Goal: Task Accomplishment & Management: Use online tool/utility

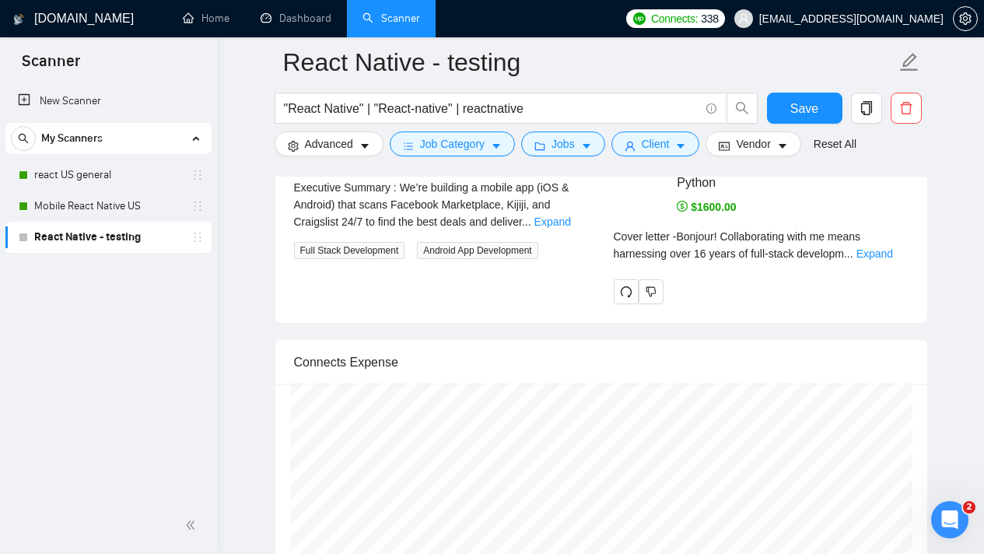
scroll to position [3057, 0]
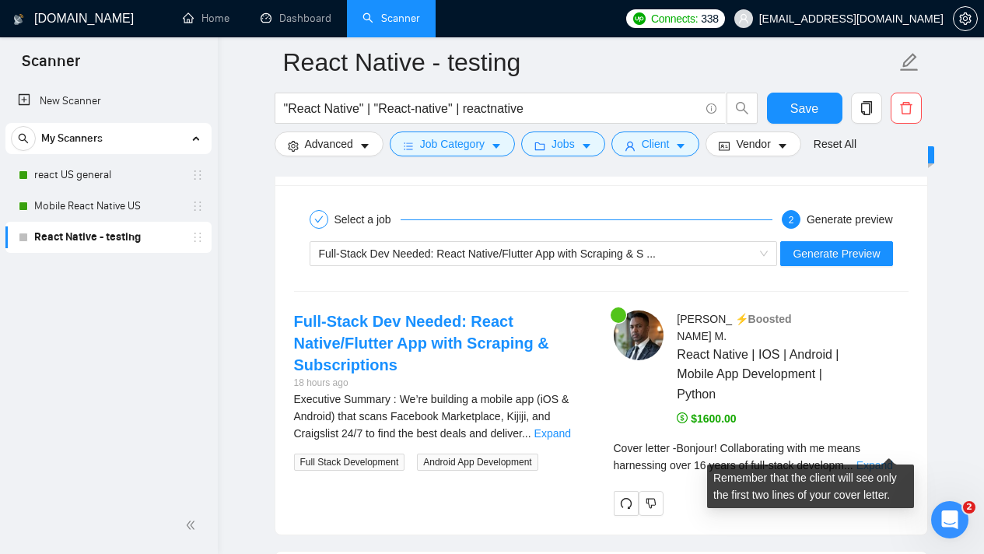
click at [892, 459] on link "Expand" at bounding box center [875, 465] width 37 height 12
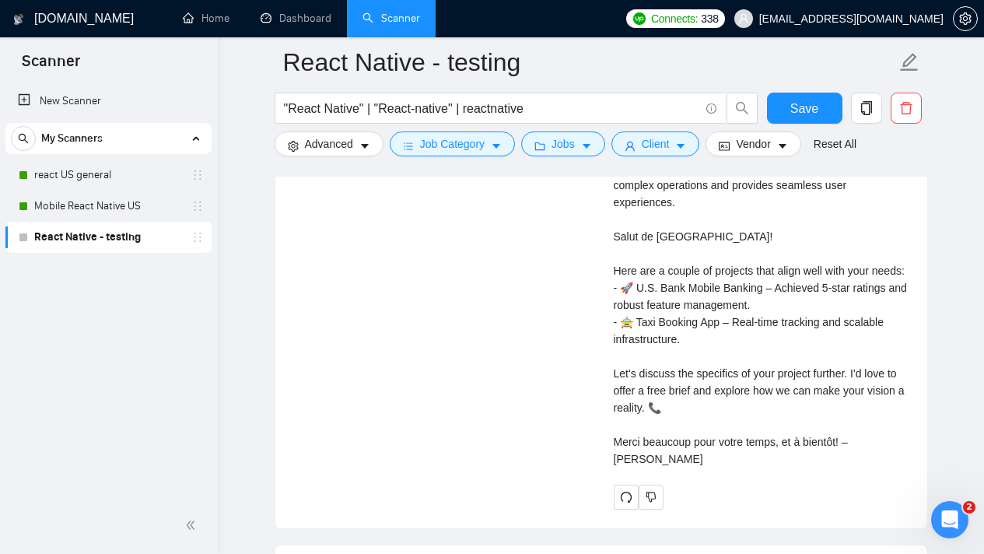
scroll to position [3535, 0]
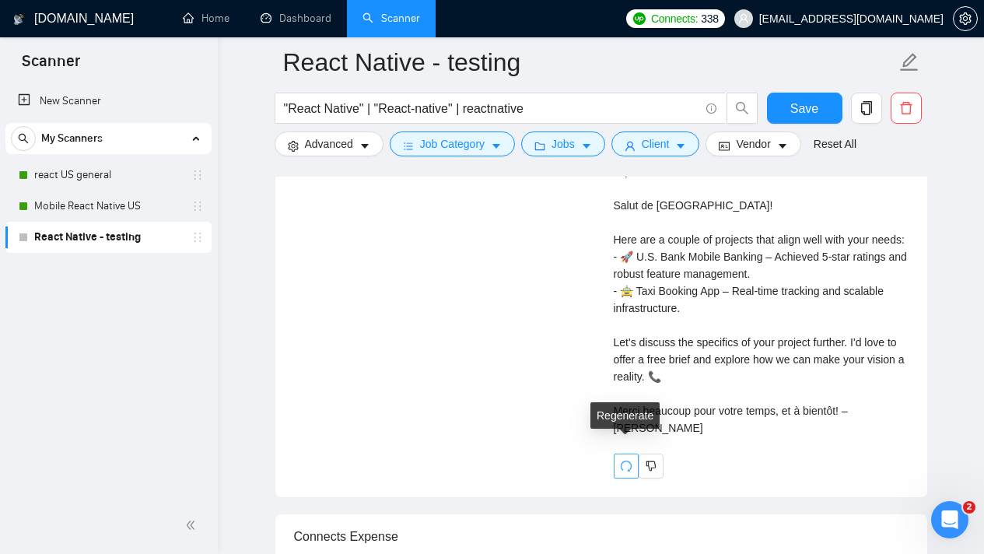
click at [626, 460] on icon "redo" at bounding box center [626, 466] width 12 height 12
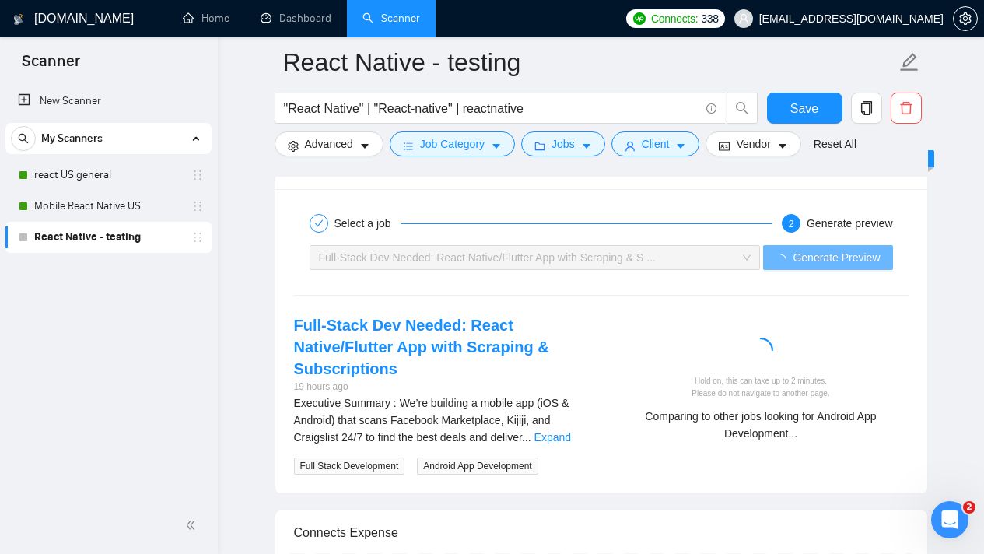
scroll to position [3042, 0]
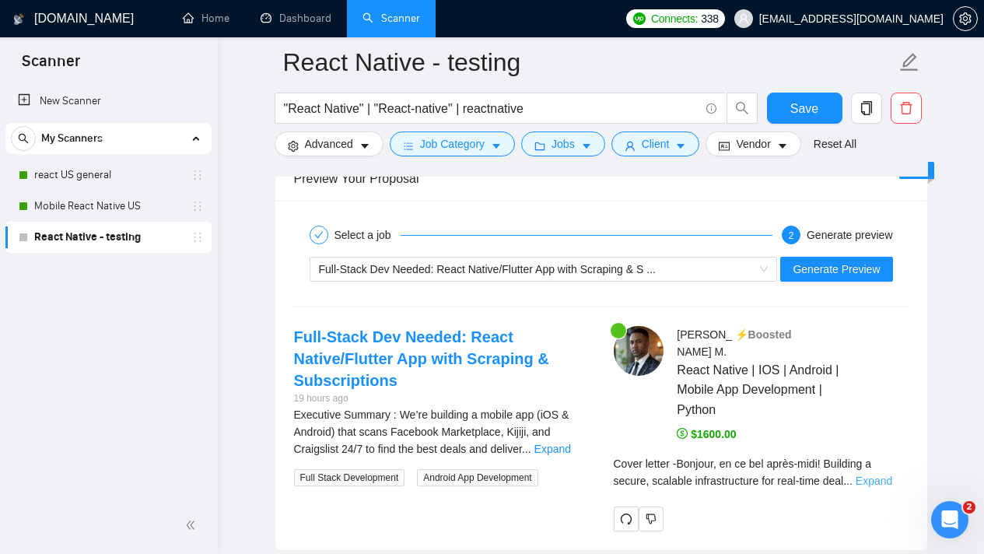
click at [885, 475] on link "Expand" at bounding box center [874, 481] width 37 height 12
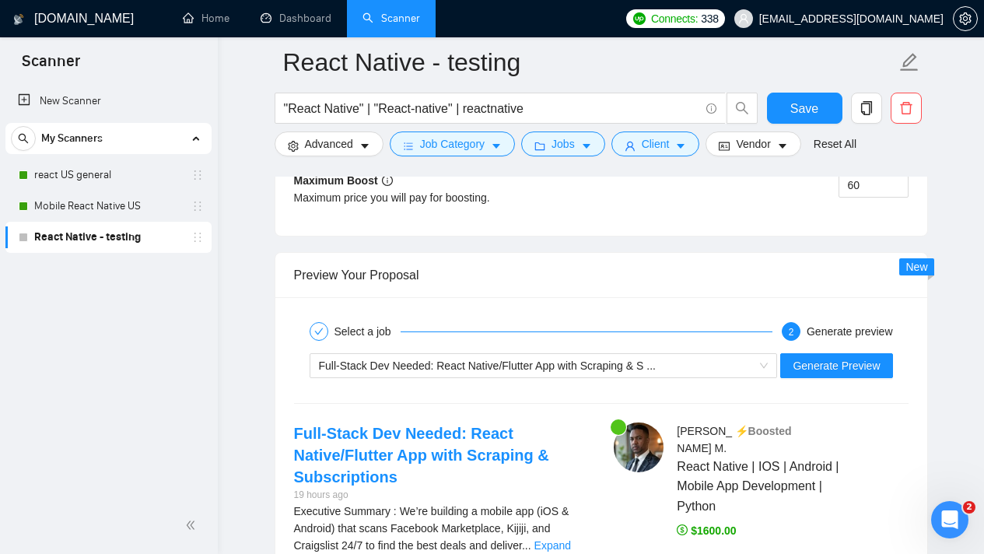
scroll to position [2946, 0]
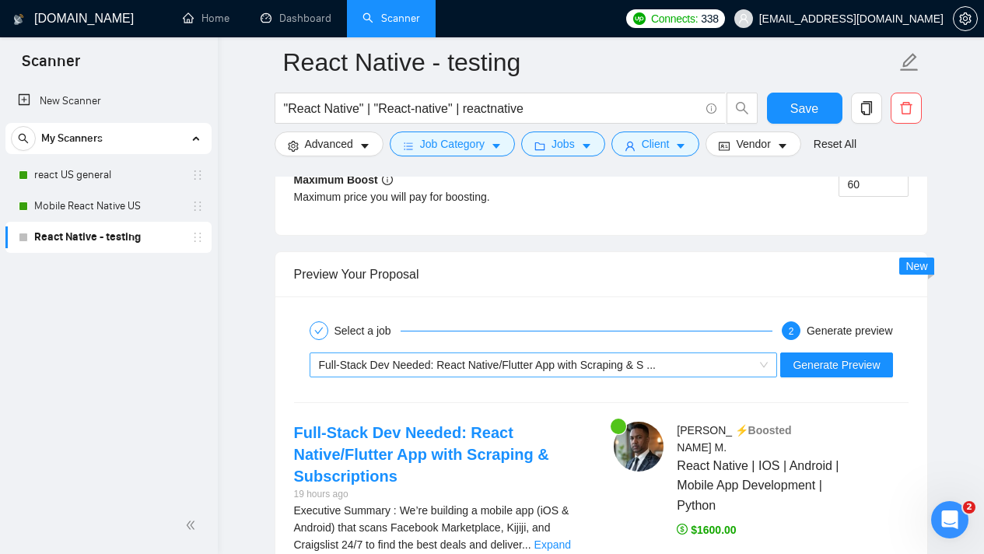
click at [767, 368] on div "Full-Stack Dev Needed: React Native/Flutter App with Scraping & S ..." at bounding box center [544, 364] width 468 height 25
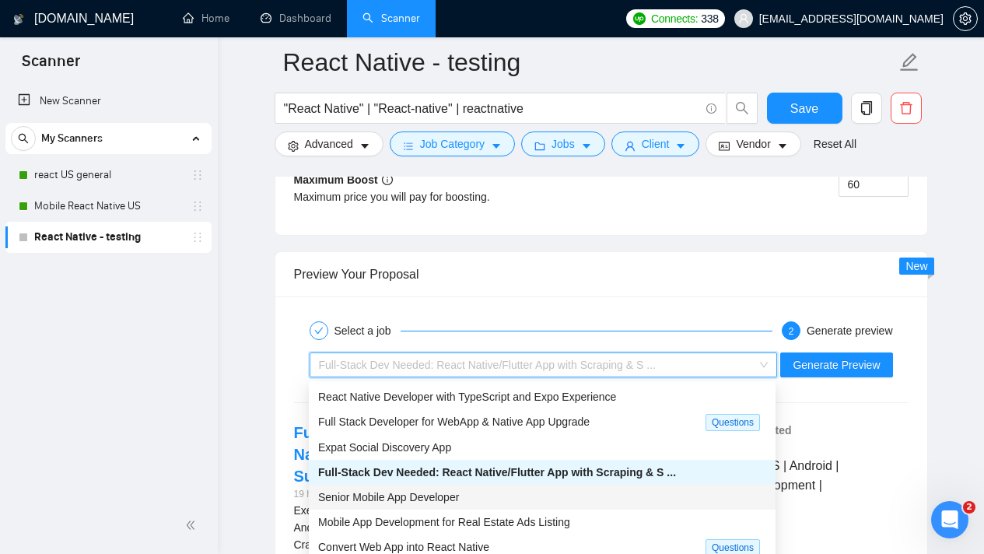
click at [516, 489] on div "Senior Mobile App Developer" at bounding box center [542, 497] width 448 height 17
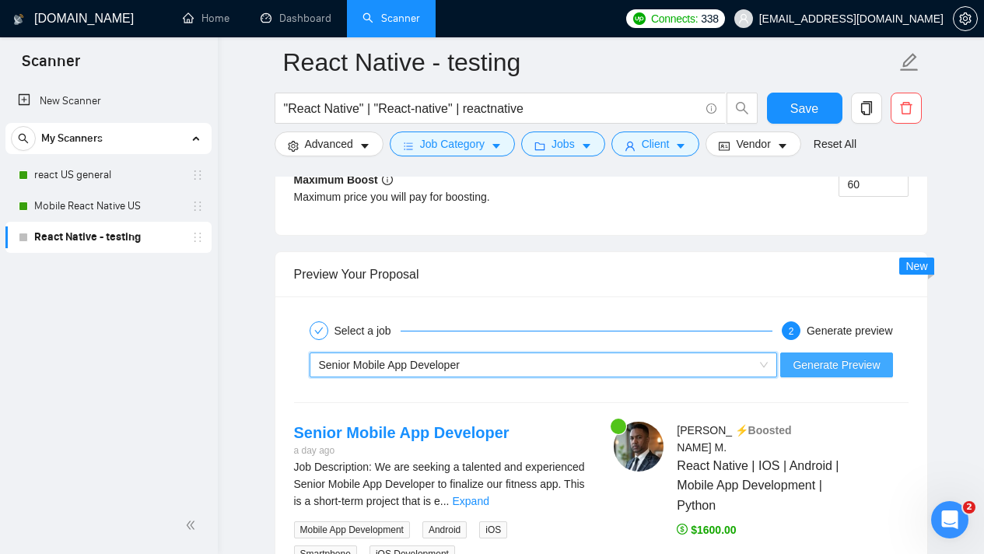
click at [839, 366] on span "Generate Preview" at bounding box center [836, 364] width 87 height 17
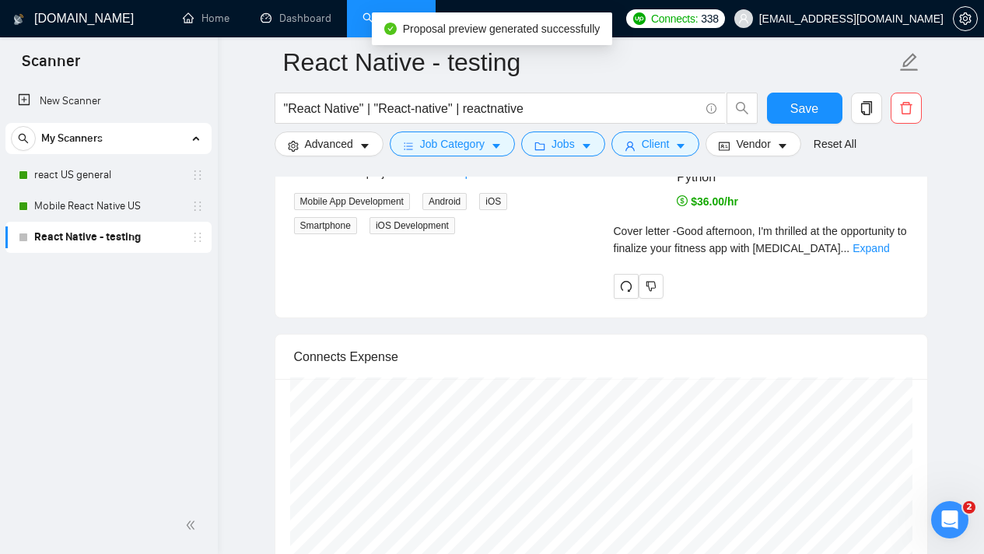
scroll to position [3254, 0]
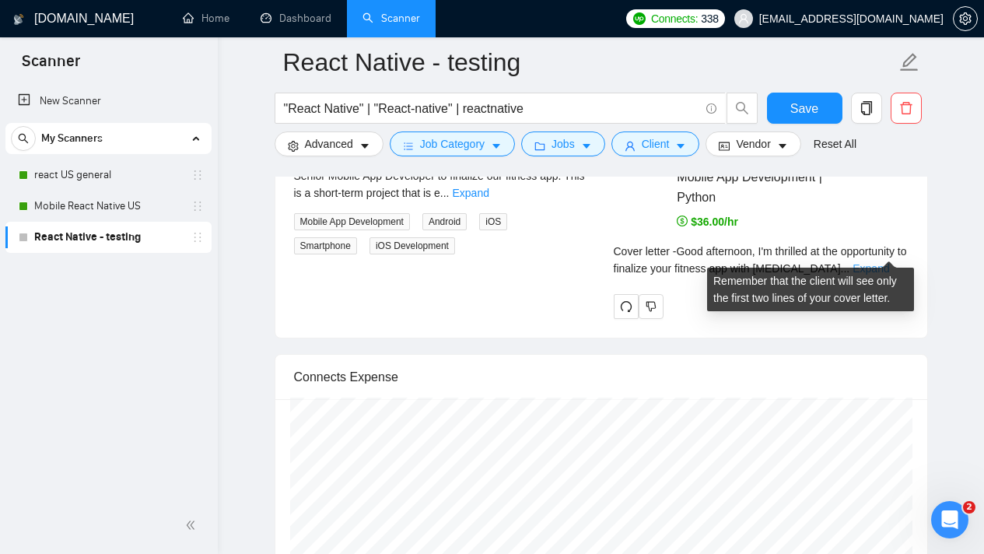
click at [882, 262] on link "Expand" at bounding box center [871, 268] width 37 height 12
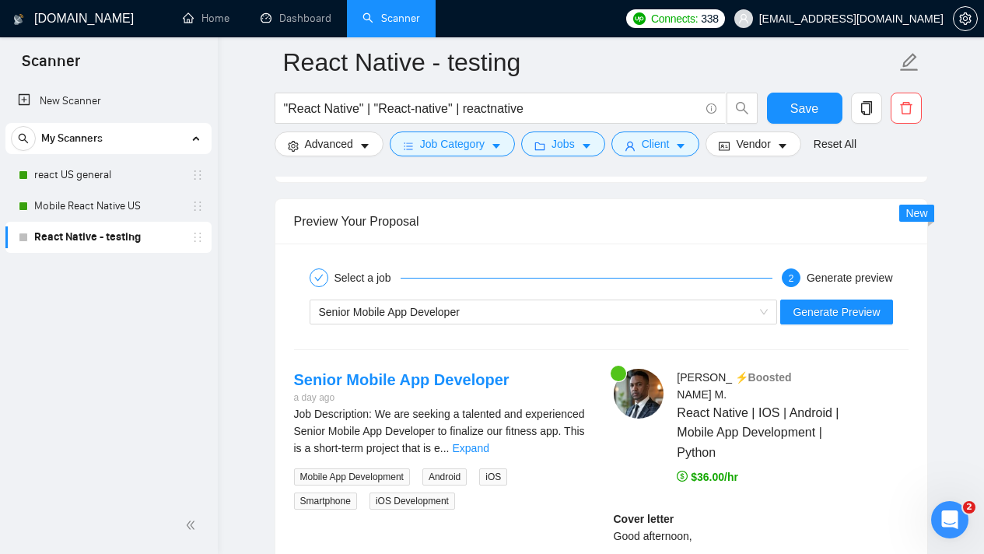
scroll to position [2997, 0]
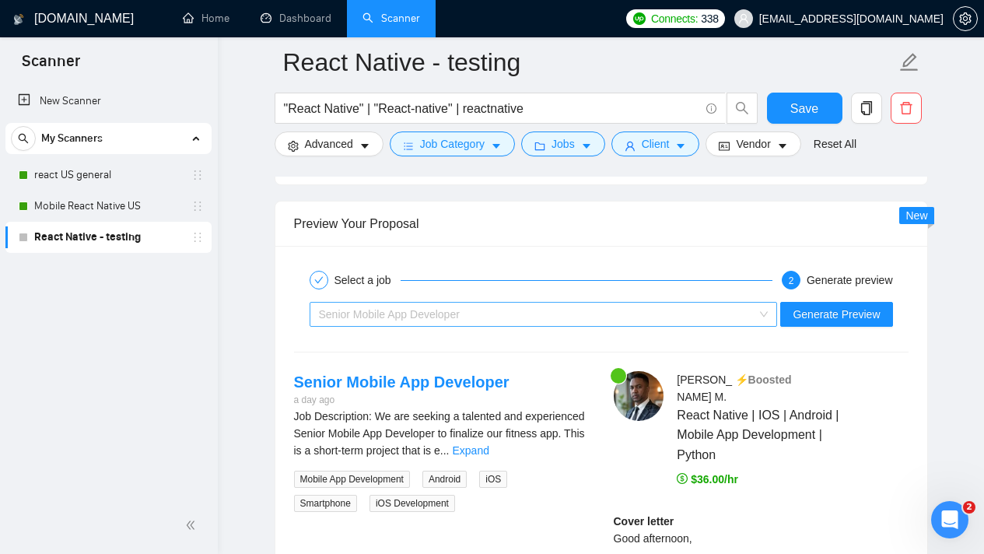
click at [650, 317] on div "Senior Mobile App Developer" at bounding box center [537, 314] width 436 height 23
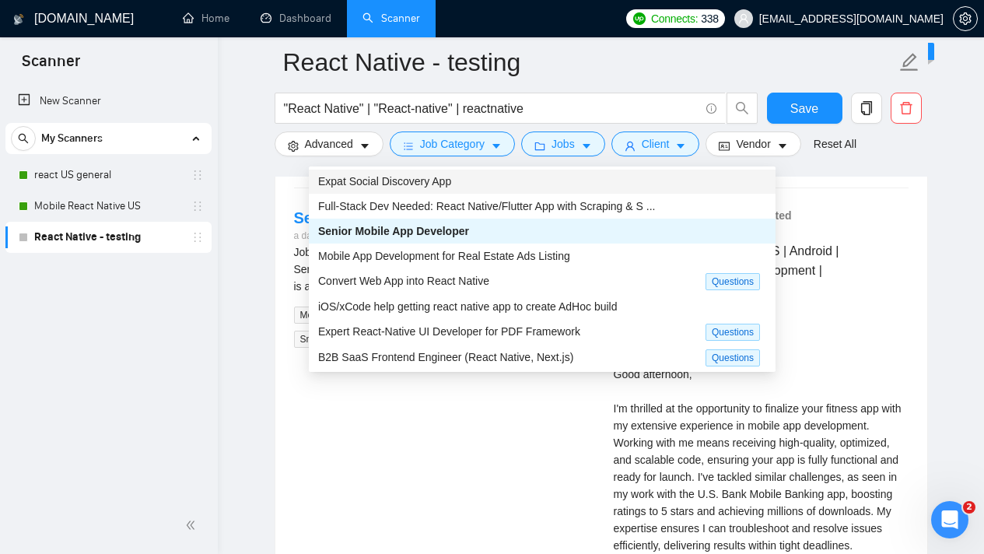
scroll to position [3164, 0]
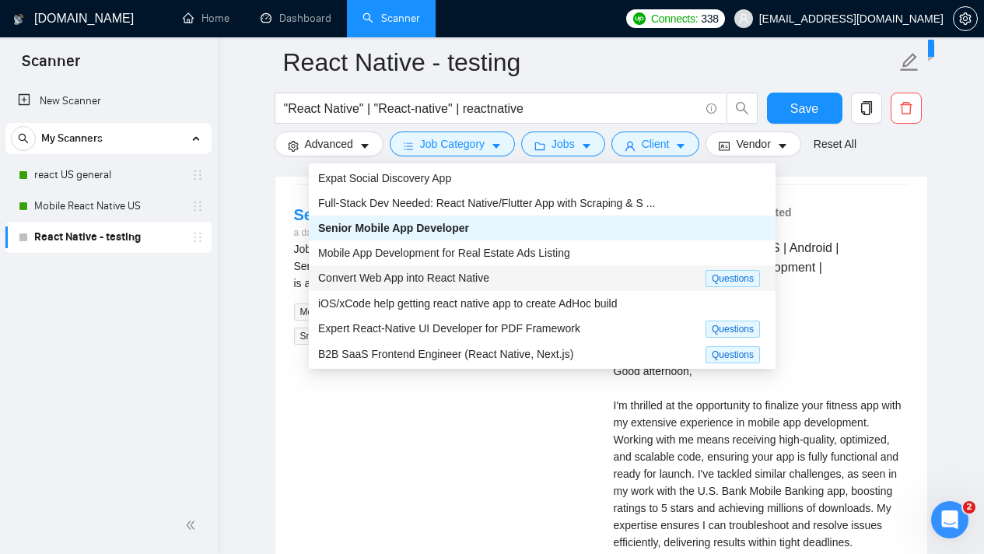
click at [380, 279] on span "Convert Web App into React Native" at bounding box center [403, 278] width 171 height 12
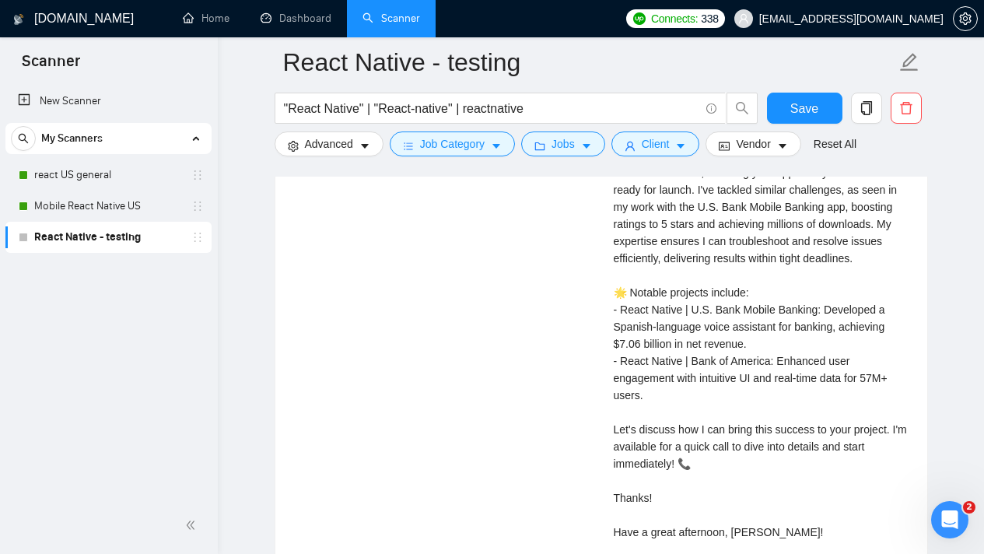
scroll to position [3485, 0]
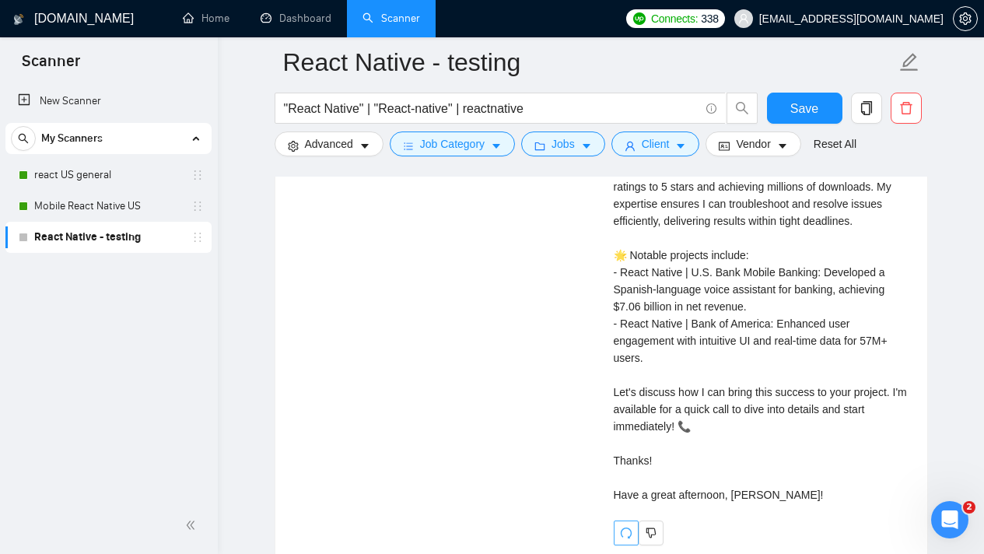
click at [625, 529] on icon "redo" at bounding box center [626, 533] width 12 height 12
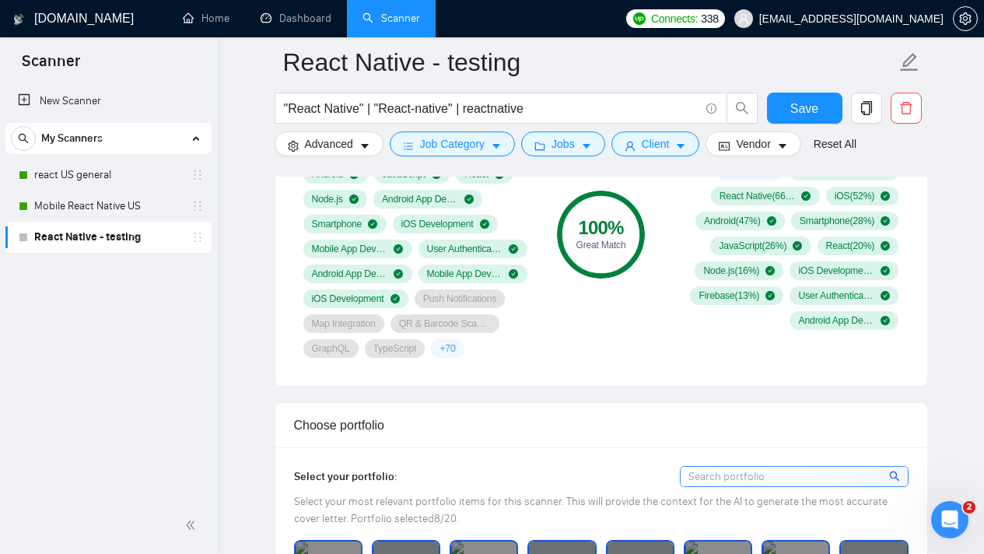
scroll to position [1274, 0]
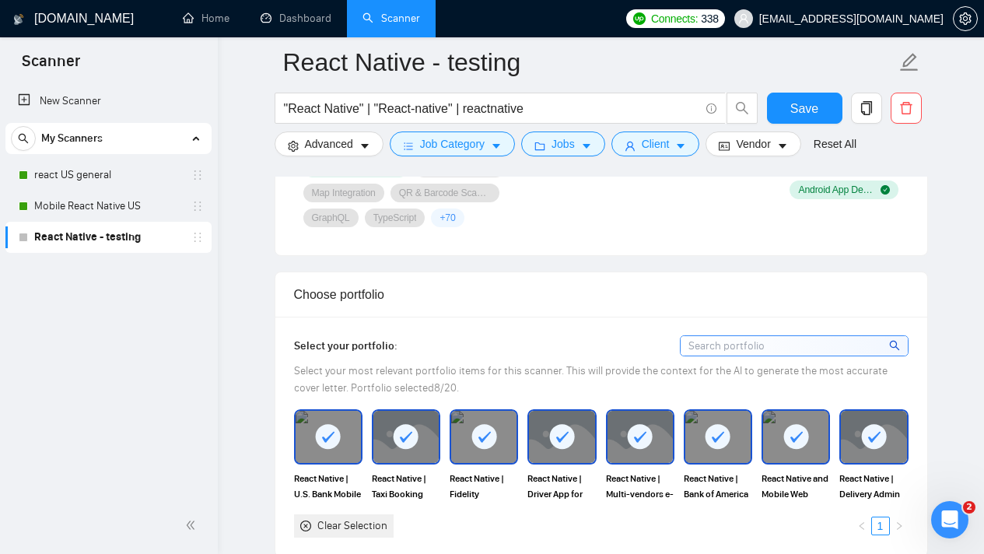
click at [112, 229] on link "React Native - testing" at bounding box center [108, 237] width 148 height 31
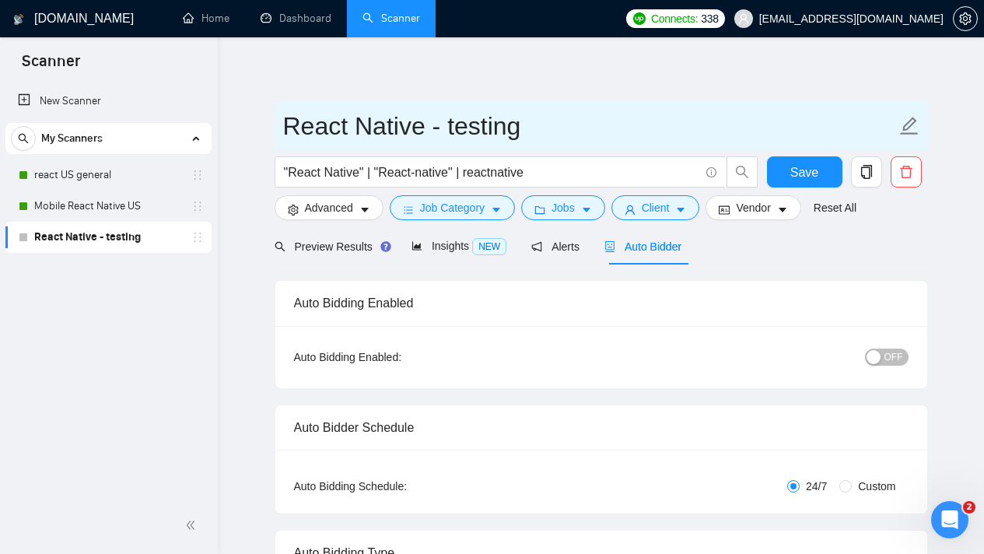
click at [398, 131] on input "React Native - testing" at bounding box center [589, 126] width 613 height 39
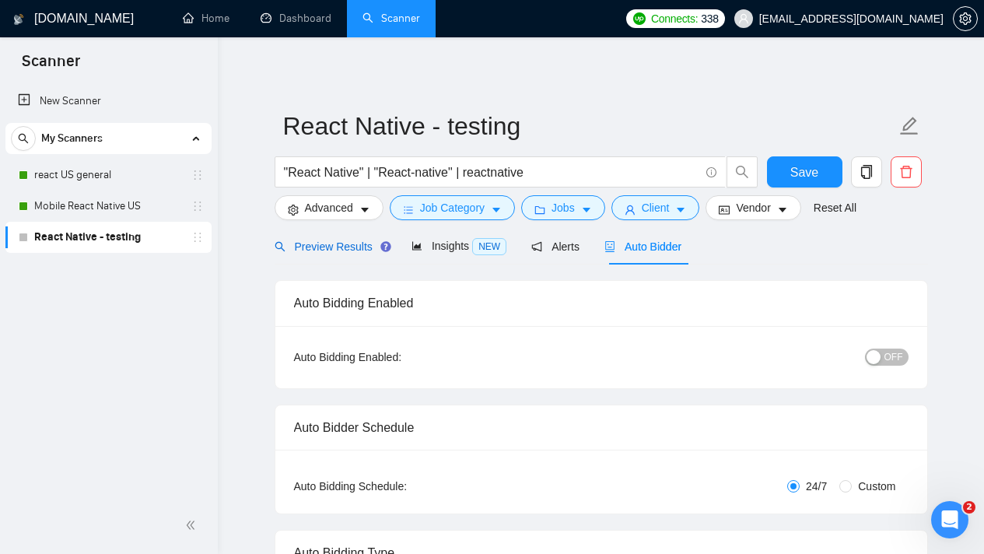
click at [310, 253] on div "Preview Results" at bounding box center [331, 246] width 112 height 17
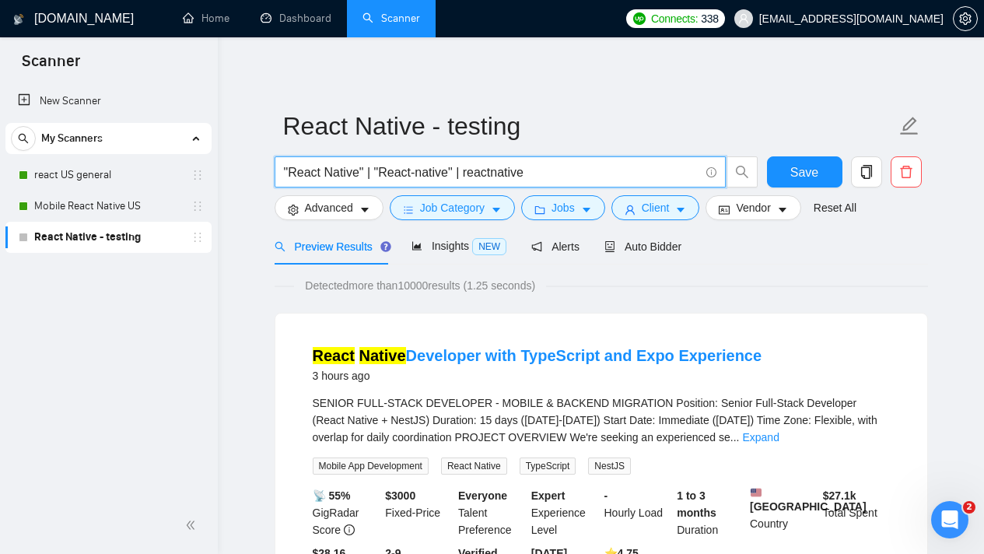
click at [540, 172] on input ""React Native" | "React-native" | reactnative" at bounding box center [492, 172] width 416 height 19
drag, startPoint x: 575, startPoint y: 242, endPoint x: 633, endPoint y: 234, distance: 58.1
click at [574, 242] on span "Alerts" at bounding box center [555, 246] width 48 height 12
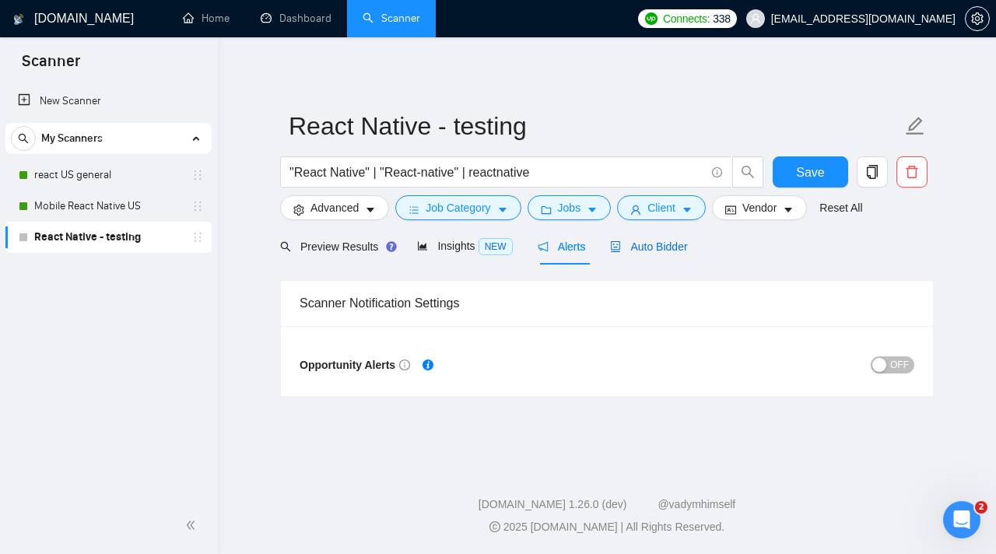
click at [654, 244] on span "Auto Bidder" at bounding box center [648, 246] width 77 height 12
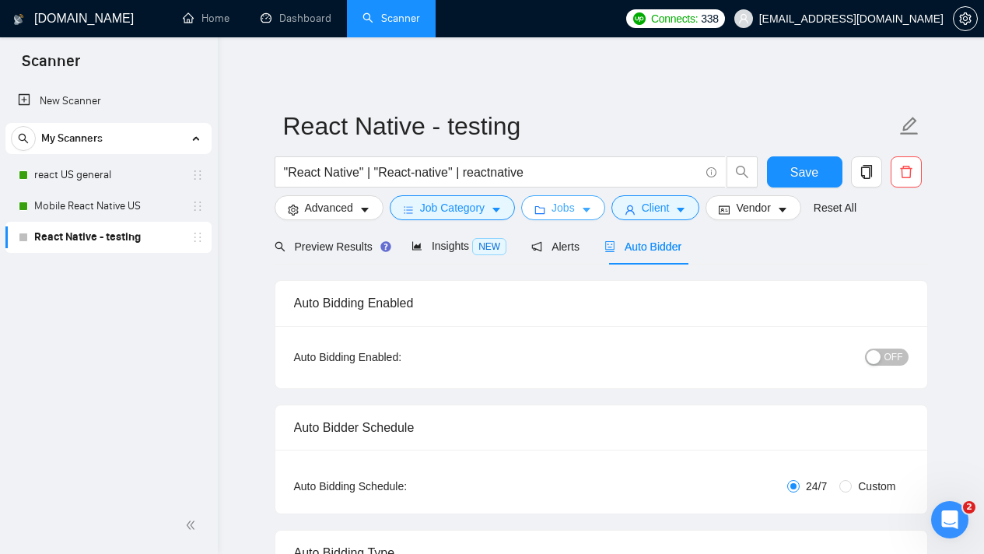
click at [588, 211] on icon "caret-down" at bounding box center [586, 210] width 11 height 11
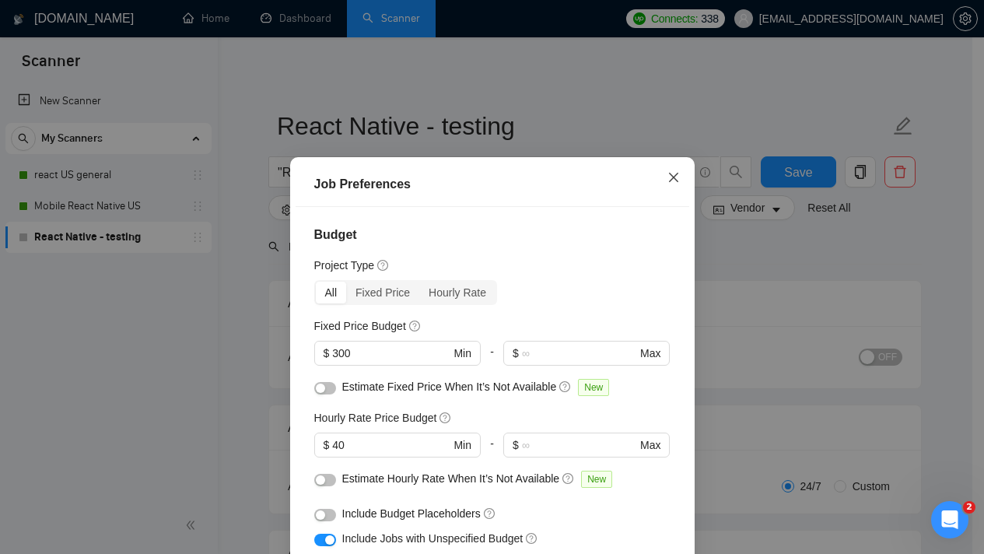
click at [674, 188] on span "Close" at bounding box center [674, 178] width 42 height 42
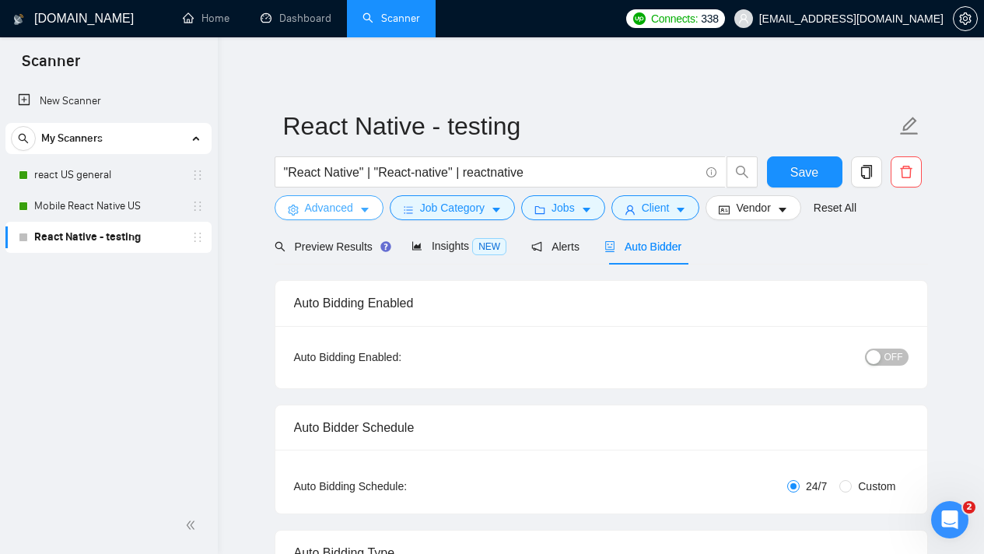
click at [370, 212] on icon "caret-down" at bounding box center [364, 210] width 11 height 11
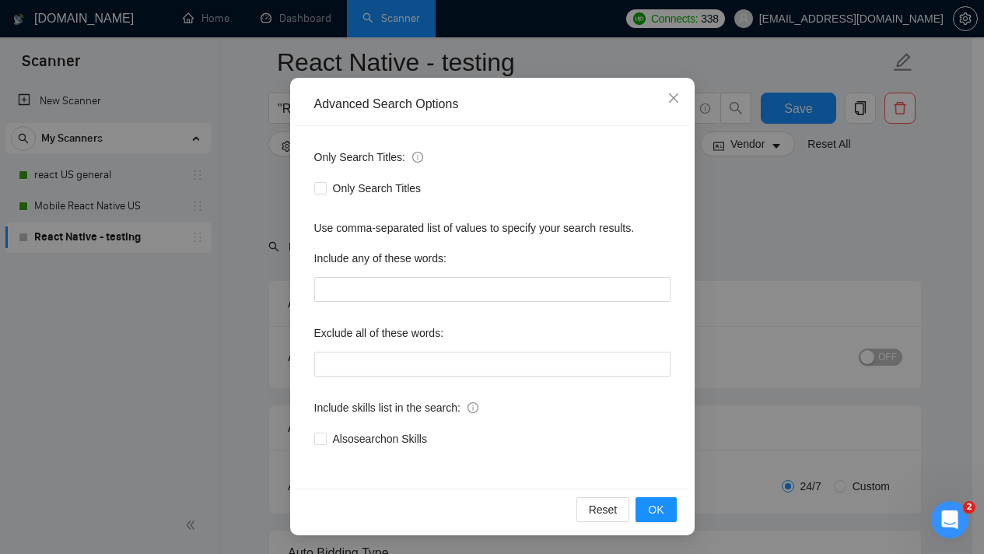
scroll to position [152, 0]
click at [665, 105] on span "Close" at bounding box center [674, 99] width 42 height 42
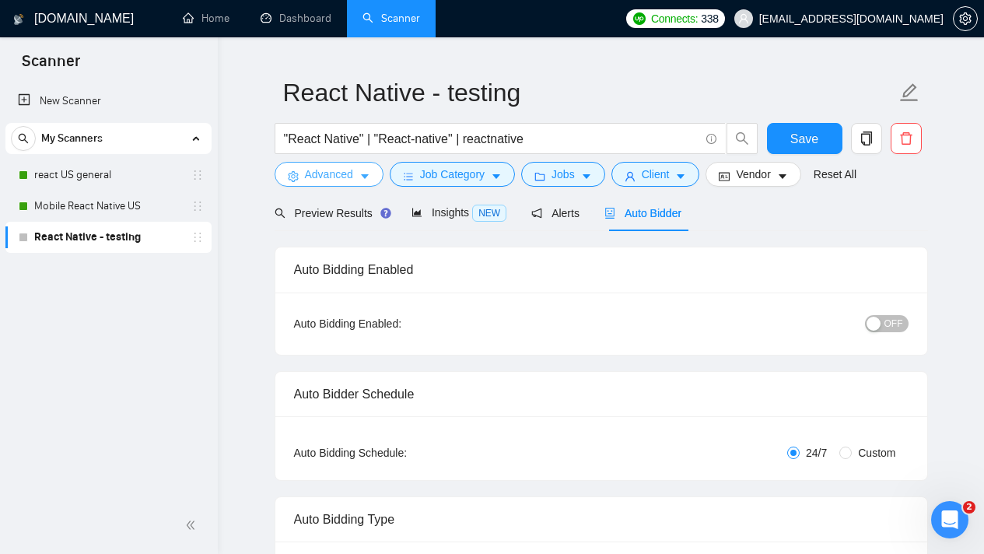
scroll to position [9, 0]
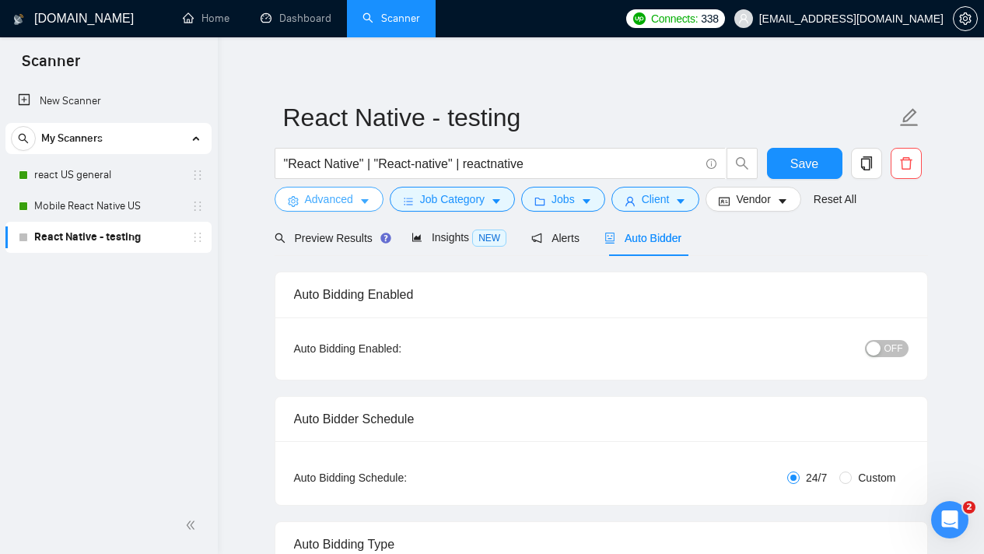
click at [367, 198] on icon "caret-down" at bounding box center [364, 201] width 11 height 11
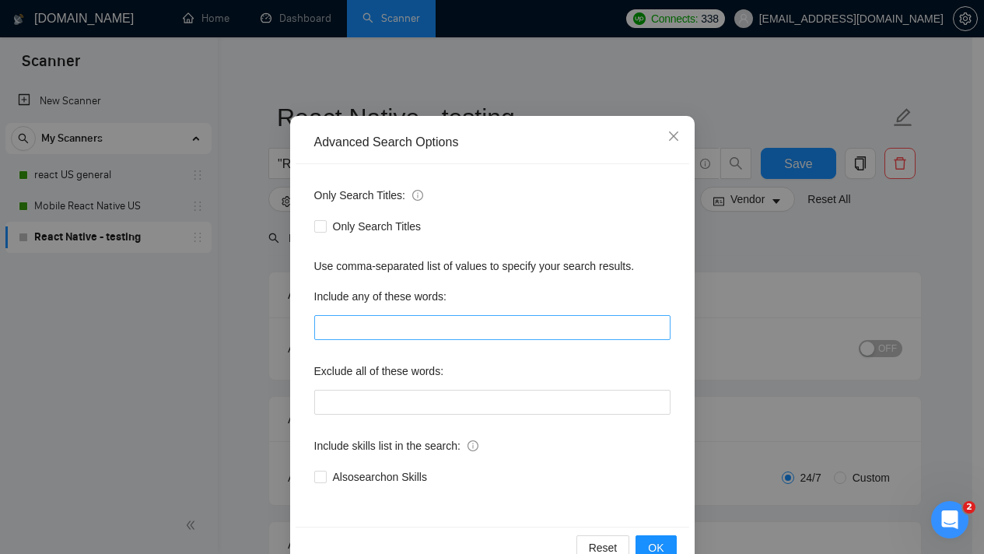
scroll to position [93, 0]
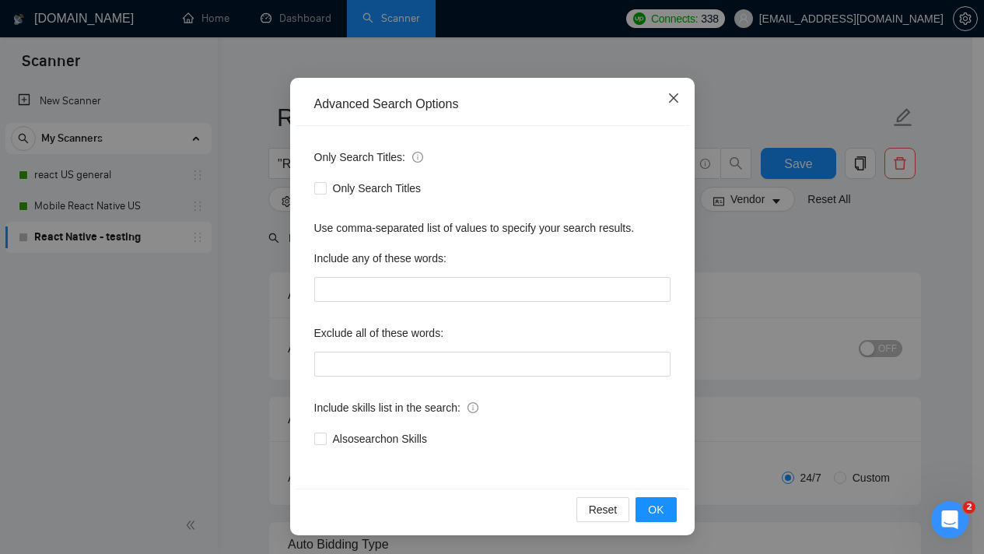
click at [675, 92] on span "Close" at bounding box center [674, 99] width 42 height 42
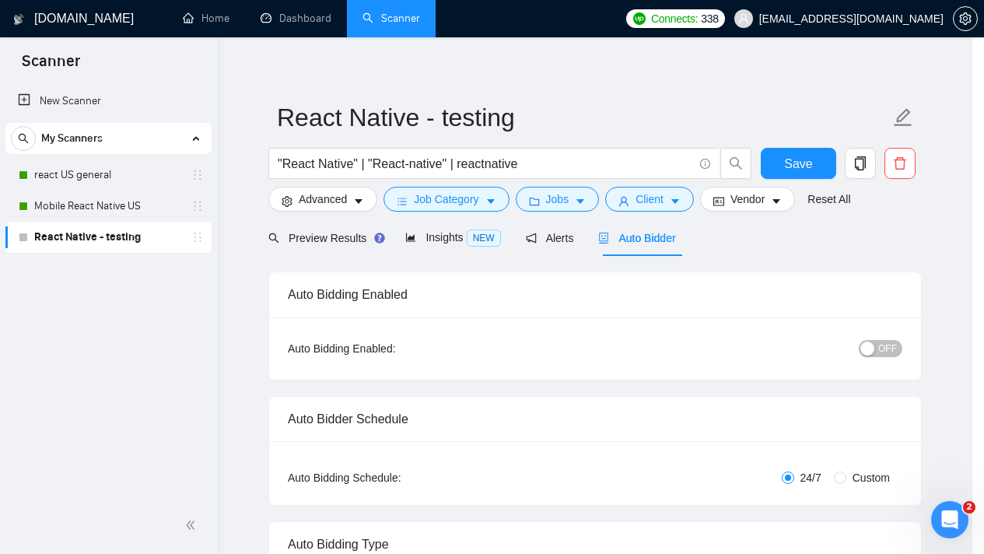
scroll to position [16, 0]
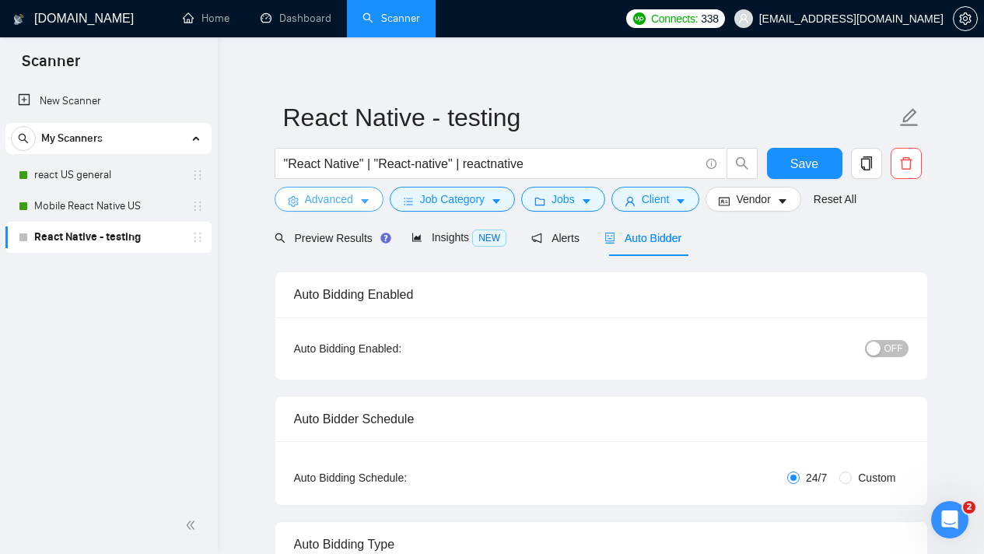
click at [342, 203] on span "Advanced" at bounding box center [329, 199] width 48 height 17
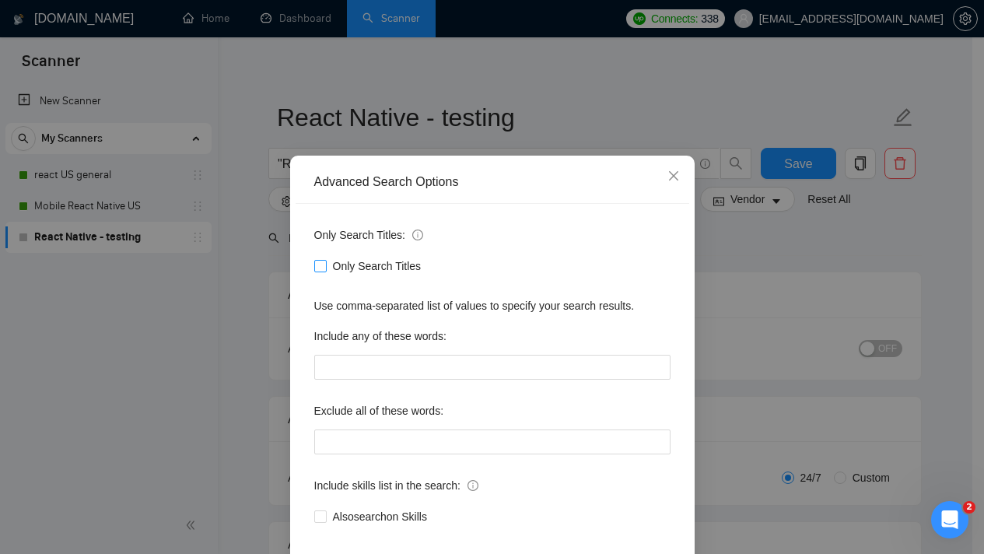
scroll to position [93, 0]
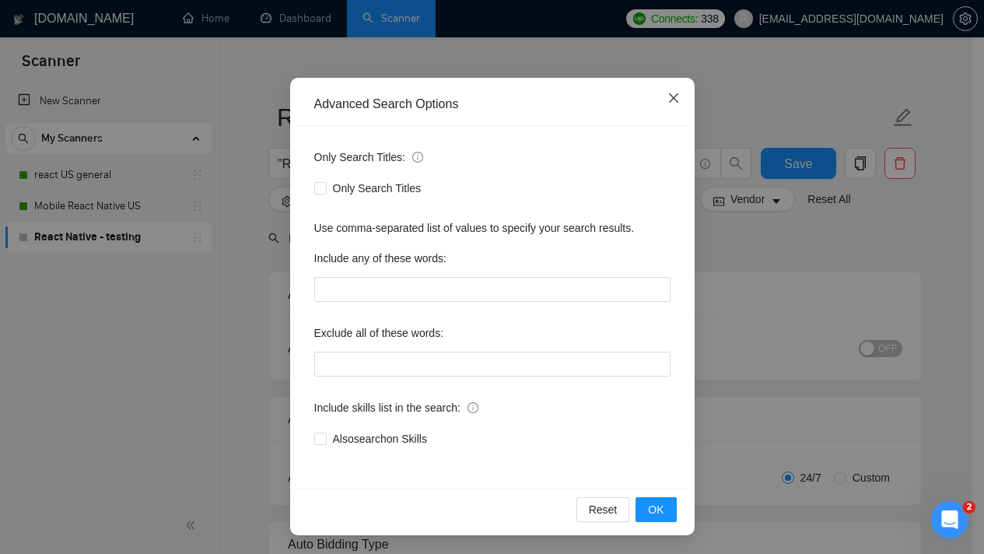
click at [662, 107] on span "Close" at bounding box center [674, 99] width 42 height 42
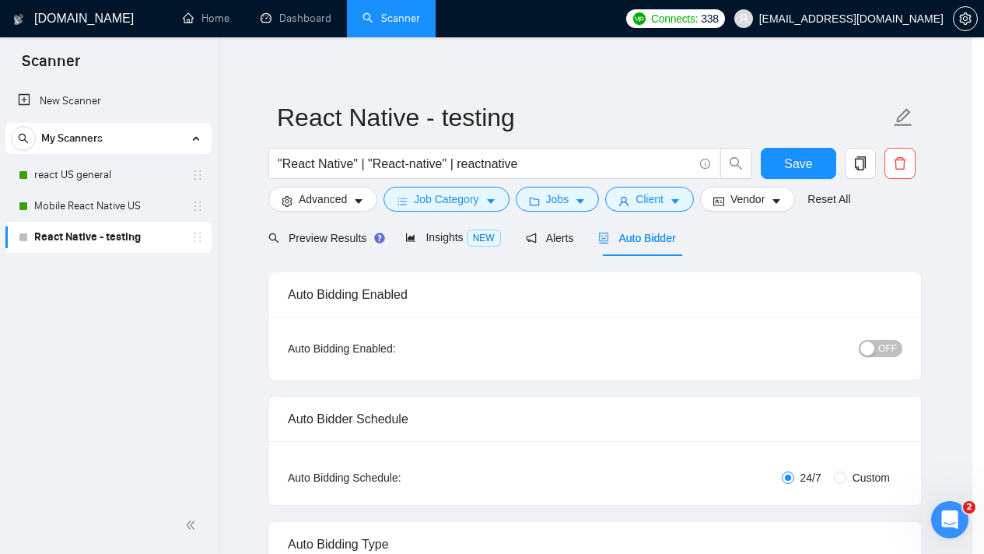
scroll to position [16, 0]
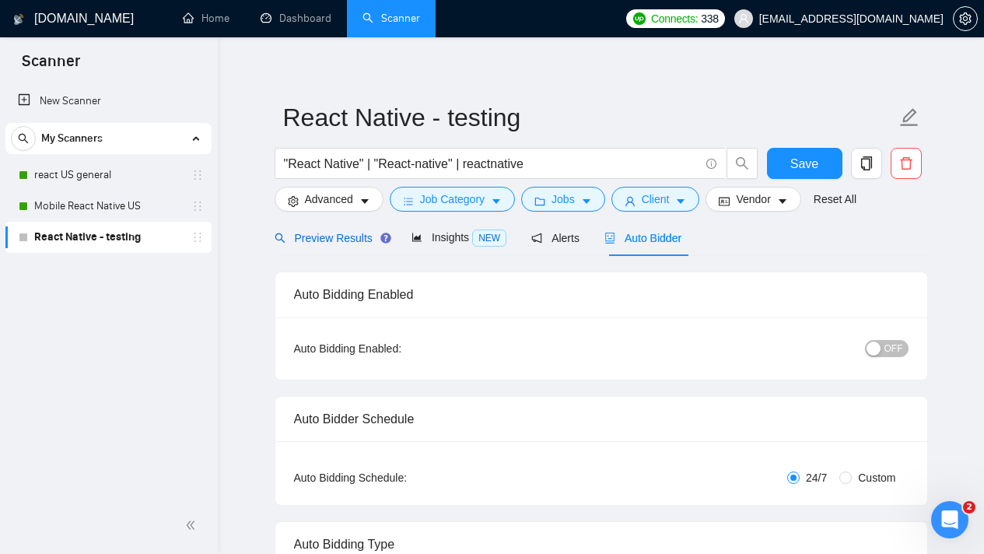
click at [336, 235] on span "Preview Results" at bounding box center [331, 238] width 112 height 12
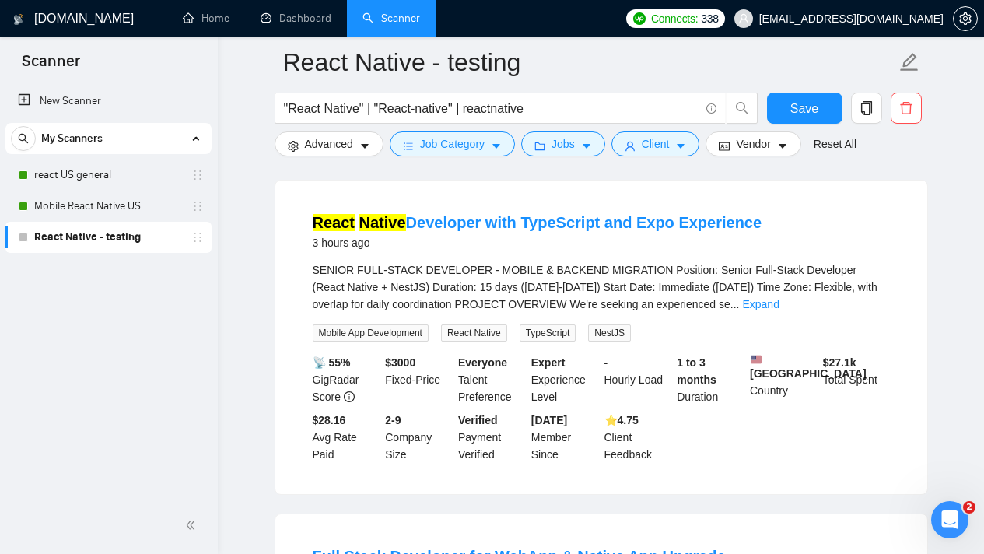
scroll to position [135, 0]
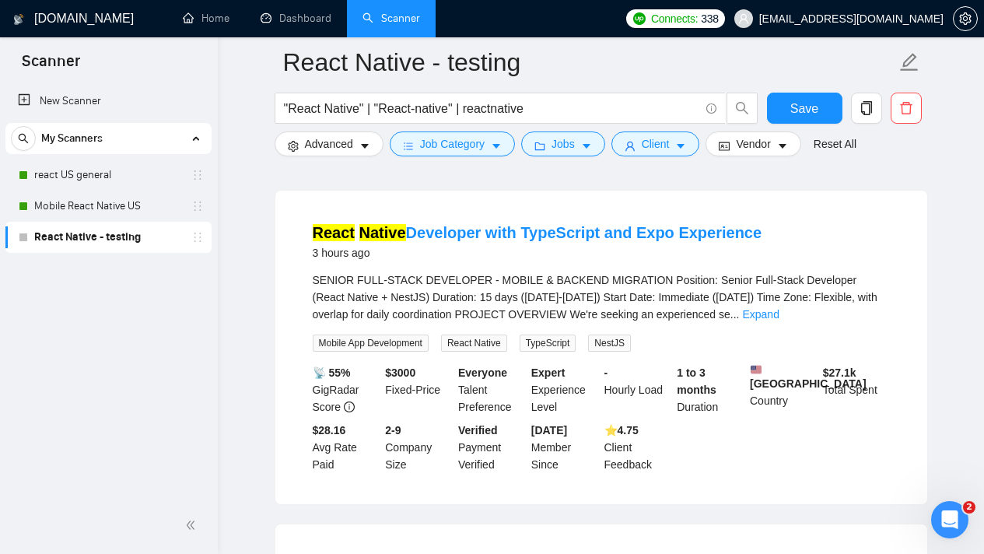
drag, startPoint x: 489, startPoint y: 342, endPoint x: 509, endPoint y: 340, distance: 19.6
click at [489, 342] on span "React Native" at bounding box center [474, 343] width 66 height 17
click at [779, 314] on link "Expand" at bounding box center [760, 314] width 37 height 12
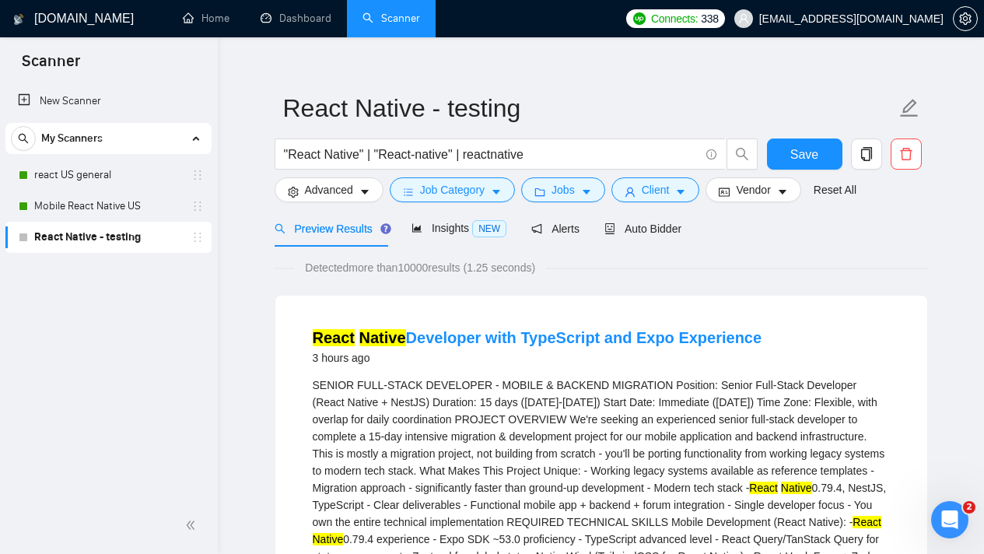
scroll to position [0, 0]
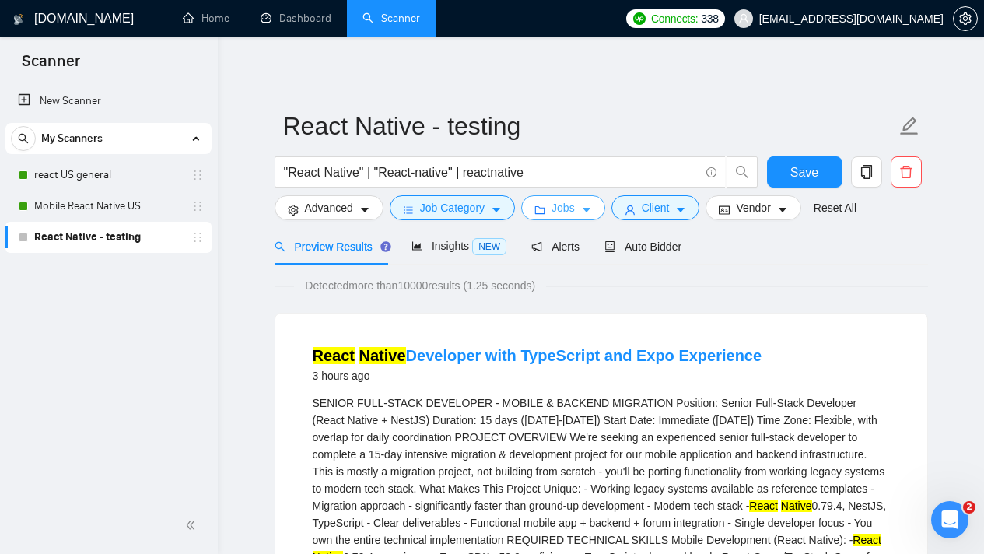
click at [575, 212] on span "Jobs" at bounding box center [563, 207] width 23 height 17
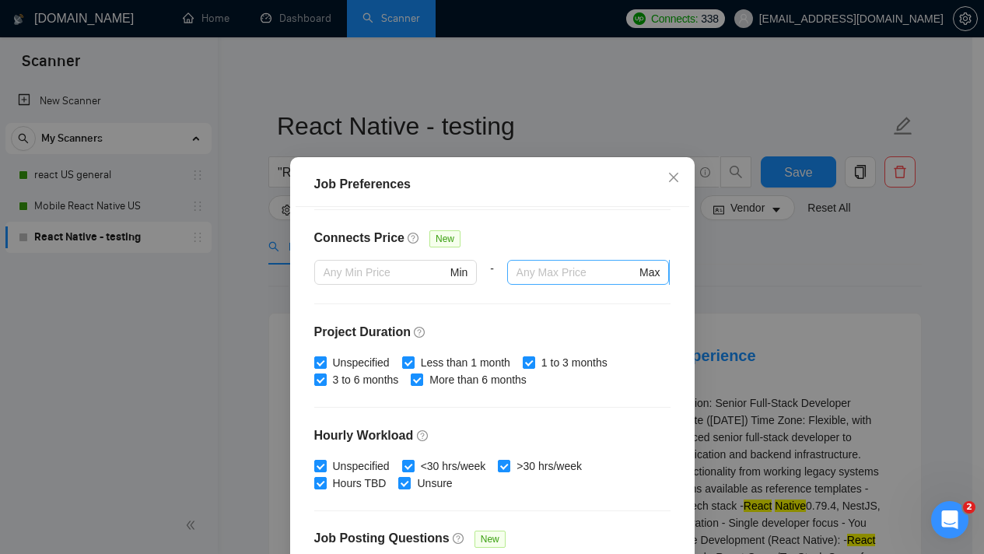
scroll to position [489, 0]
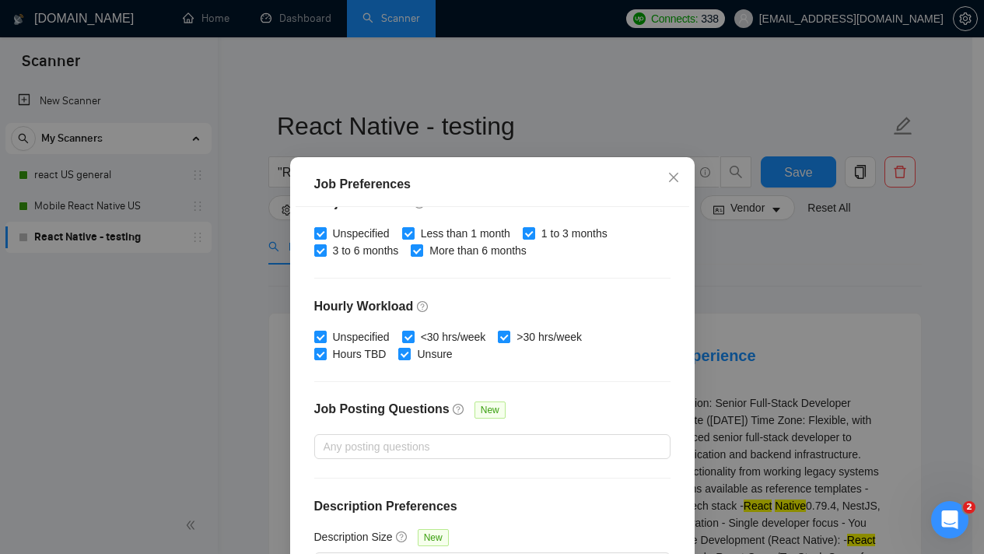
click at [422, 433] on div "Job Posting Questions New" at bounding box center [492, 417] width 356 height 33
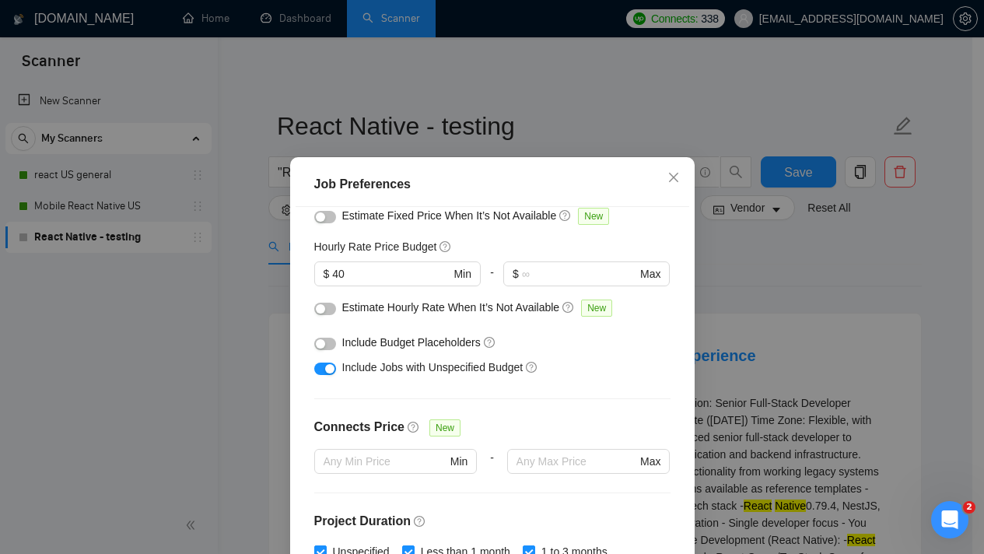
scroll to position [0, 0]
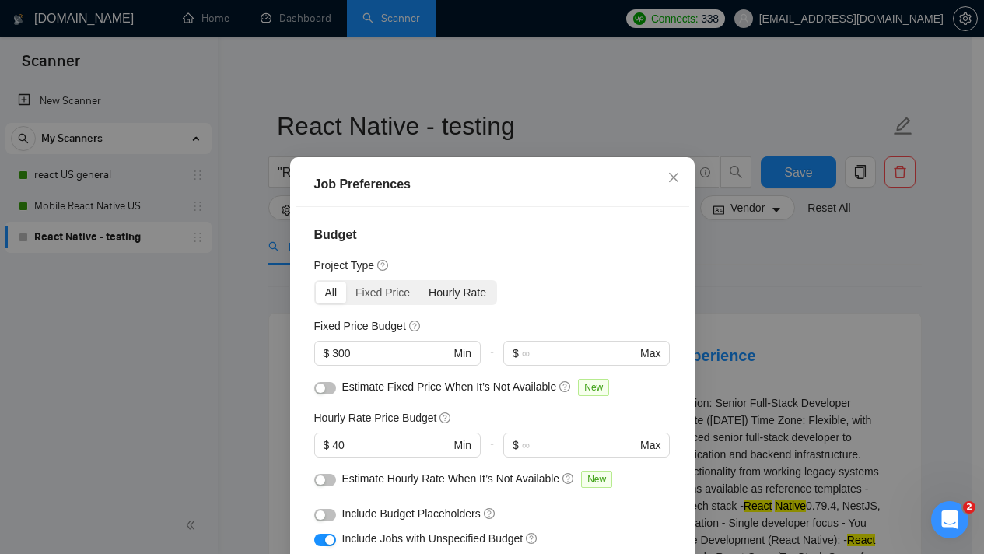
click at [460, 296] on div "Hourly Rate" at bounding box center [457, 293] width 76 height 22
click at [419, 282] on input "Hourly Rate" at bounding box center [419, 282] width 0 height 0
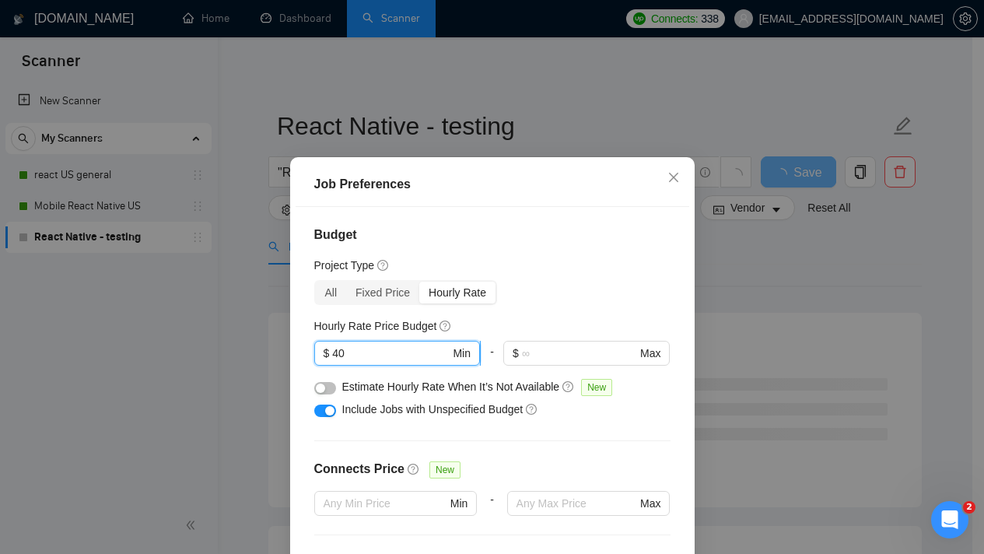
click at [346, 354] on input "40" at bounding box center [390, 353] width 117 height 17
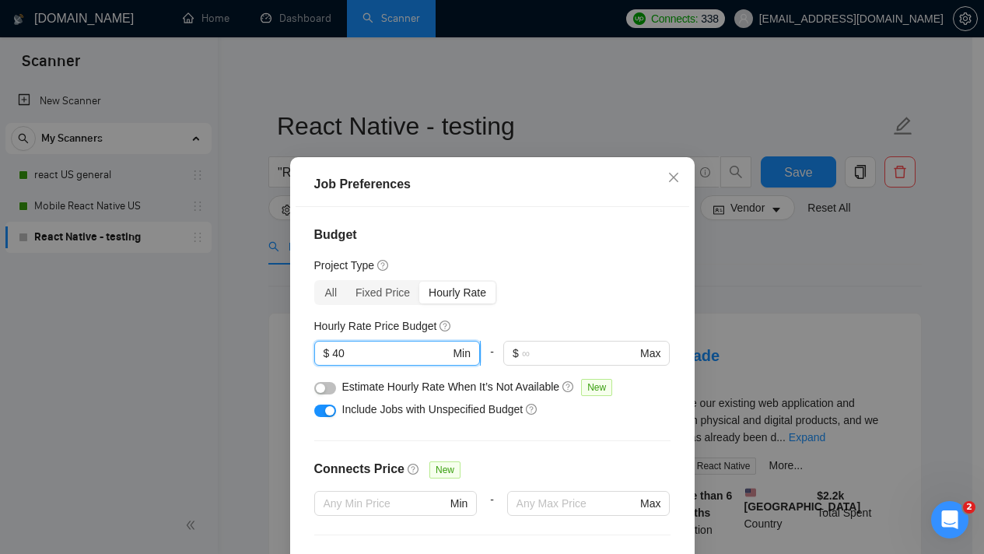
click at [336, 353] on input "40" at bounding box center [390, 353] width 117 height 17
type input "4"
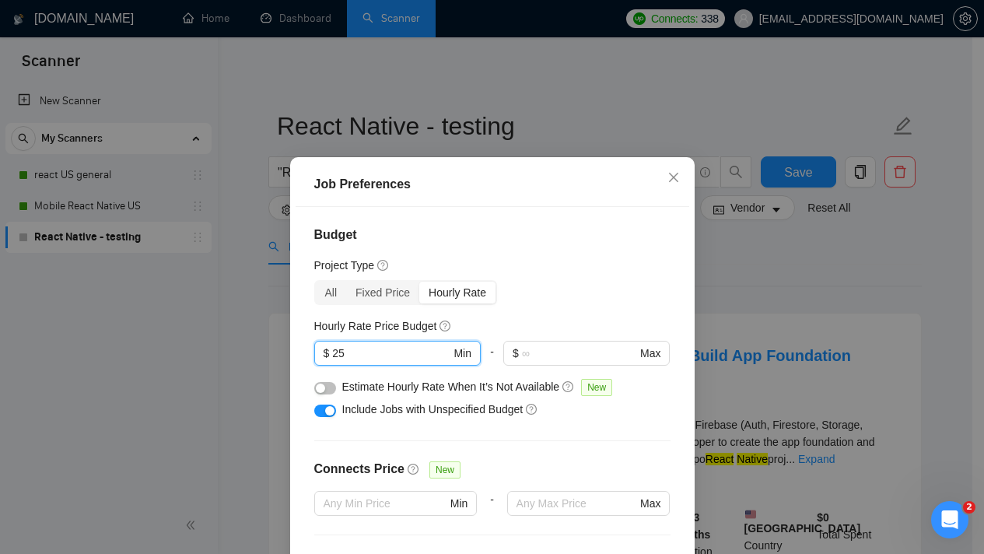
type input "25"
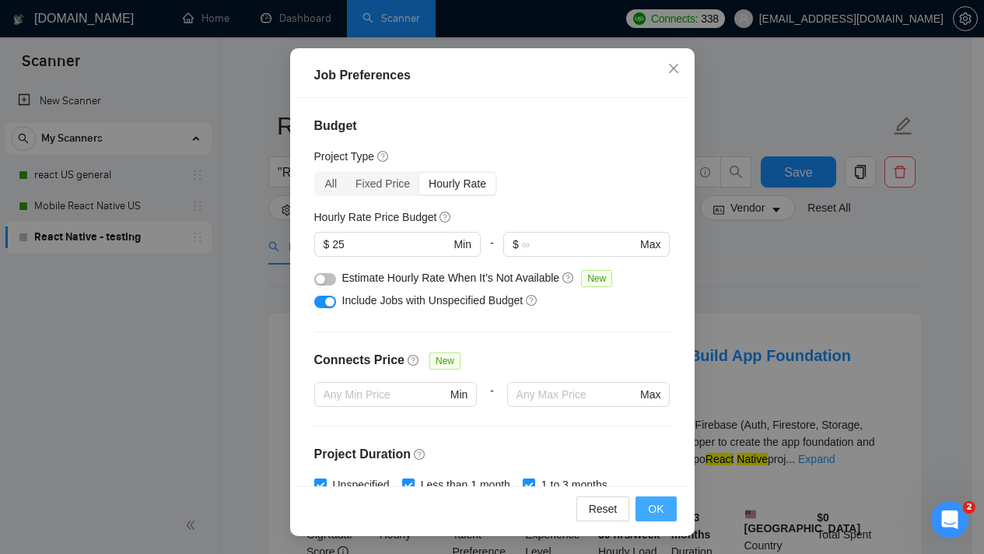
click at [650, 500] on span "OK" at bounding box center [656, 508] width 16 height 17
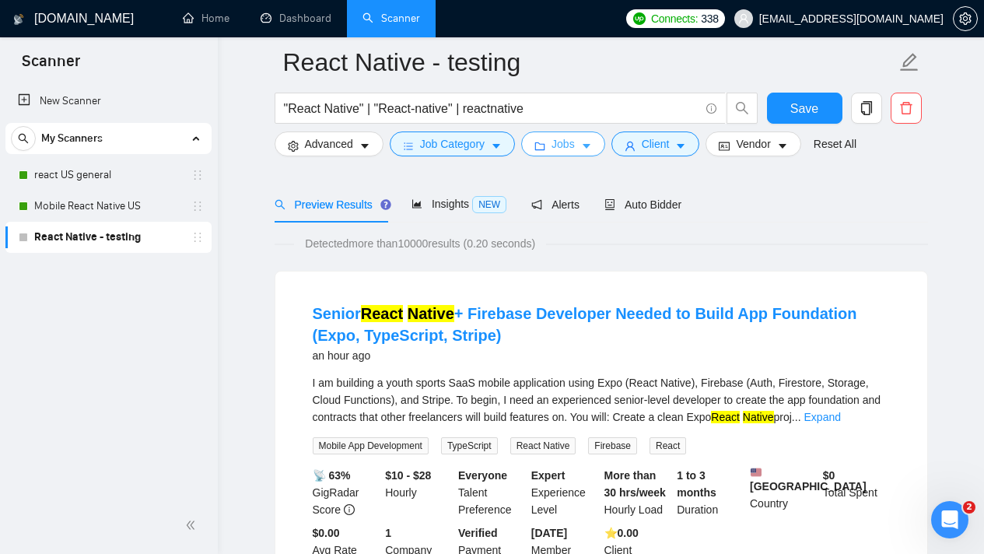
scroll to position [71, 0]
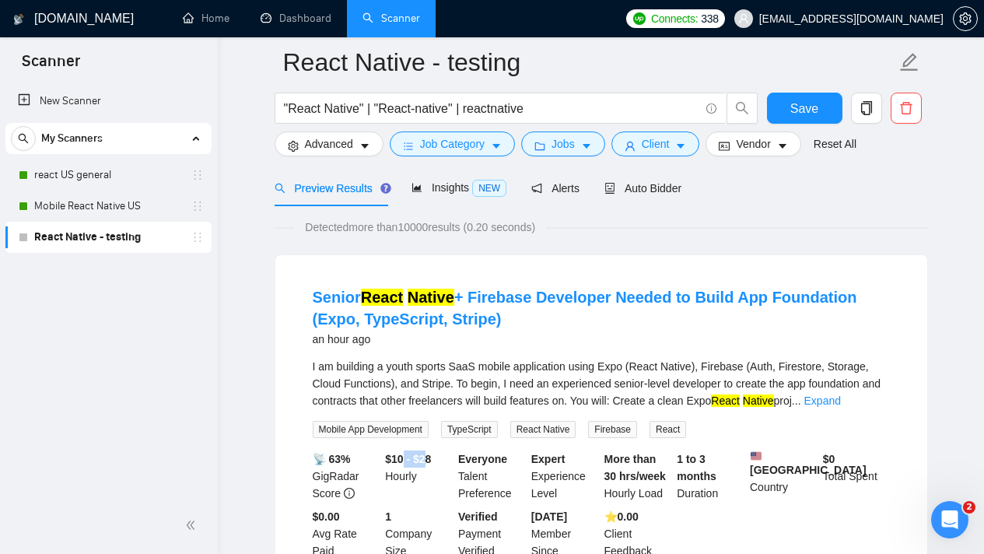
drag, startPoint x: 409, startPoint y: 455, endPoint x: 430, endPoint y: 452, distance: 20.5
click at [430, 453] on b "$10 - $28" at bounding box center [408, 459] width 46 height 12
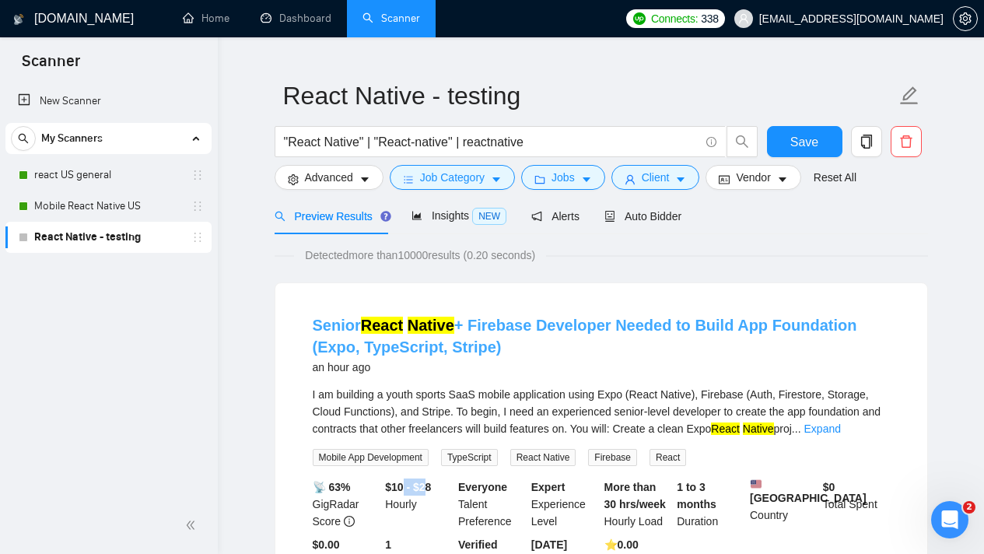
scroll to position [30, 0]
click at [522, 251] on span "Detected more than 10000 results (0.20 seconds)" at bounding box center [420, 255] width 252 height 17
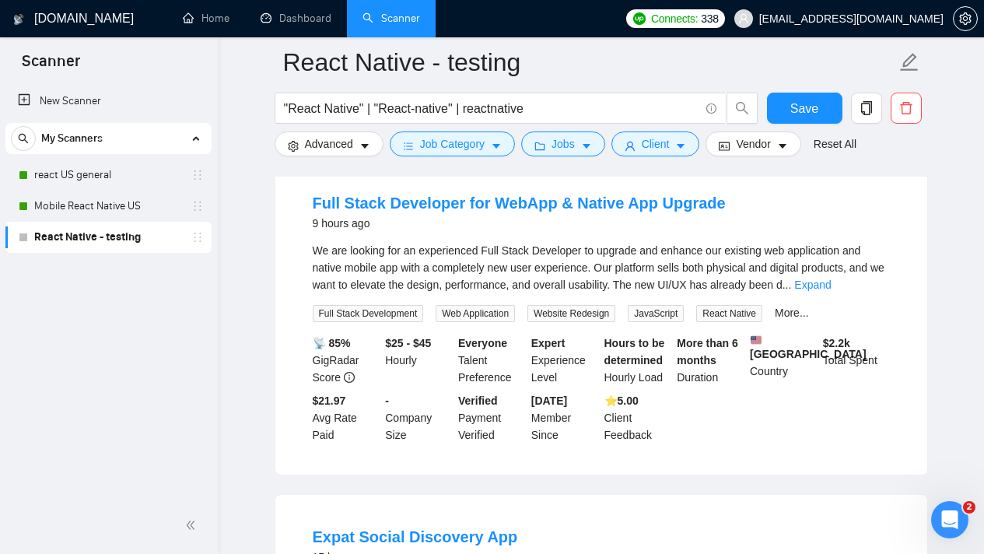
scroll to position [356, 0]
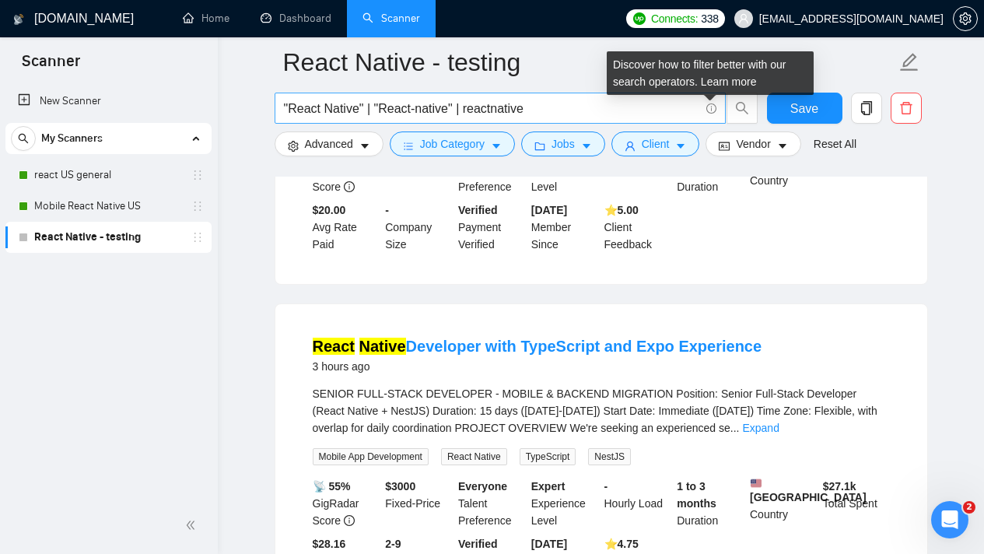
click at [710, 105] on icon "info-circle" at bounding box center [712, 108] width 10 height 10
click at [725, 80] on link "Learn more" at bounding box center [729, 81] width 56 height 12
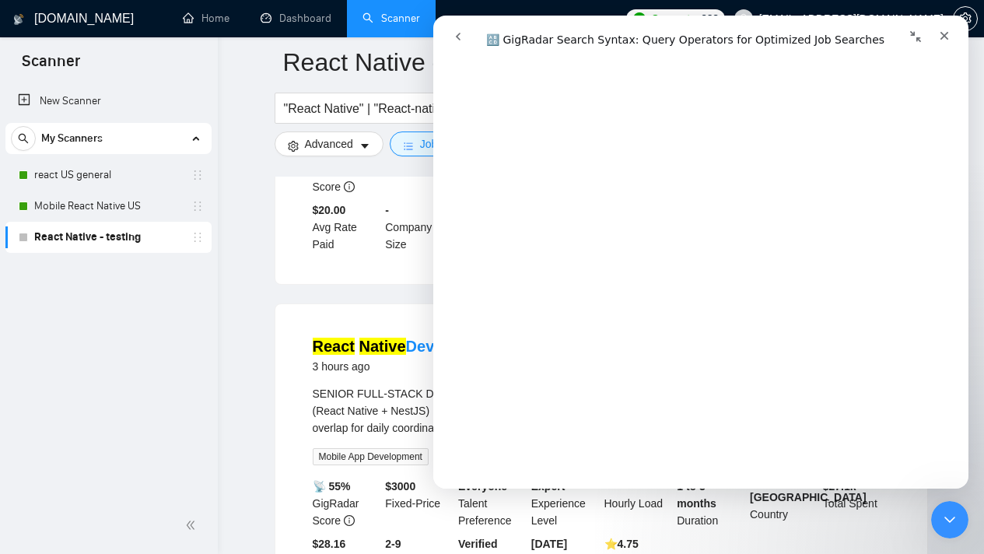
scroll to position [4595, 0]
click at [917, 46] on button "Collapse window" at bounding box center [916, 37] width 30 height 30
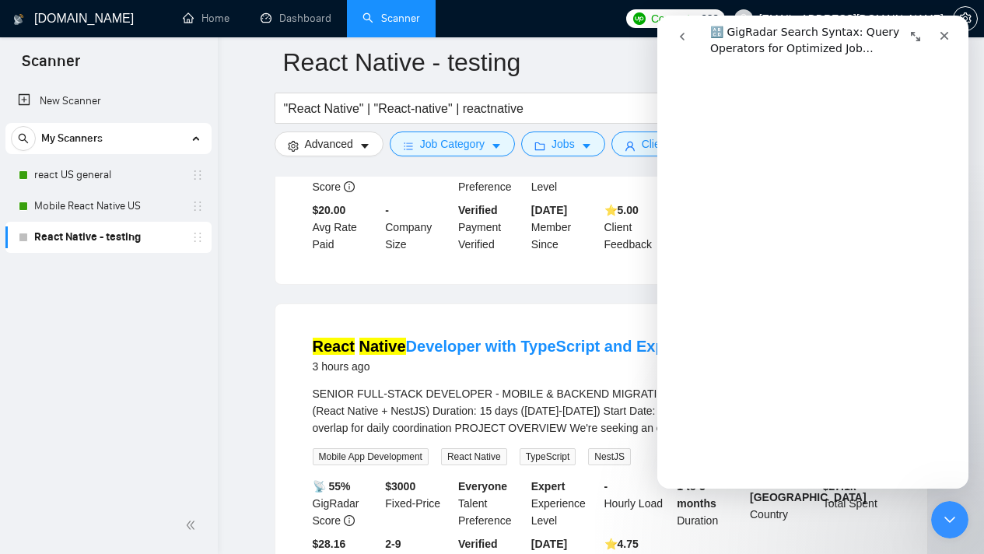
click at [916, 46] on button "Expand window" at bounding box center [916, 37] width 30 height 30
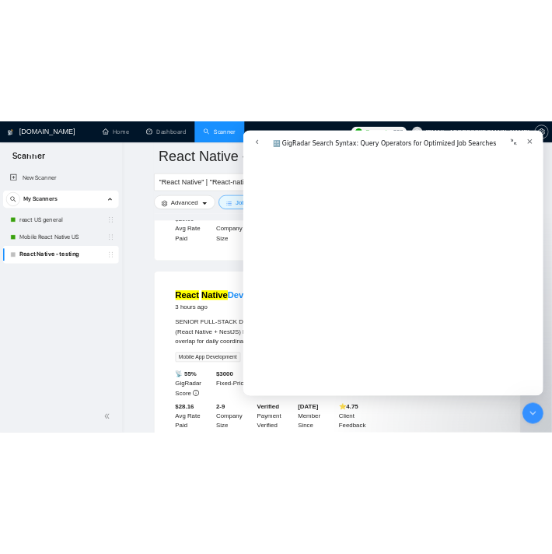
scroll to position [3271, 0]
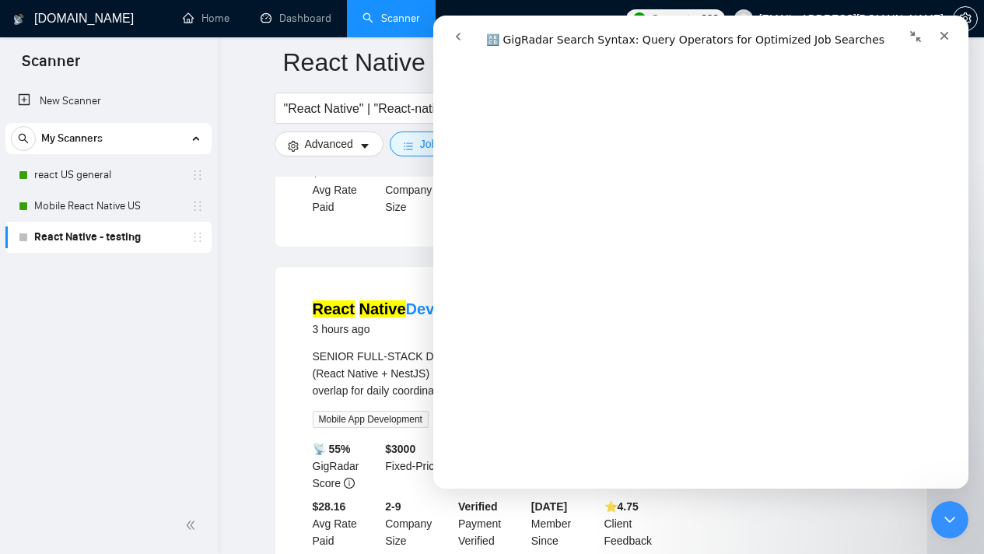
drag, startPoint x: 861, startPoint y: 38, endPoint x: 636, endPoint y: 33, distance: 224.1
click at [636, 33] on div "Intercom messenger" at bounding box center [701, 37] width 515 height 30
click at [664, 37] on div "Intercom messenger" at bounding box center [571, 37] width 254 height 30
drag, startPoint x: 869, startPoint y: 40, endPoint x: 708, endPoint y: 28, distance: 161.5
click at [708, 28] on div "Intercom messenger" at bounding box center [832, 37] width 251 height 30
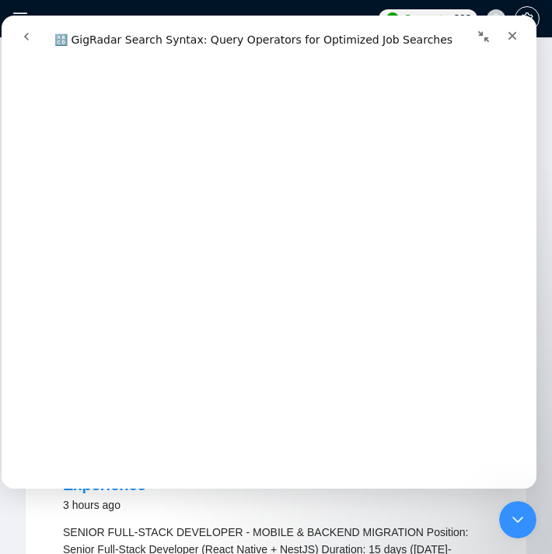
click at [342, 35] on div "Intercom messenger" at bounding box center [400, 37] width 251 height 30
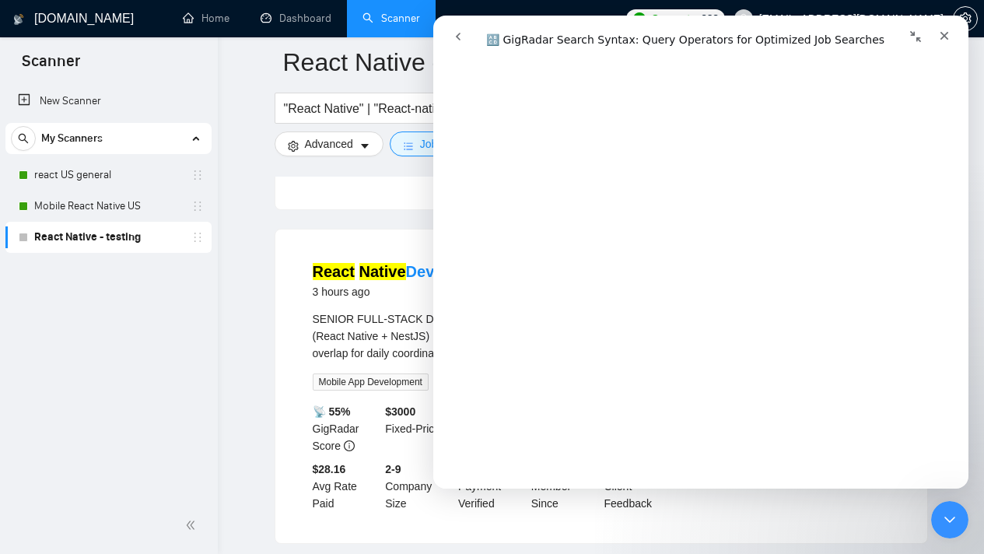
scroll to position [5476, 0]
click at [939, 47] on div "Close" at bounding box center [945, 36] width 28 height 28
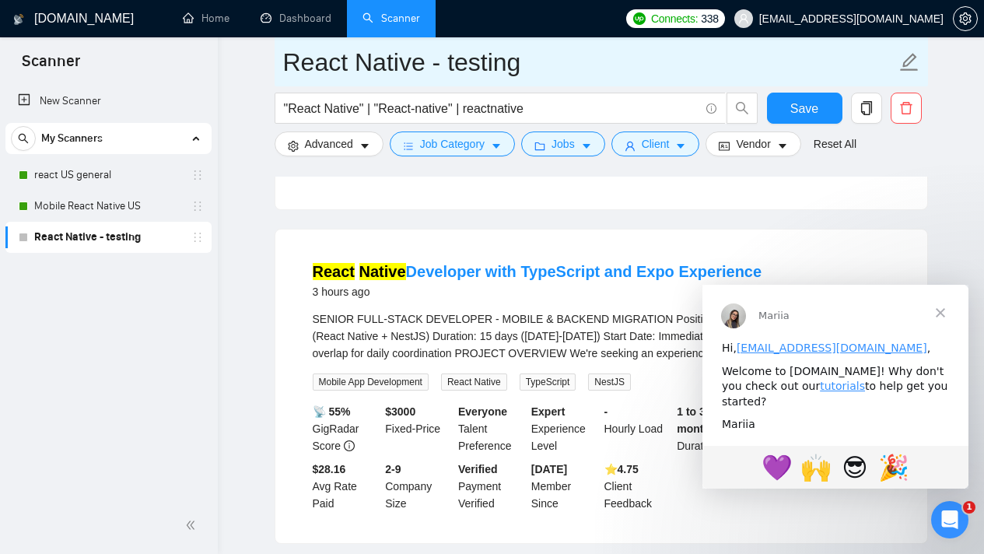
scroll to position [0, 0]
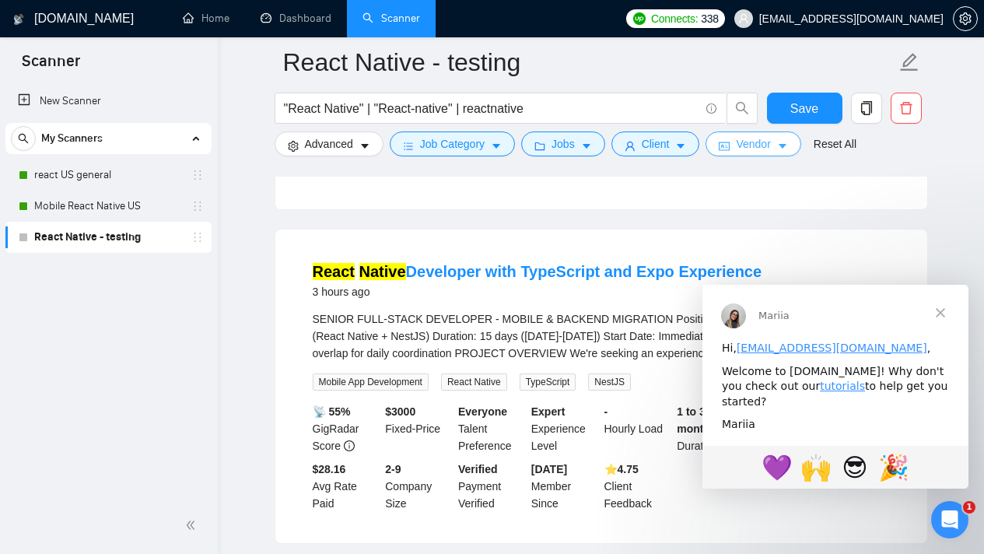
click at [739, 147] on button "Vendor" at bounding box center [753, 144] width 95 height 25
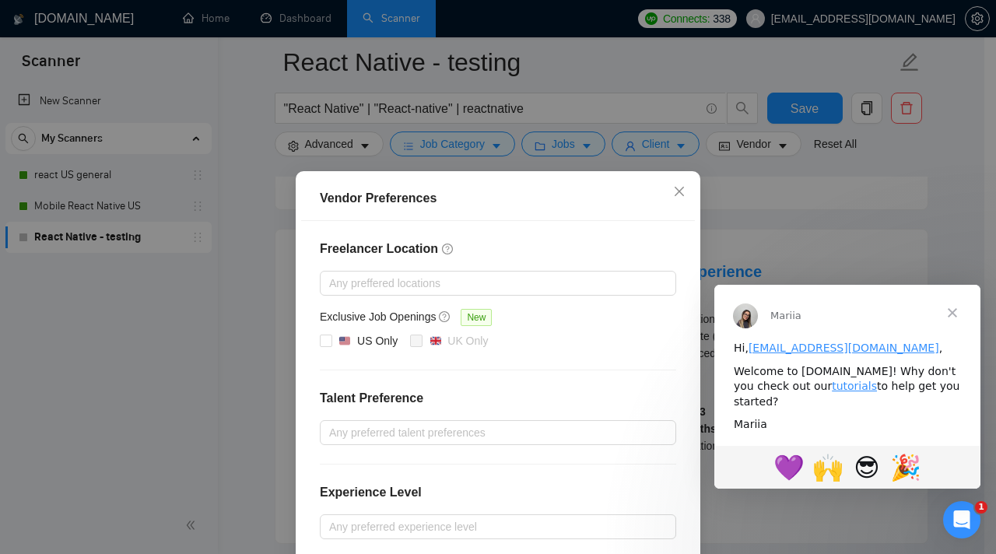
click at [952, 310] on span "Close" at bounding box center [952, 313] width 56 height 56
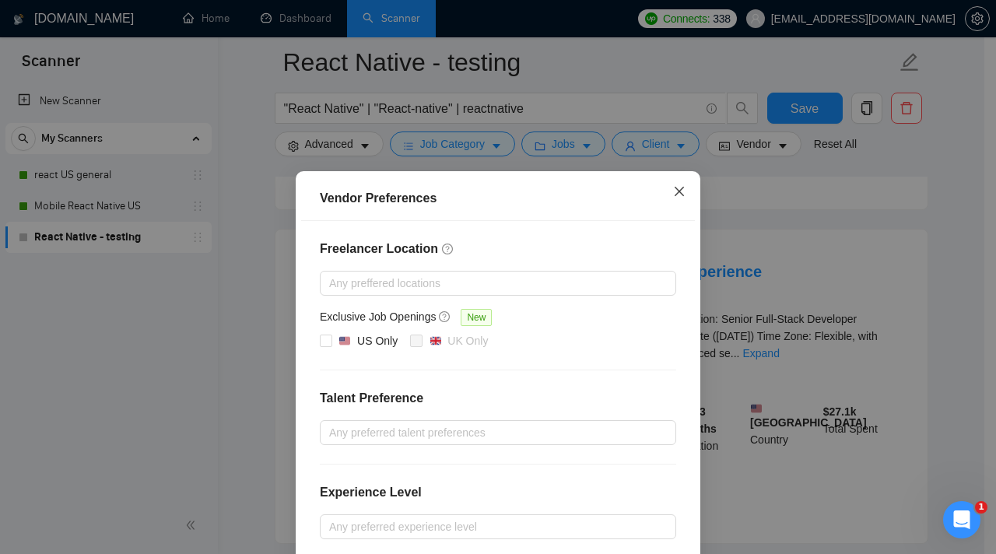
click at [678, 197] on icon "close" at bounding box center [679, 191] width 12 height 12
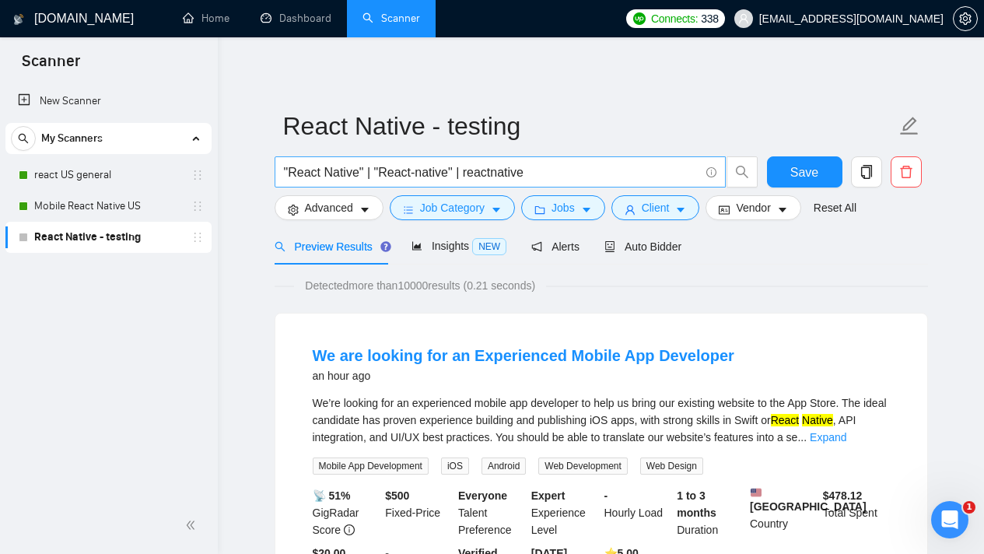
click at [559, 163] on input ""React Native" | "React-native" | reactnative" at bounding box center [492, 172] width 416 height 19
select select "en"
click at [559, 163] on body "Scanner New Scanner My Scanners react US general Mobile React Native US React N…" at bounding box center [492, 277] width 984 height 554
click at [559, 163] on input ""React Native" | "React-native" | reactnative" at bounding box center [492, 172] width 416 height 19
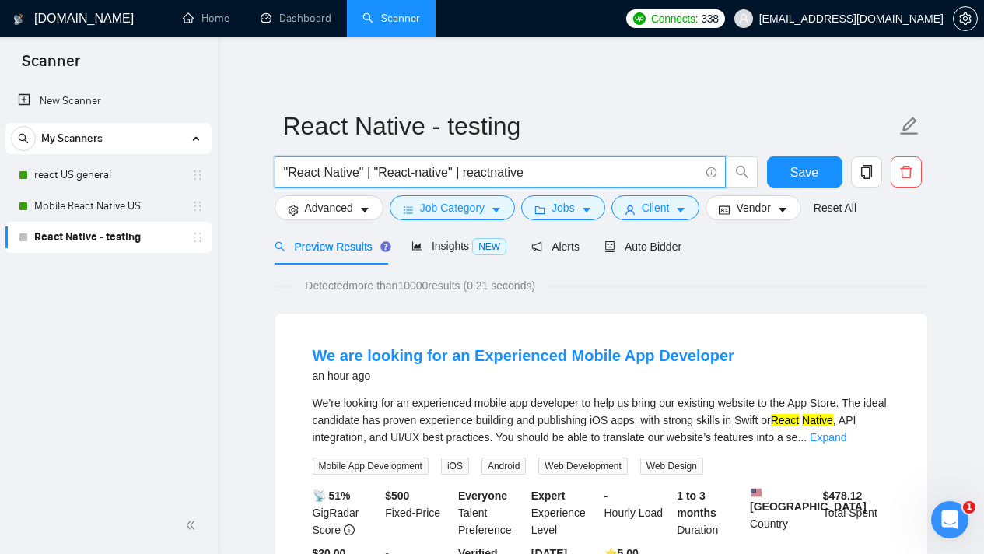
click at [573, 173] on input ""React Native" | "React-native" | reactnative" at bounding box center [492, 172] width 416 height 19
click at [125, 245] on link "React Native - testing" at bounding box center [108, 237] width 148 height 31
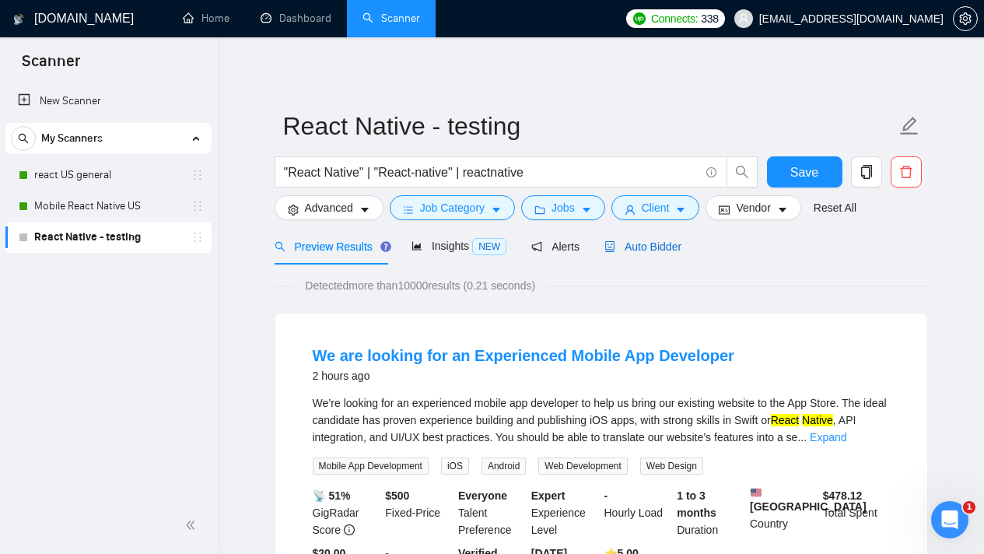
click at [678, 243] on span "Auto Bidder" at bounding box center [643, 246] width 77 height 12
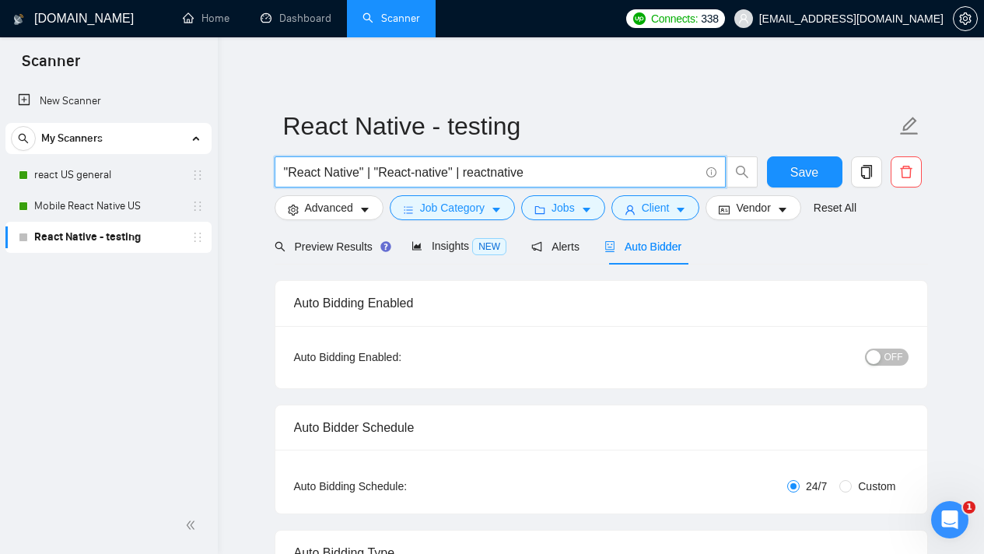
click at [580, 168] on input ""React Native" | "React-native" | reactnative" at bounding box center [492, 172] width 416 height 19
drag, startPoint x: 579, startPoint y: 168, endPoint x: 288, endPoint y: 167, distance: 291.0
click at [279, 166] on span ""React Native" | "React-native" | reactnative" at bounding box center [500, 171] width 451 height 31
paste input "(reactnative* | react-native-* | react*native | "react native") | (expo | "expo…"
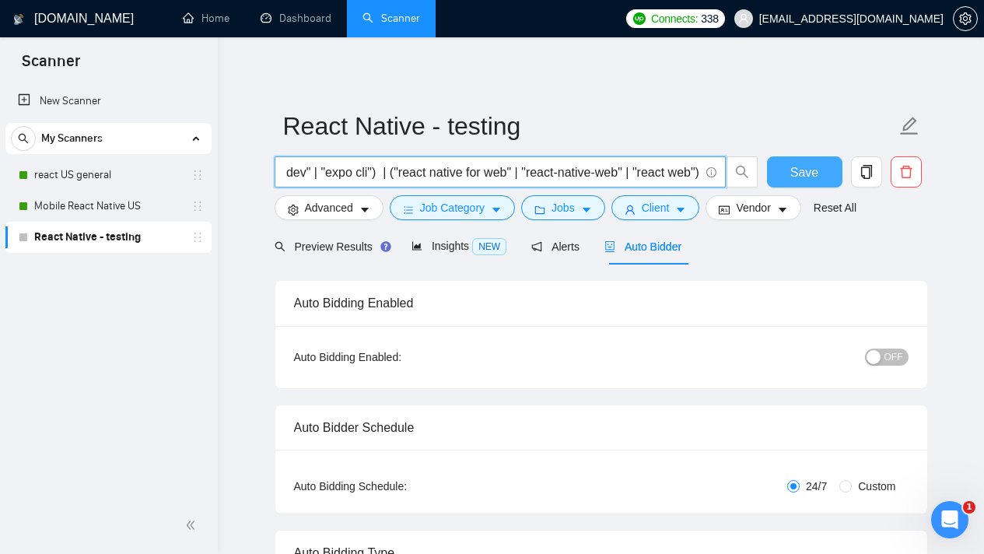
type input "(reactnative* | react-native-* | react*native | "react native") | (expo | "expo…"
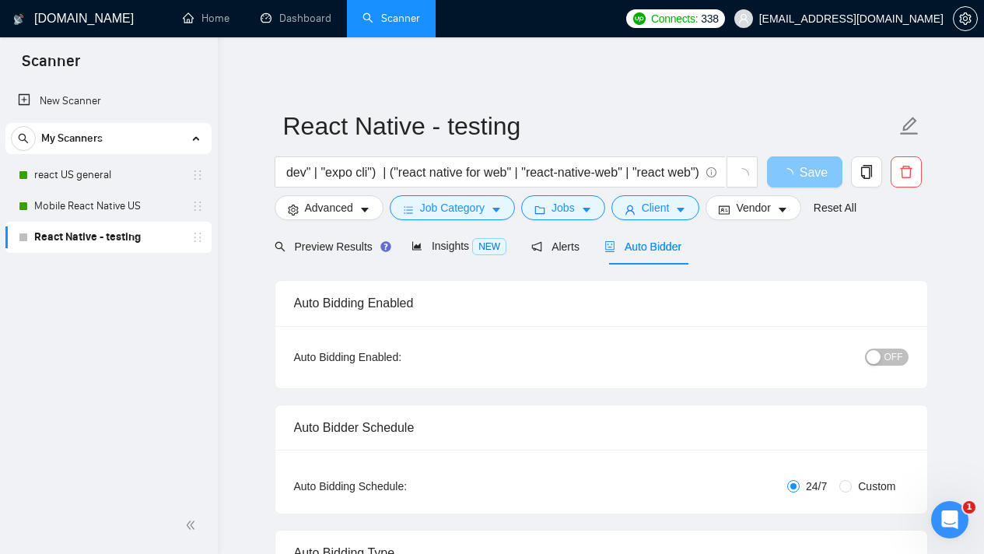
scroll to position [0, 0]
click at [806, 170] on span "Save" at bounding box center [814, 172] width 28 height 19
click at [303, 245] on span "Preview Results" at bounding box center [331, 246] width 112 height 12
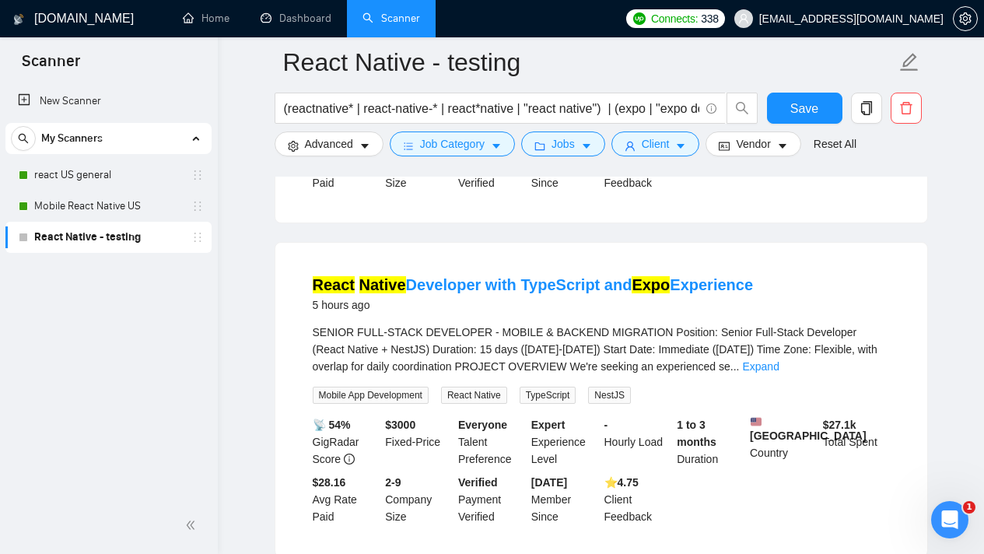
scroll to position [385, 0]
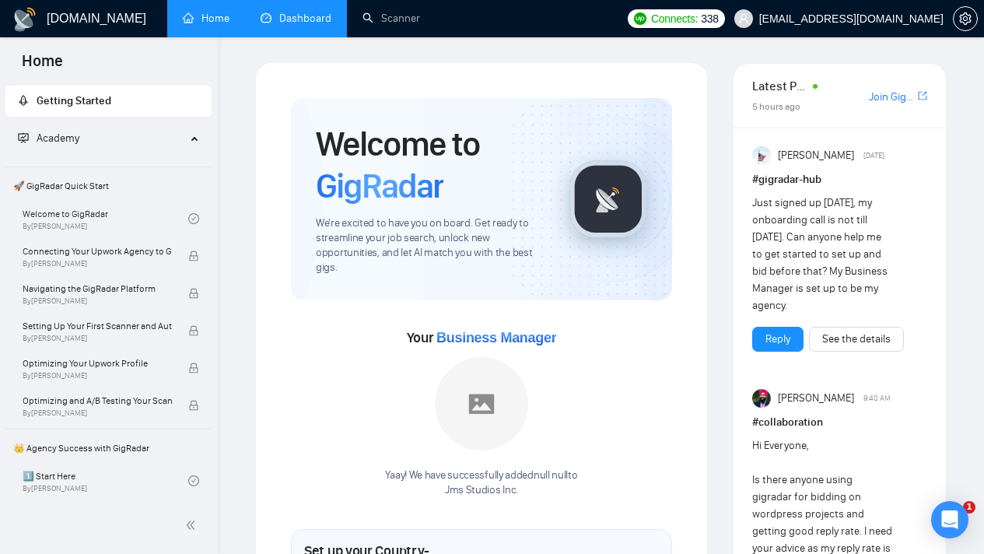
click at [279, 22] on link "Dashboard" at bounding box center [296, 18] width 71 height 13
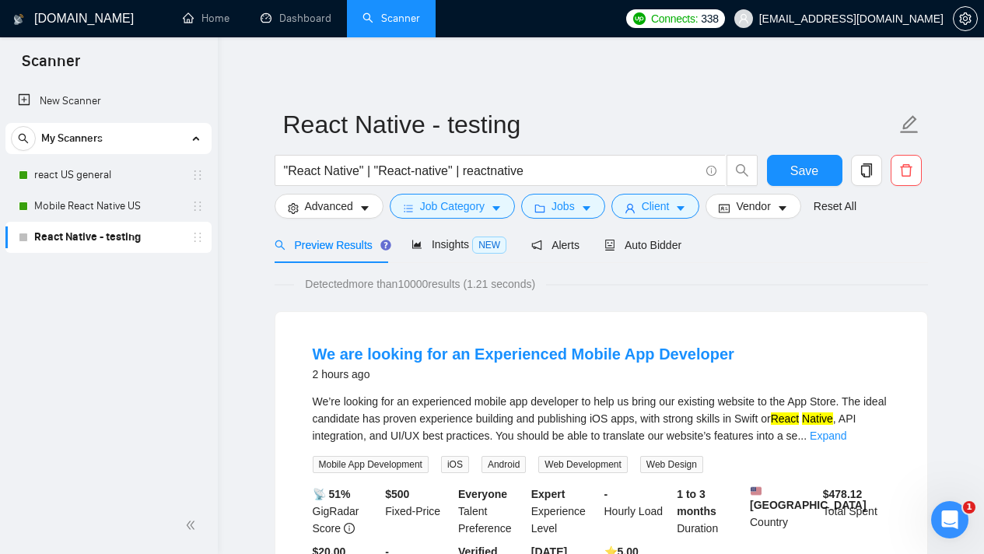
click at [127, 237] on link "React Native - testing" at bounding box center [108, 237] width 148 height 31
click at [122, 209] on link "Mobile React Native US" at bounding box center [108, 206] width 148 height 31
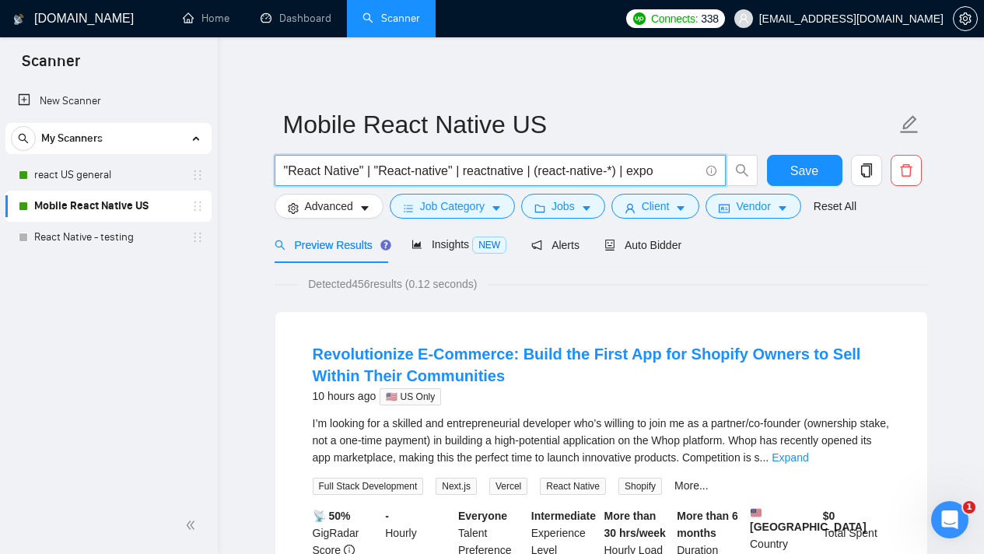
drag, startPoint x: 456, startPoint y: 170, endPoint x: 724, endPoint y: 174, distance: 268.5
click at [724, 174] on span ""React Native" | "React-native" | reactnative | (react-native-*) | expo" at bounding box center [500, 170] width 451 height 31
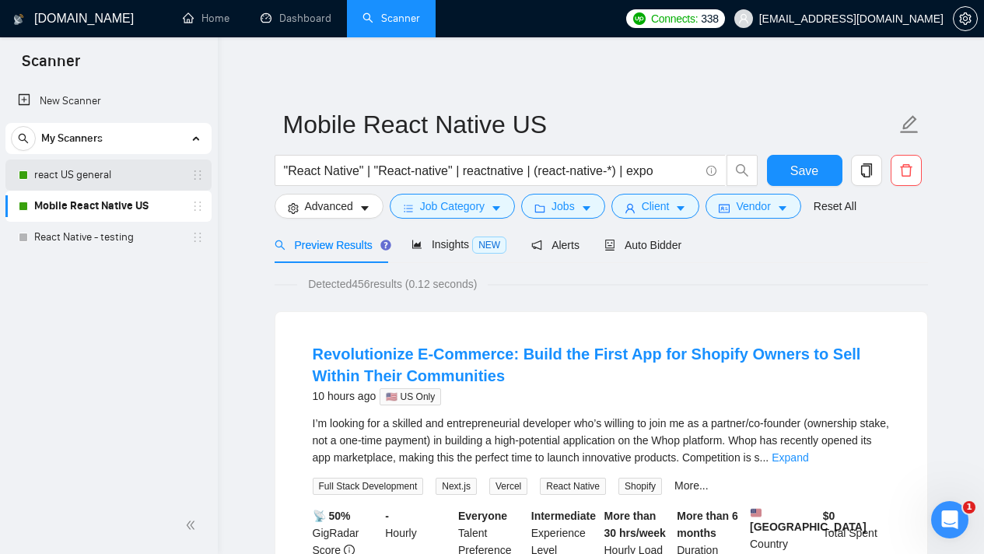
click at [138, 177] on link "react US general" at bounding box center [108, 175] width 148 height 31
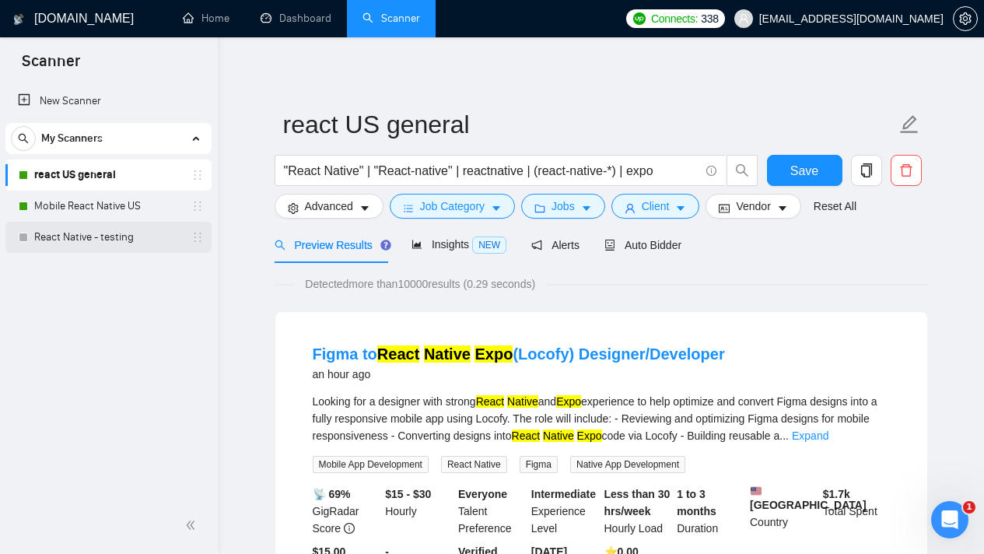
click at [88, 237] on link "React Native - testing" at bounding box center [108, 237] width 148 height 31
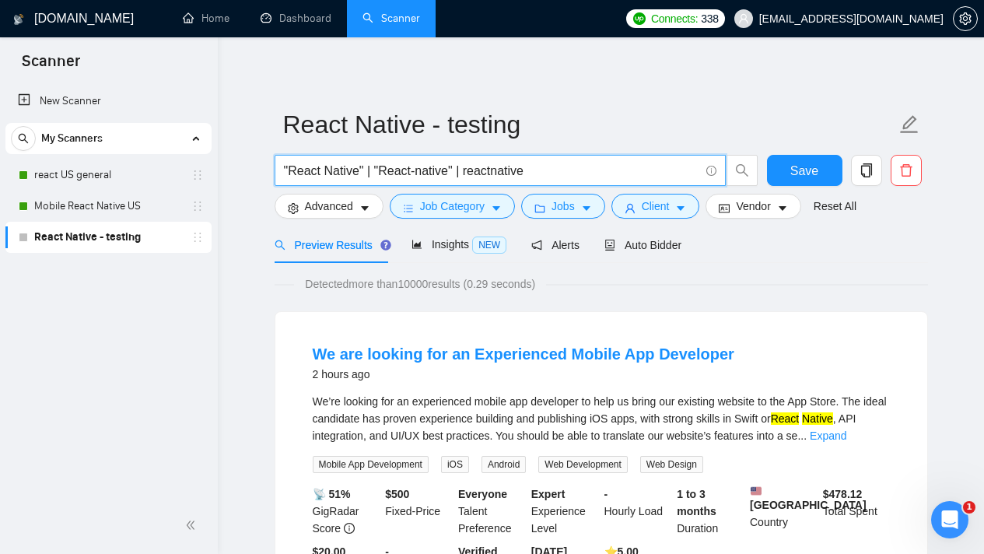
click at [550, 172] on input ""React Native" | "React-native" | reactnative" at bounding box center [492, 170] width 416 height 19
click at [573, 174] on input ""React Native" | "React-native" | reactnative" at bounding box center [492, 170] width 416 height 19
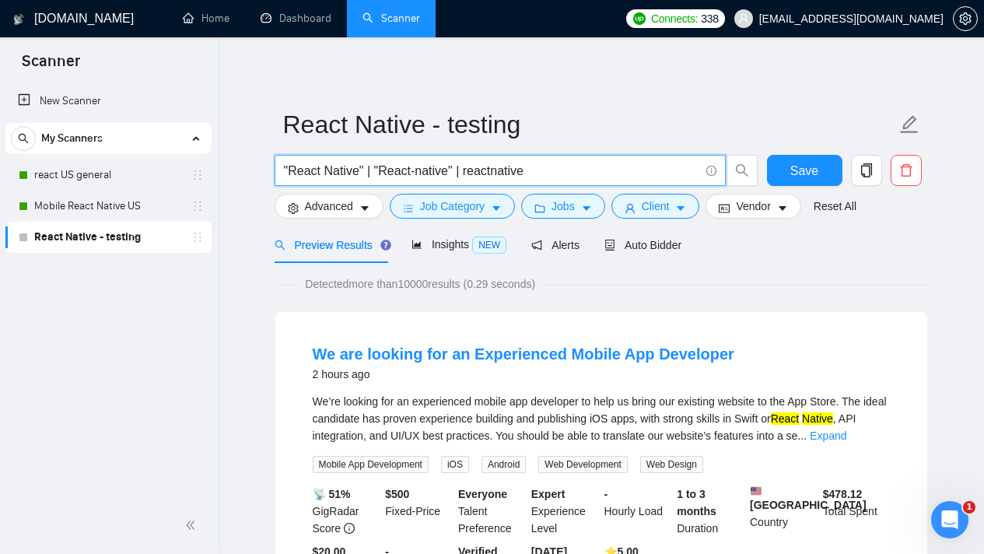
click at [573, 174] on input ""React Native" | "React-native" | reactnative" at bounding box center [492, 170] width 416 height 19
paste input "(reactnative* | react-native-* | react*native | "react native") | (expo | "expo…"
type input "(reactnative* | react-native-* | react*native | "react native") | (expo | "expo…"
click at [791, 175] on span "Save" at bounding box center [805, 170] width 28 height 19
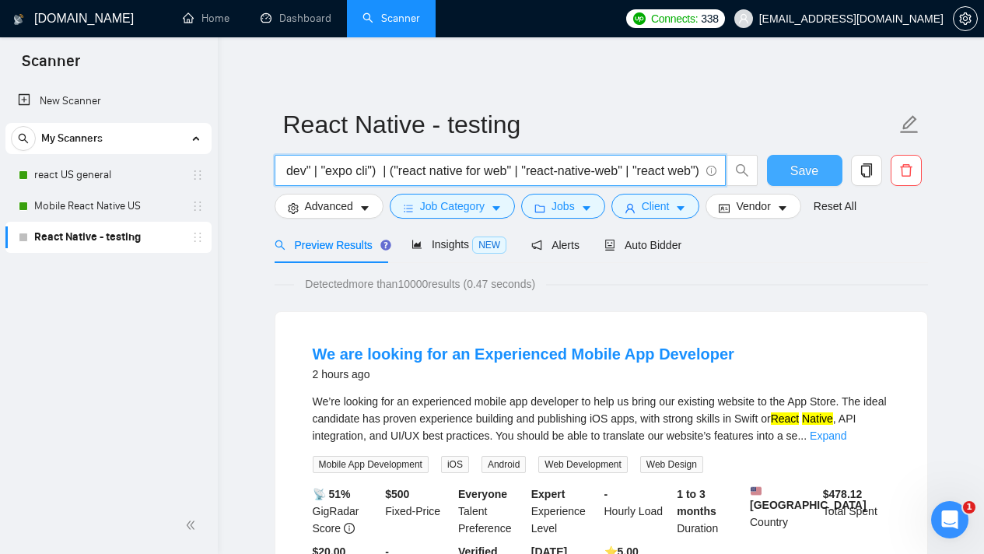
scroll to position [0, 0]
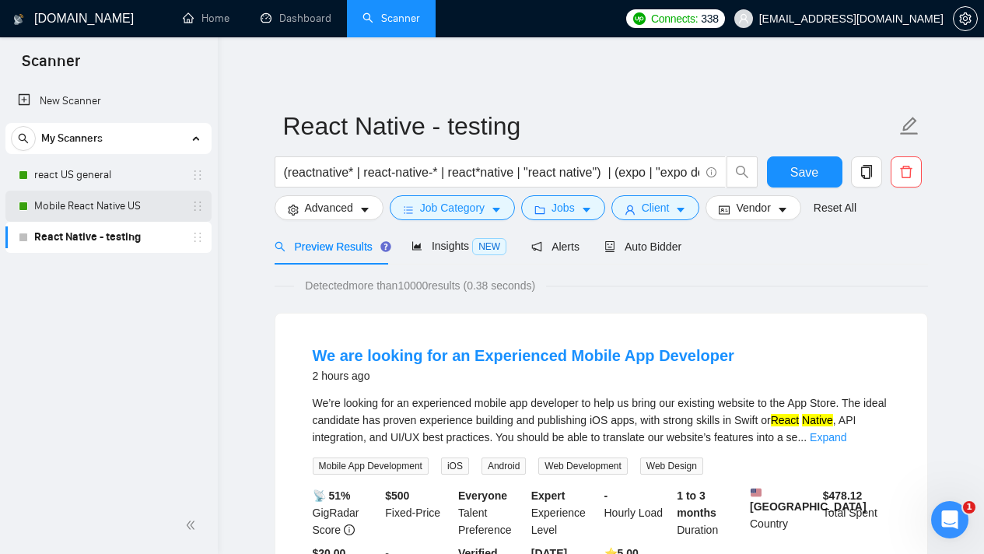
click at [117, 212] on link "Mobile React Native US" at bounding box center [108, 206] width 148 height 31
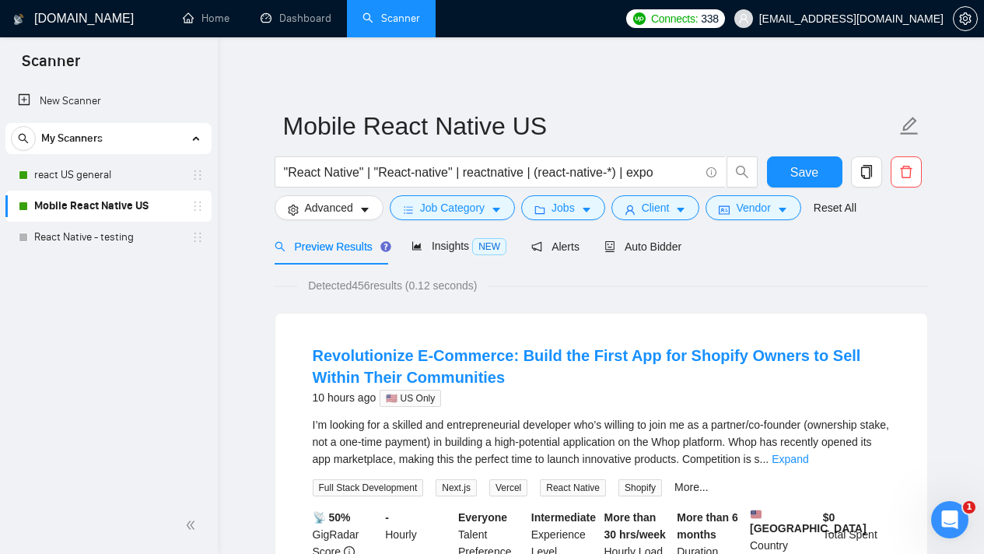
drag, startPoint x: 354, startPoint y: 282, endPoint x: 377, endPoint y: 283, distance: 22.6
click at [377, 283] on span "Detected 456 results (0.12 seconds)" at bounding box center [392, 285] width 191 height 17
click at [130, 235] on link "React Native - testing" at bounding box center [108, 237] width 148 height 31
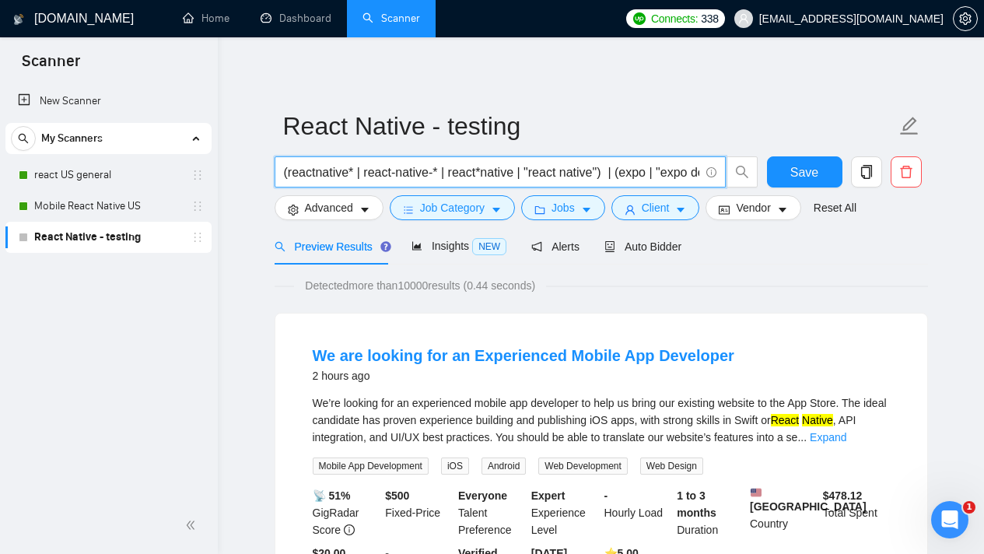
drag, startPoint x: 457, startPoint y: 170, endPoint x: 522, endPoint y: 171, distance: 65.4
click at [522, 171] on input "(reactnative* | react-native-* | react*native | "react native") | (expo | "expo…" at bounding box center [492, 172] width 416 height 19
drag, startPoint x: 632, startPoint y: 171, endPoint x: 701, endPoint y: 168, distance: 69.3
click at [701, 168] on span "(reactnative* | react-native-* | react*native | "react native") | (expo | "expo…" at bounding box center [500, 171] width 451 height 31
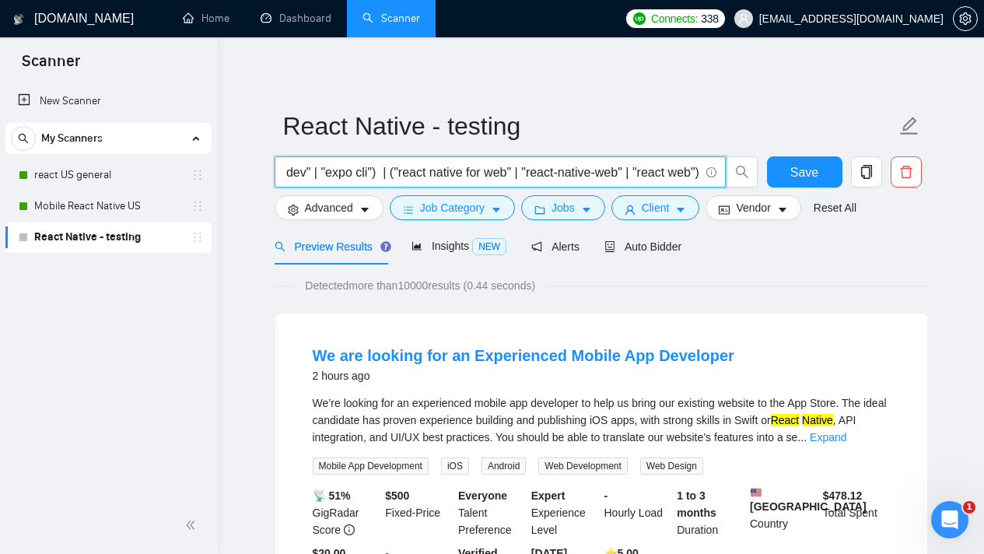
click at [654, 167] on input "(reactnative* | react-native-* | react*native | "react native") | (expo | "expo…" at bounding box center [492, 172] width 416 height 19
drag, startPoint x: 625, startPoint y: 172, endPoint x: 693, endPoint y: 174, distance: 67.7
click at [693, 174] on input "(reactnative* | react-native-* | react*native | "react native") | (expo | "expo…" at bounding box center [492, 172] width 416 height 19
type input "(reactnative* | react-native-* | react*native | "react native") | (expo | "expo…"
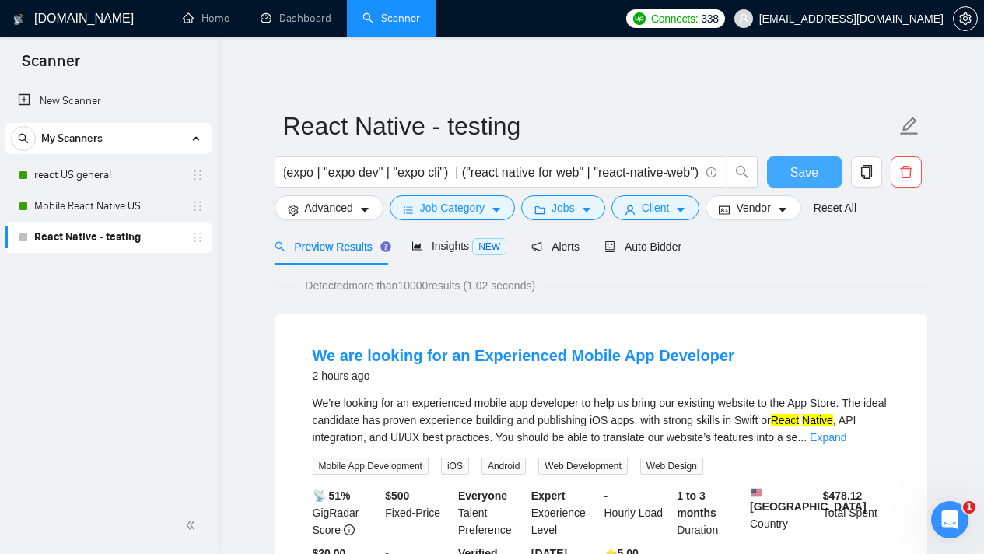
click at [825, 175] on button "Save" at bounding box center [804, 171] width 75 height 31
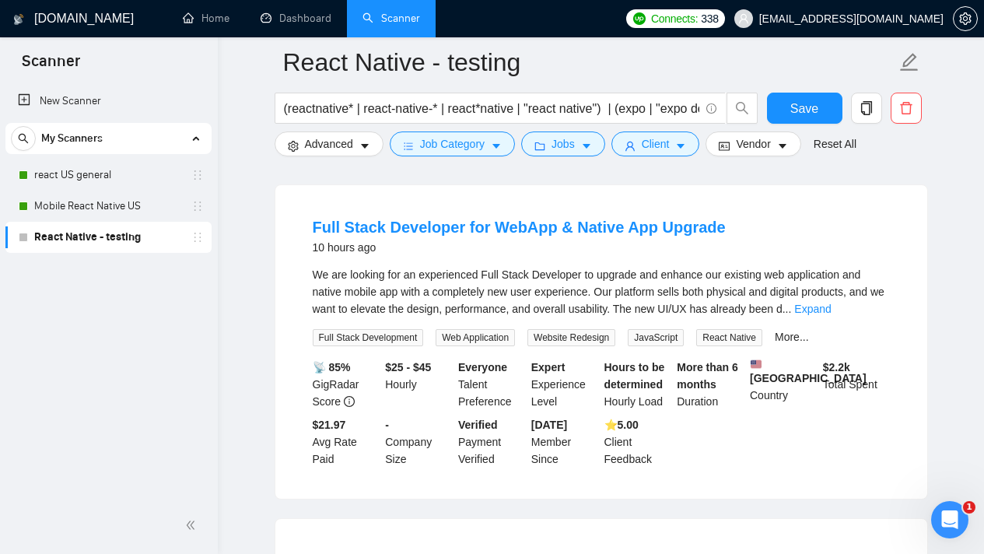
scroll to position [811, 0]
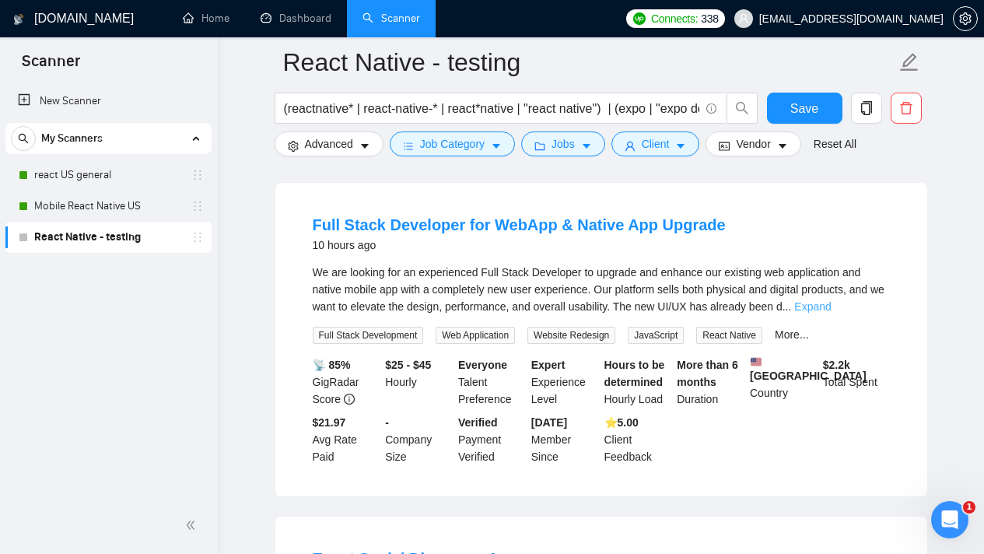
click at [831, 313] on link "Expand" at bounding box center [812, 306] width 37 height 12
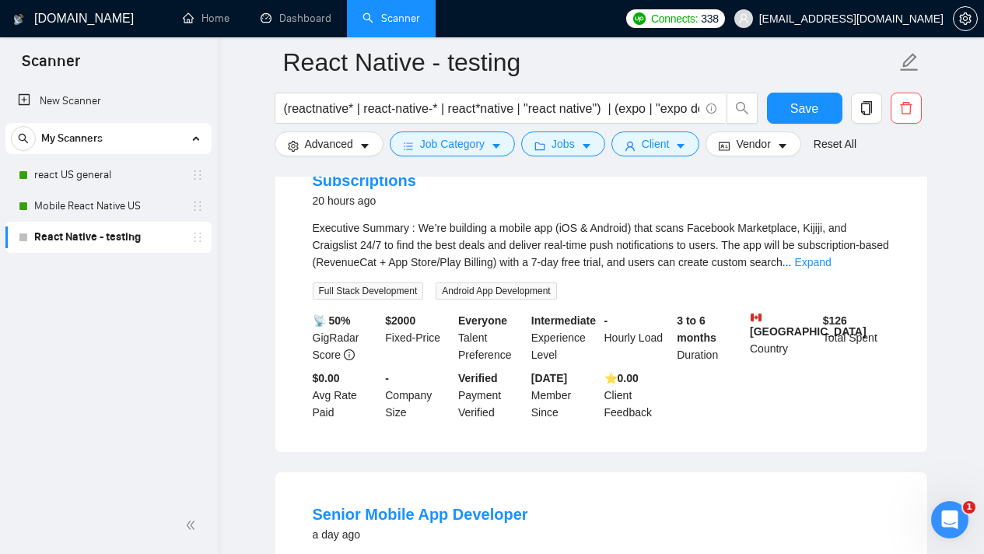
scroll to position [1654, 0]
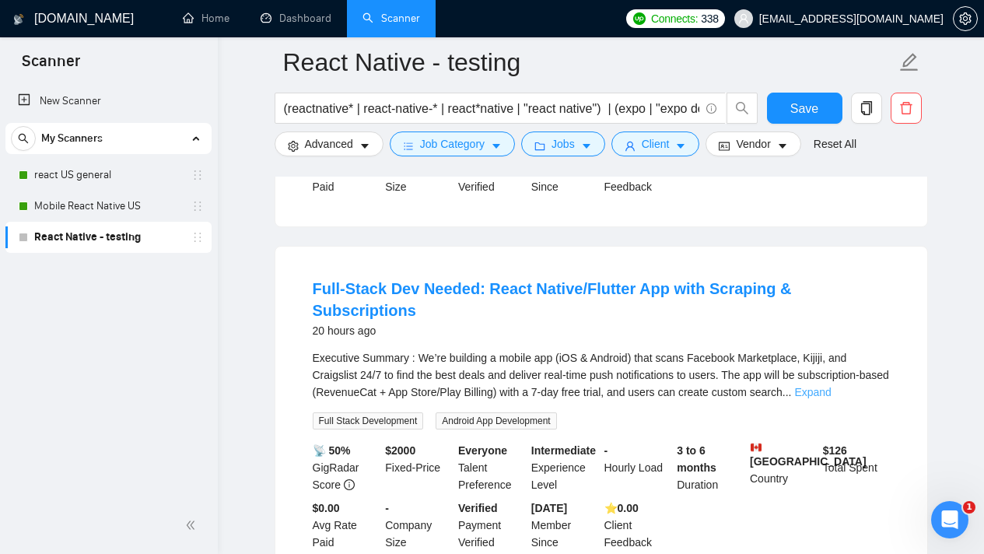
click at [831, 395] on link "Expand" at bounding box center [812, 392] width 37 height 12
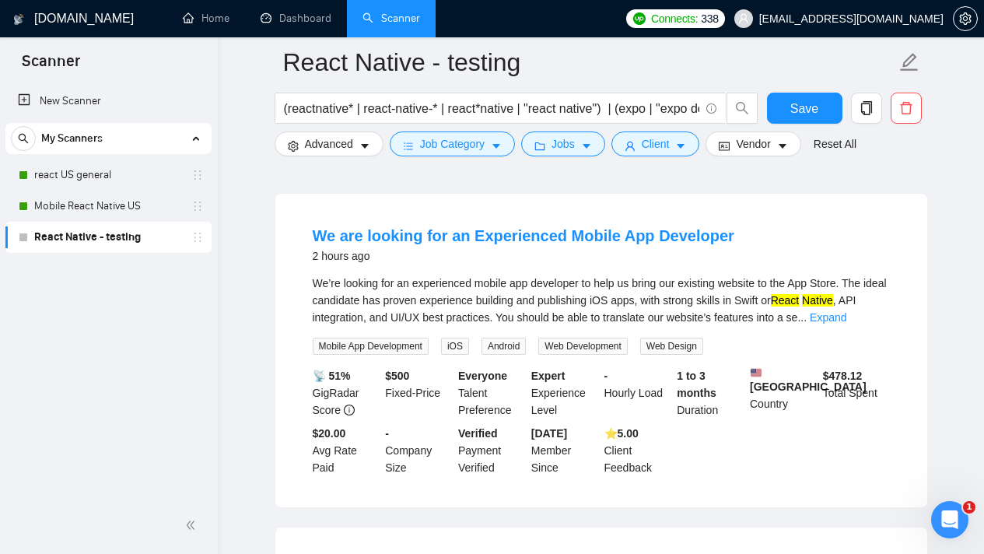
scroll to position [0, 0]
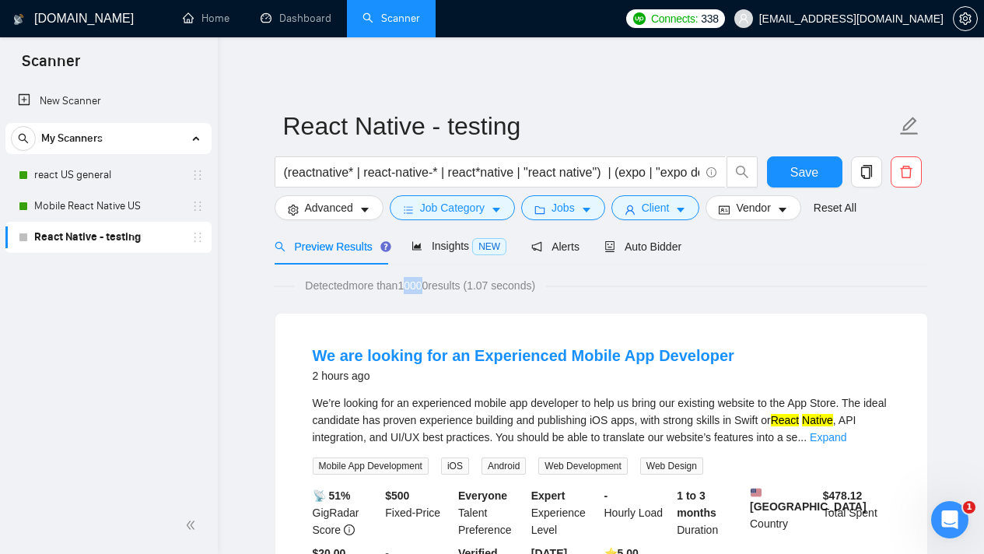
drag, startPoint x: 406, startPoint y: 285, endPoint x: 426, endPoint y: 286, distance: 19.5
click at [426, 286] on span "Detected more than 10000 results (1.07 seconds)" at bounding box center [420, 285] width 252 height 17
click at [426, 290] on span "Detected more than 10000 results (1.07 seconds)" at bounding box center [420, 285] width 252 height 17
drag, startPoint x: 427, startPoint y: 286, endPoint x: 440, endPoint y: 286, distance: 12.5
click at [440, 286] on span "Detected more than 10000 results (1.07 seconds)" at bounding box center [420, 285] width 252 height 17
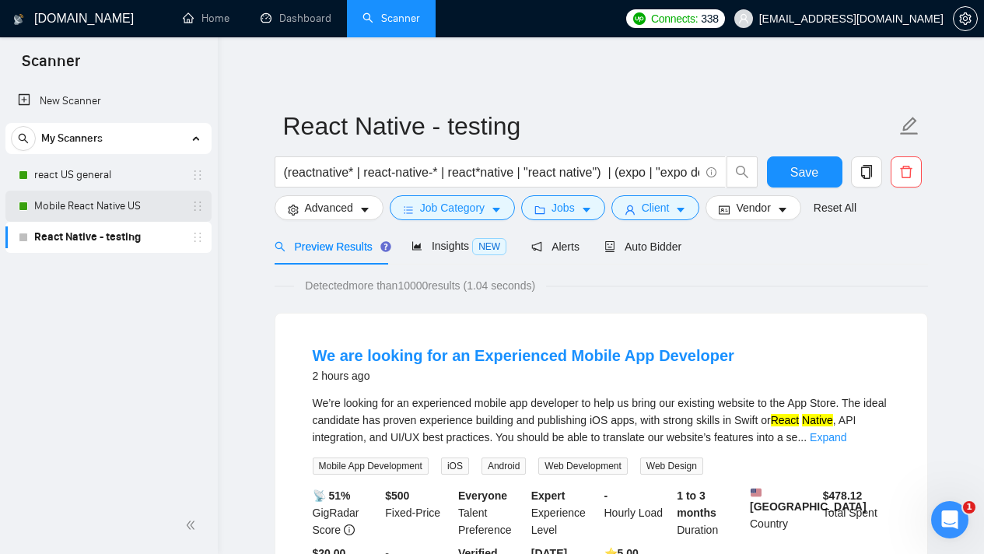
click at [105, 207] on link "Mobile React Native US" at bounding box center [108, 206] width 148 height 31
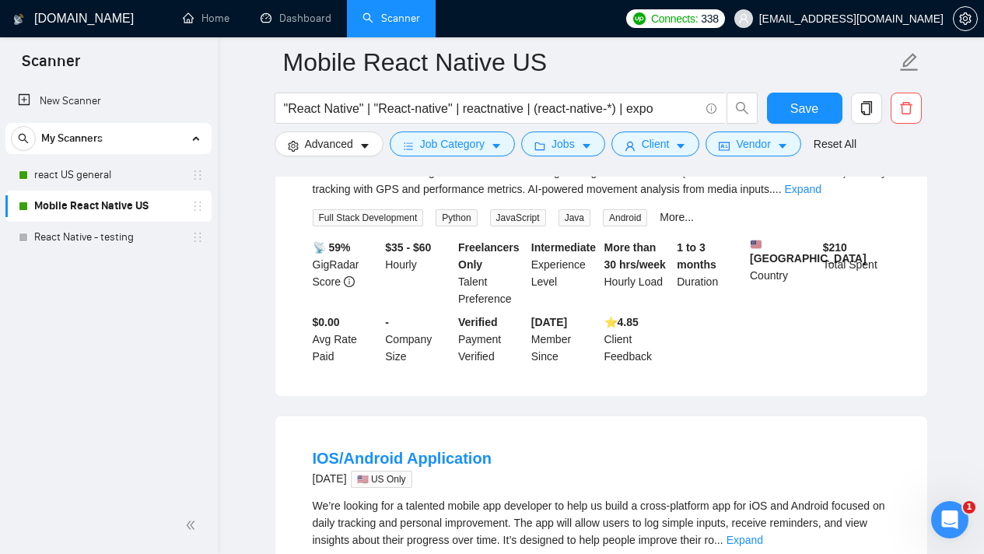
scroll to position [1177, 0]
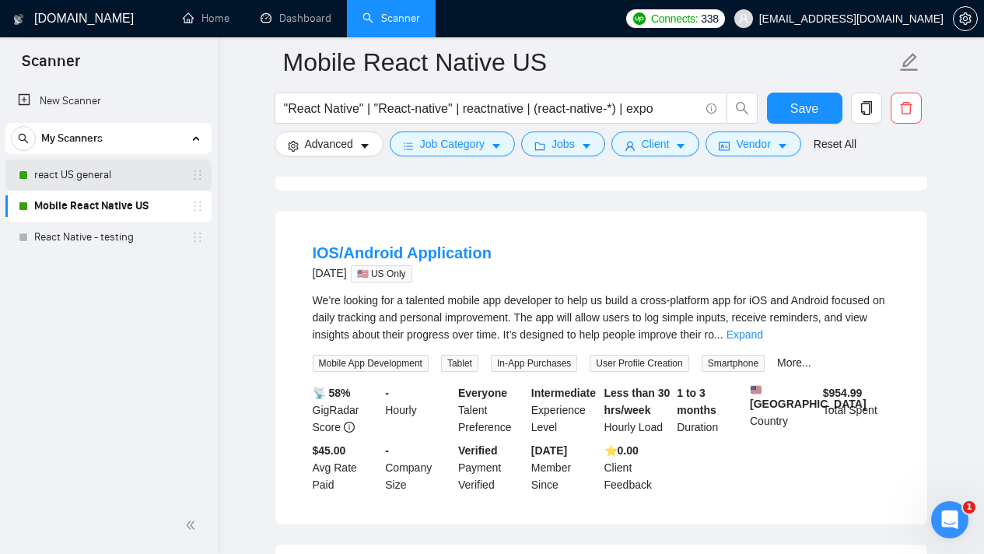
click at [122, 181] on link "react US general" at bounding box center [108, 175] width 148 height 31
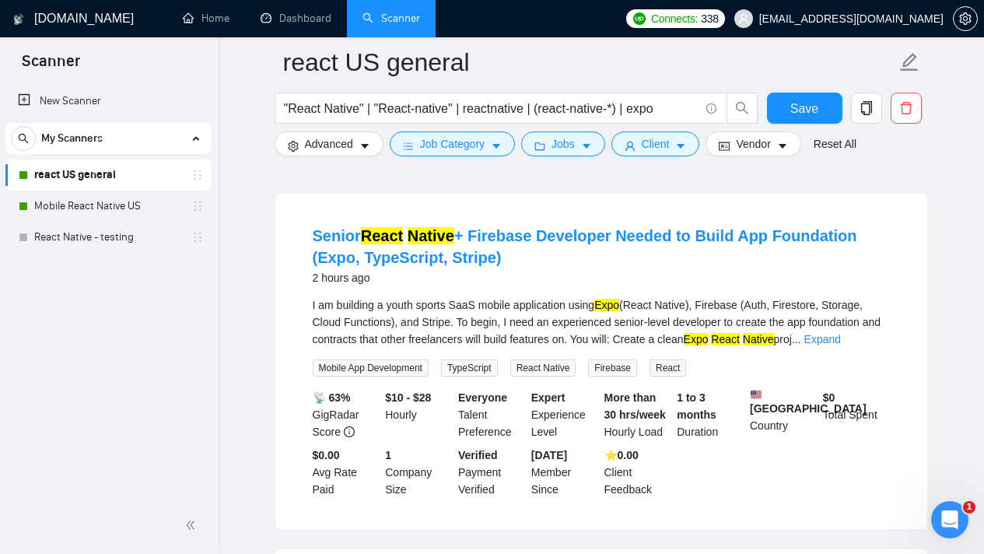
scroll to position [465, 0]
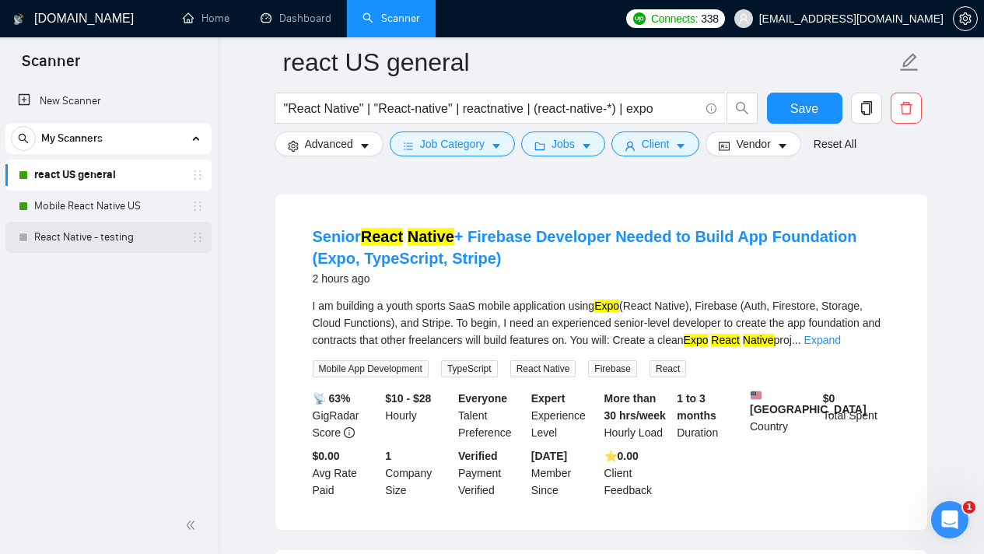
click at [121, 238] on link "React Native - testing" at bounding box center [108, 237] width 148 height 31
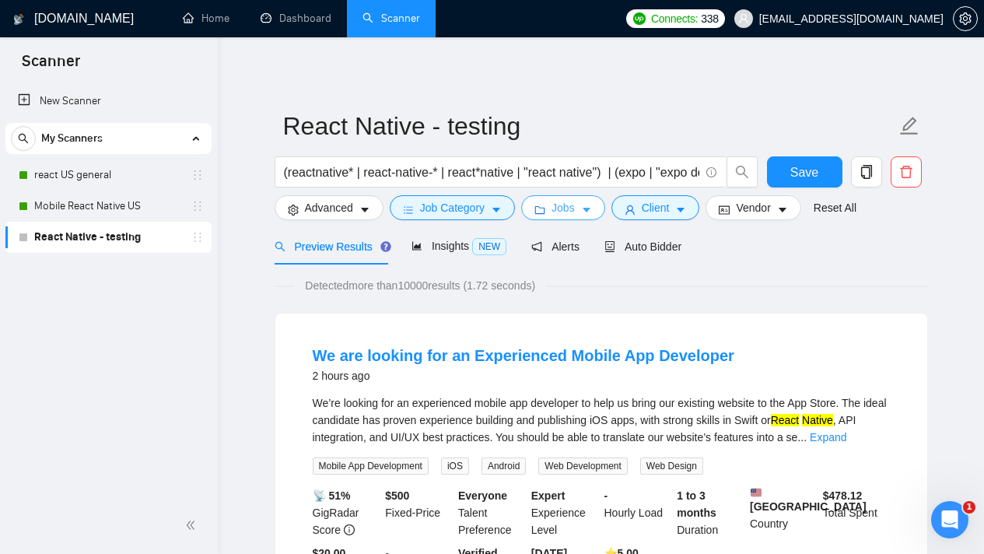
click at [583, 214] on button "Jobs" at bounding box center [563, 207] width 84 height 25
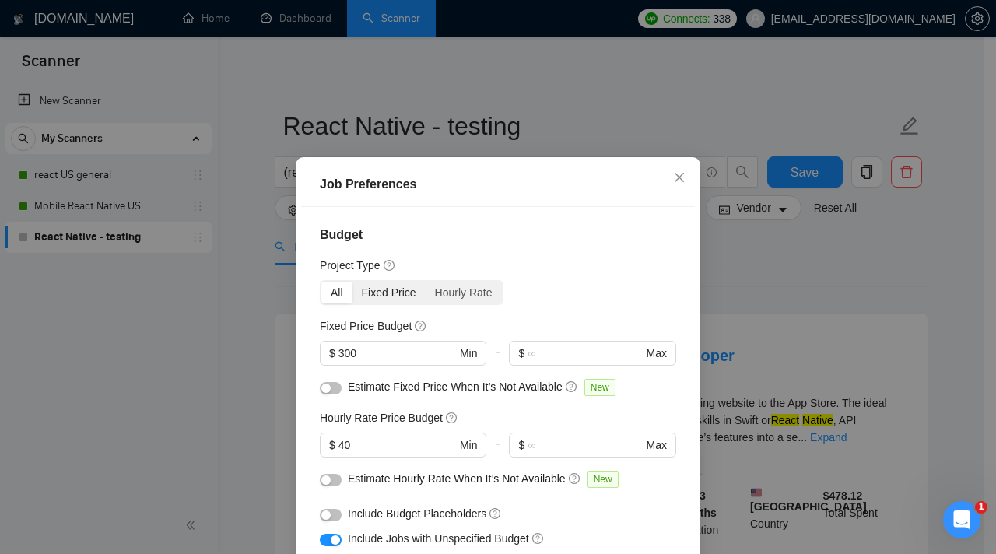
click at [390, 290] on div "Fixed Price" at bounding box center [388, 293] width 73 height 22
click at [352, 282] on input "Fixed Price" at bounding box center [352, 282] width 0 height 0
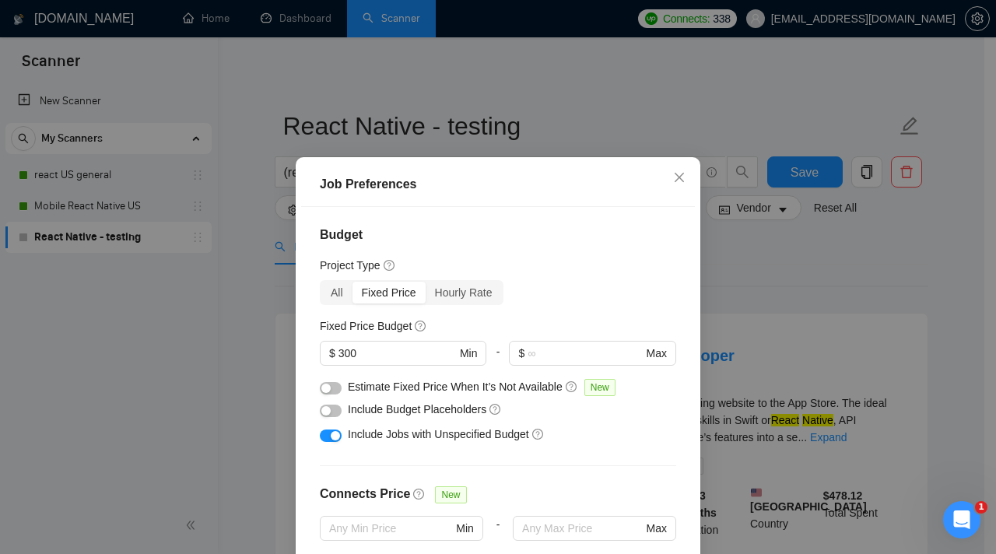
click at [134, 244] on div "Job Preferences Budget Project Type All Fixed Price Hourly Rate Fixed Price Bud…" at bounding box center [498, 277] width 996 height 554
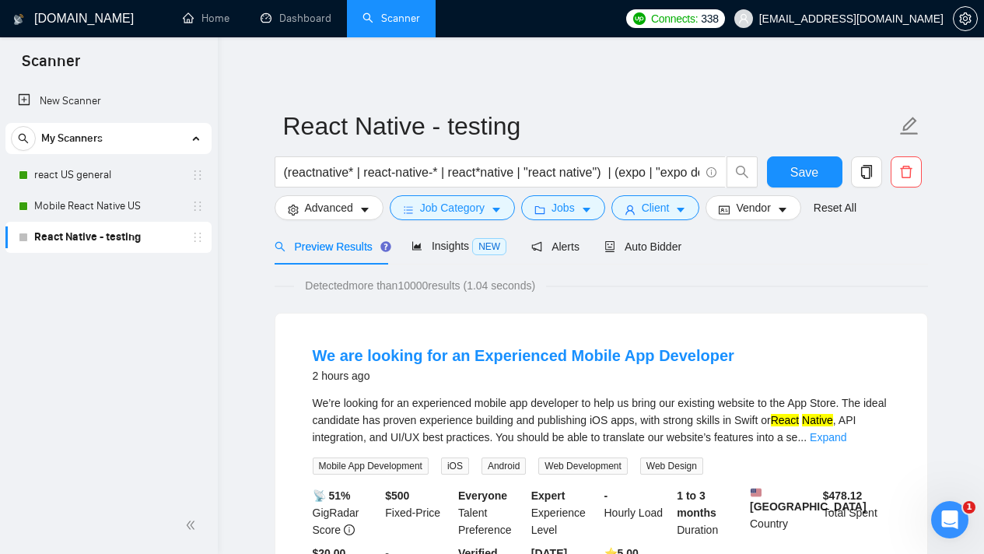
click at [132, 243] on link "React Native - testing" at bounding box center [108, 237] width 148 height 31
click at [771, 255] on div "Preview Results Insights NEW Alerts Auto Bidder" at bounding box center [602, 246] width 654 height 37
click at [496, 210] on icon "caret-down" at bounding box center [496, 210] width 11 height 11
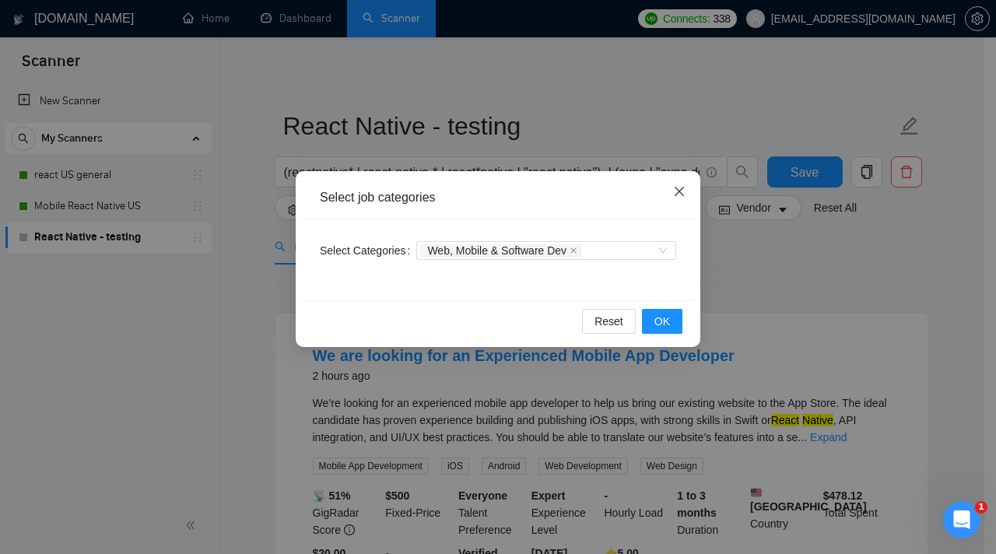
click at [684, 188] on icon "close" at bounding box center [679, 191] width 12 height 12
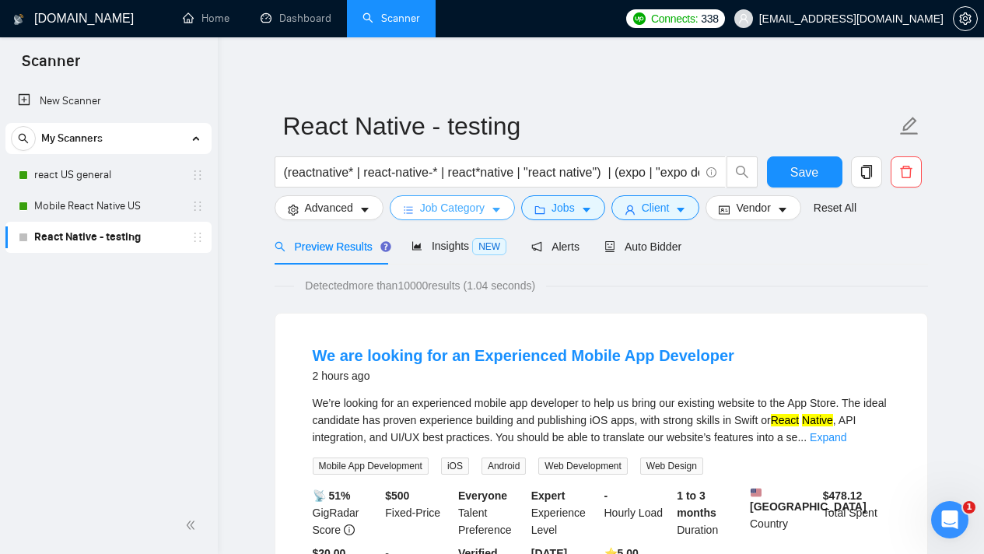
click at [473, 205] on span "Job Category" at bounding box center [452, 207] width 65 height 17
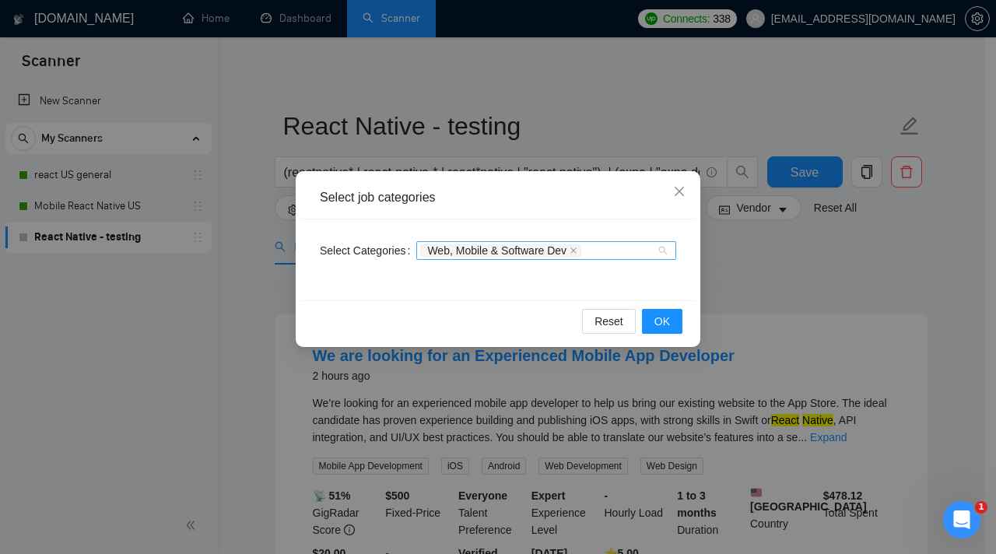
click at [665, 253] on div "Web, Mobile & Software Dev" at bounding box center [546, 250] width 260 height 19
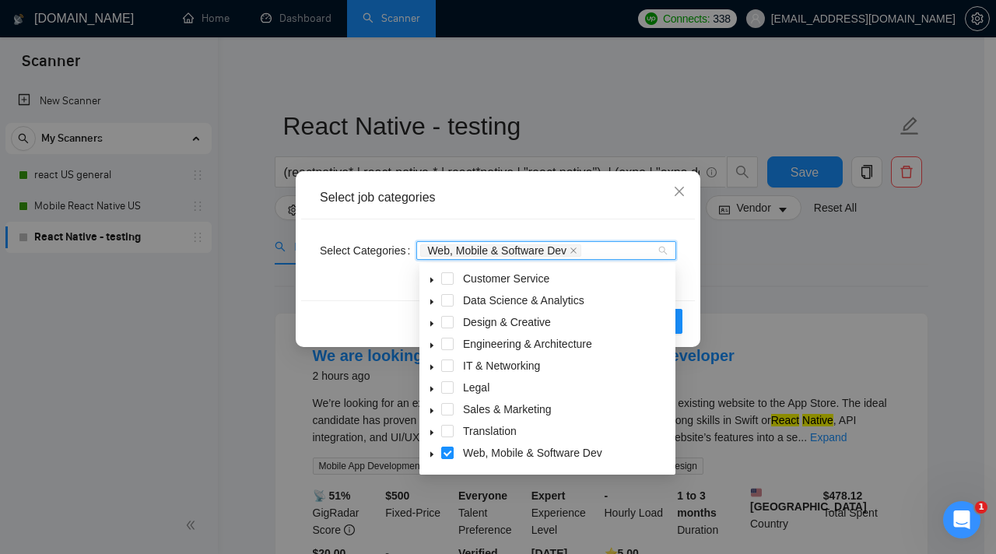
scroll to position [62, 0]
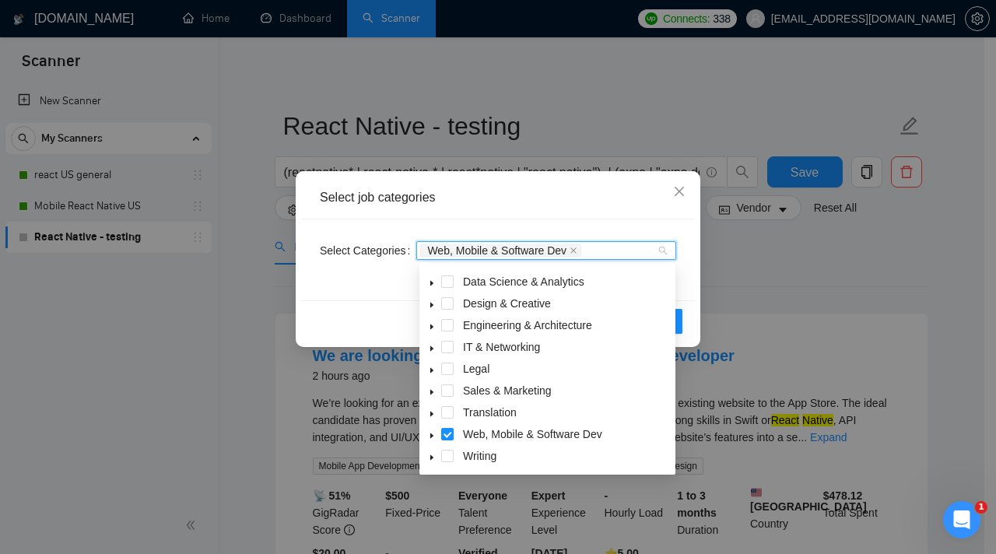
click at [430, 347] on icon "caret-down" at bounding box center [432, 349] width 8 height 8
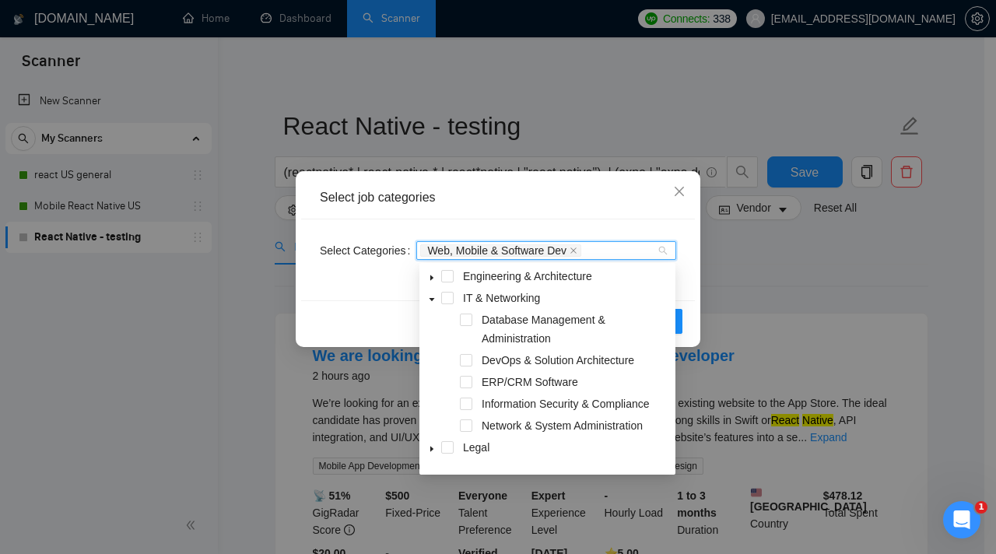
scroll to position [73, 0]
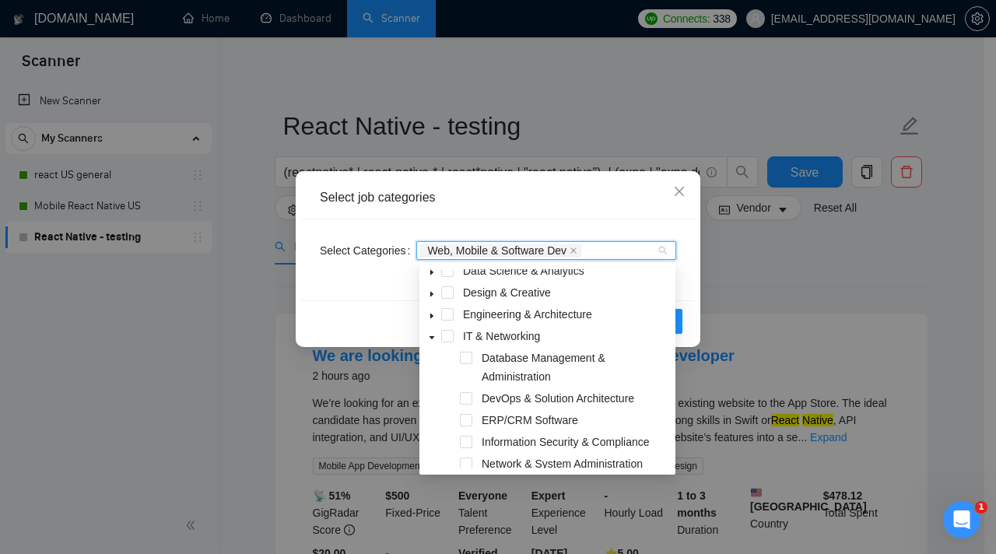
click at [433, 340] on icon "caret-down" at bounding box center [432, 338] width 8 height 8
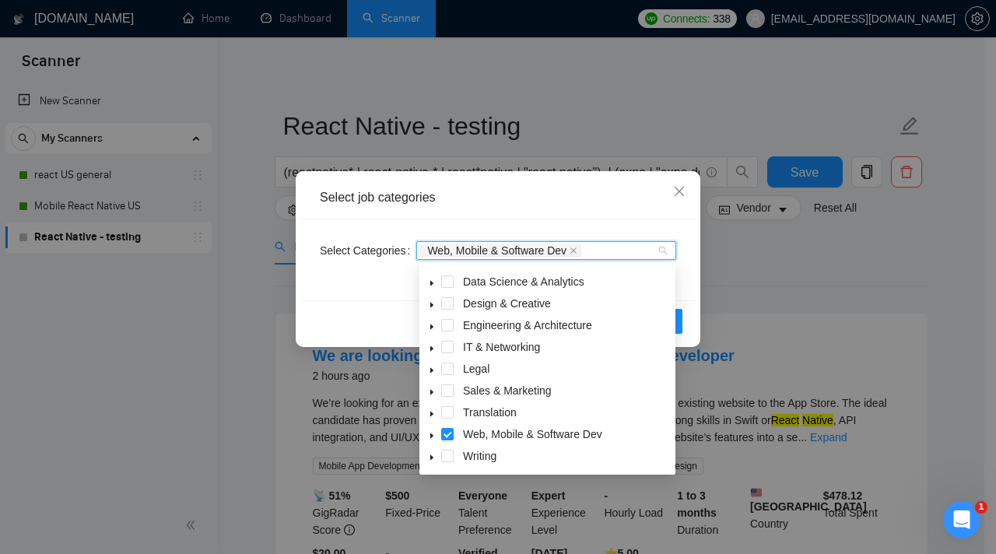
click at [433, 303] on icon "caret-down" at bounding box center [432, 305] width 8 height 8
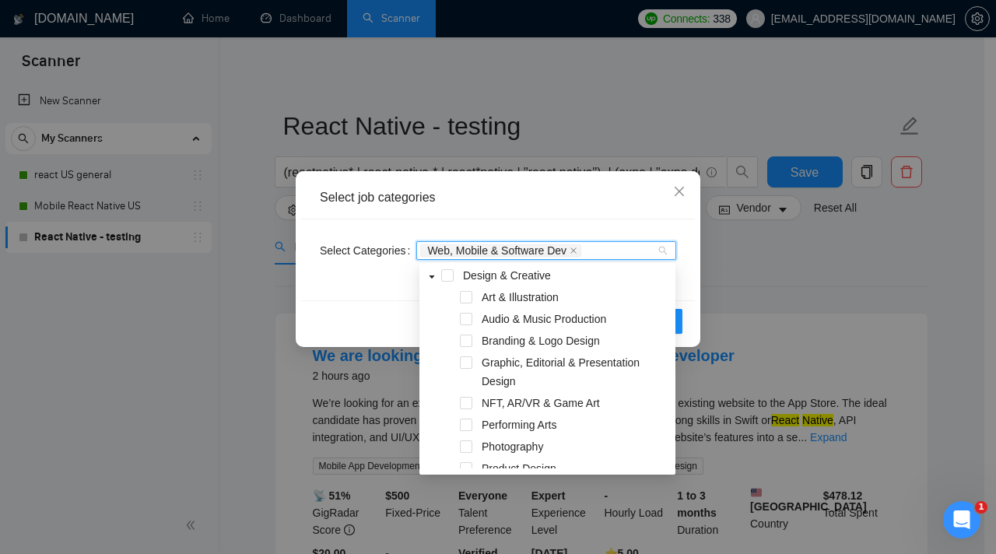
scroll to position [66, 0]
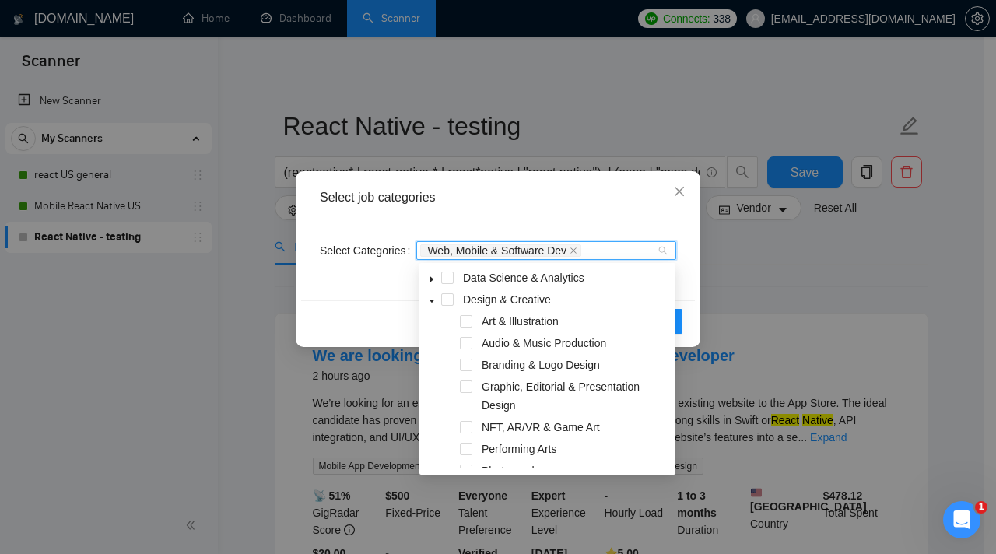
click at [438, 301] on span at bounding box center [432, 299] width 19 height 19
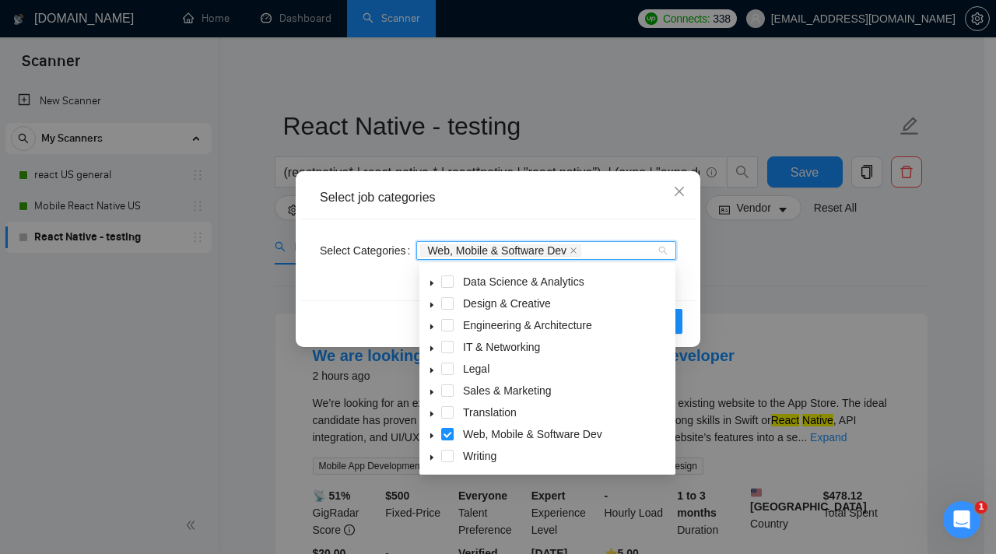
click at [433, 433] on icon "caret-down" at bounding box center [432, 436] width 8 height 8
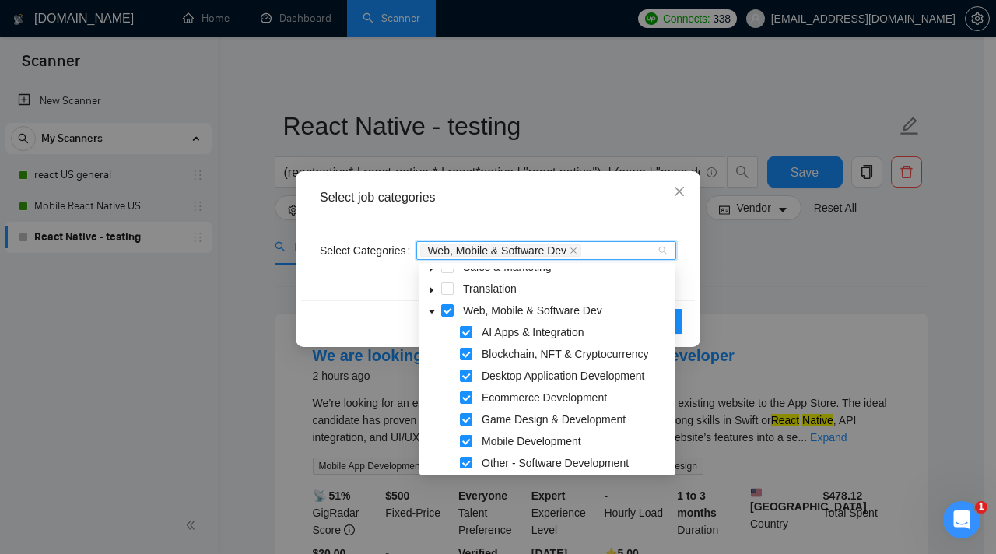
scroll to position [183, 0]
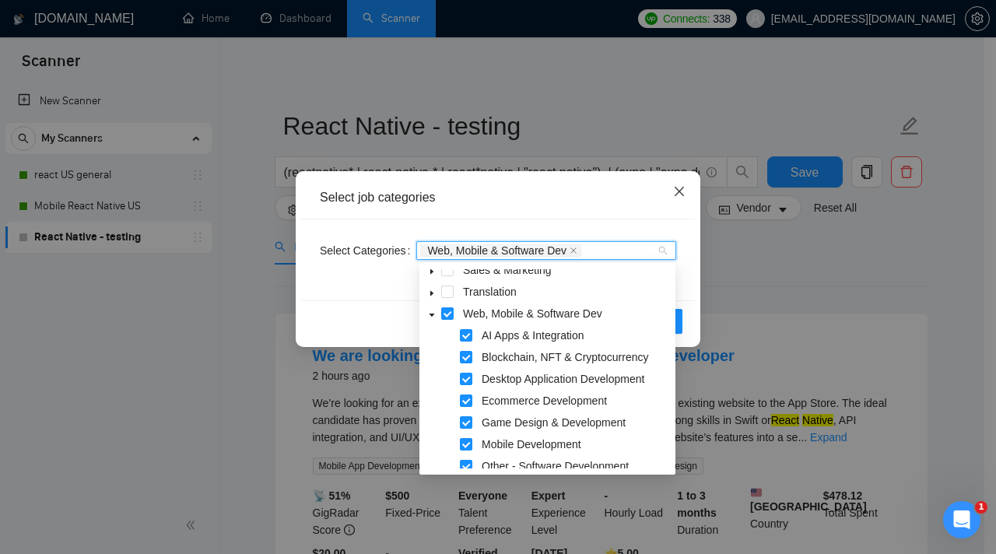
click at [677, 202] on span "Close" at bounding box center [679, 192] width 42 height 42
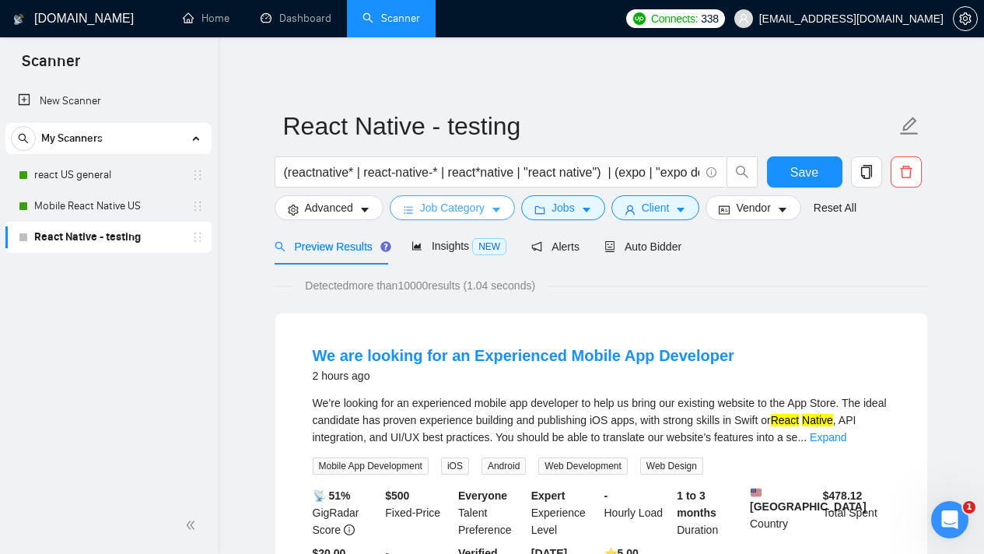
click at [470, 209] on span "Job Category" at bounding box center [452, 207] width 65 height 17
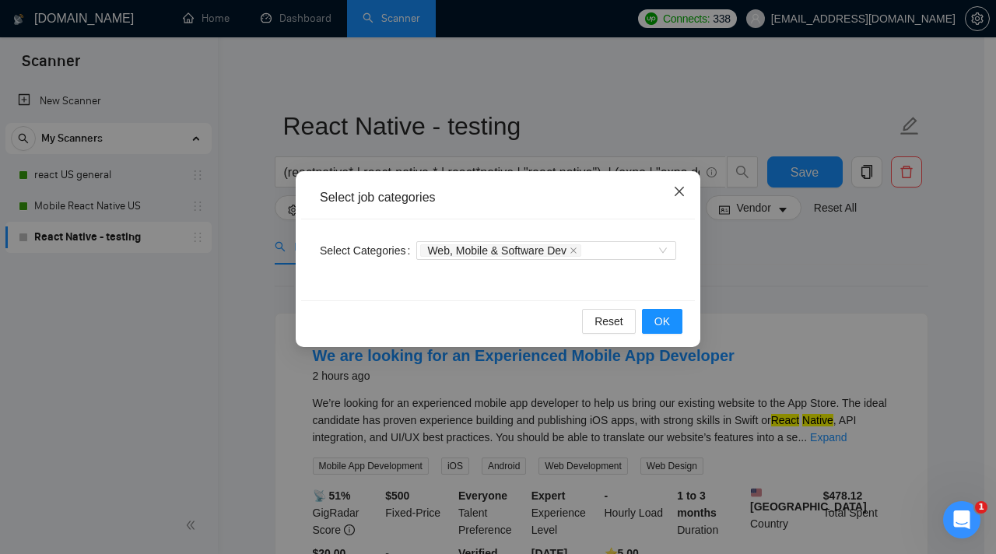
click at [677, 195] on icon "close" at bounding box center [679, 191] width 12 height 12
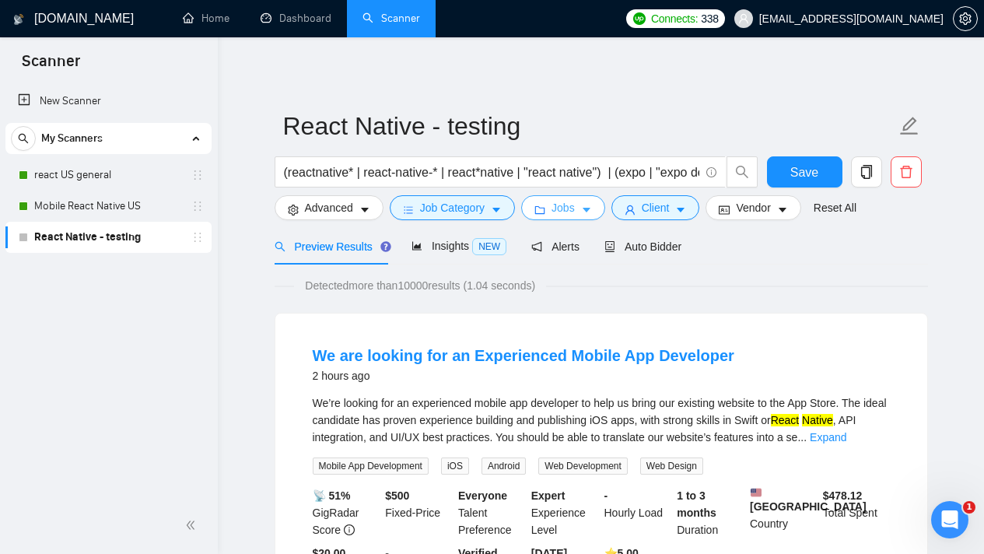
click at [582, 211] on button "Jobs" at bounding box center [563, 207] width 84 height 25
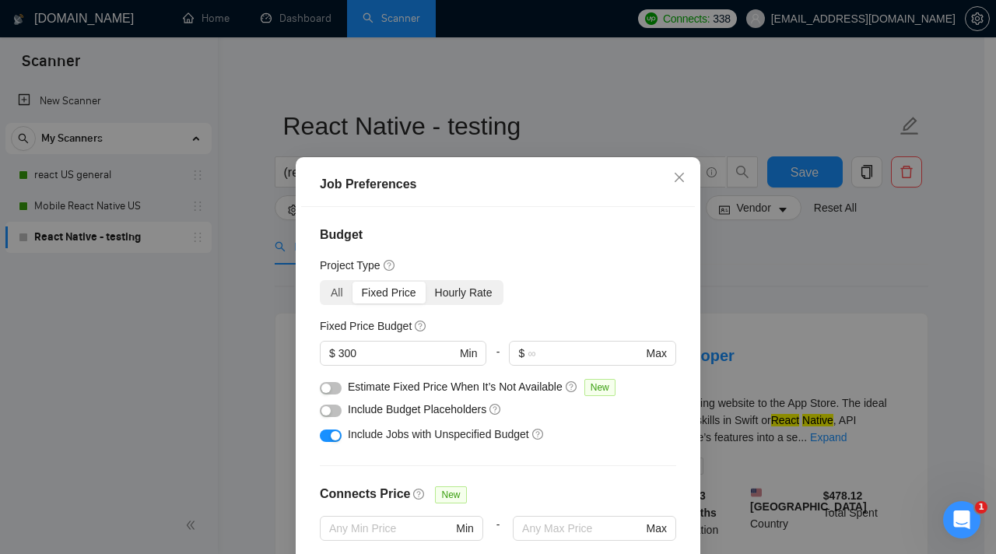
click at [459, 292] on div "Hourly Rate" at bounding box center [464, 293] width 76 height 22
click at [426, 282] on input "Hourly Rate" at bounding box center [426, 282] width 0 height 0
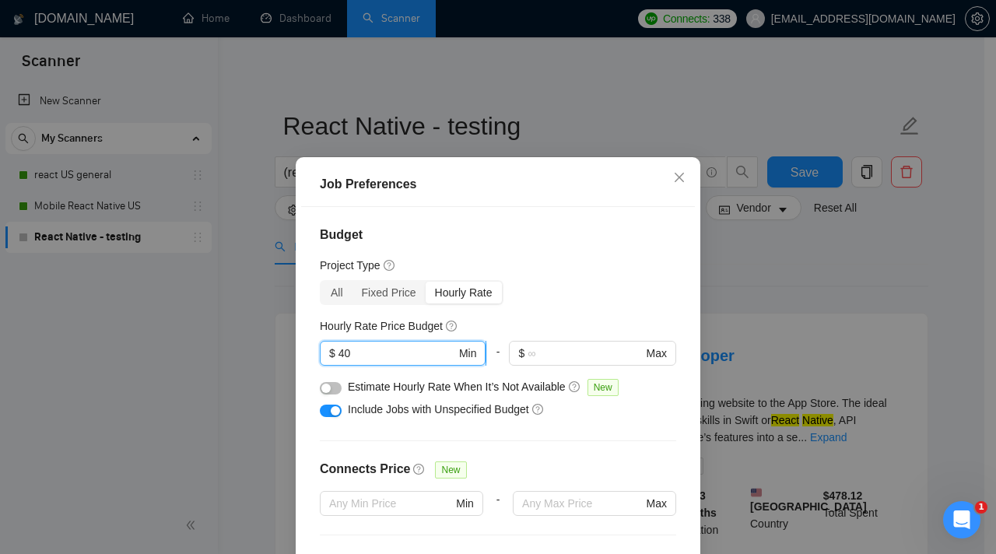
click at [352, 352] on input "40" at bounding box center [396, 353] width 117 height 17
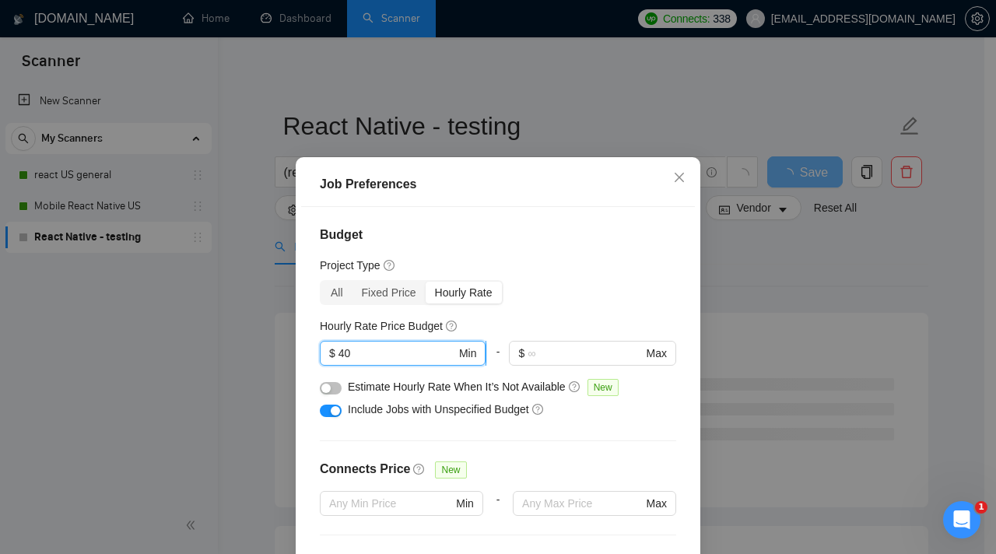
type input "4"
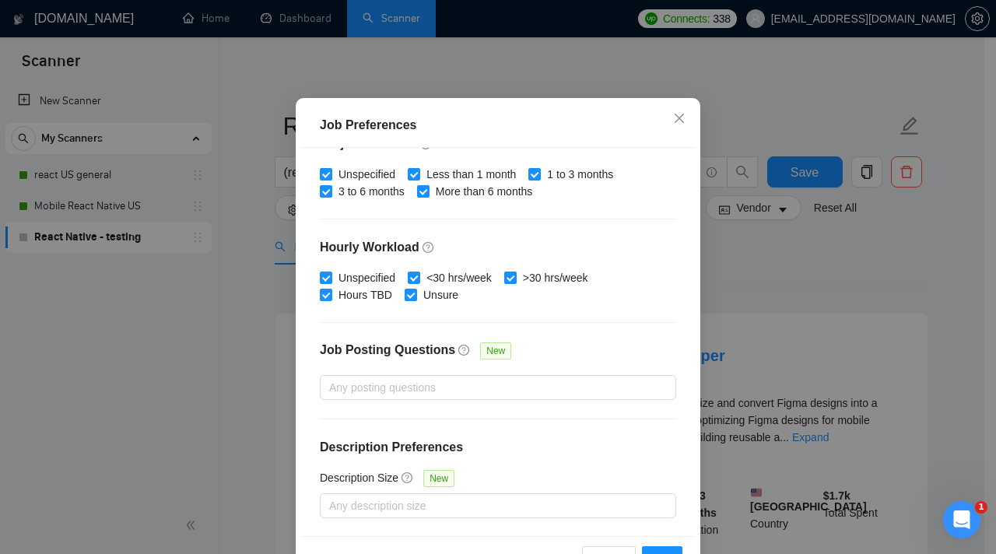
scroll to position [109, 0]
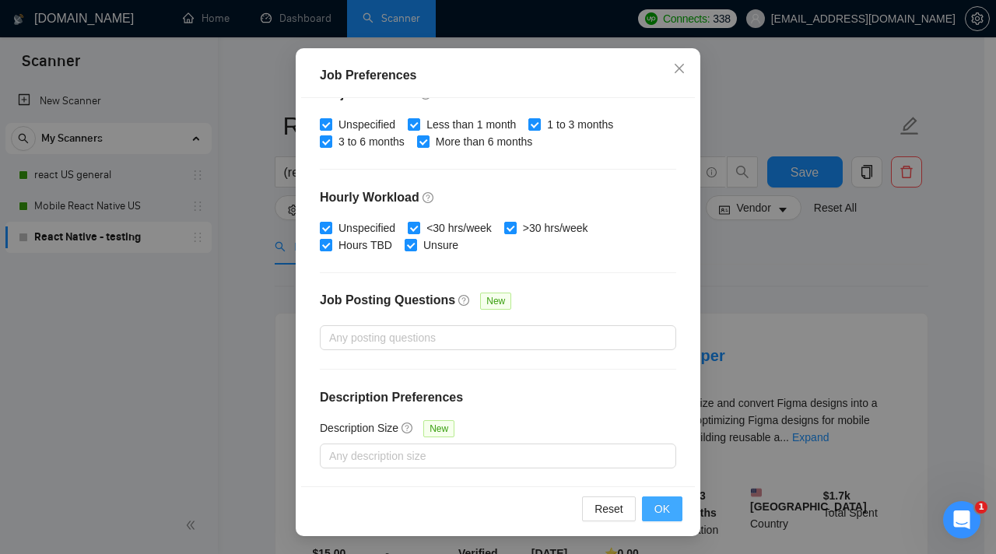
type input "25"
click at [664, 507] on span "OK" at bounding box center [662, 508] width 16 height 17
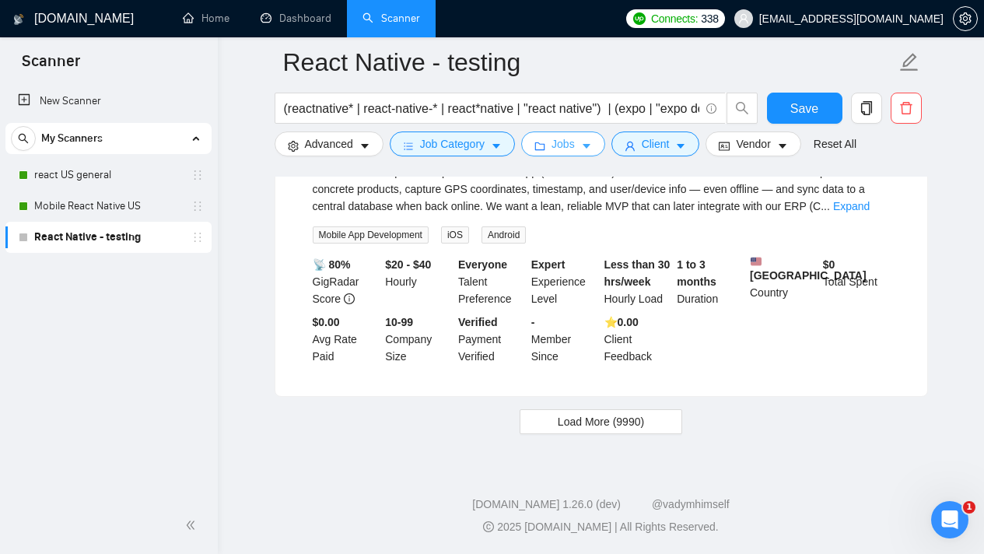
scroll to position [3210, 0]
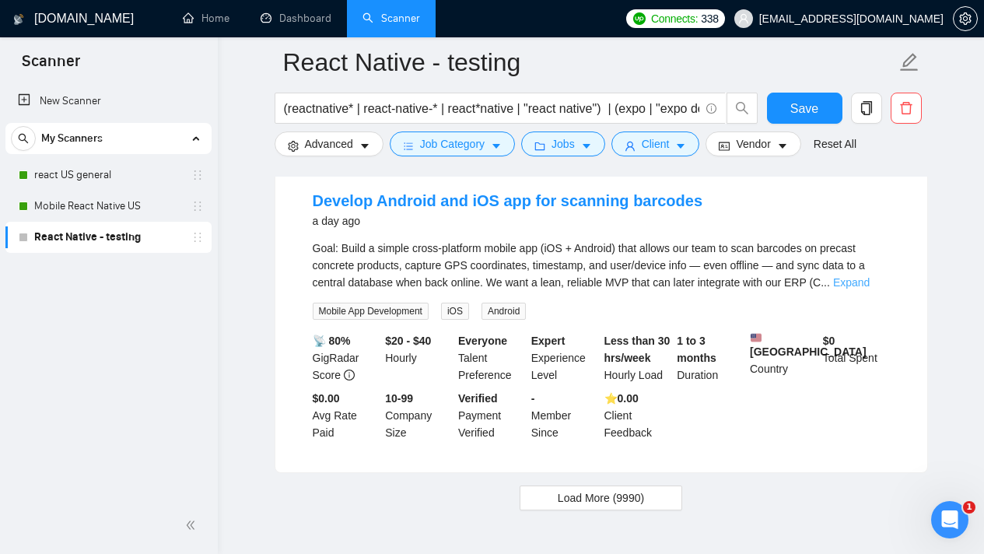
click at [858, 289] on link "Expand" at bounding box center [851, 282] width 37 height 12
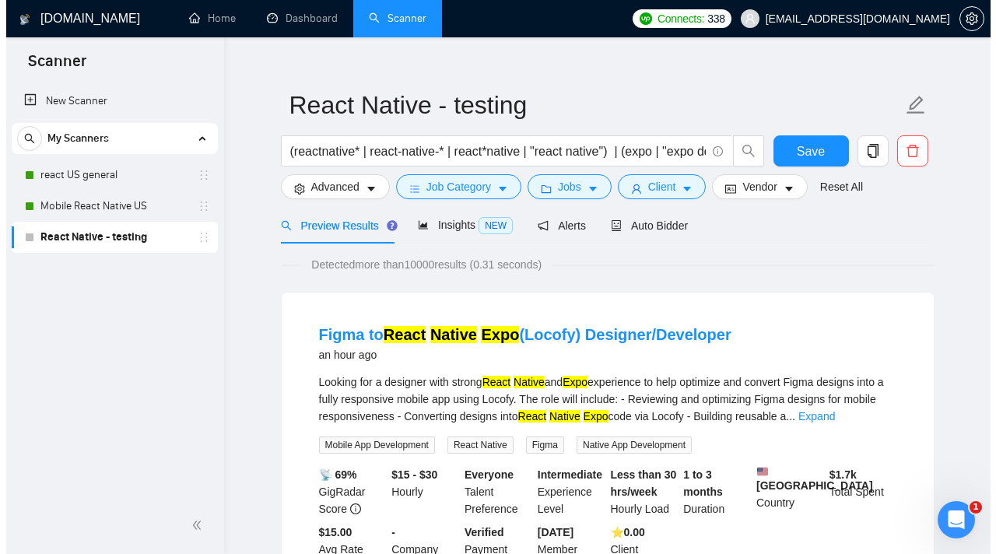
scroll to position [0, 0]
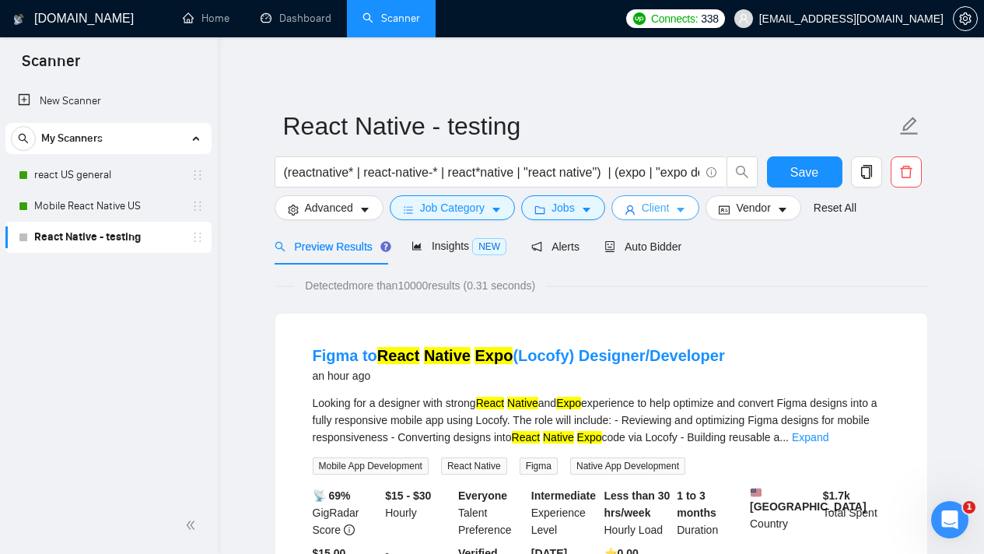
click at [686, 209] on icon "caret-down" at bounding box center [682, 211] width 8 height 5
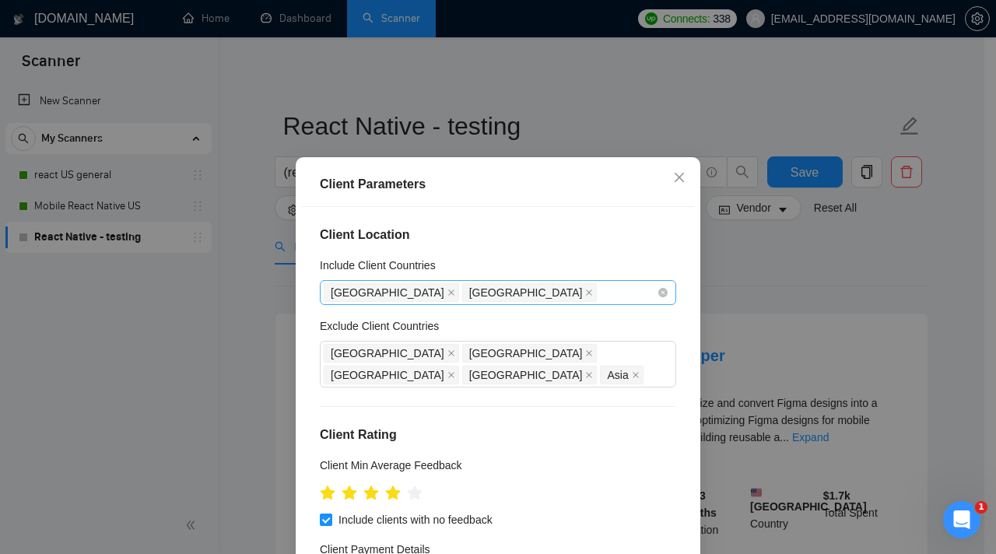
click at [566, 282] on div "United States Canada" at bounding box center [490, 293] width 333 height 22
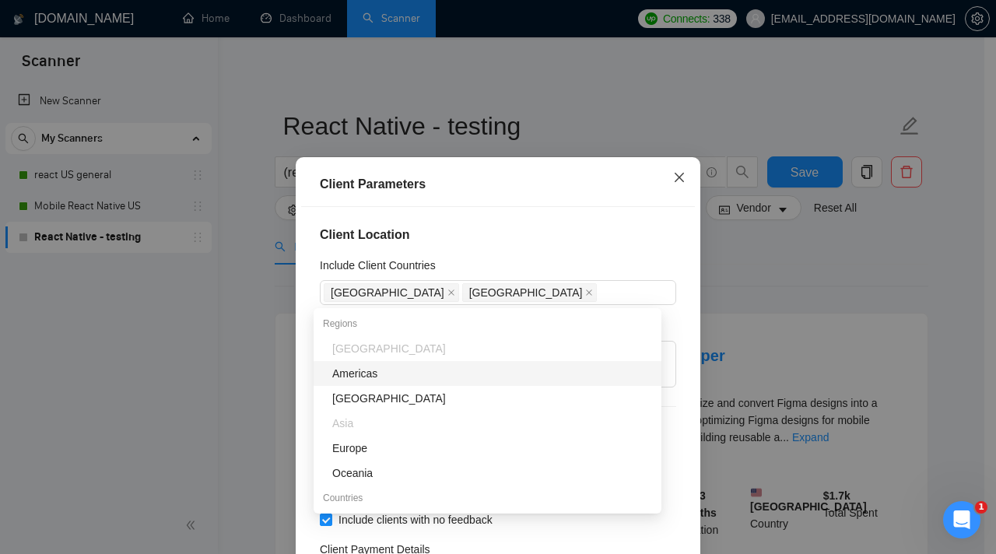
click at [675, 177] on icon "close" at bounding box center [679, 177] width 12 height 12
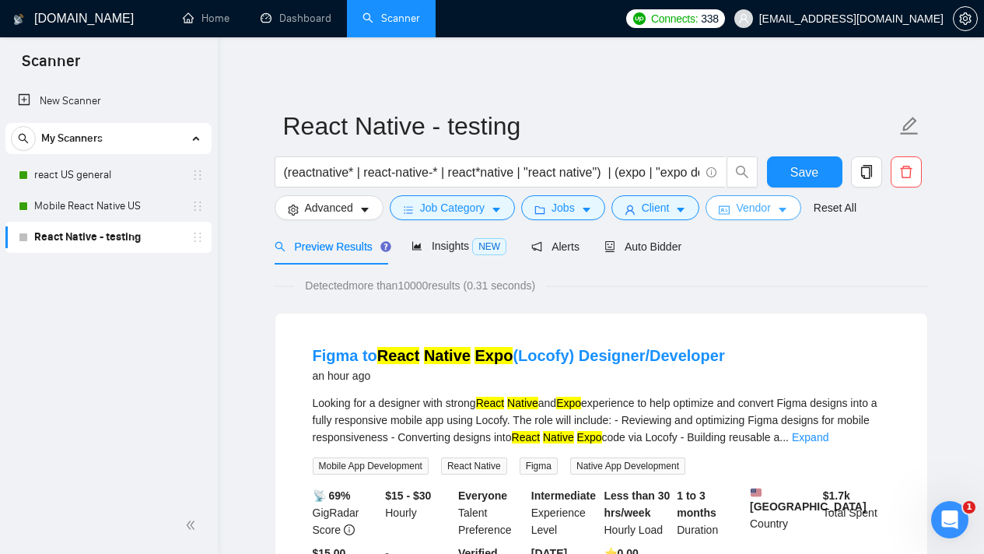
click at [783, 216] on button "Vendor" at bounding box center [753, 207] width 95 height 25
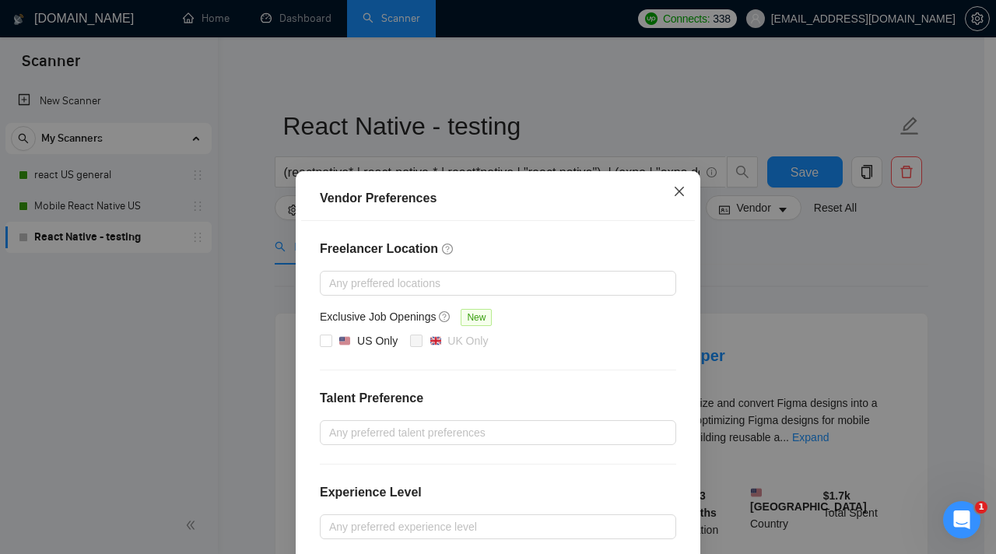
click at [679, 192] on icon "close" at bounding box center [679, 191] width 12 height 12
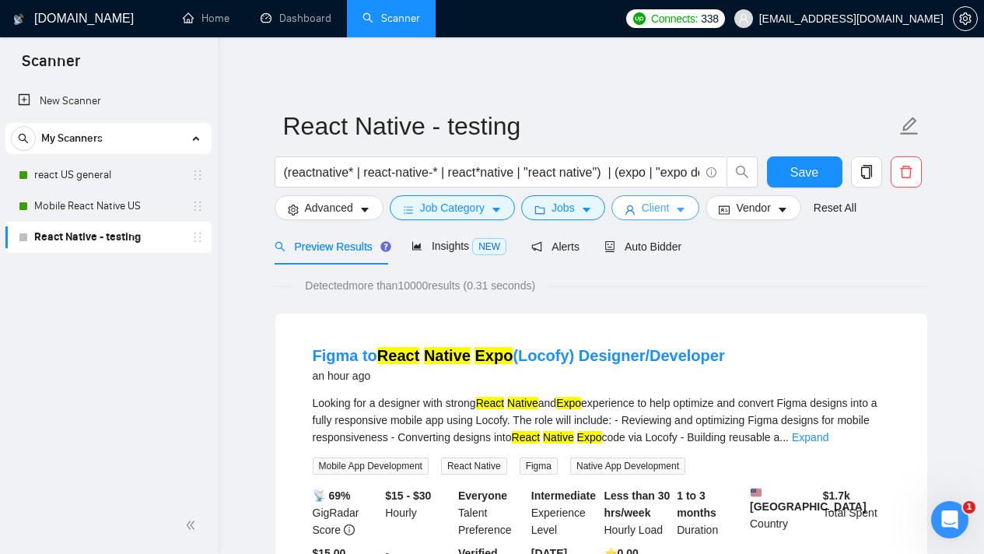
click at [683, 213] on icon "caret-down" at bounding box center [680, 210] width 11 height 11
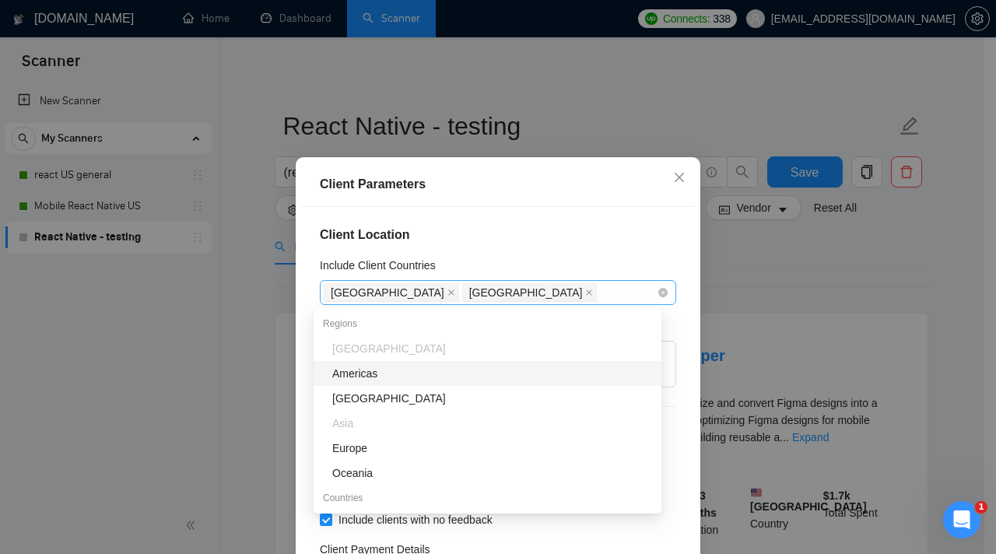
click at [462, 291] on span "Canada" at bounding box center [529, 292] width 135 height 19
click at [587, 291] on icon "close" at bounding box center [590, 292] width 6 height 6
click at [447, 293] on icon "close" at bounding box center [451, 293] width 8 height 8
click at [517, 245] on div "Client Location Include Client Countries Select Exclude Client Countries India …" at bounding box center [498, 400] width 394 height 387
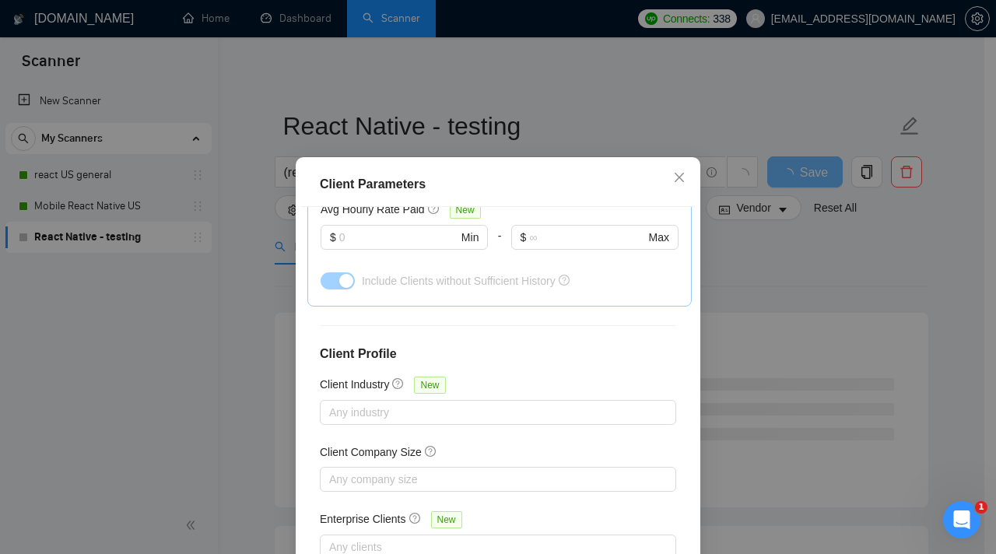
scroll to position [109, 0]
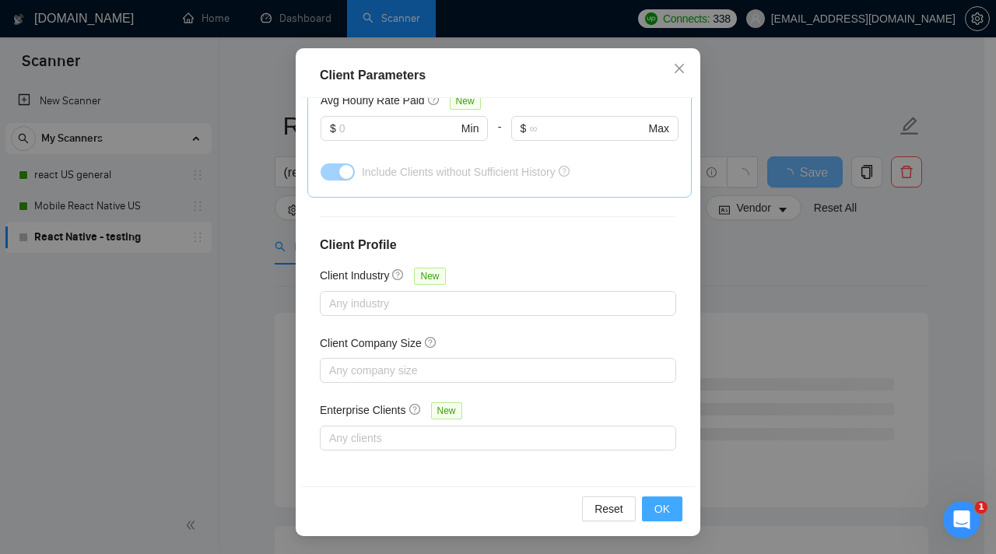
click at [662, 509] on span "OK" at bounding box center [662, 508] width 16 height 17
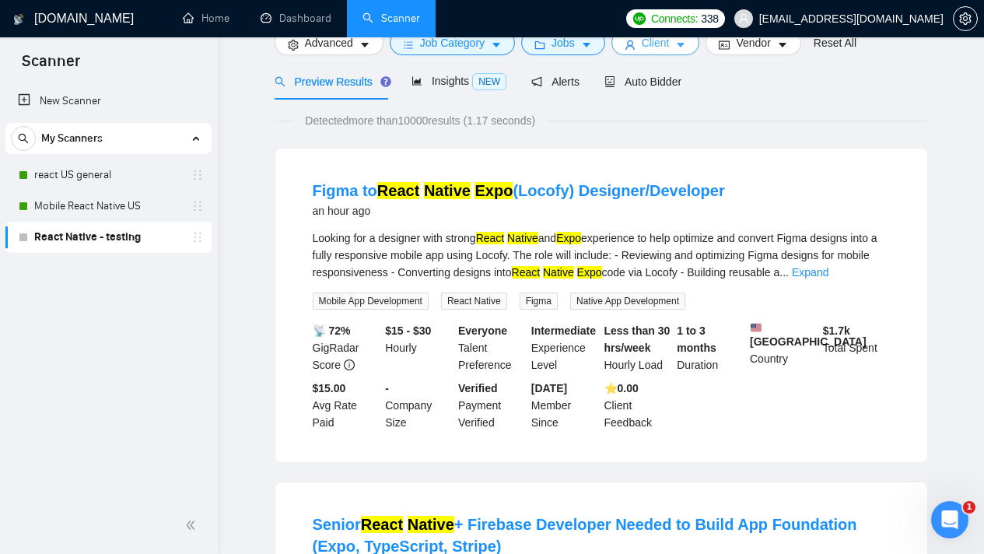
scroll to position [0, 0]
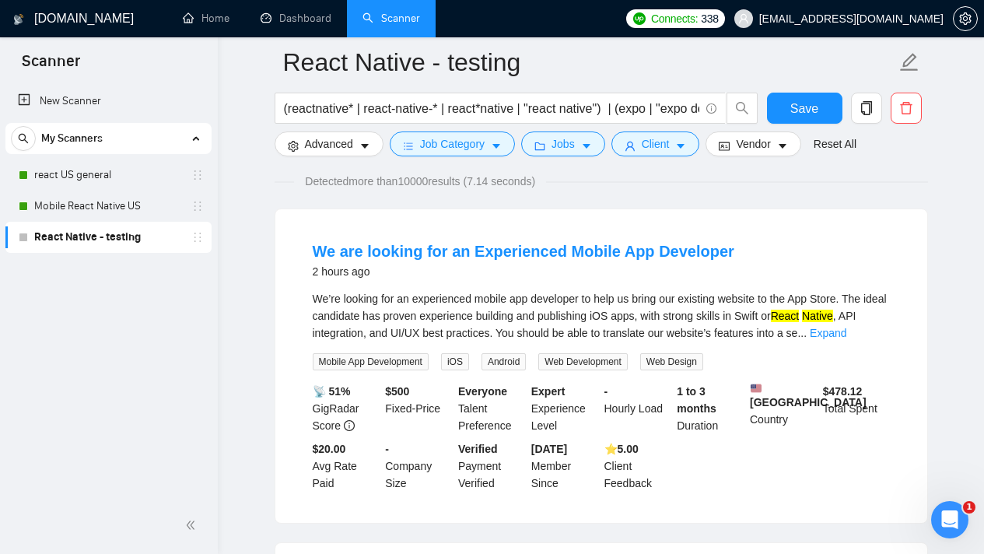
scroll to position [117, 0]
click at [847, 334] on link "Expand" at bounding box center [828, 332] width 37 height 12
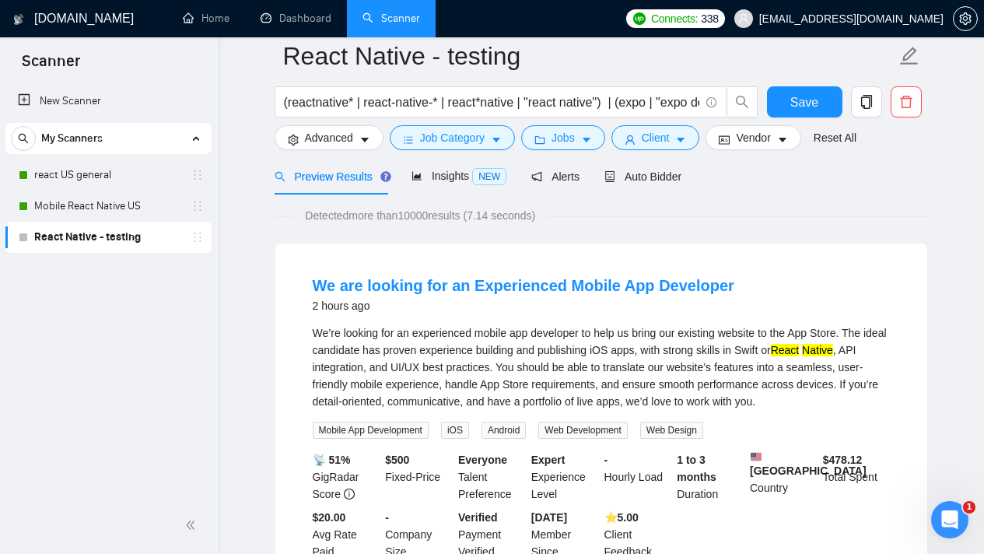
scroll to position [0, 0]
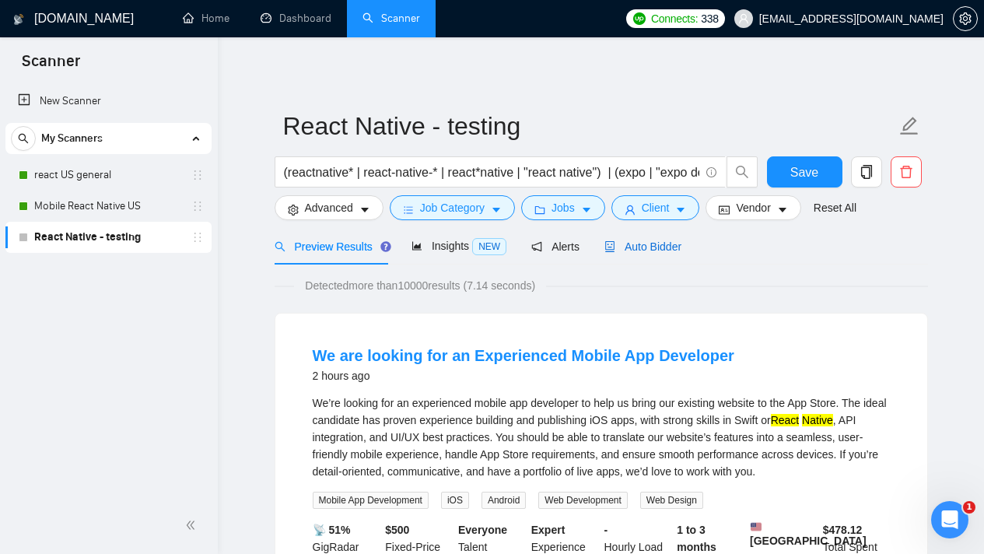
click at [672, 242] on span "Auto Bidder" at bounding box center [643, 246] width 77 height 12
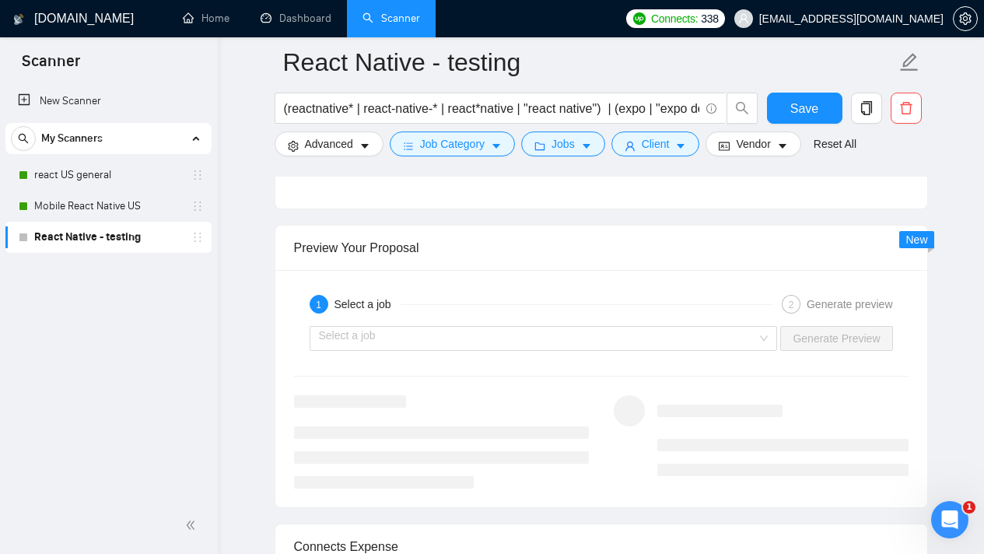
scroll to position [2975, 0]
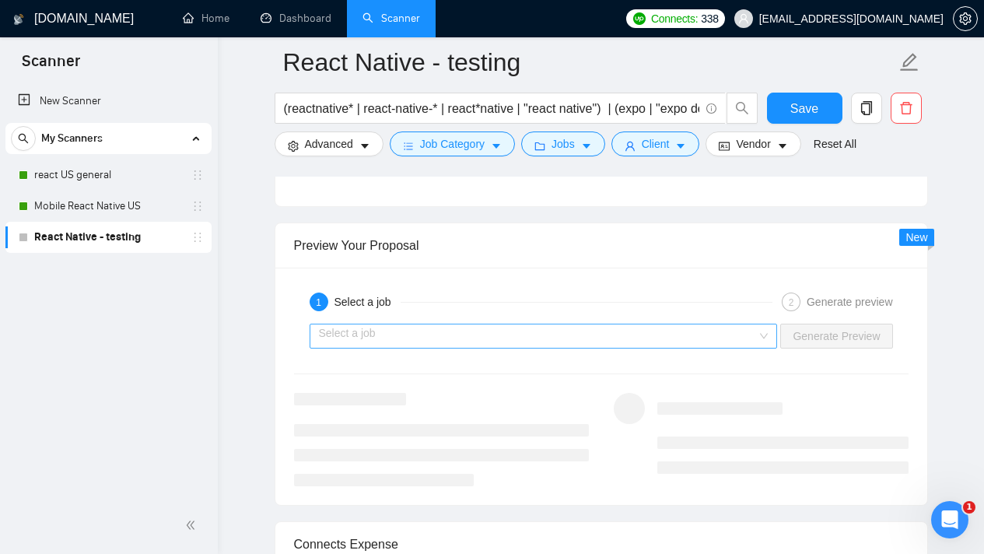
click at [763, 332] on div "Select a job" at bounding box center [544, 336] width 468 height 25
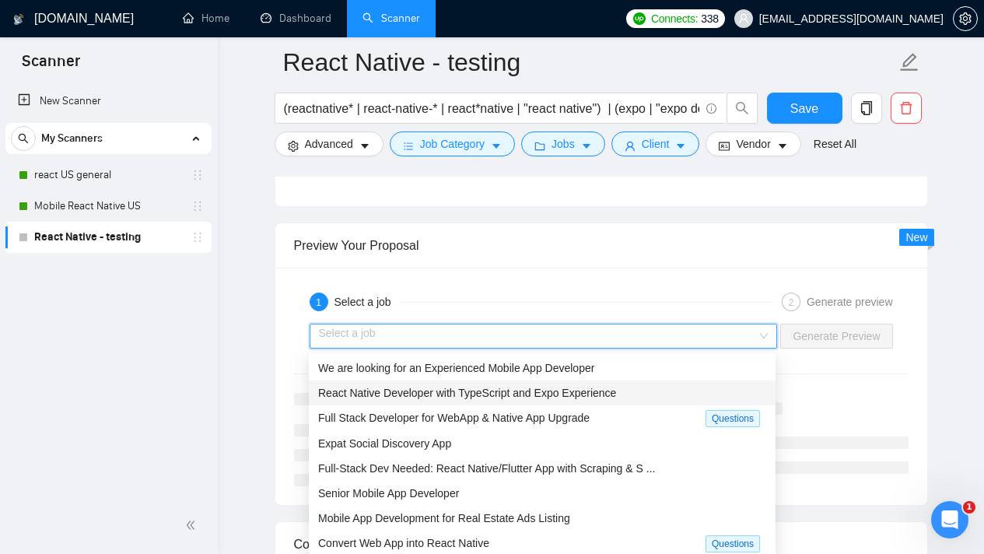
click at [637, 384] on div "React Native Developer with TypeScript and Expo Experience" at bounding box center [542, 392] width 448 height 17
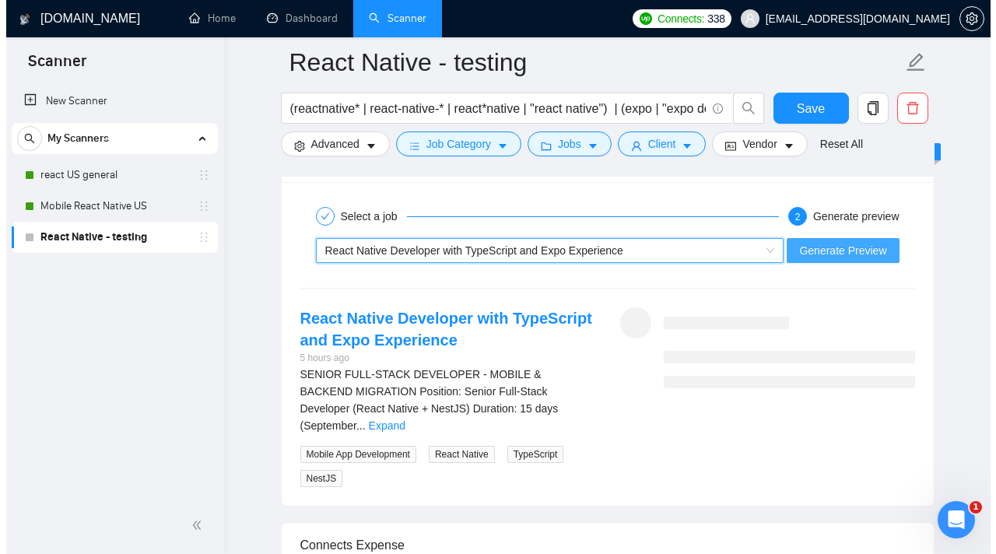
scroll to position [3067, 0]
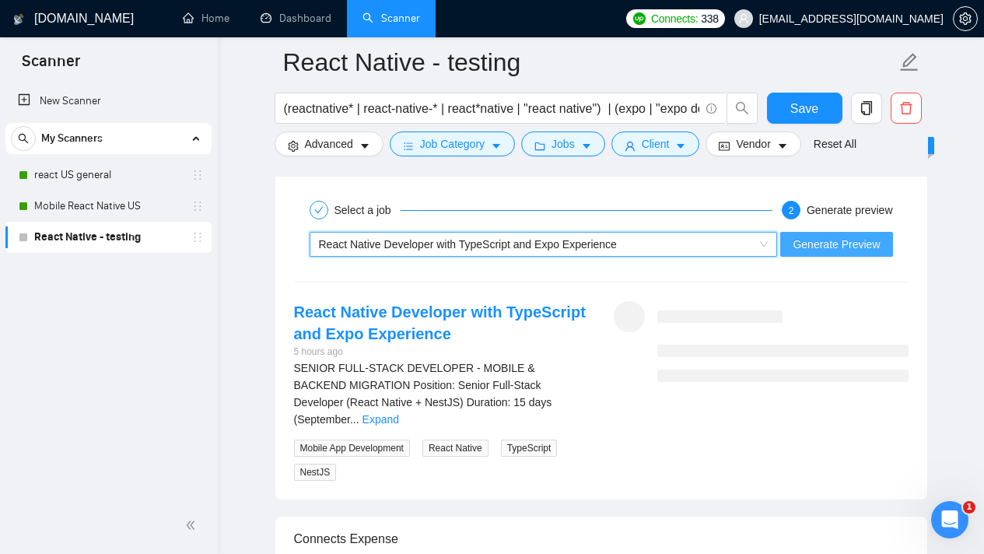
click at [819, 246] on span "Generate Preview" at bounding box center [836, 244] width 87 height 17
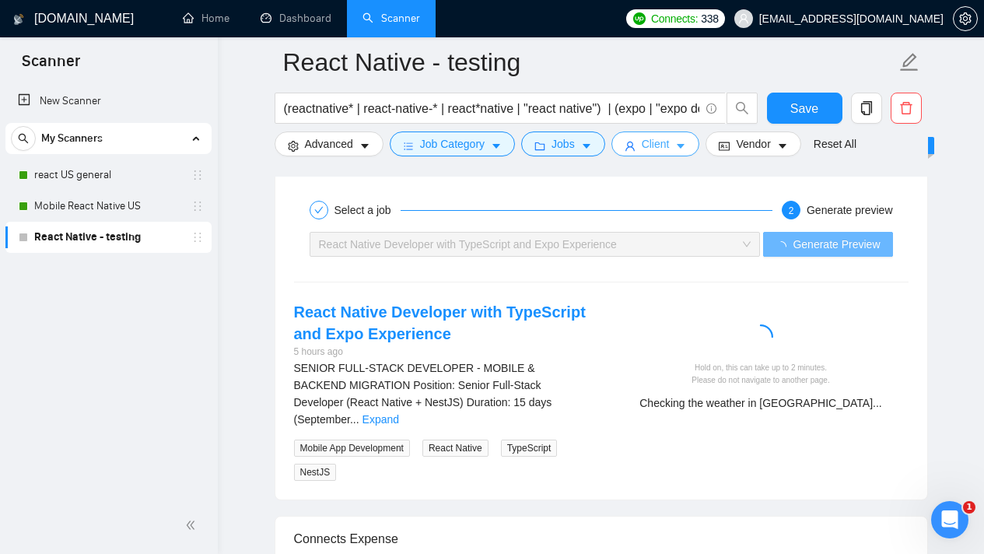
click at [679, 140] on button "Client" at bounding box center [656, 144] width 89 height 25
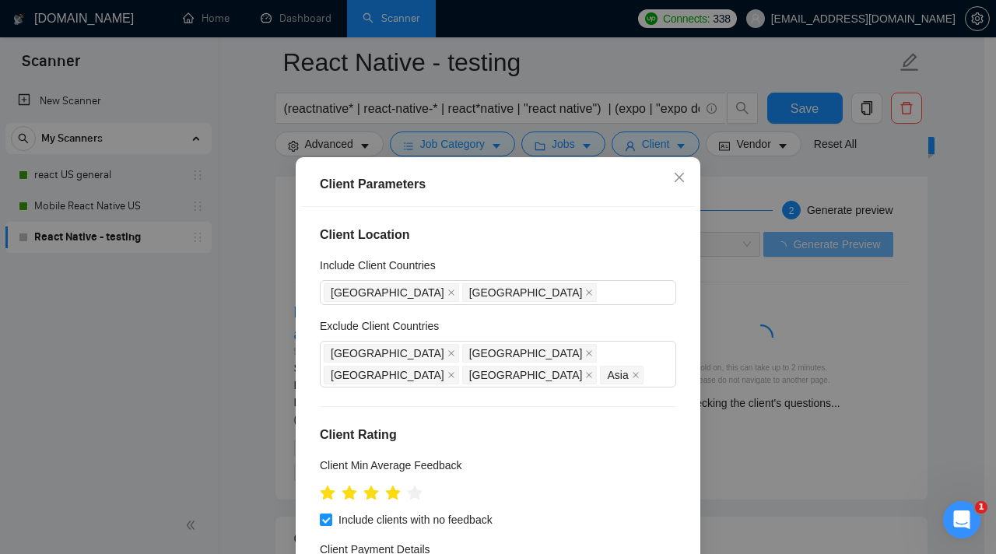
scroll to position [109, 0]
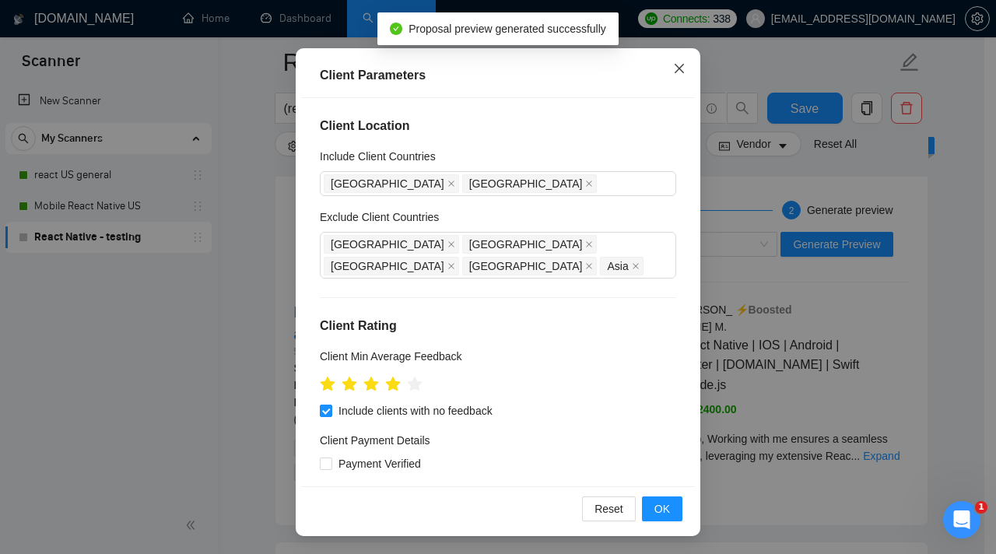
click at [677, 75] on icon "close" at bounding box center [679, 68] width 12 height 12
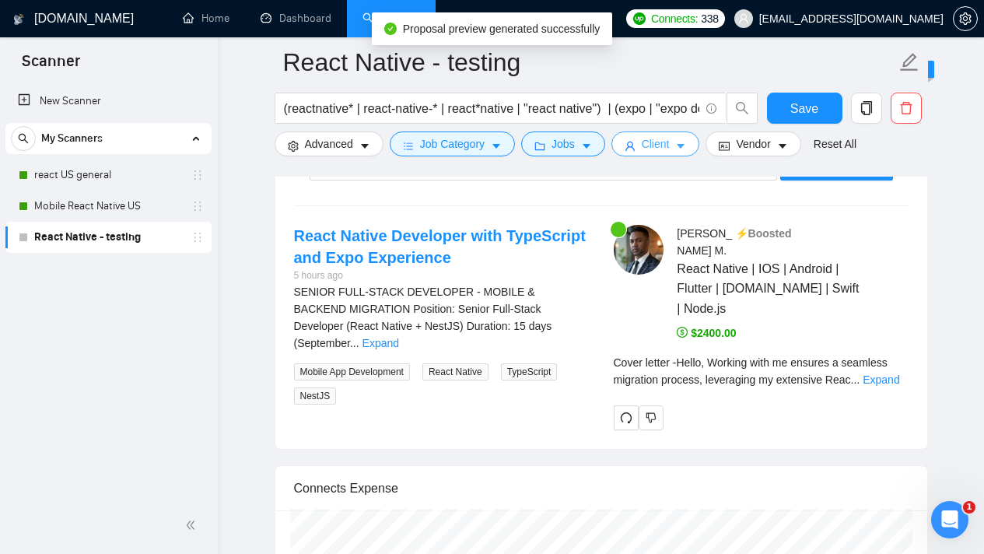
scroll to position [3036, 0]
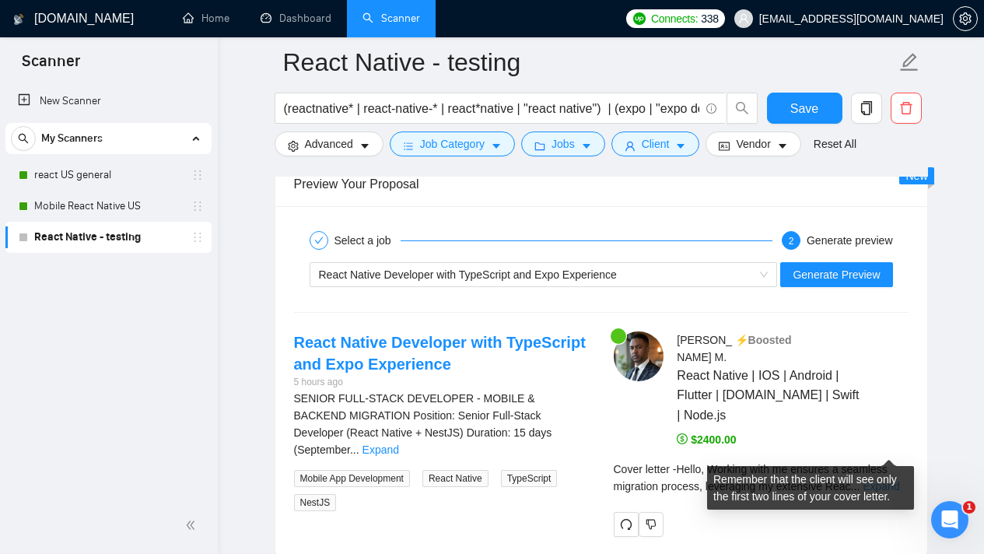
click at [874, 461] on div "Cover letter - Hello, Working with me ensures a seamless migration process, lev…" at bounding box center [761, 478] width 295 height 34
click at [876, 480] on link "Expand" at bounding box center [881, 486] width 37 height 12
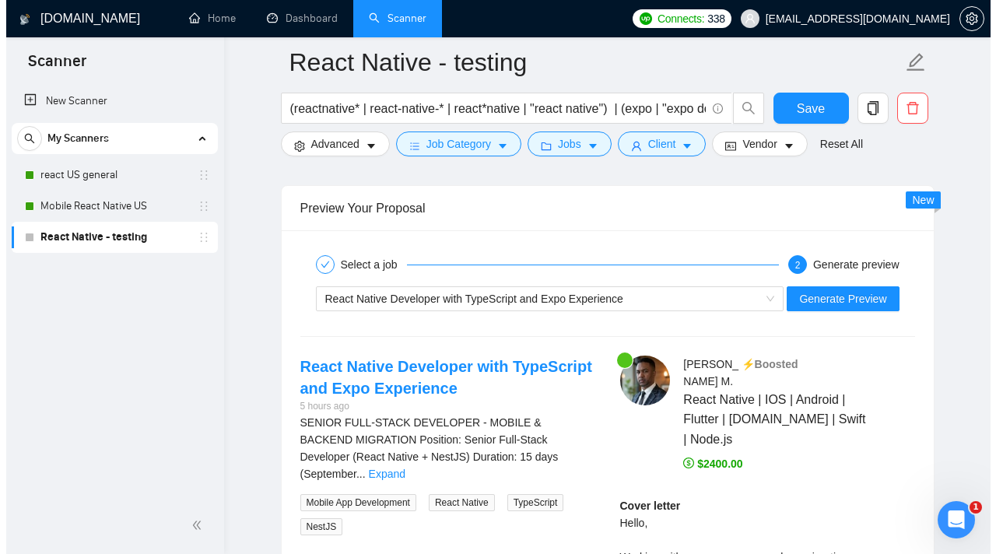
scroll to position [3011, 0]
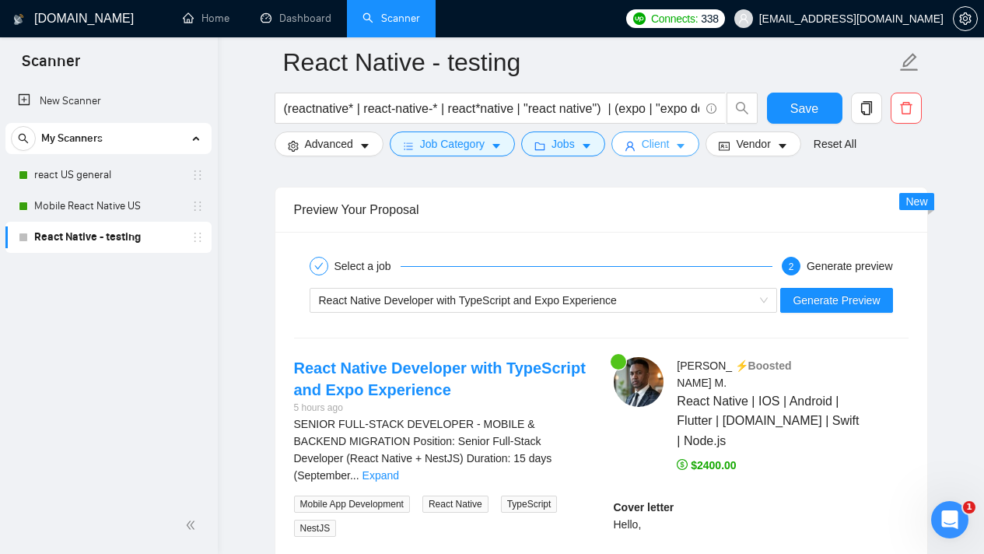
click at [683, 146] on icon "caret-down" at bounding box center [680, 146] width 11 height 11
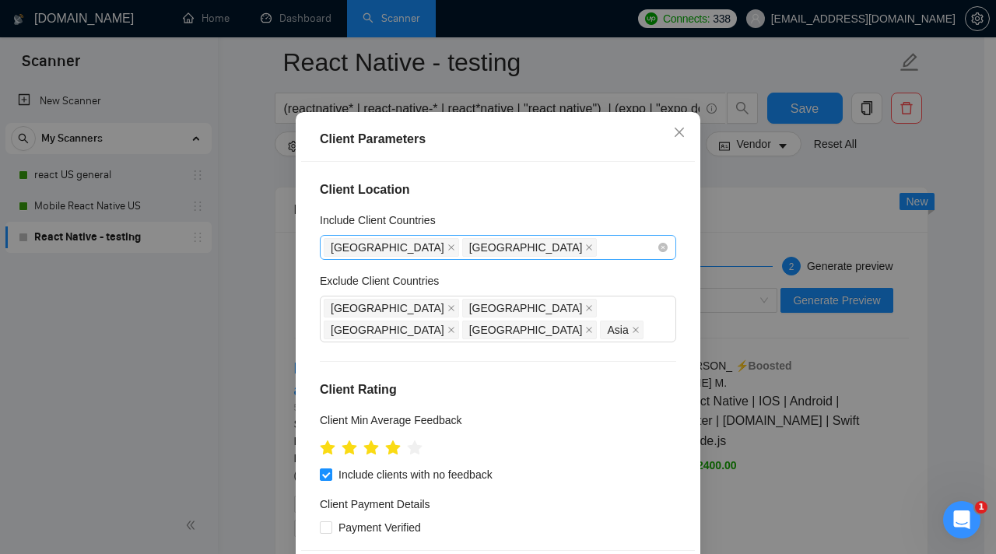
click at [585, 251] on icon "close" at bounding box center [589, 248] width 8 height 8
click at [447, 251] on icon "close" at bounding box center [451, 248] width 8 height 8
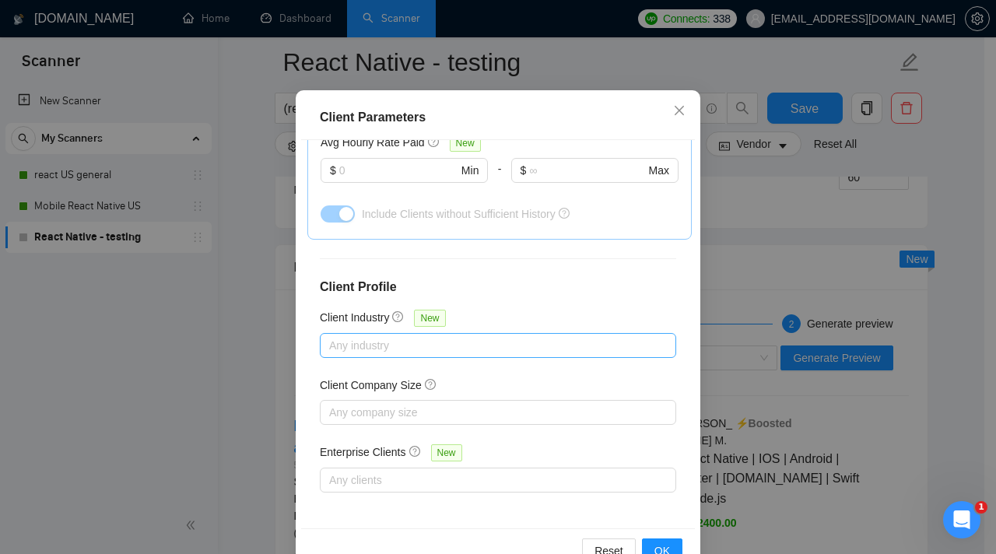
scroll to position [109, 0]
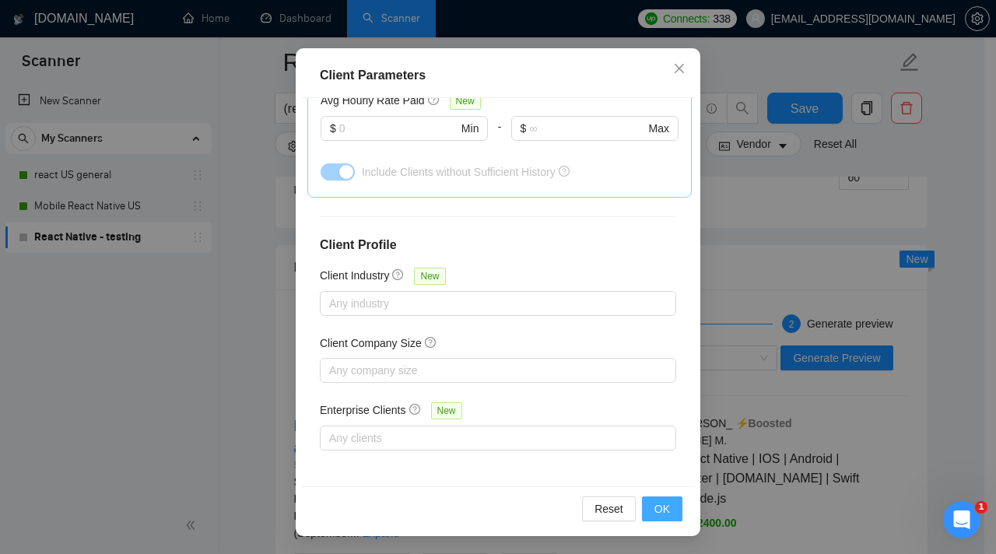
click at [661, 518] on button "OK" at bounding box center [662, 508] width 40 height 25
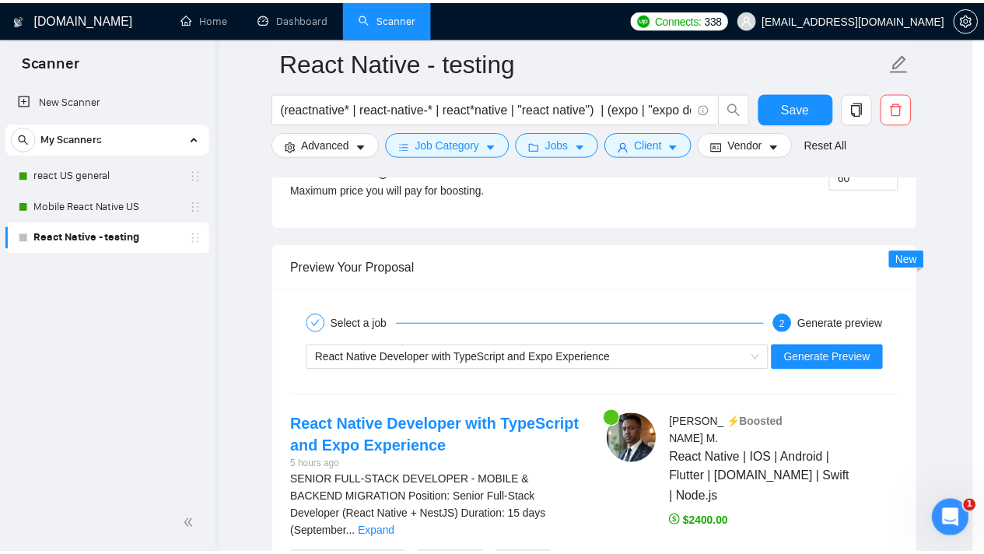
scroll to position [45, 0]
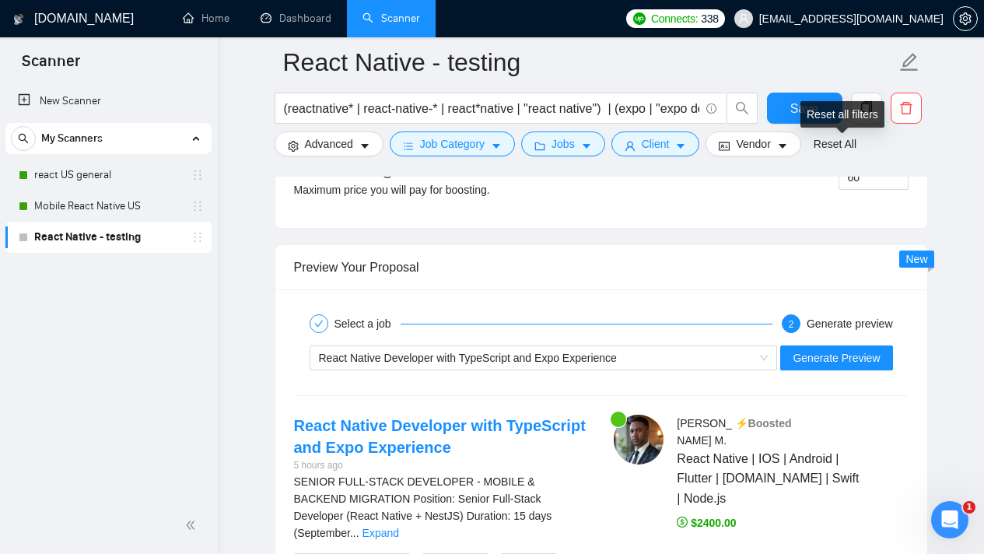
click at [801, 114] on div "Reset all filters" at bounding box center [843, 114] width 84 height 26
click at [794, 108] on span "Save" at bounding box center [805, 108] width 28 height 19
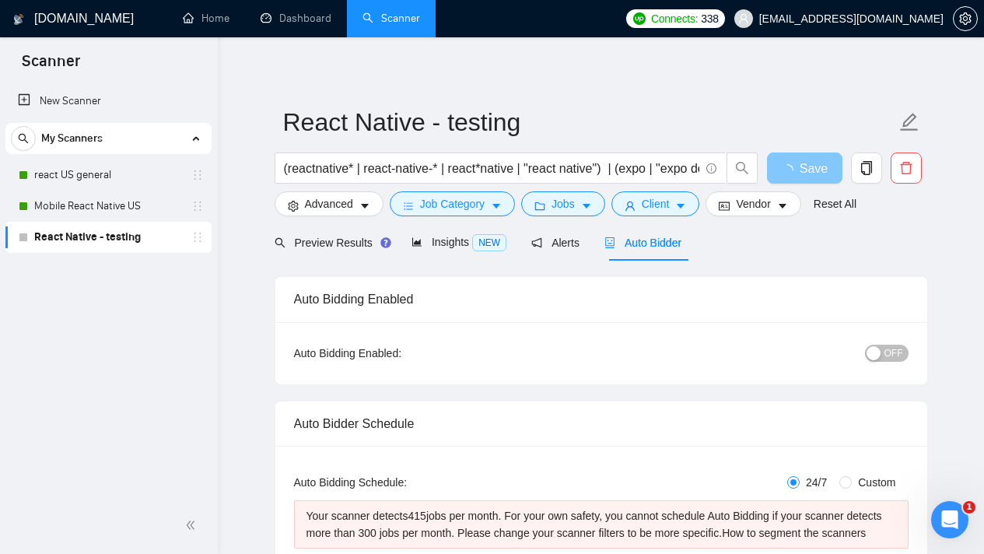
scroll to position [0, 0]
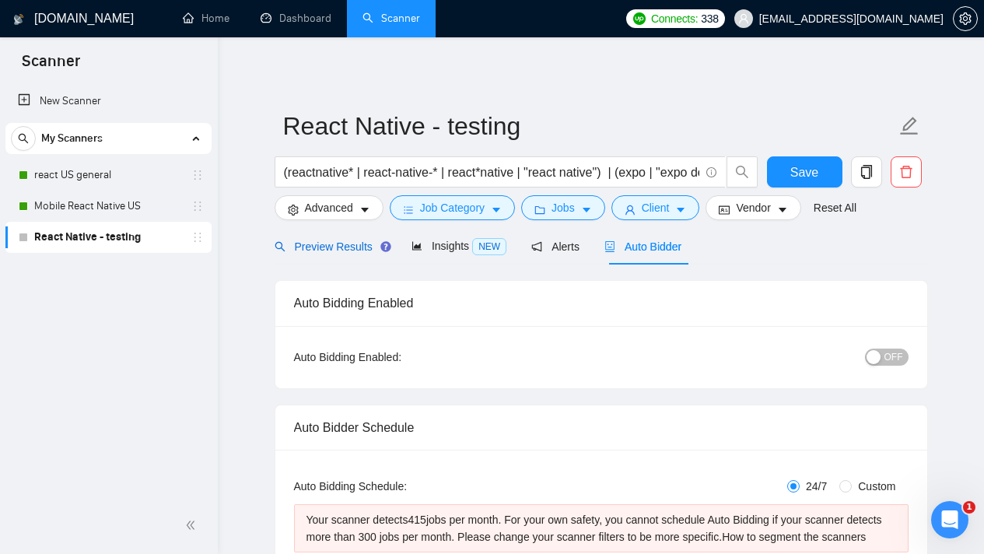
click at [335, 242] on span "Preview Results" at bounding box center [331, 246] width 112 height 12
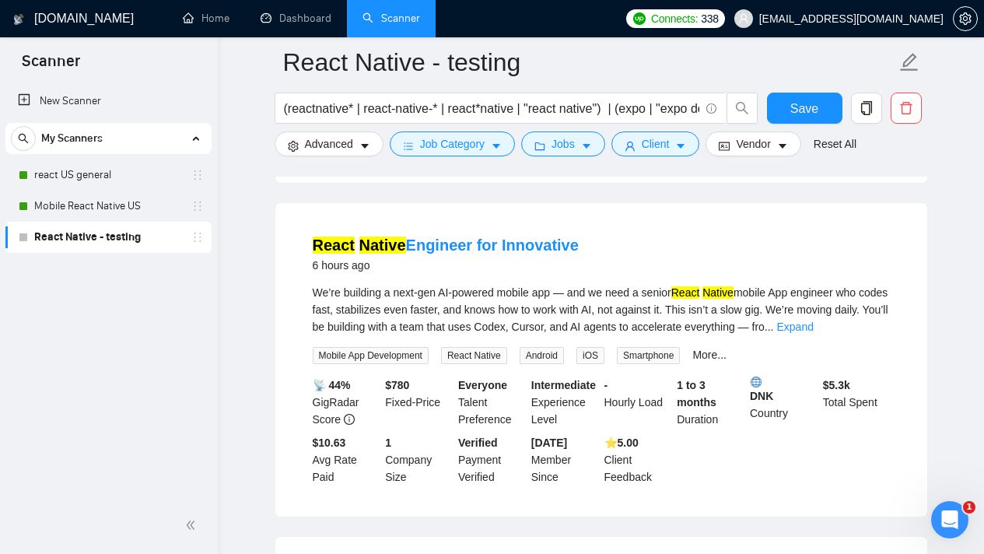
scroll to position [1433, 0]
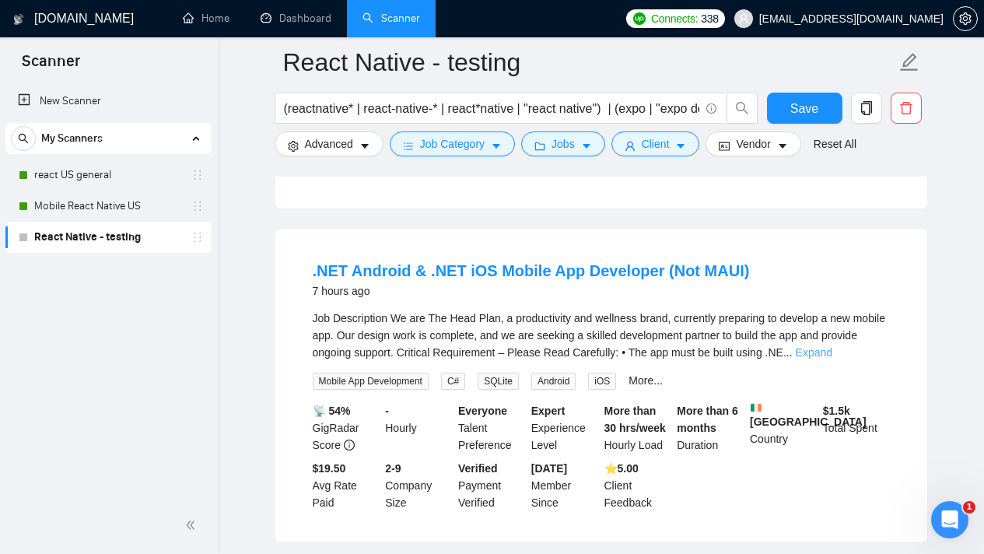
click at [833, 359] on link "Expand" at bounding box center [814, 352] width 37 height 12
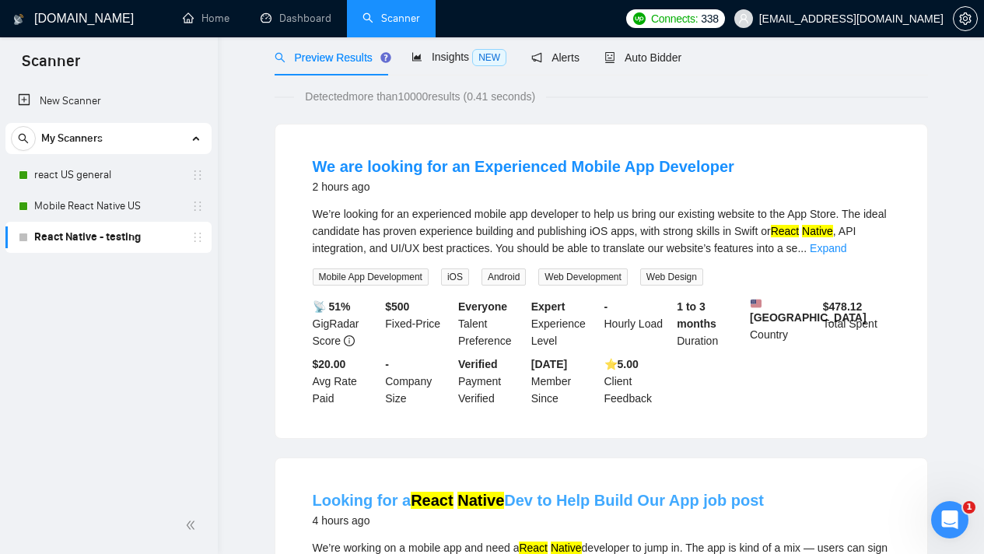
scroll to position [0, 0]
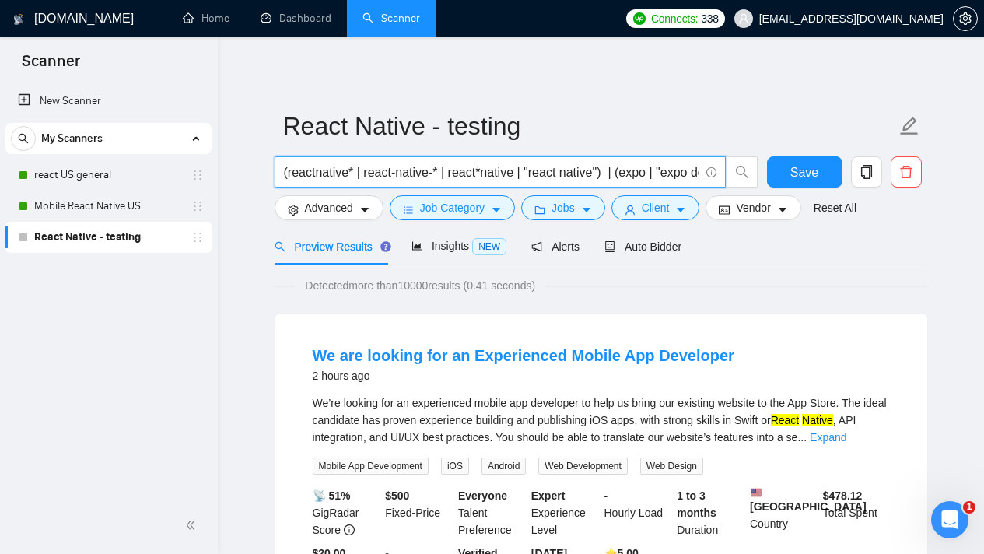
drag, startPoint x: 348, startPoint y: 170, endPoint x: 296, endPoint y: 164, distance: 52.4
click at [296, 164] on input "(reactnative* | react-native-* | react*native | "react native") | (expo | "expo…" at bounding box center [492, 172] width 416 height 19
drag, startPoint x: 366, startPoint y: 172, endPoint x: 444, endPoint y: 171, distance: 77.8
click at [444, 171] on input "(reactnative* | react-native-* | react*native | "react native") | (expo | "expo…" at bounding box center [492, 172] width 416 height 19
drag, startPoint x: 455, startPoint y: 172, endPoint x: 518, endPoint y: 175, distance: 63.1
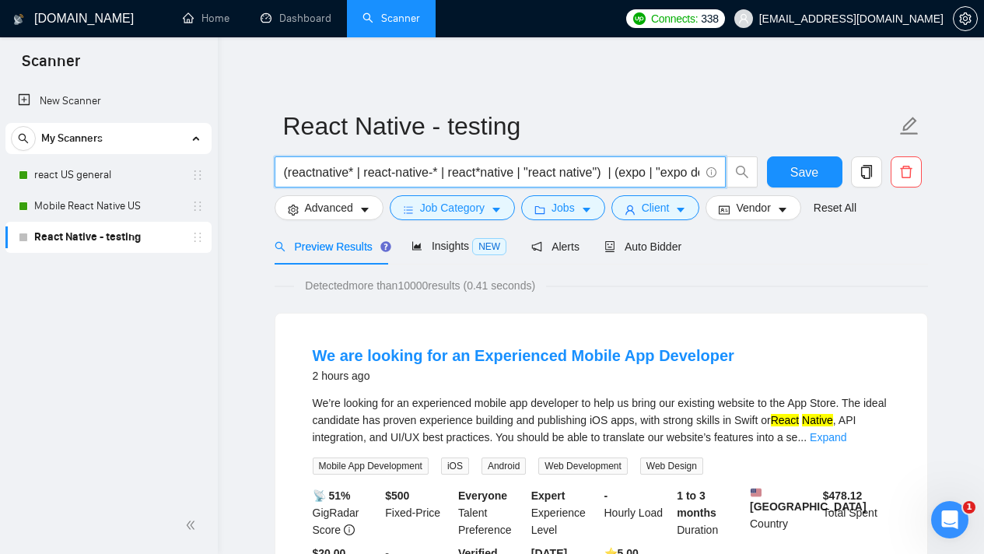
click at [518, 175] on input "(reactnative* | react-native-* | react*native | "react native") | (expo | "expo…" at bounding box center [492, 172] width 416 height 19
drag, startPoint x: 635, startPoint y: 174, endPoint x: 668, endPoint y: 175, distance: 32.7
click at [668, 175] on input "(reactnative* | react-native-* | react*native | "react native") | (expo | "expo…" at bounding box center [492, 172] width 416 height 19
click at [675, 173] on input "(reactnative* | react-native-* | react*native | "react native") | (expo | "expo…" at bounding box center [492, 172] width 416 height 19
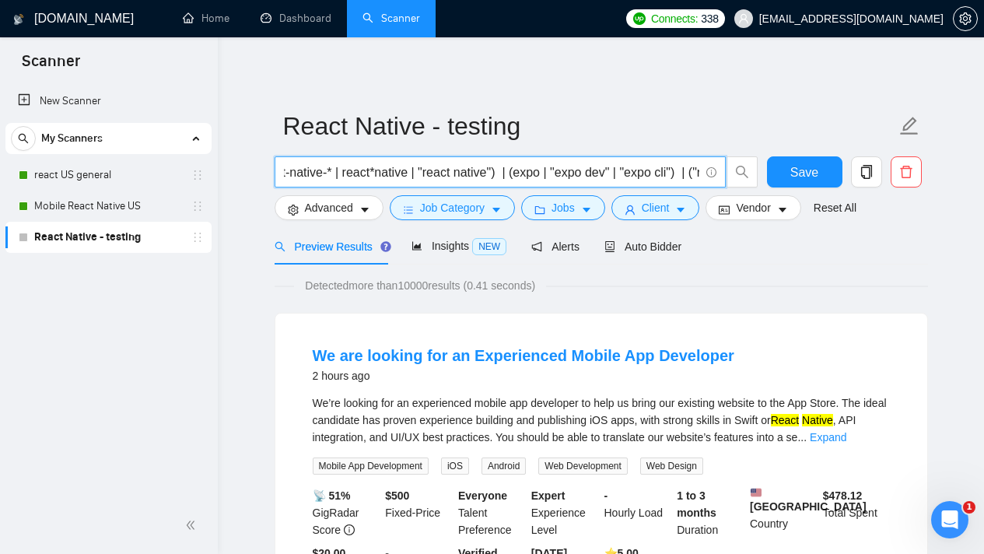
drag, startPoint x: 675, startPoint y: 173, endPoint x: 627, endPoint y: 170, distance: 47.5
click at [620, 170] on input "(reactnative* | react-native-* | react*native | "react native") | (expo | "expo…" at bounding box center [492, 172] width 416 height 19
drag, startPoint x: 636, startPoint y: 170, endPoint x: 682, endPoint y: 172, distance: 45.2
click at [682, 172] on input "(reactnative* | react-native-* | react*native | "react native") | (expo | "expo…" at bounding box center [492, 172] width 416 height 19
click at [695, 173] on input "(reactnative* | react-native-* | react*native | "react native") | (expo | "expo…" at bounding box center [492, 172] width 416 height 19
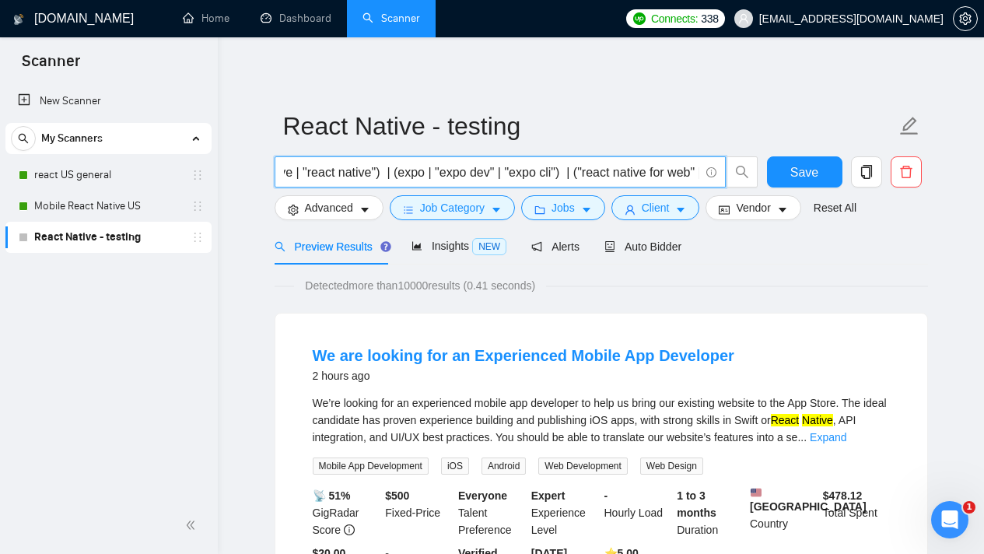
scroll to position [0, 230]
click at [615, 170] on input "(reactnative* | react-native-* | react*native | "react native") | (expo | "expo…" at bounding box center [492, 172] width 416 height 19
drag, startPoint x: 594, startPoint y: 174, endPoint x: 674, endPoint y: 175, distance: 79.4
click at [674, 175] on input "(reactnative* | react-native-* | react*native | "react native") | (expo | "expo…" at bounding box center [492, 172] width 416 height 19
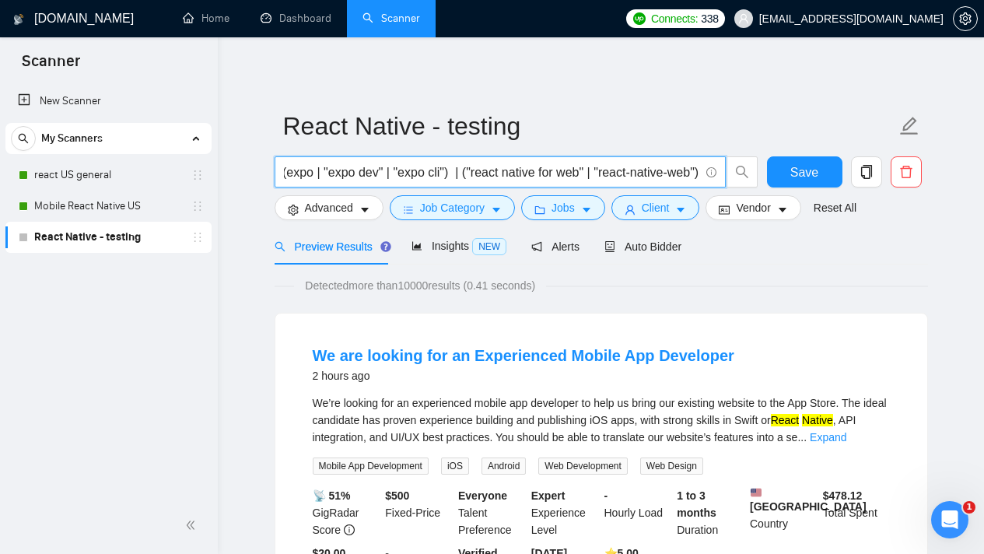
drag, startPoint x: 676, startPoint y: 172, endPoint x: 562, endPoint y: 169, distance: 114.4
click at [562, 169] on input "(reactnative* | react-native-* | react*native | "react native") | (expo | "expo…" at bounding box center [492, 172] width 416 height 19
click at [599, 168] on input "(reactnative* | react-native-* | react*native | "react native") | (expo | "expo…" at bounding box center [492, 172] width 416 height 19
drag, startPoint x: 589, startPoint y: 174, endPoint x: 686, endPoint y: 173, distance: 97.3
click at [686, 173] on input "(reactnative* | react-native-* | react*native | "react native") | (expo | "expo…" at bounding box center [492, 172] width 416 height 19
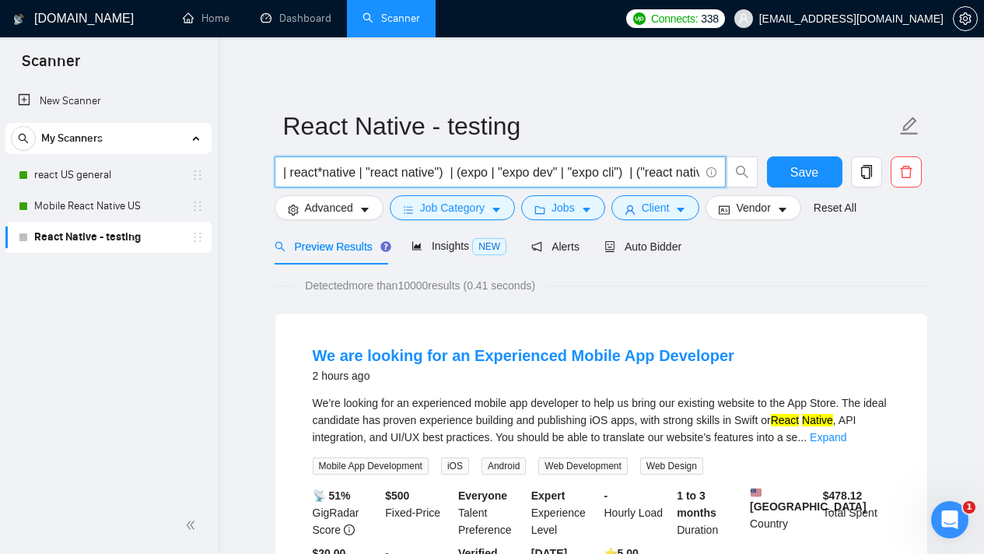
drag, startPoint x: 402, startPoint y: 174, endPoint x: 273, endPoint y: 171, distance: 128.4
click at [273, 171] on div "(reactnative* | react-native-* | react*native | "react native") | (expo | "expo…" at bounding box center [517, 175] width 490 height 39
click at [504, 177] on input "(reactnative* | react-native-* | react*native | "react native") | (expo | "expo…" at bounding box center [492, 172] width 416 height 19
drag, startPoint x: 550, startPoint y: 169, endPoint x: 493, endPoint y: 166, distance: 57.7
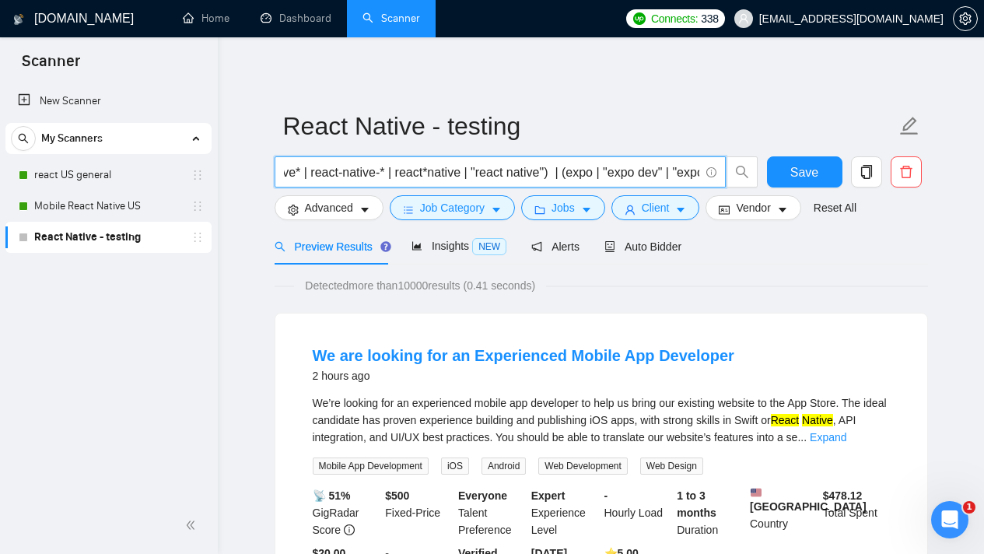
click at [493, 166] on input "(reactnative* | react-native-* | react*native | "react native") | (expo | "expo…" at bounding box center [492, 172] width 416 height 19
click at [572, 170] on input "(reactnative* | react-native-* | react*native | "react native") | (expo | "expo…" at bounding box center [492, 172] width 416 height 19
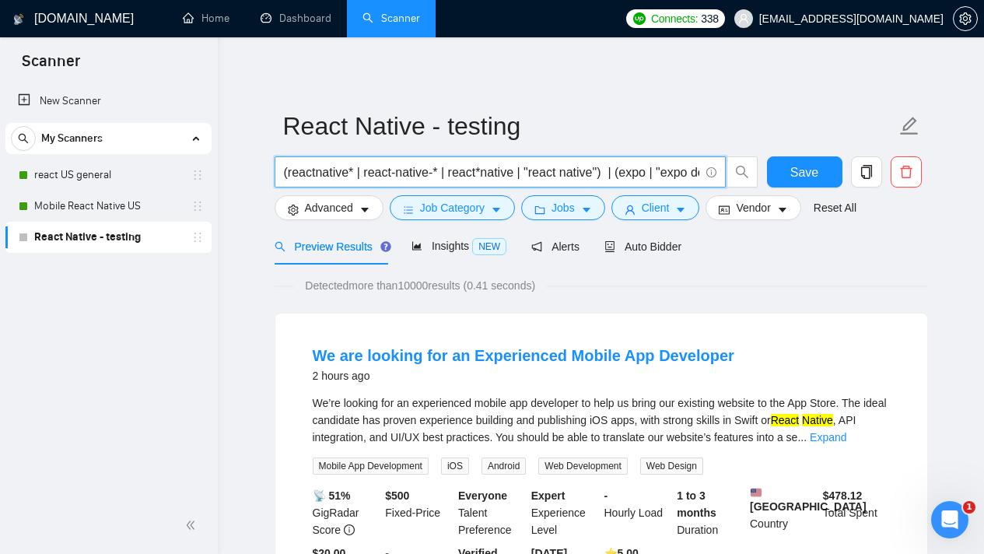
click at [584, 170] on input "(reactnative* | react-native-* | react*native | "react native") | (expo | "expo…" at bounding box center [492, 172] width 416 height 19
paste input "(expo | "expo dev" | "expo cli"
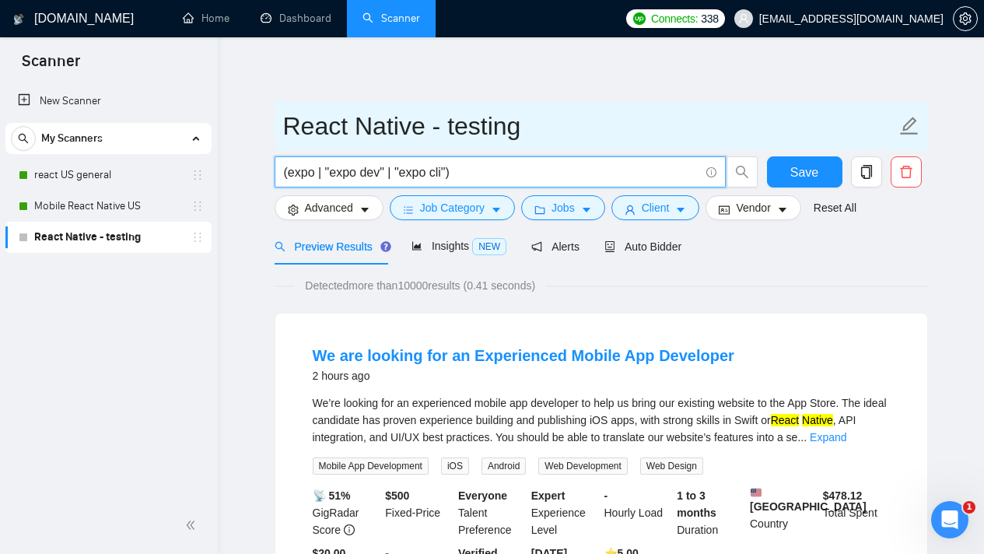
click at [579, 135] on input "React Native - testing" at bounding box center [589, 126] width 613 height 39
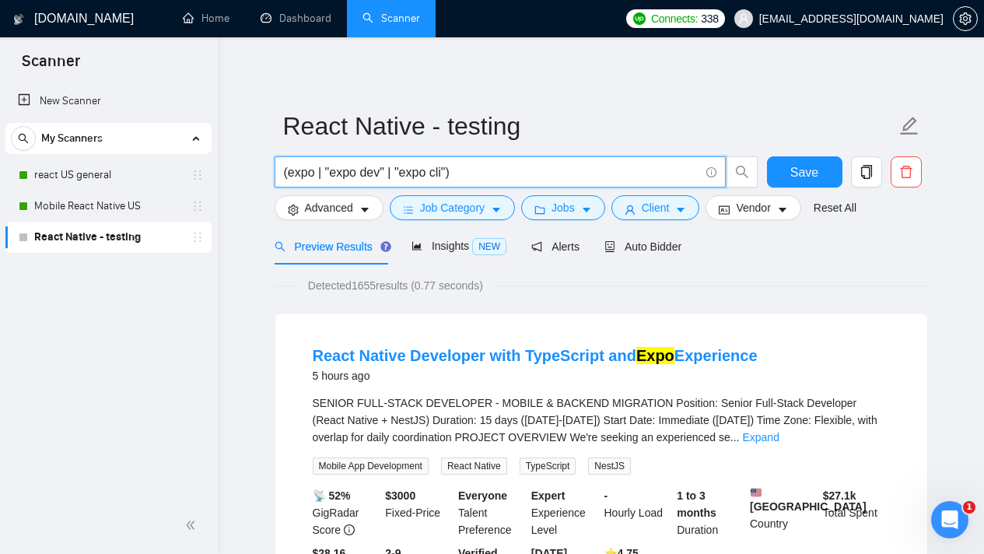
click at [521, 174] on input "(expo | "expo dev" | "expo cli")" at bounding box center [492, 172] width 416 height 19
click at [483, 179] on input "(expo | "expo dev" | "expo cli")" at bounding box center [492, 172] width 416 height 19
paste input "(reactnative* | react-native-* | react*native | "react native") | (expo | "expo…"
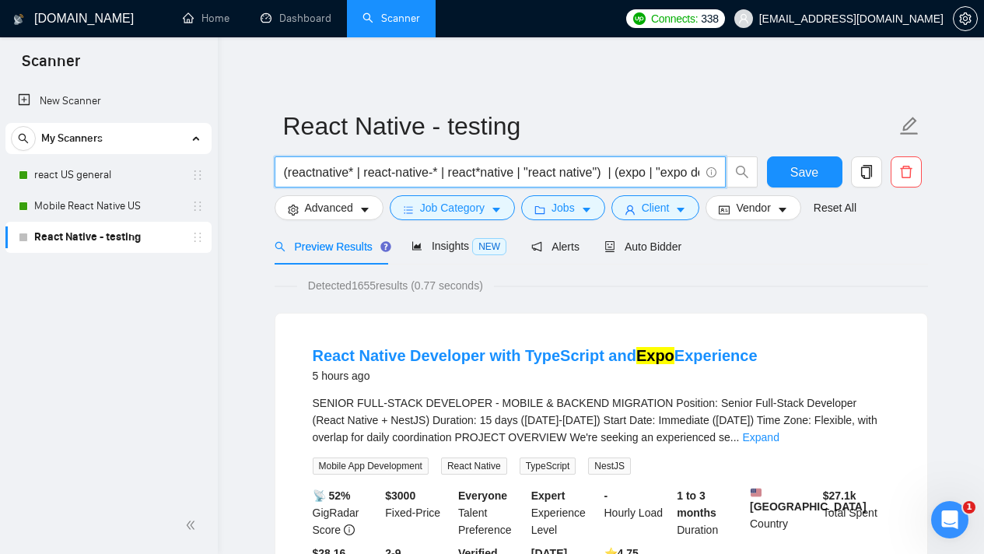
scroll to position [0, 363]
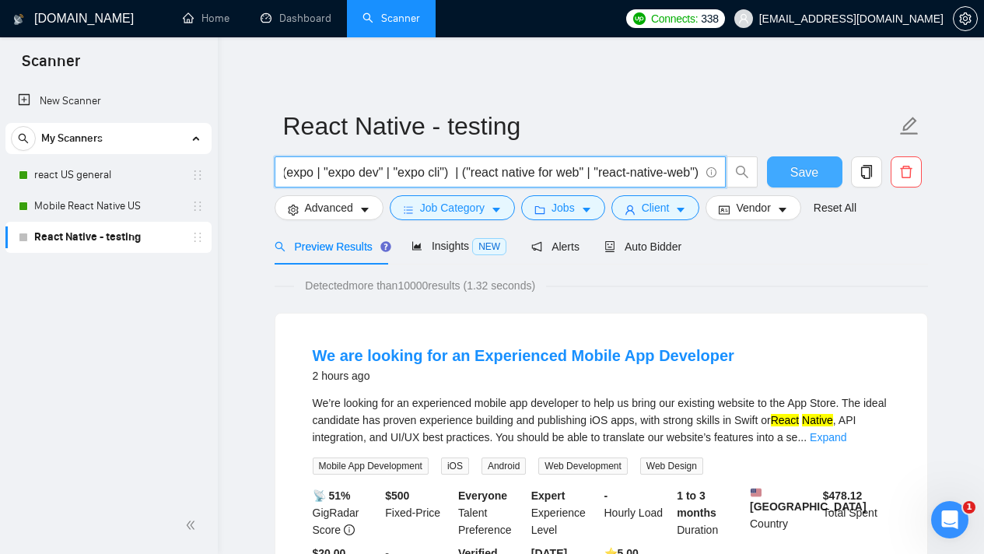
type input "(reactnative* | react-native-* | react*native | "react native") | (expo | "expo…"
click at [781, 176] on button "Save" at bounding box center [804, 171] width 75 height 31
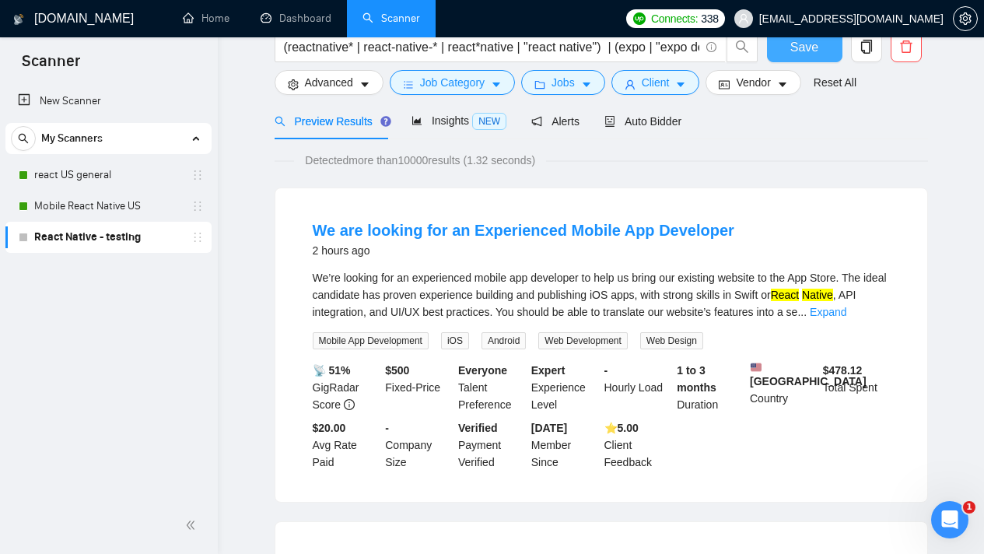
scroll to position [0, 0]
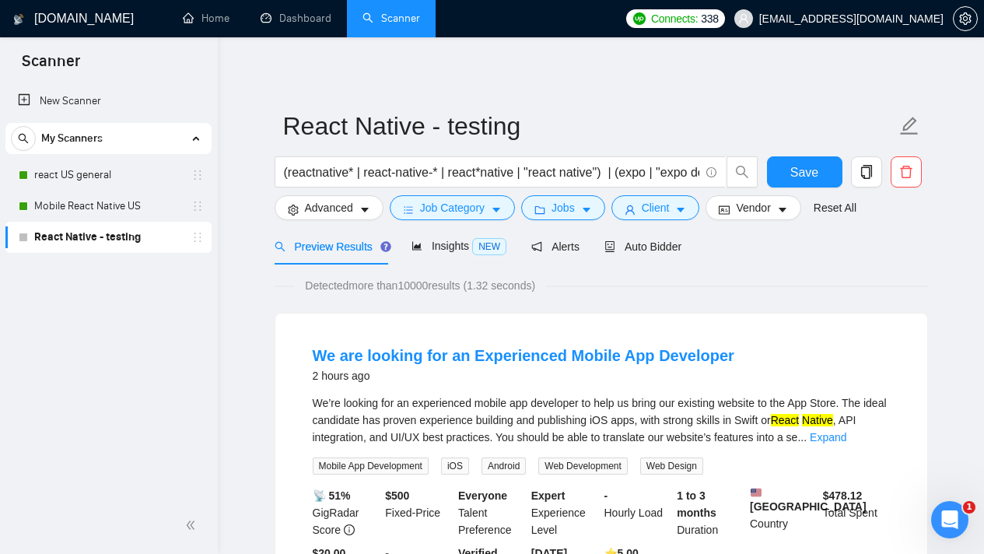
click at [501, 283] on span "Detected more than 10000 results (1.32 seconds)" at bounding box center [420, 285] width 252 height 17
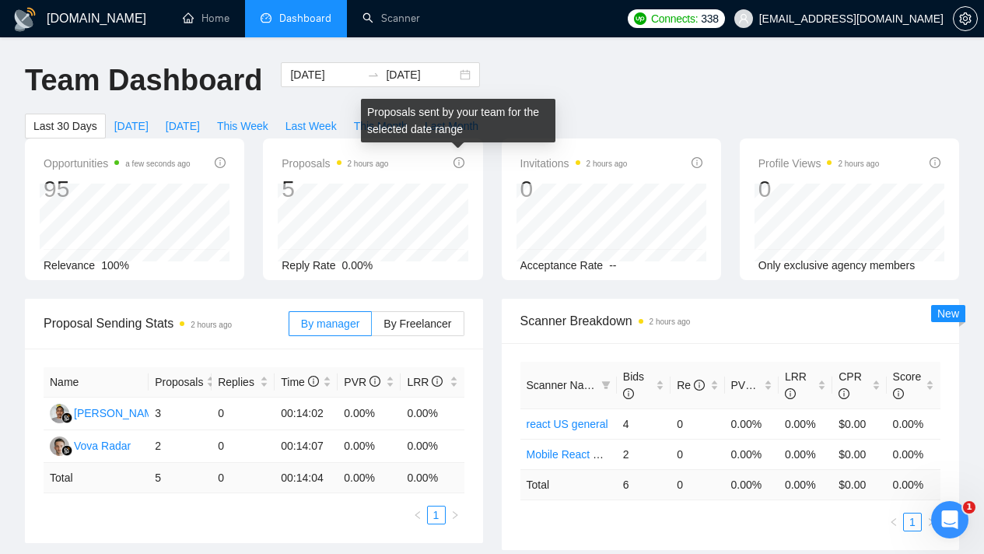
click at [458, 160] on icon "info-circle" at bounding box center [459, 162] width 11 height 11
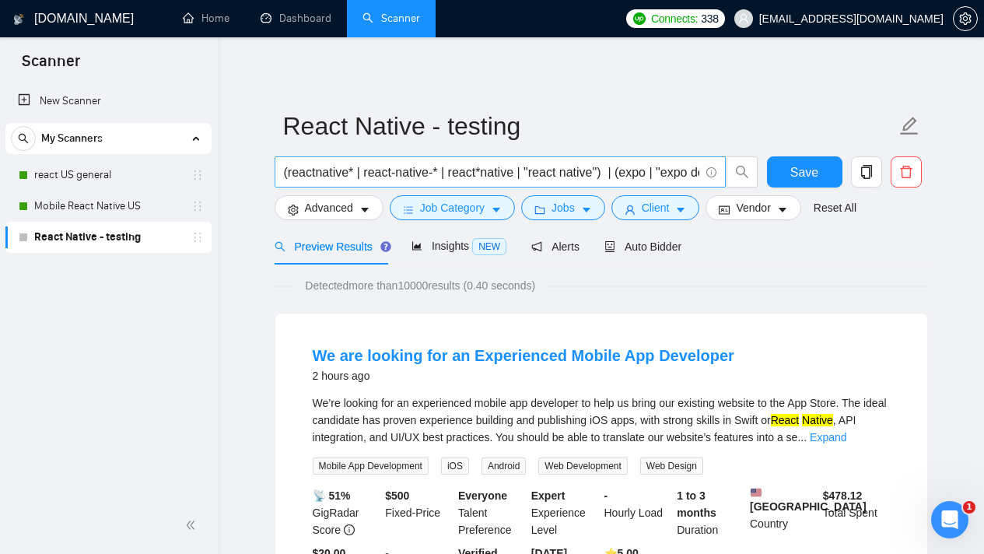
click at [491, 159] on span "(reactnative* | react-native-* | react*native | "react native") | (expo | "expo…" at bounding box center [500, 171] width 451 height 31
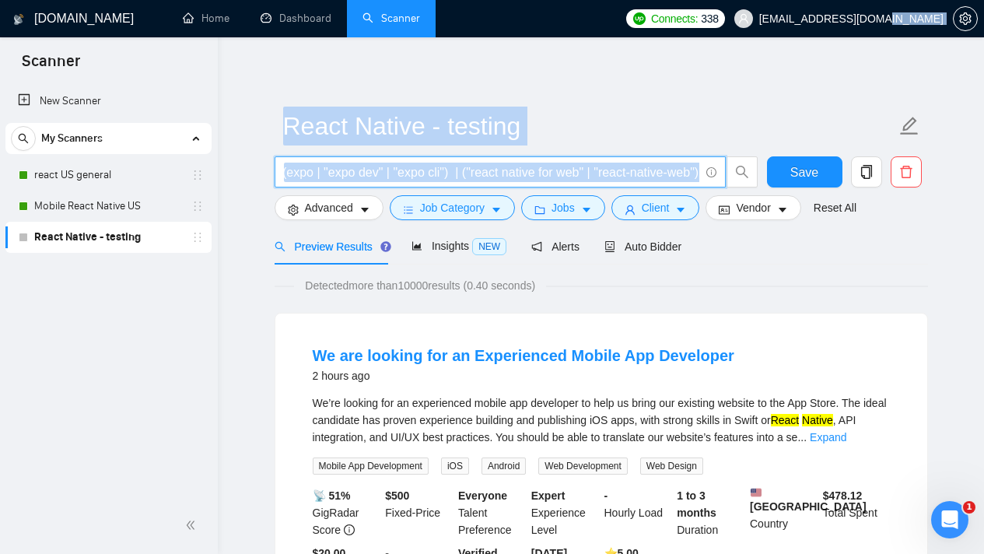
click at [491, 159] on span "(reactnative* | react-native-* | react*native | "react native") | (expo | "expo…" at bounding box center [500, 171] width 451 height 31
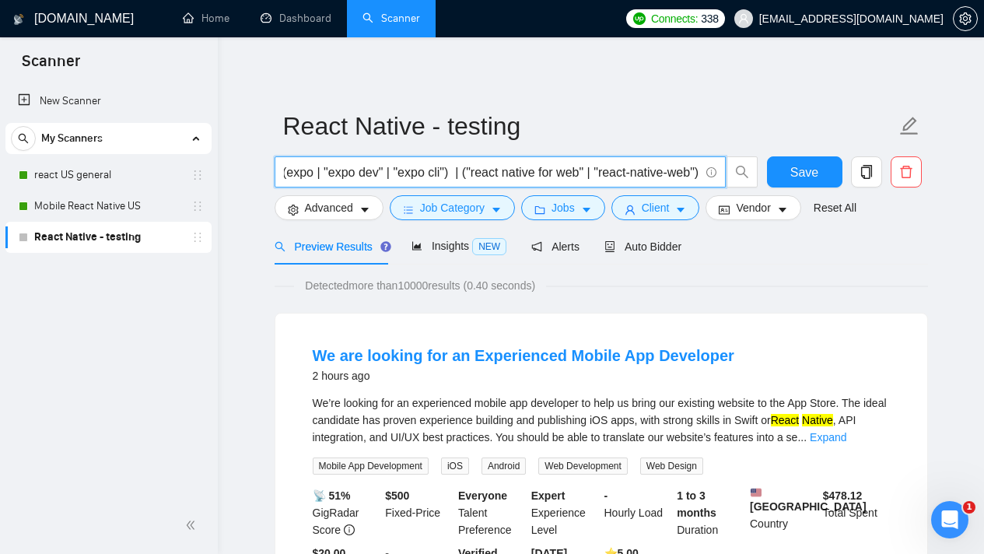
click at [501, 167] on input "(reactnative* | react-native-* | react*native | "react native") | (expo | "expo…" at bounding box center [492, 172] width 416 height 19
select select "en"
click at [501, 167] on body "Scanner New Scanner My Scanners react US general Mobile React Native US React N…" at bounding box center [492, 277] width 984 height 554
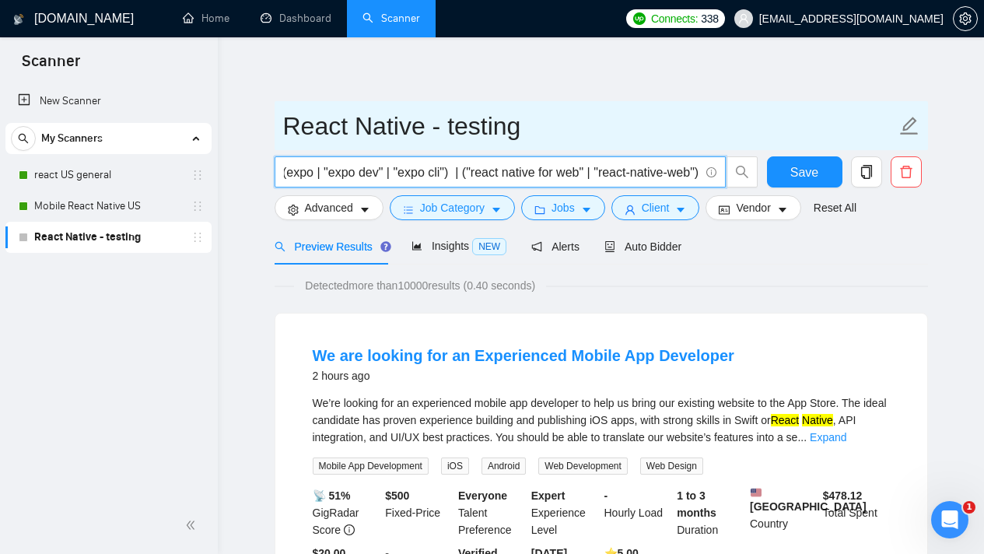
click at [600, 145] on input "React Native - testing" at bounding box center [589, 126] width 613 height 39
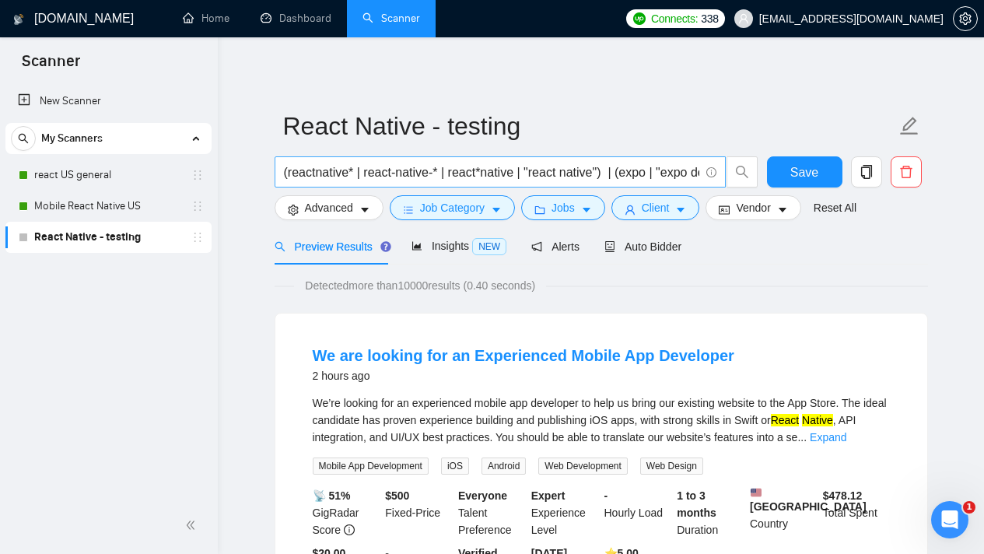
click at [622, 168] on input "(reactnative* | react-native-* | react*native | "react native") | (expo | "expo…" at bounding box center [492, 172] width 416 height 19
paste input "| “)Senior React Native”) | (expo | "expo dev" | "expo cli") | ("react native f…"
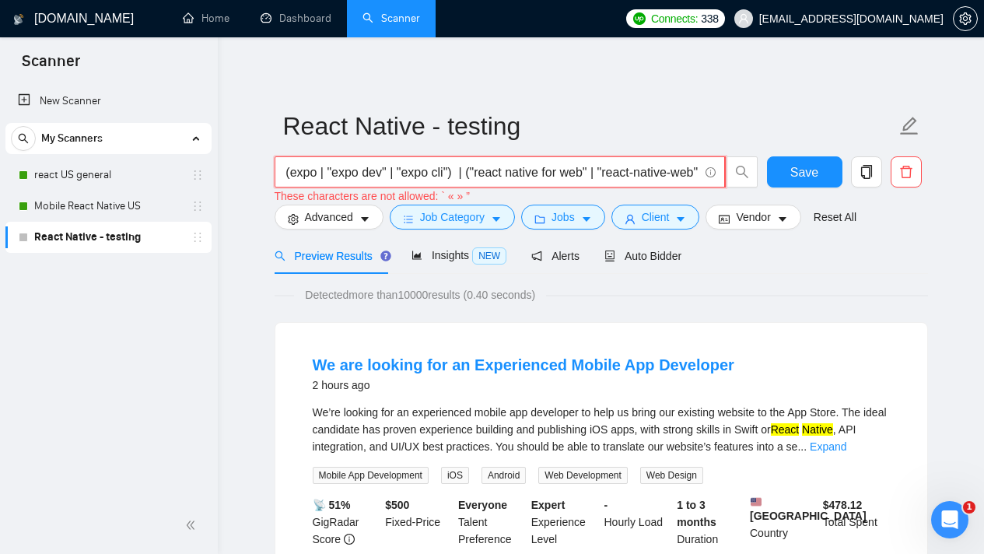
scroll to position [0, 496]
drag, startPoint x: 603, startPoint y: 174, endPoint x: 775, endPoint y: 184, distance: 172.3
click at [775, 184] on div "(reactnative* | react-native-* | react*native | "react native" | “)Senior React…" at bounding box center [599, 180] width 654 height 48
click at [472, 175] on input "(reactnative* | react-native-* | react*native | "react native" | “)Senior React…" at bounding box center [491, 172] width 415 height 19
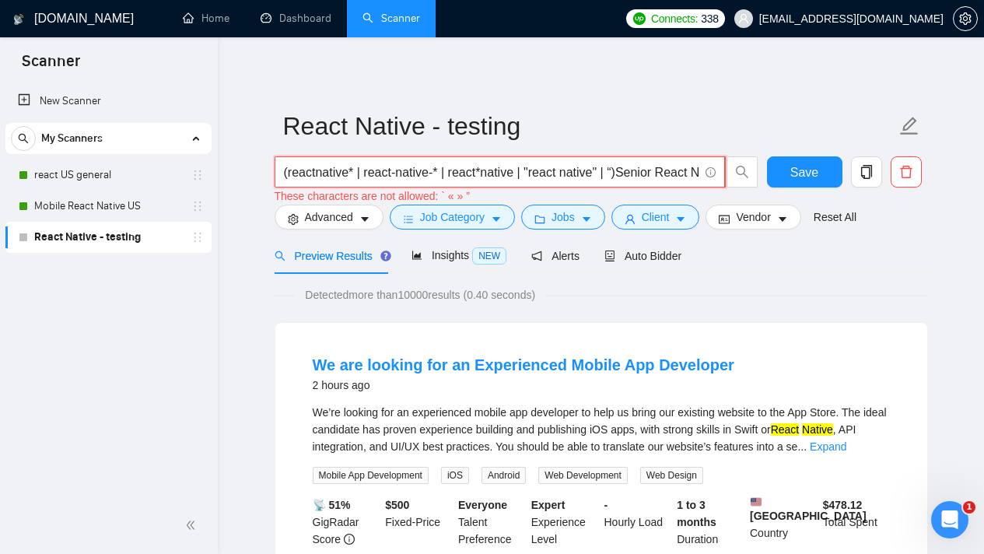
click at [472, 175] on input "(reactnative* | react-native-* | react*native | "react native" | “)Senior React…" at bounding box center [491, 172] width 415 height 19
paste input "text"
click at [787, 174] on button "Save" at bounding box center [804, 171] width 75 height 31
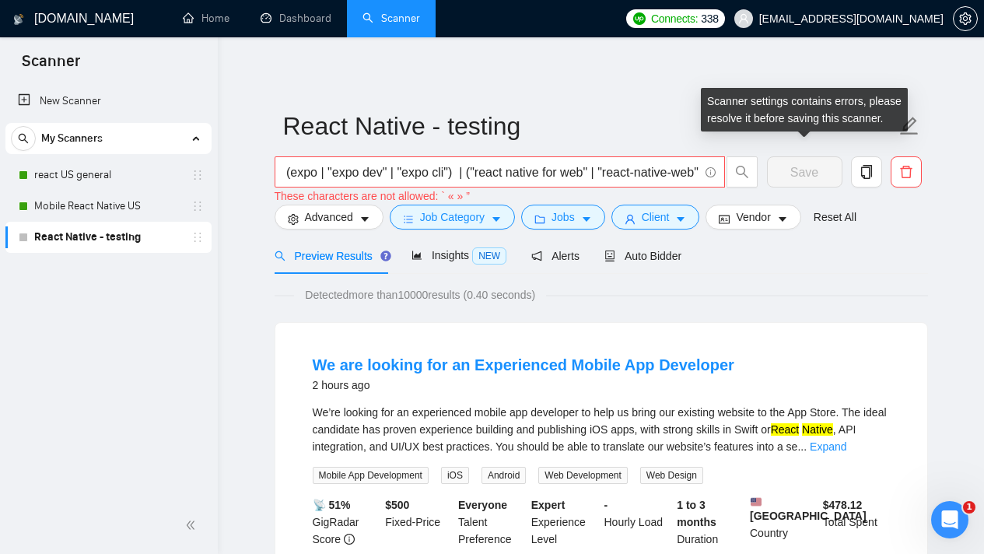
scroll to position [0, 0]
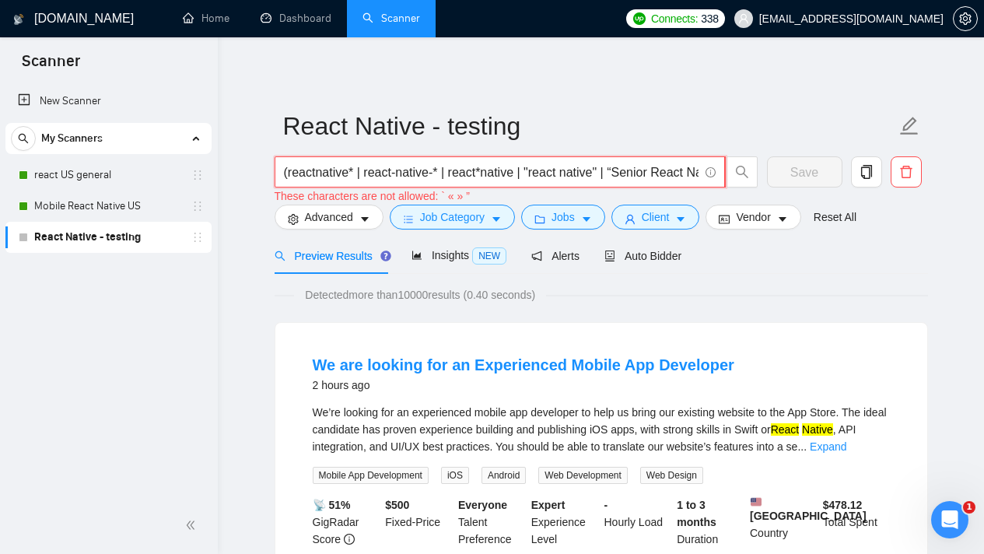
click at [632, 173] on input "(reactnative* | react-native-* | react*native | "react native" | “Senior React …" at bounding box center [491, 172] width 415 height 19
click at [500, 175] on input "(reactnative* | react-native-* | react*native | "react native" | “Senior React …" at bounding box center [491, 172] width 415 height 19
click at [499, 174] on input "(reactnative* | react-native-* | react*native | "react native" | “Senior React …" at bounding box center [491, 172] width 415 height 19
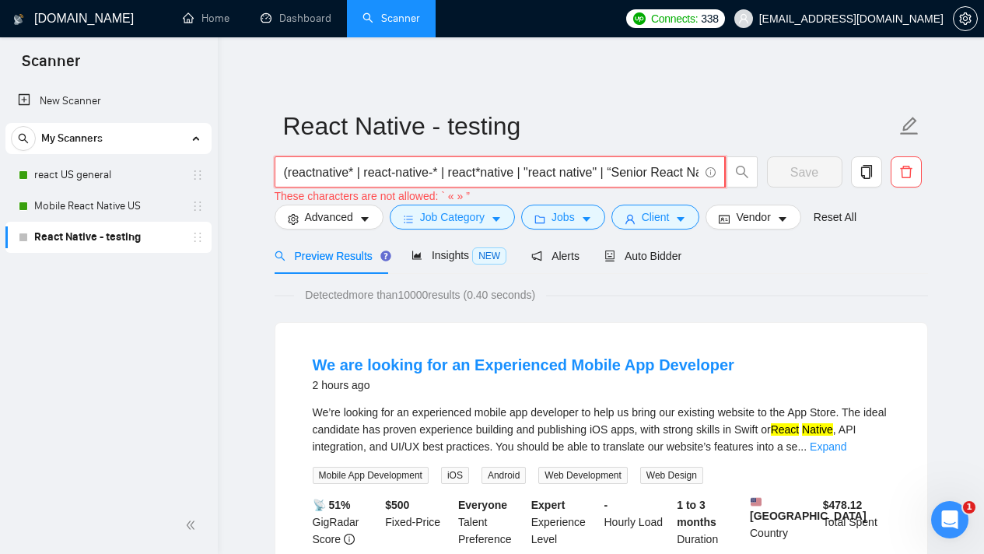
click at [499, 174] on input "(reactnative* | react-native-* | react*native | "react native" | “Senior React …" at bounding box center [491, 172] width 415 height 19
paste input ""senior react native" ) | (expo | "expo dev" | "expo cli") | ("react native for…"
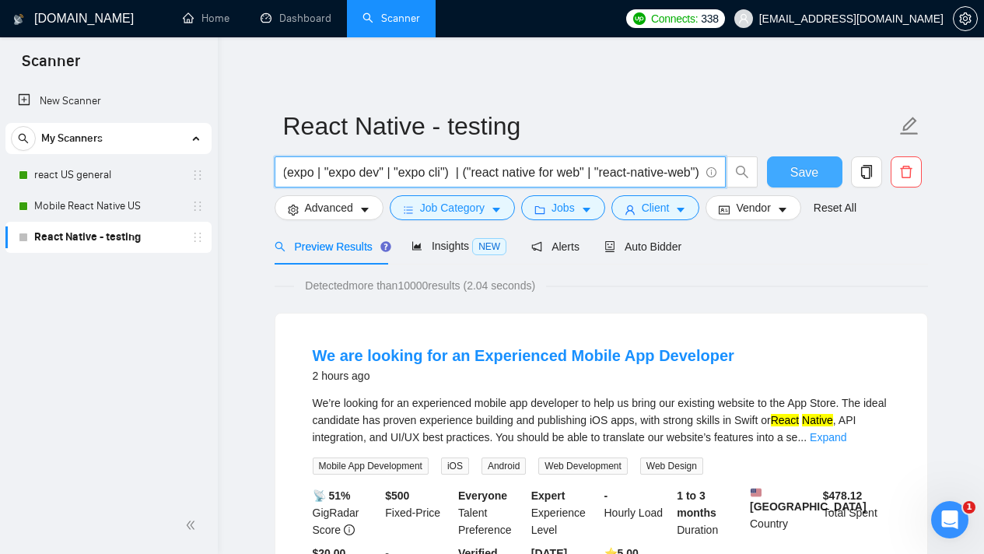
type input "(reactnative* | react-native-* | react*native | "react native" | "senior react …"
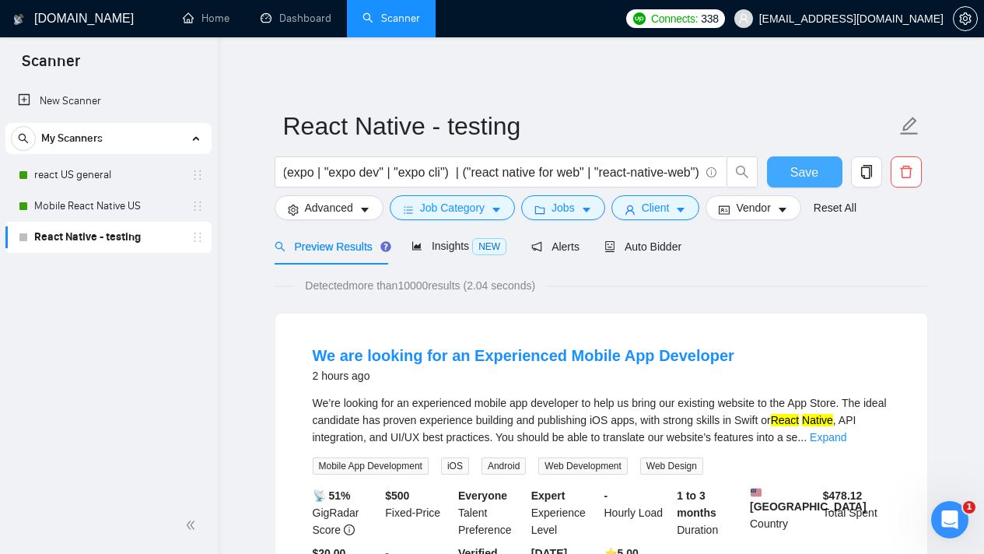
scroll to position [0, 0]
click at [783, 166] on button "Save" at bounding box center [804, 171] width 75 height 31
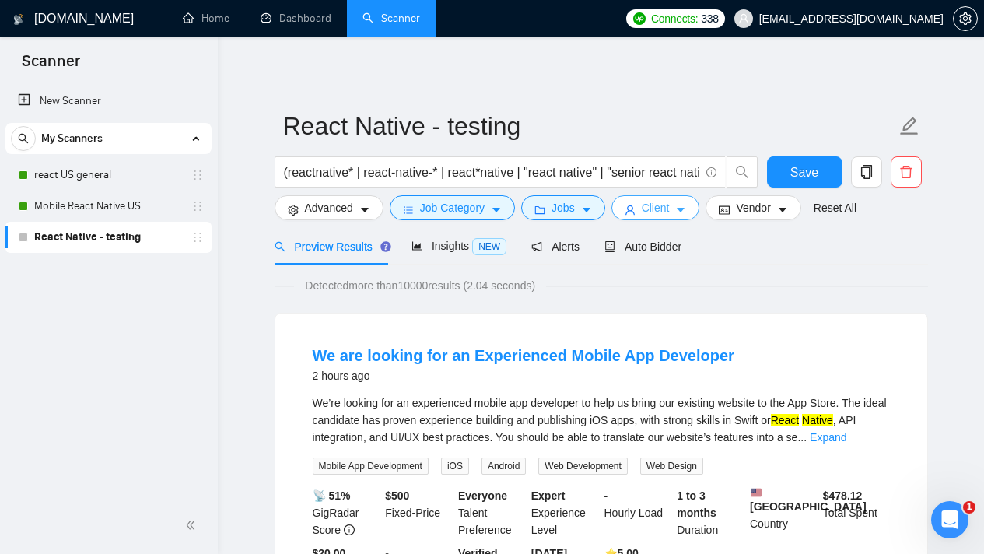
click at [695, 208] on button "Client" at bounding box center [656, 207] width 89 height 25
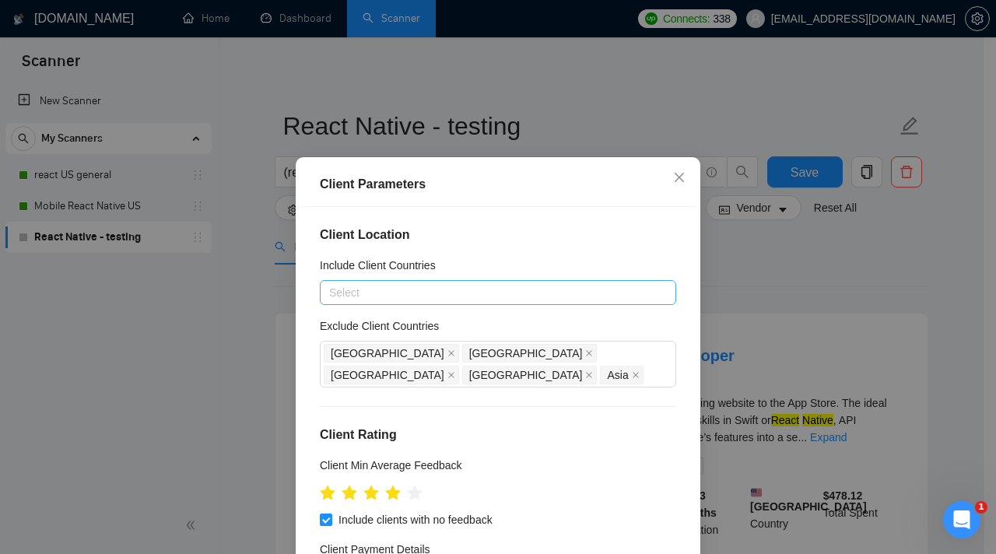
click at [486, 283] on div at bounding box center [490, 292] width 333 height 19
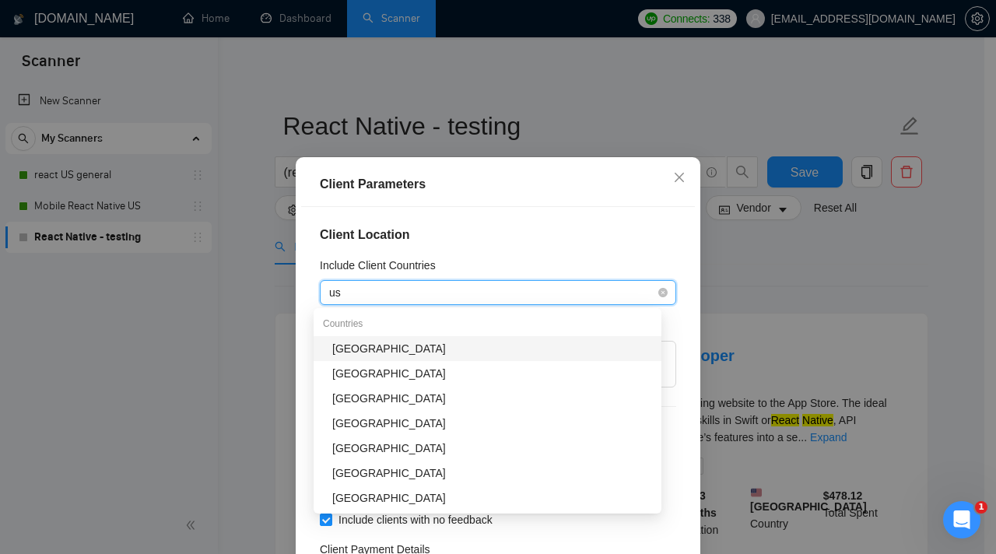
type input "u"
type input "uni"
click at [419, 346] on div "[GEOGRAPHIC_DATA]" at bounding box center [492, 348] width 320 height 17
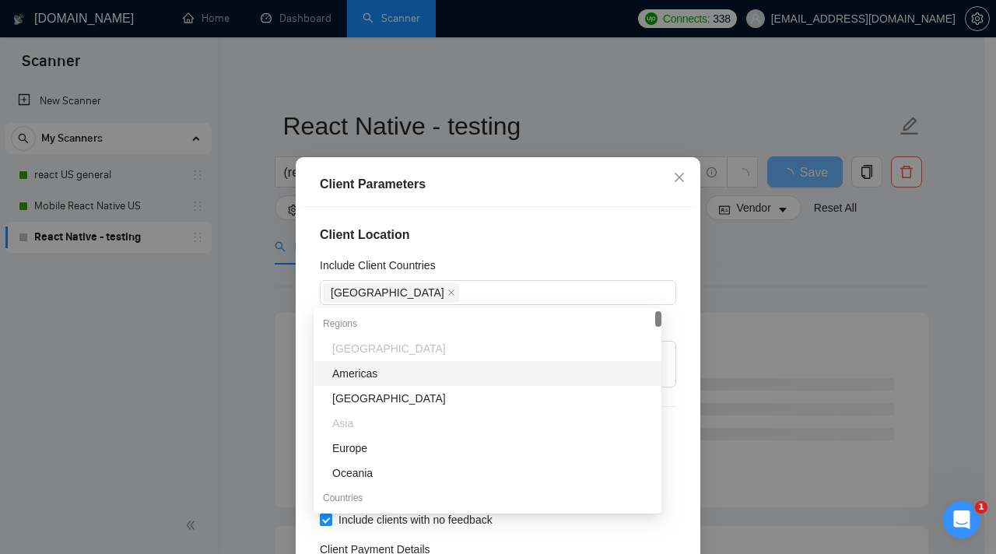
click at [612, 254] on div "Client Location Include Client Countries United States Exclude Client Countries…" at bounding box center [498, 400] width 394 height 387
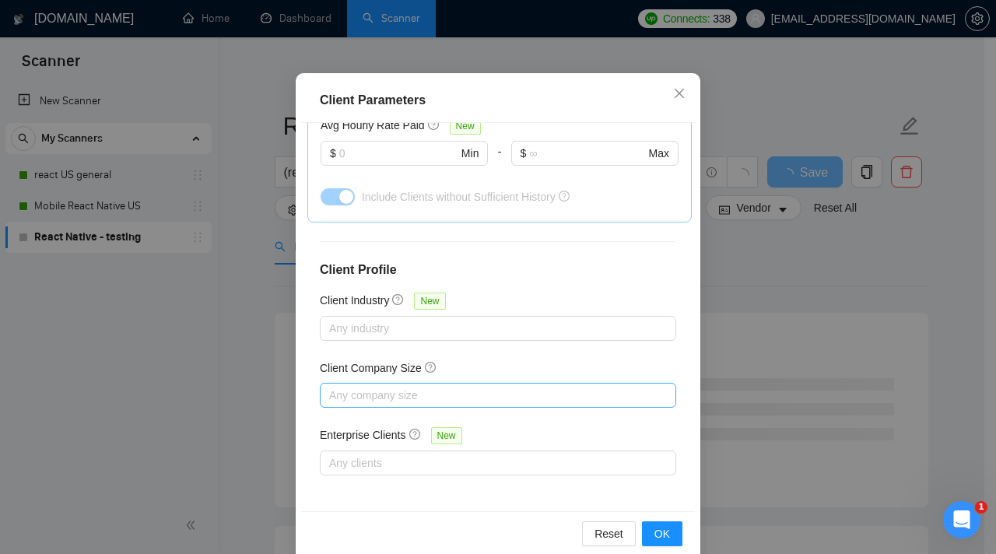
scroll to position [109, 0]
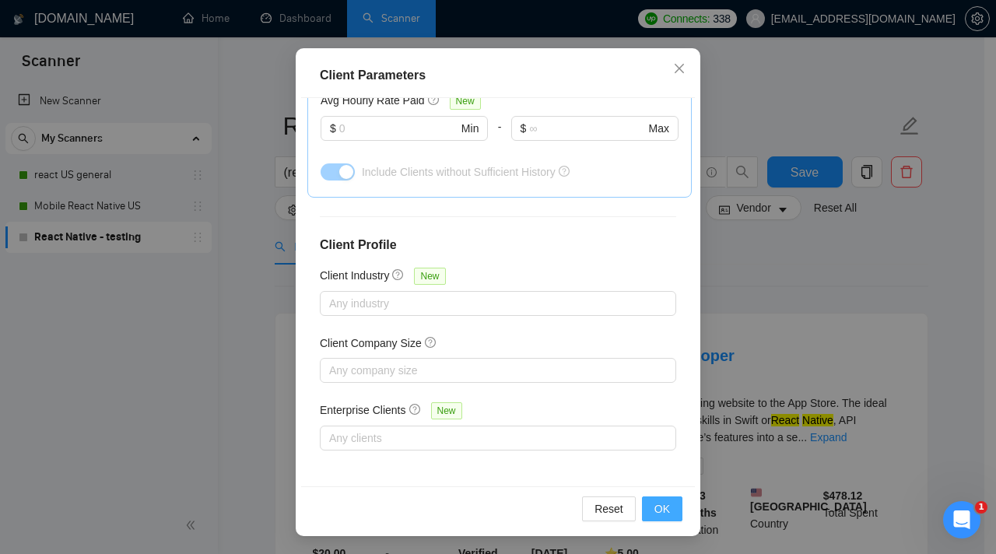
click at [660, 508] on span "OK" at bounding box center [662, 508] width 16 height 17
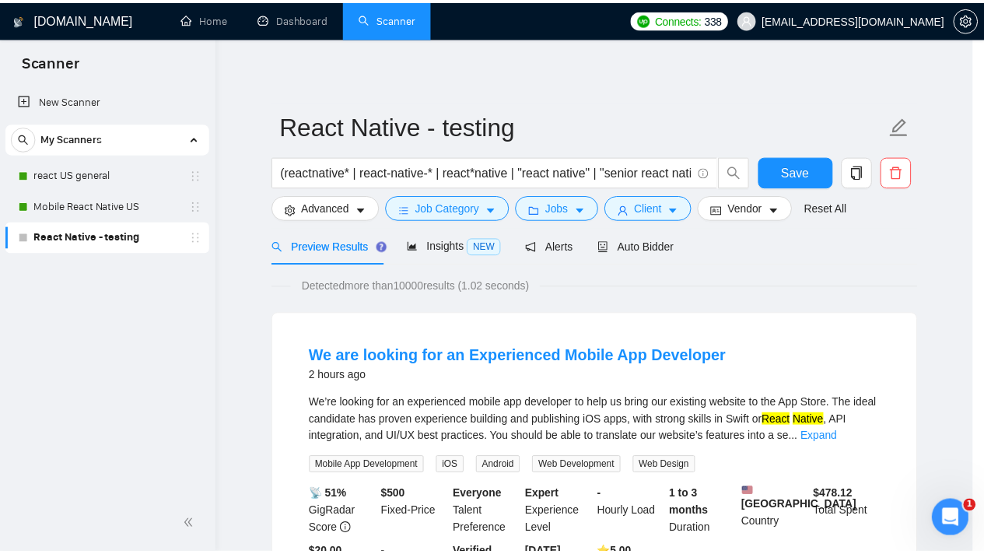
scroll to position [45, 0]
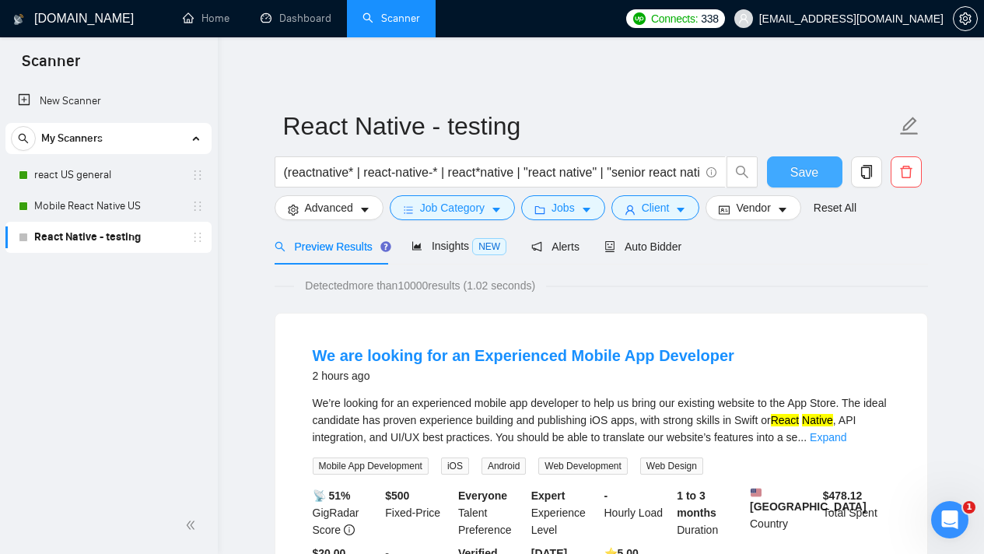
drag, startPoint x: 818, startPoint y: 180, endPoint x: 815, endPoint y: 226, distance: 46.7
click at [818, 180] on button "Save" at bounding box center [804, 171] width 75 height 31
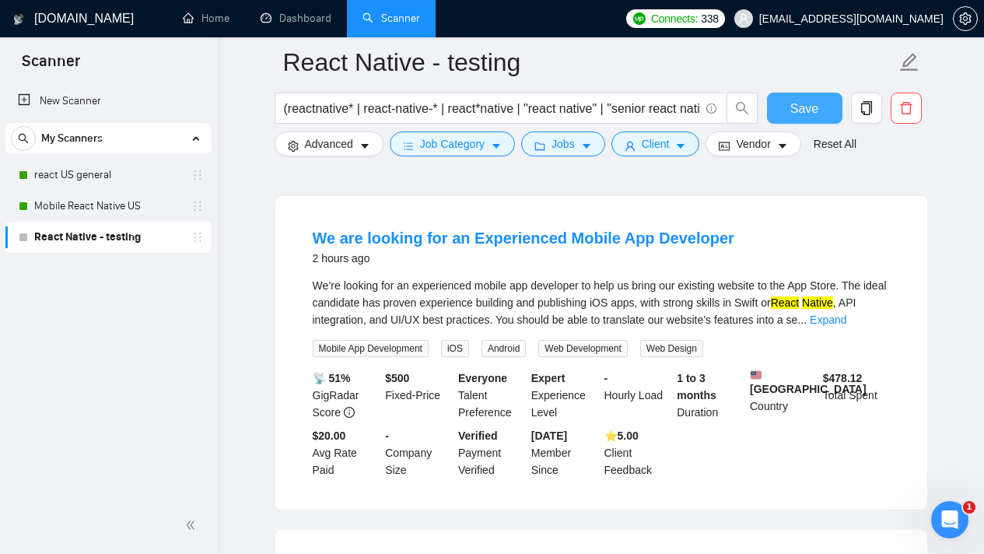
scroll to position [0, 0]
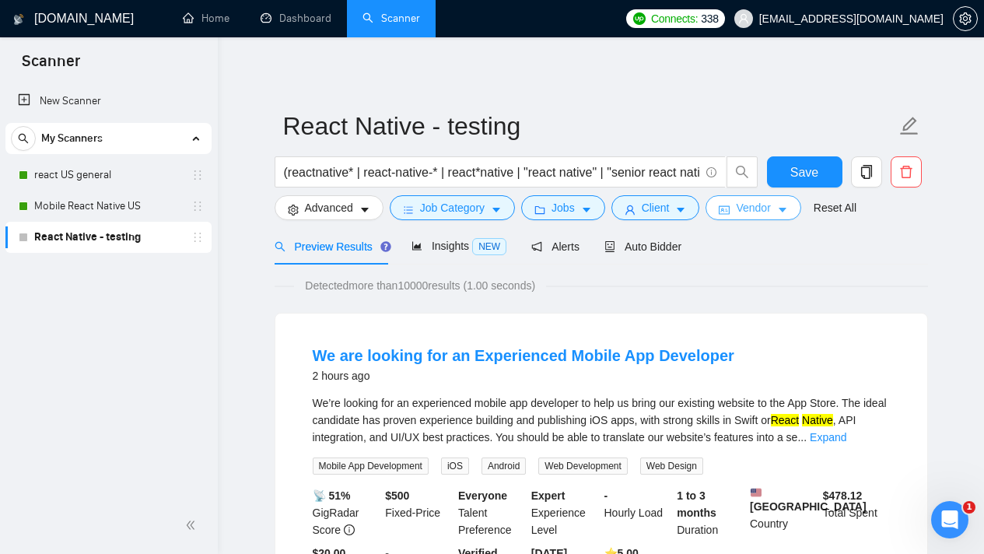
click at [770, 212] on span "Vendor" at bounding box center [753, 207] width 34 height 17
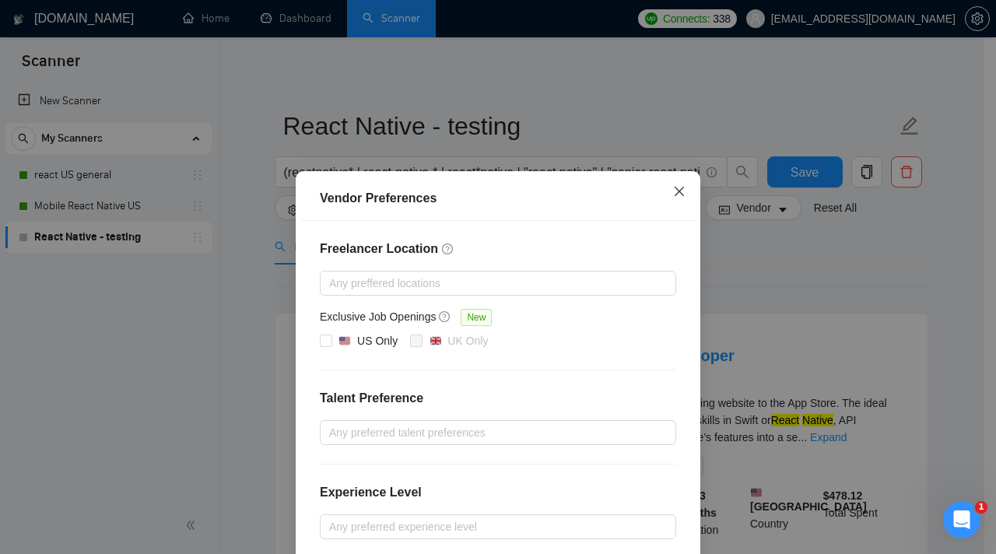
click at [673, 197] on icon "close" at bounding box center [679, 191] width 12 height 12
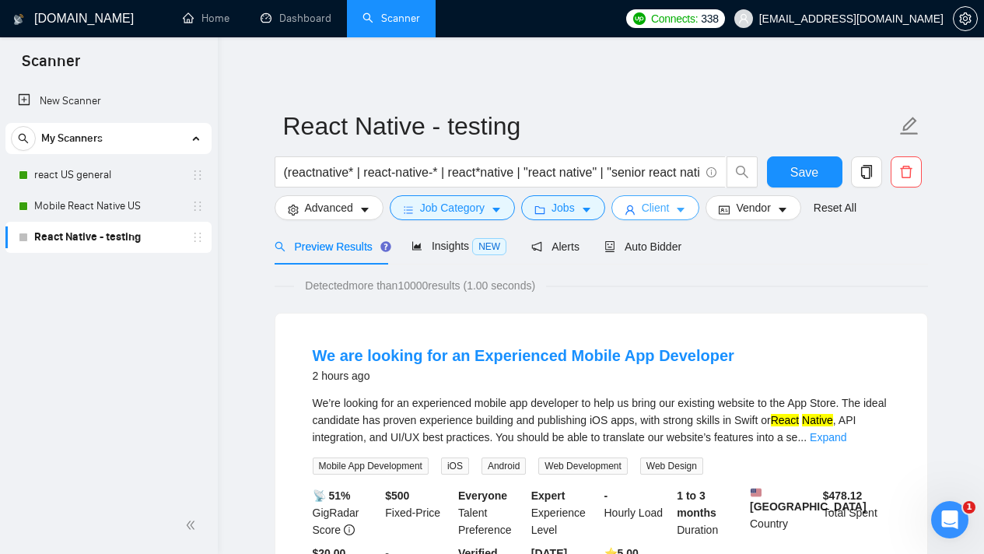
click at [661, 202] on span "Client" at bounding box center [656, 207] width 28 height 17
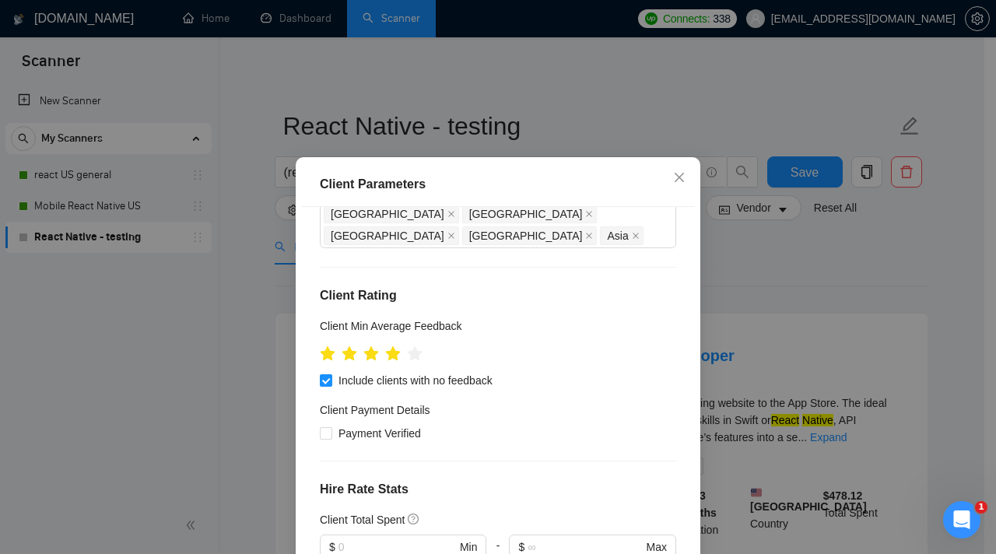
scroll to position [338, 0]
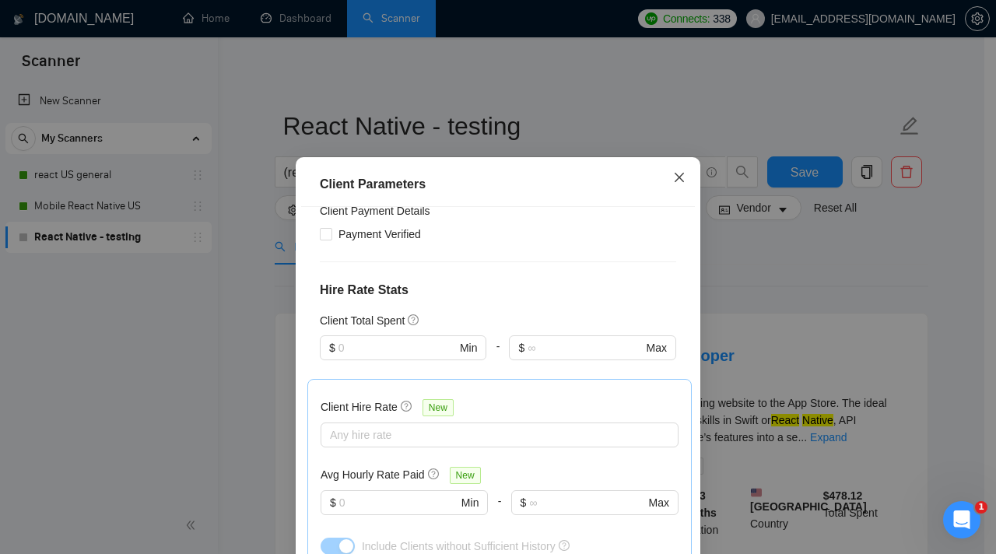
click at [673, 179] on icon "close" at bounding box center [679, 177] width 12 height 12
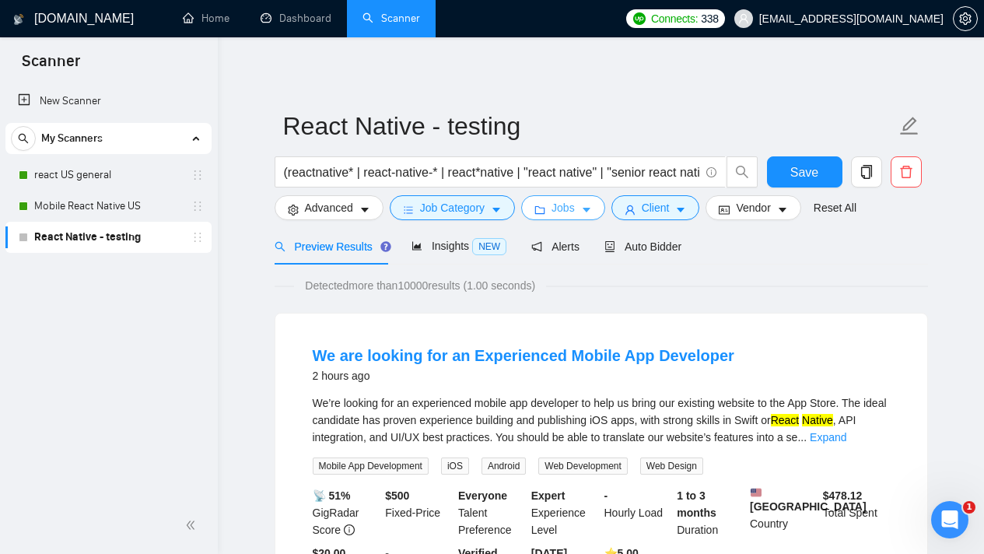
click at [560, 212] on span "Jobs" at bounding box center [563, 207] width 23 height 17
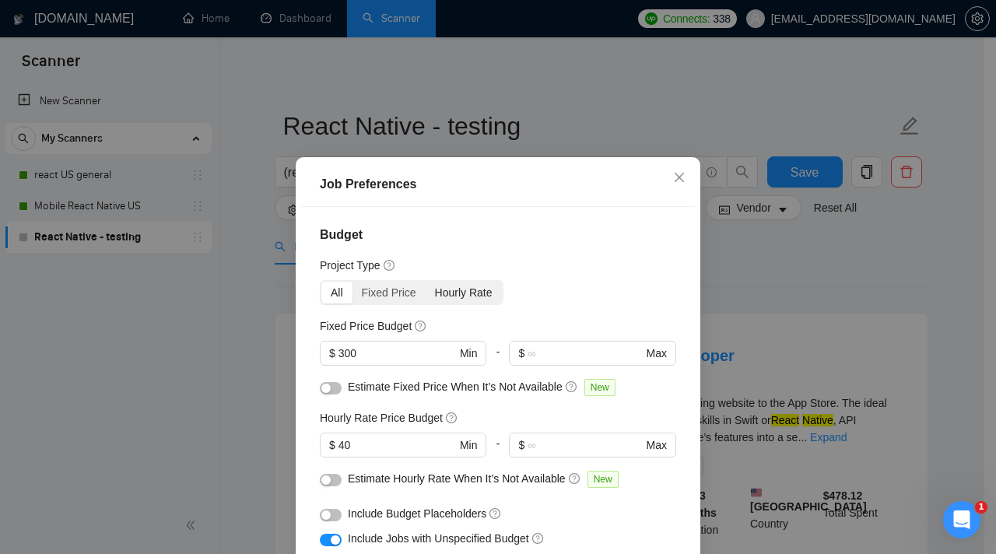
click at [456, 287] on div "Hourly Rate" at bounding box center [464, 293] width 76 height 22
click at [426, 282] on input "Hourly Rate" at bounding box center [426, 282] width 0 height 0
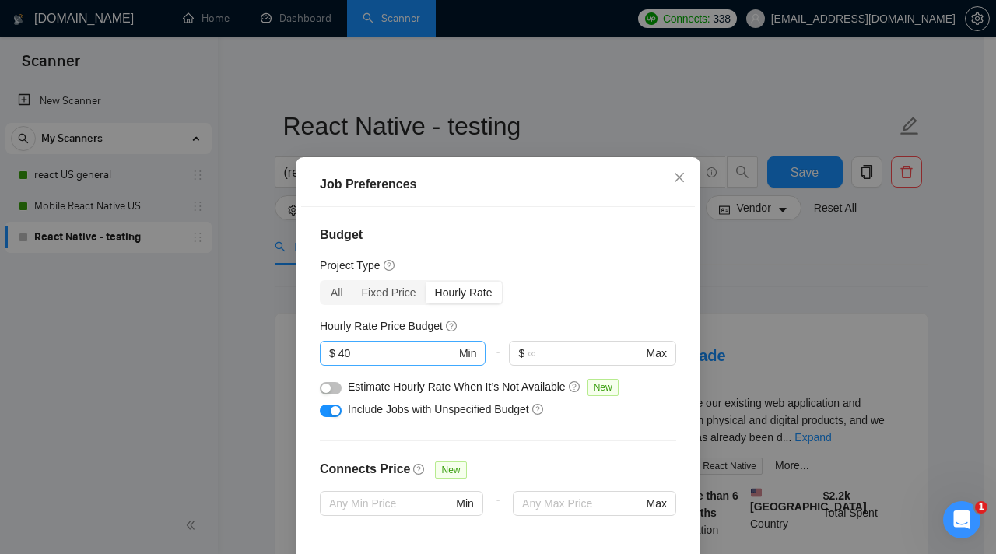
click at [339, 352] on input "40" at bounding box center [396, 353] width 117 height 17
type input "0"
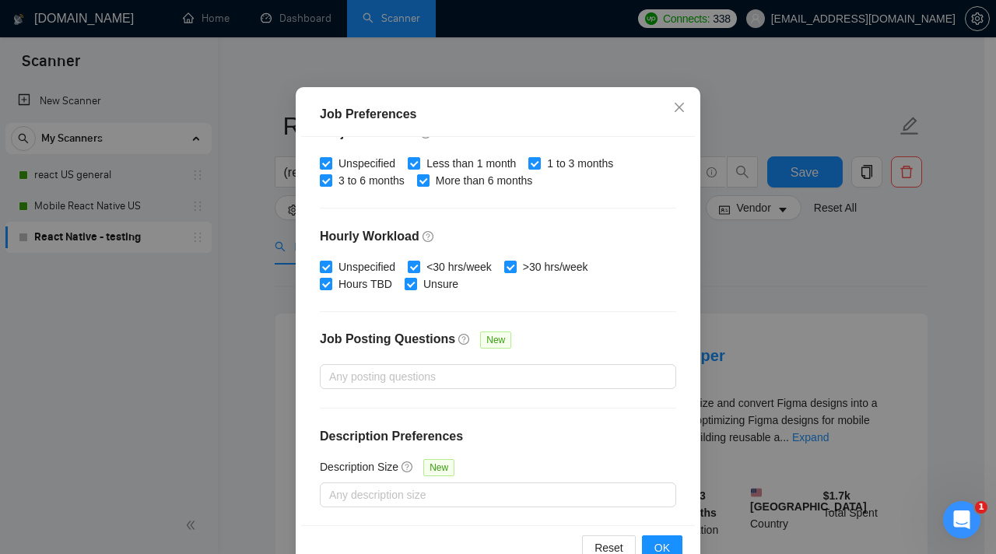
scroll to position [109, 0]
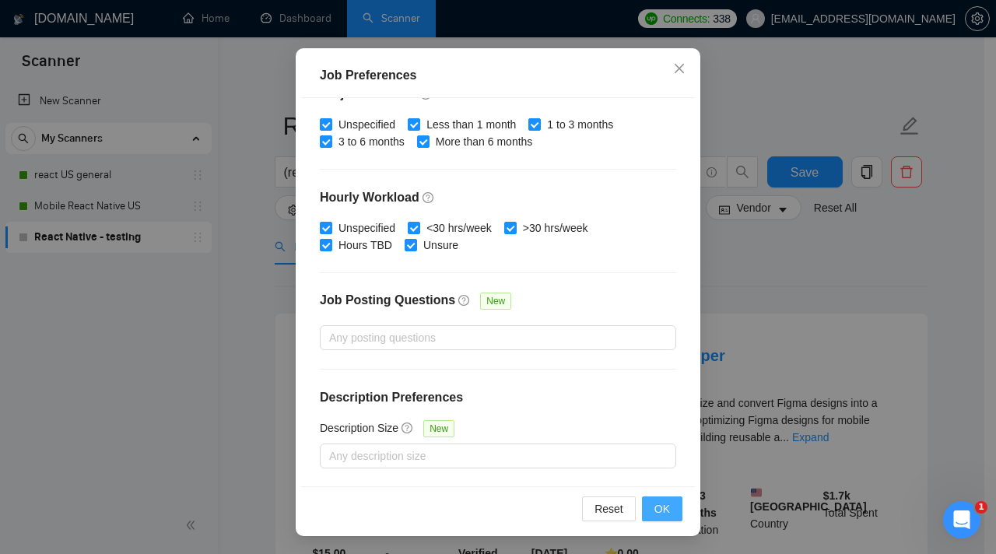
type input "25"
click at [642, 511] on button "OK" at bounding box center [662, 508] width 40 height 25
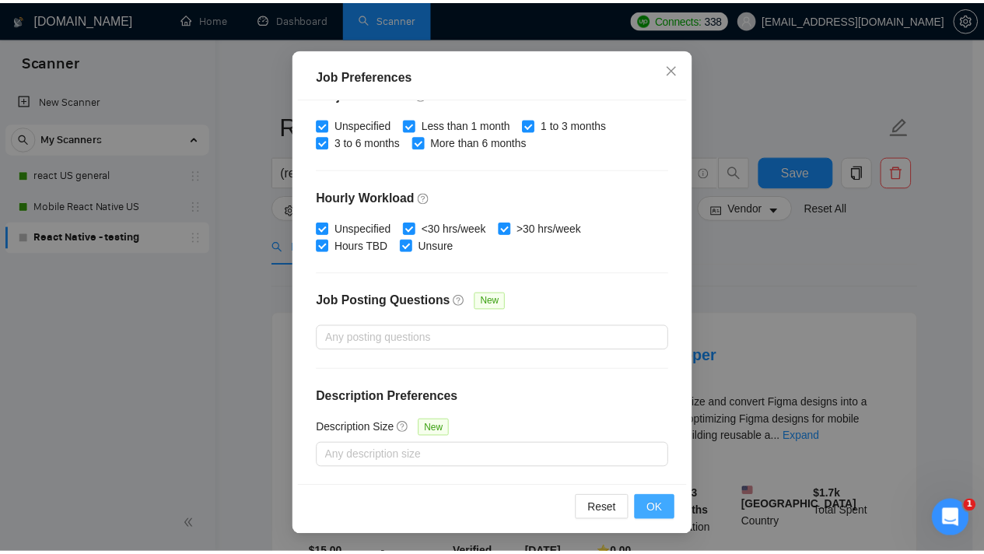
scroll to position [45, 0]
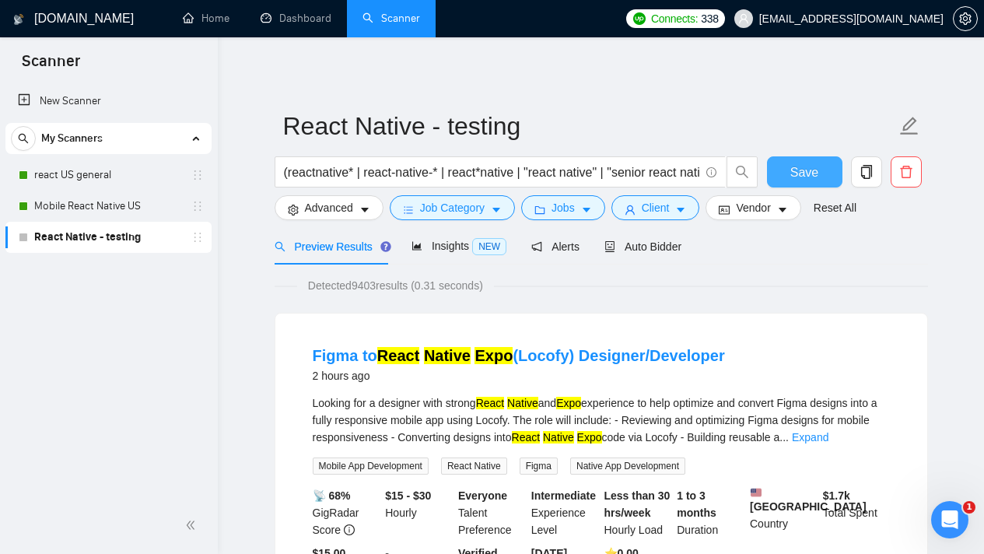
click at [801, 172] on span "Save" at bounding box center [805, 172] width 28 height 19
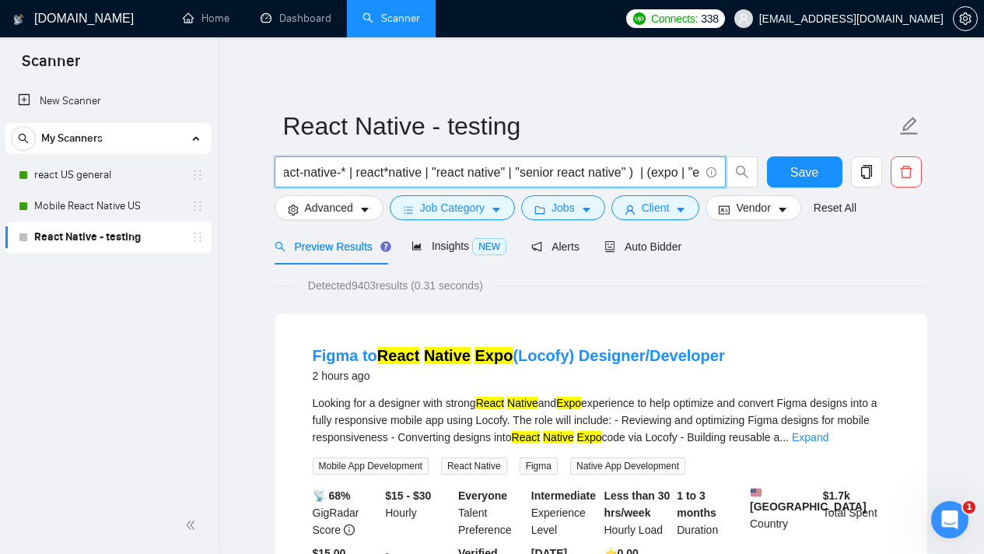
scroll to position [0, 96]
drag, startPoint x: 612, startPoint y: 171, endPoint x: 640, endPoint y: 173, distance: 28.1
click at [640, 173] on input "(reactnative* | react-native-* | react*native | "react native" | "senior react …" at bounding box center [492, 172] width 416 height 19
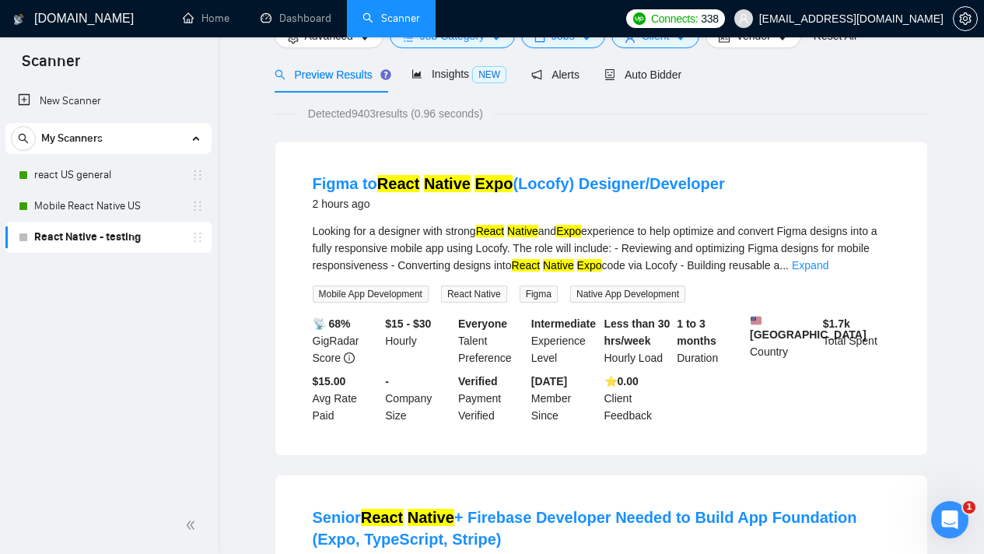
scroll to position [0, 0]
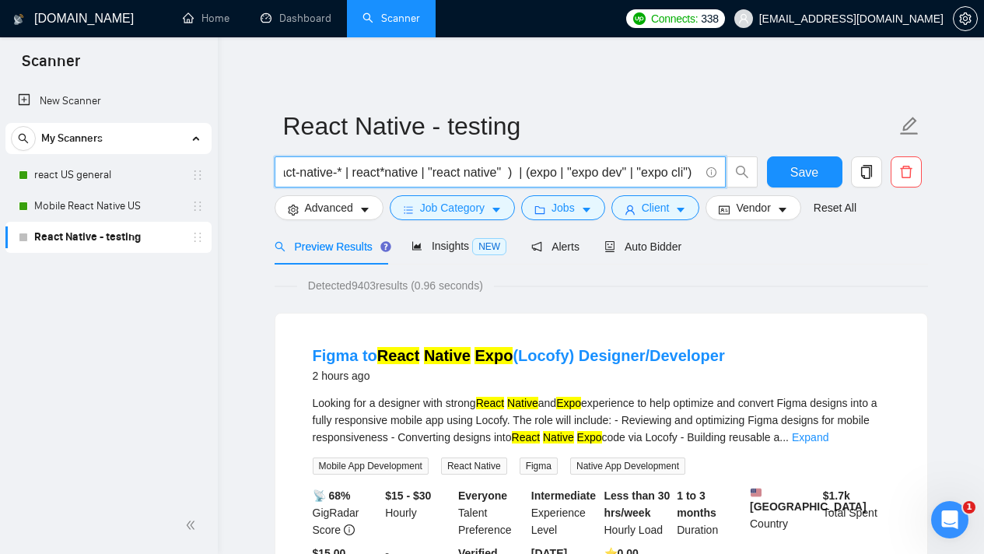
type input "(reactnative* | react-native-* | react*native | "react native" ) | (expo | "exp…"
click at [680, 210] on button "Client" at bounding box center [656, 207] width 89 height 25
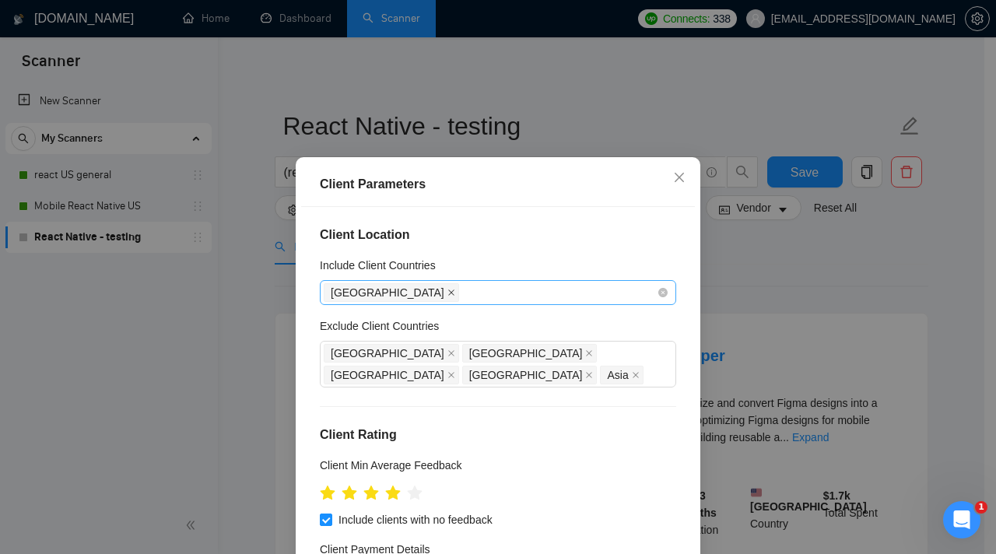
click at [447, 293] on icon "close" at bounding box center [451, 293] width 8 height 8
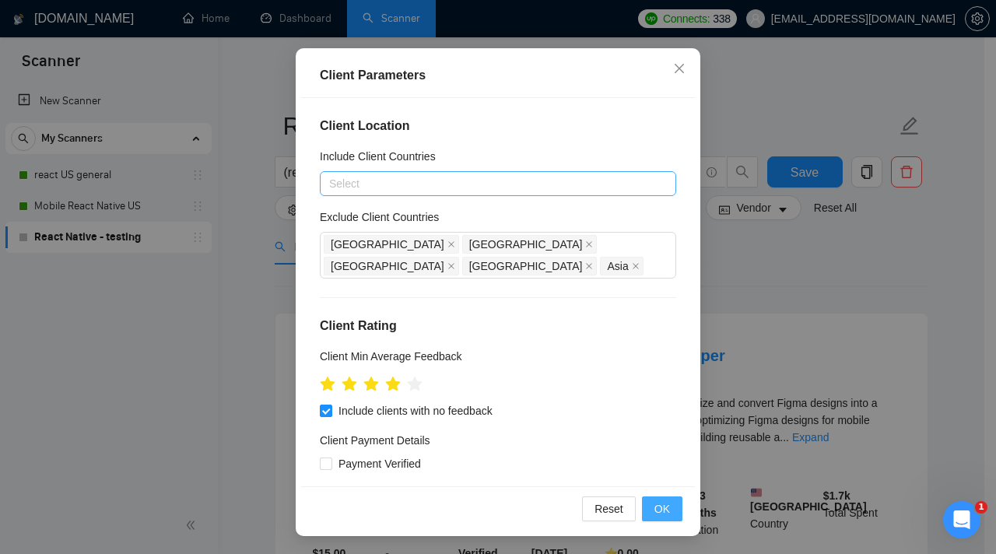
click at [656, 503] on span "OK" at bounding box center [662, 508] width 16 height 17
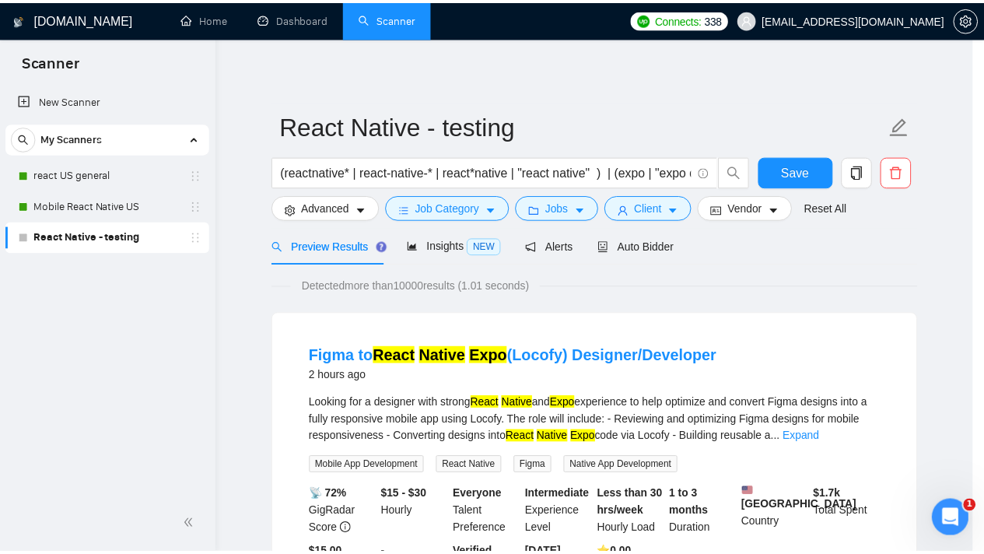
scroll to position [45, 0]
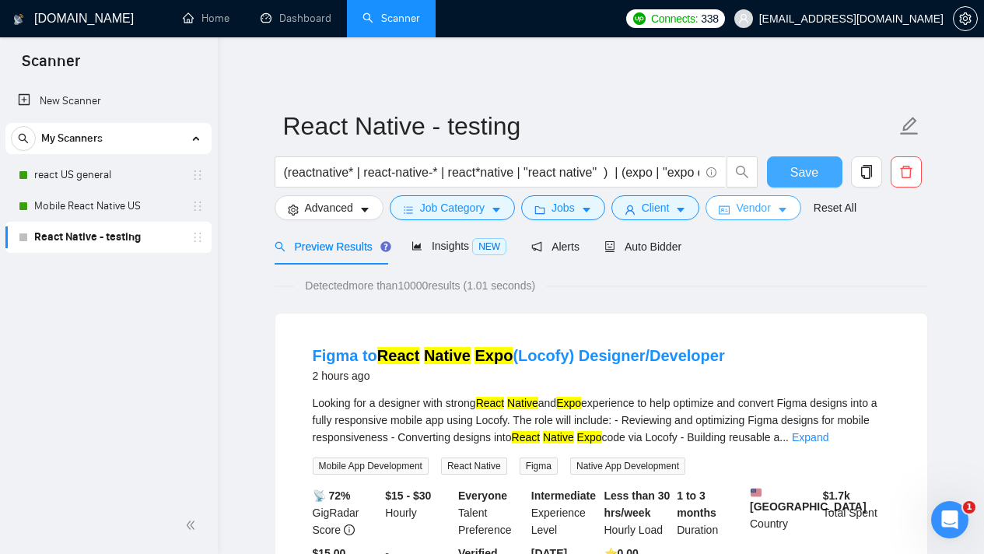
drag, startPoint x: 805, startPoint y: 176, endPoint x: 798, endPoint y: 202, distance: 27.2
click at [805, 175] on span "Save" at bounding box center [805, 172] width 28 height 19
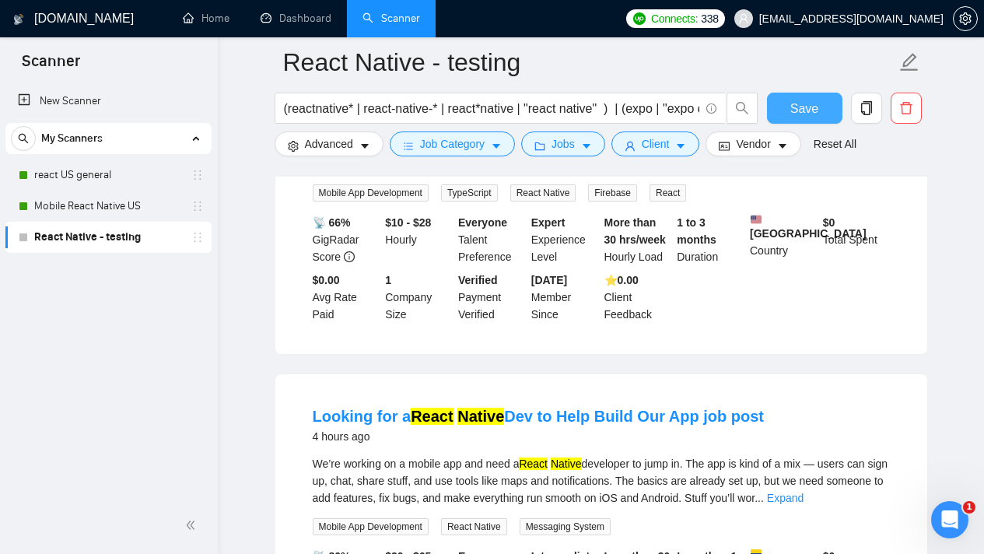
scroll to position [0, 0]
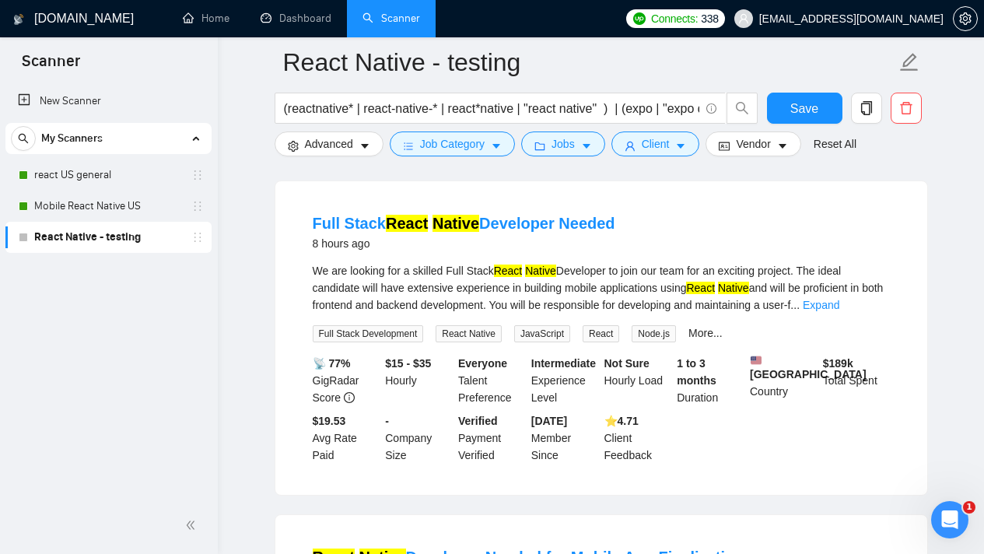
scroll to position [1500, 0]
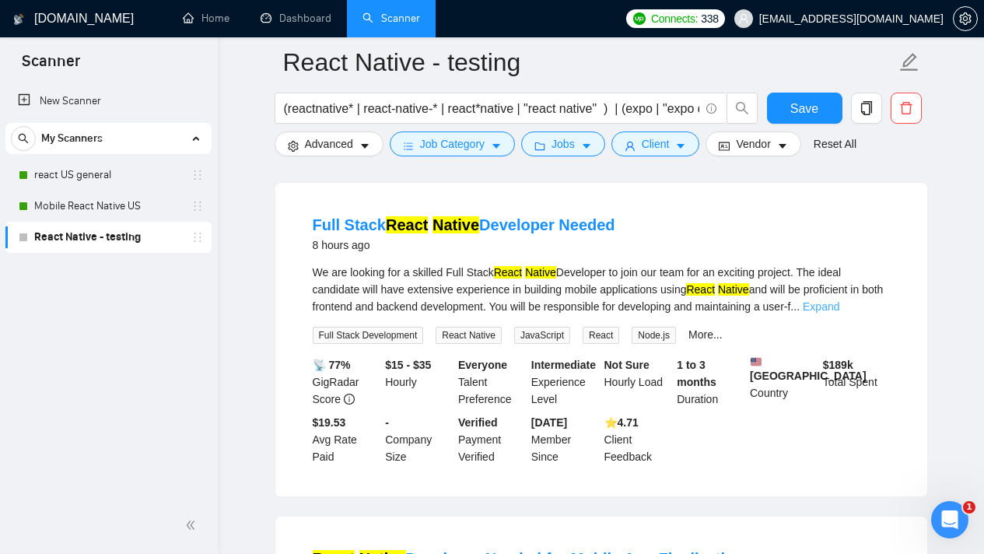
click at [840, 313] on link "Expand" at bounding box center [821, 306] width 37 height 12
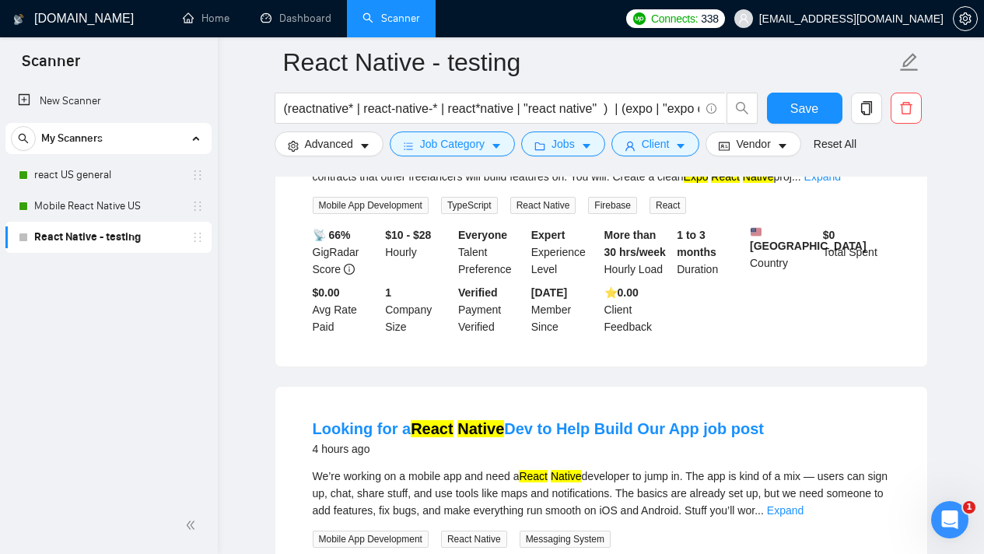
scroll to position [347, 0]
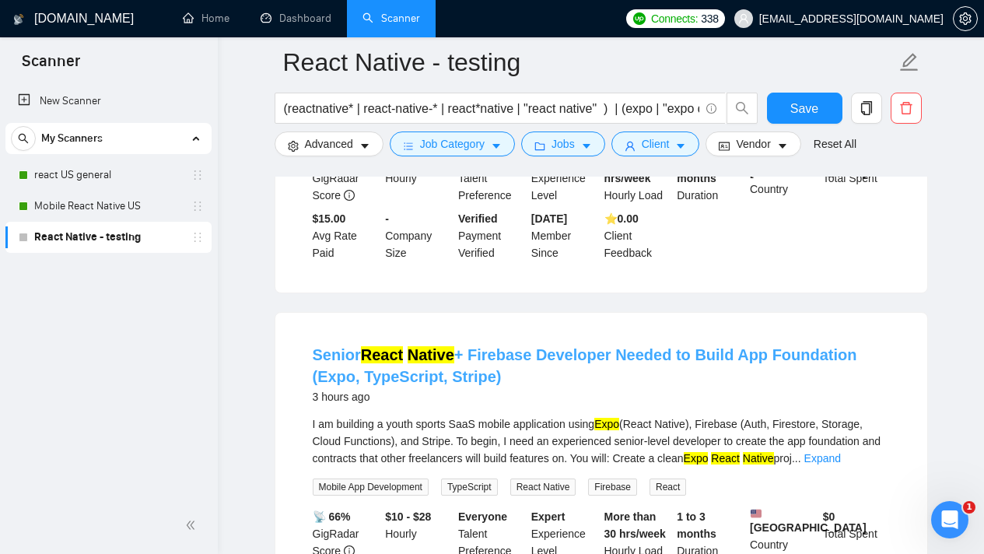
drag, startPoint x: 551, startPoint y: 370, endPoint x: 314, endPoint y: 349, distance: 237.5
click at [315, 349] on h4 "Senior React Native + Firebase Developer Needed to Build App Foundation (Expo, …" at bounding box center [601, 366] width 577 height 44
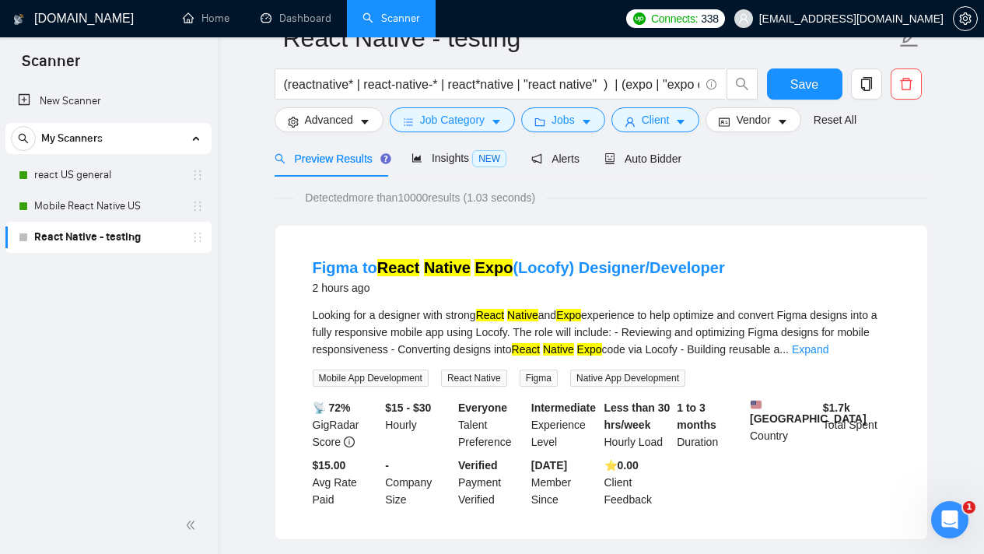
scroll to position [0, 0]
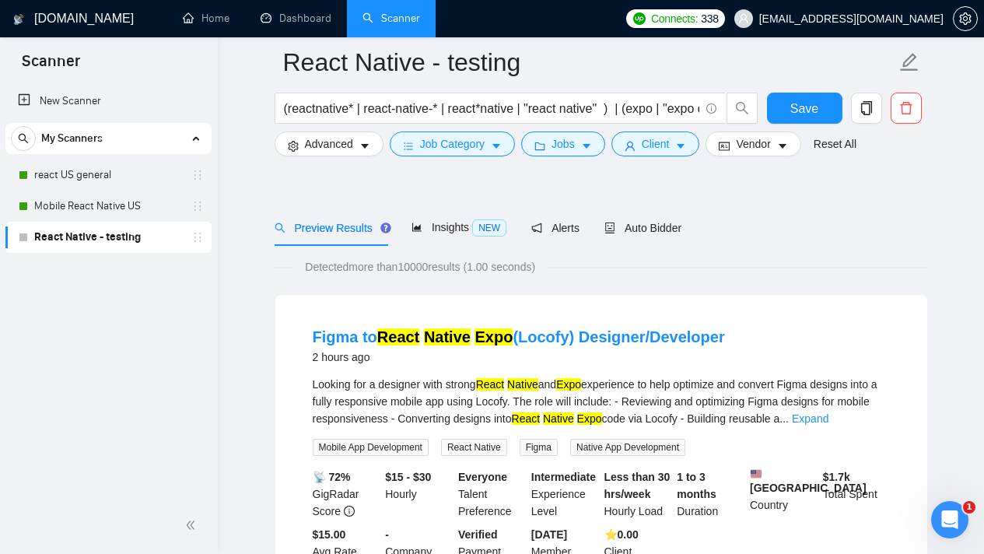
scroll to position [103, 0]
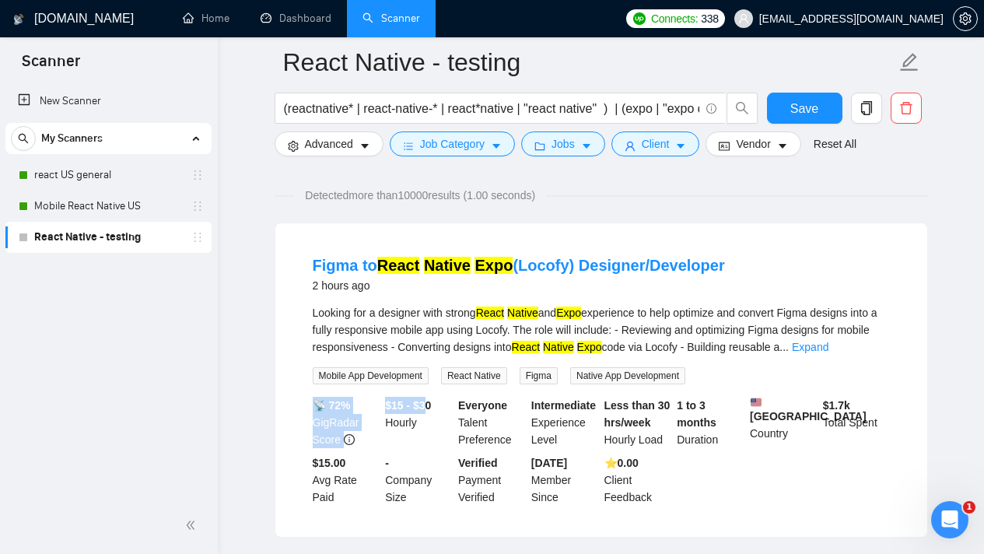
drag, startPoint x: 380, startPoint y: 403, endPoint x: 432, endPoint y: 409, distance: 52.5
click at [432, 409] on div "📡 72% GigRadar Score $15 - $30 Hourly Everyone Talent Preference Intermediate E…" at bounding box center [602, 451] width 584 height 109
click at [431, 409] on b "$15 - $30" at bounding box center [408, 405] width 46 height 12
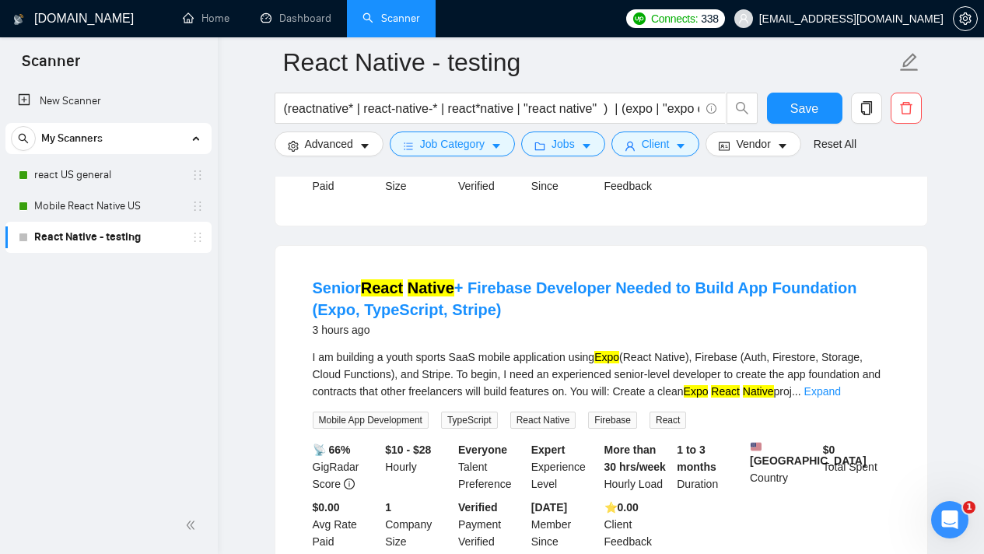
scroll to position [415, 0]
click at [841, 391] on link "Expand" at bounding box center [823, 390] width 37 height 12
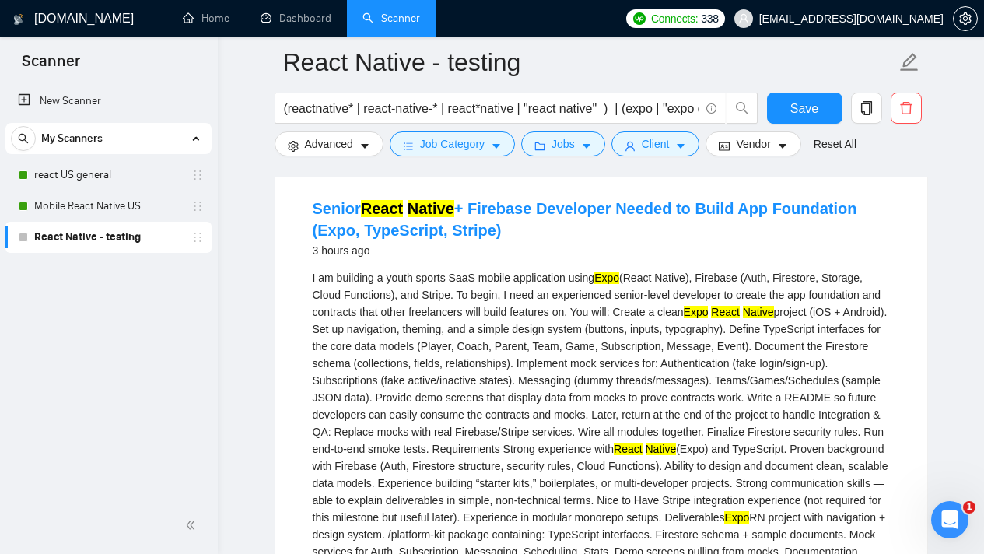
scroll to position [423, 0]
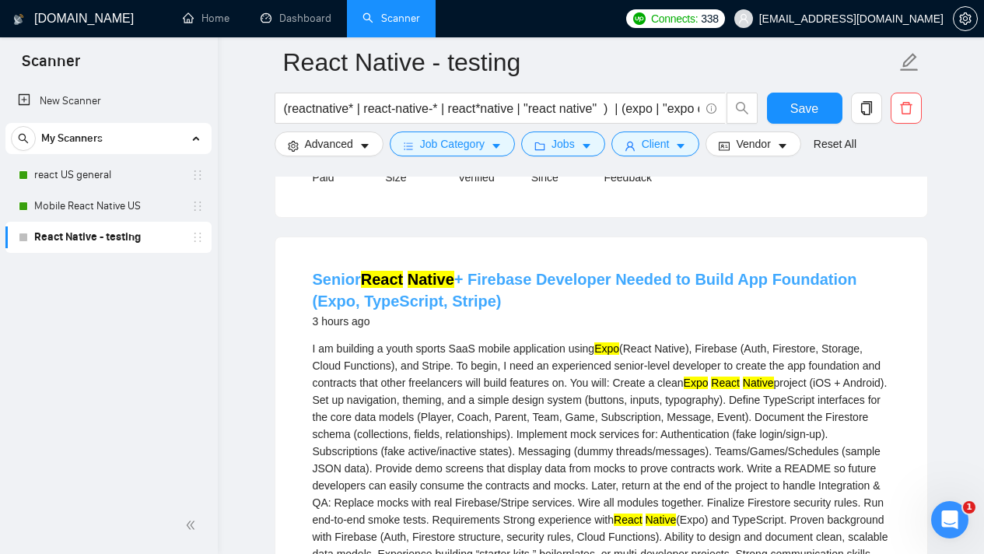
click at [495, 279] on link "Senior React Native + Firebase Developer Needed to Build App Foundation (Expo, …" at bounding box center [585, 290] width 545 height 39
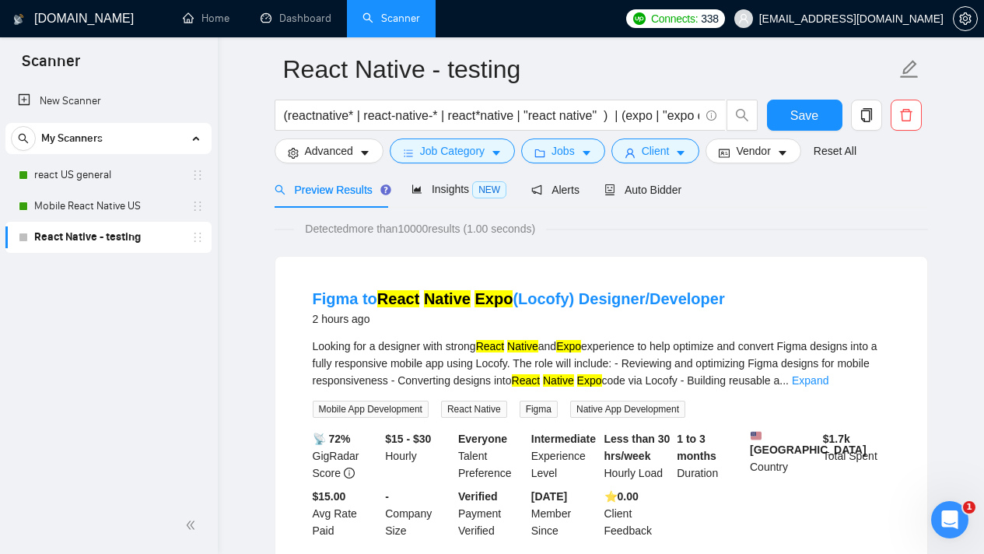
scroll to position [0, 0]
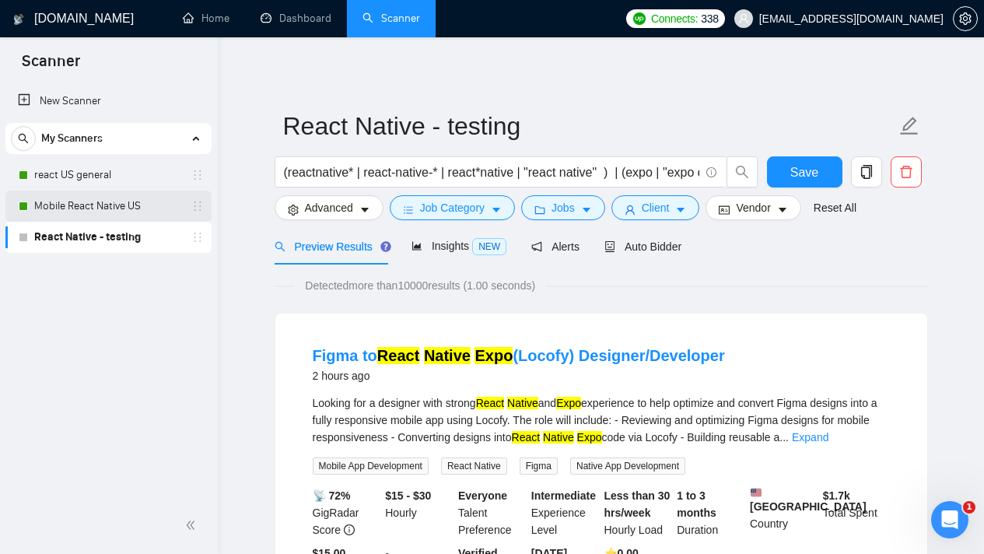
click at [104, 205] on link "Mobile React Native US" at bounding box center [108, 206] width 148 height 31
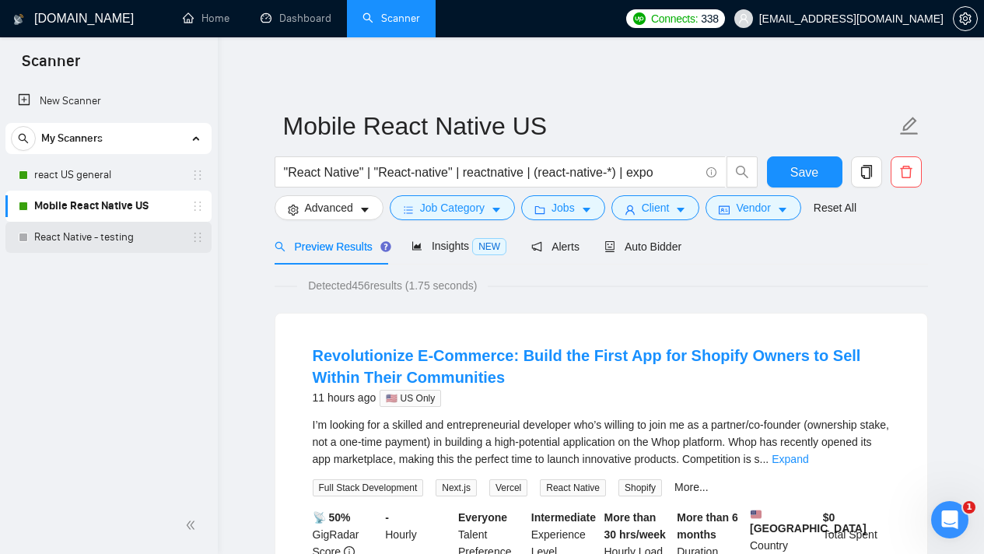
click at [121, 239] on link "React Native - testing" at bounding box center [108, 237] width 148 height 31
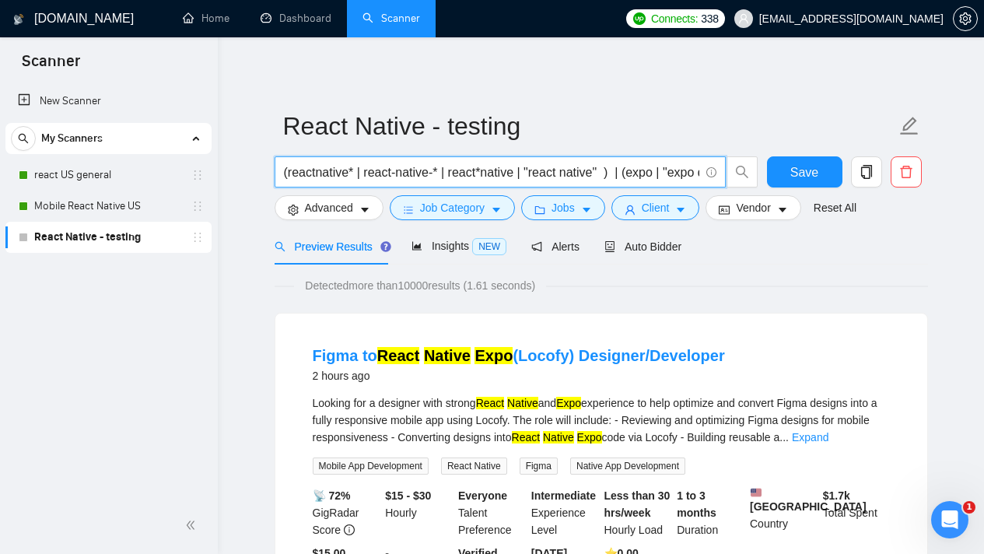
click at [560, 171] on input "(reactnative* | react-native-* | react*native | "react native" ) | (expo | "exp…" at bounding box center [492, 172] width 416 height 19
click at [560, 171] on body "Scanner New Scanner My Scanners react US general Mobile React Native US React N…" at bounding box center [492, 277] width 984 height 554
select select "en"
click at [560, 171] on input "(reactnative* | react-native-* | react*native | "react native" ) | (expo | "exp…" at bounding box center [492, 172] width 416 height 19
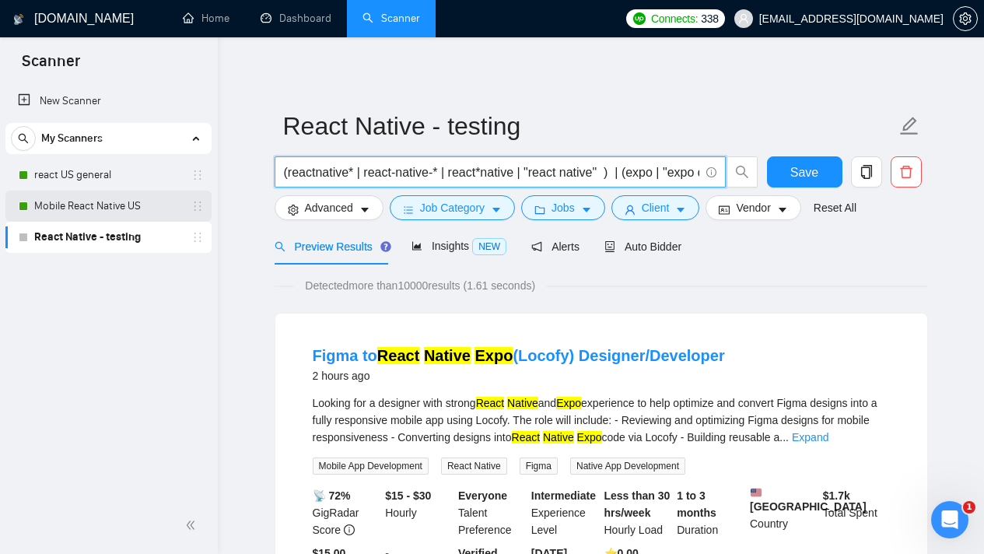
click at [97, 211] on link "Mobile React Native US" at bounding box center [108, 206] width 148 height 31
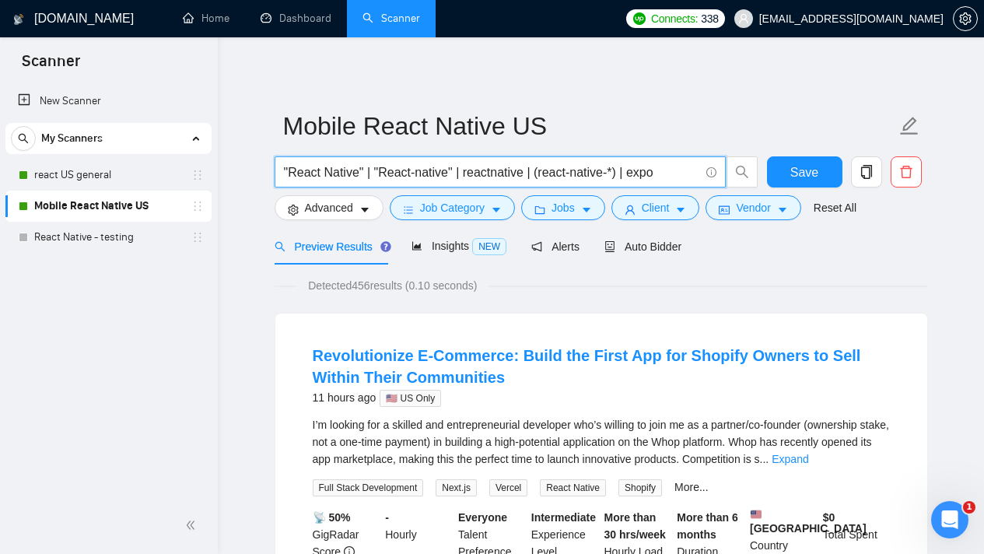
click at [556, 168] on input ""React Native" | "React-native" | reactnative | (react-native-*) | expo" at bounding box center [492, 172] width 416 height 19
paste input "(reactnative* | react-native-* | react*native | "react native" ) | (expo | "exp…"
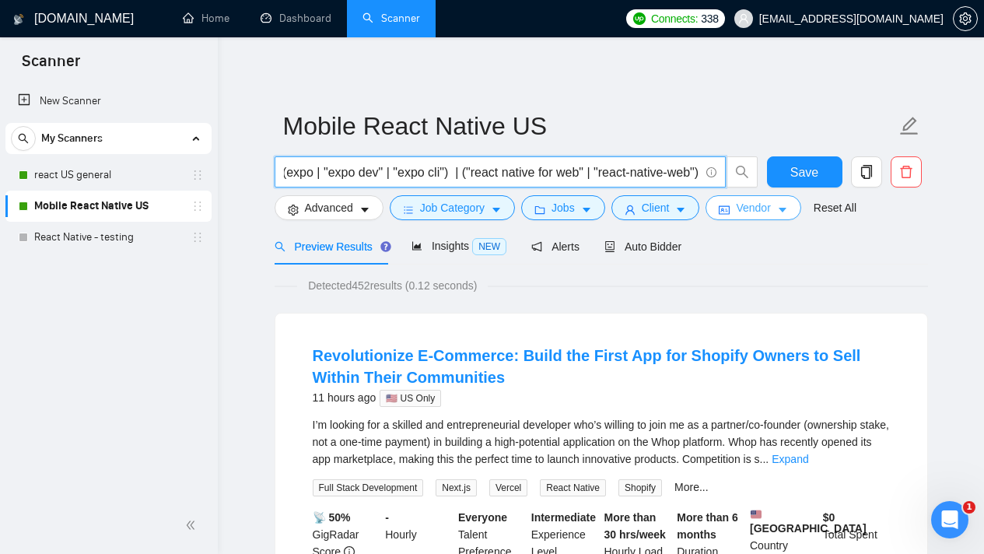
type input "(reactnative* | react-native-* | react*native | "react native" ) | (expo | "exp…"
click at [770, 205] on span "Vendor" at bounding box center [753, 207] width 34 height 17
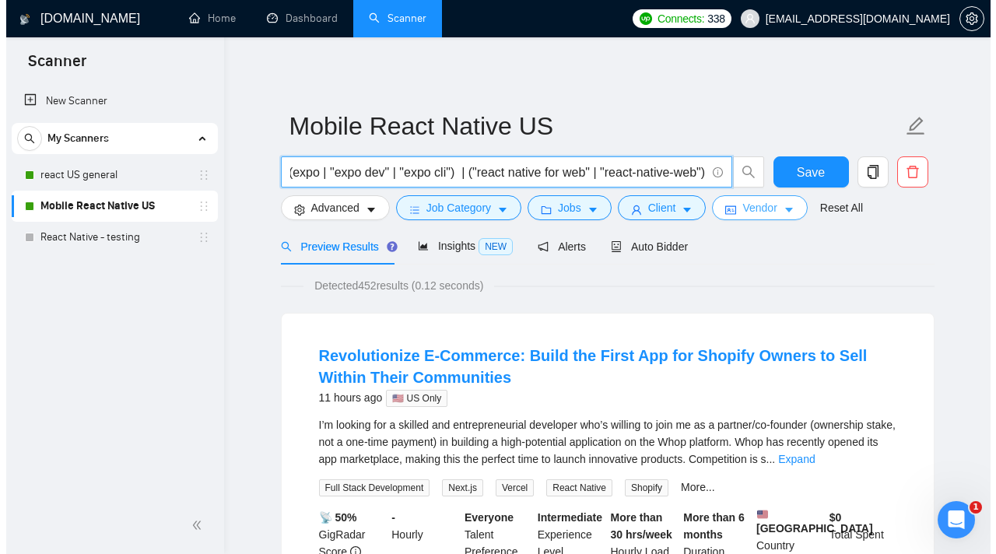
scroll to position [0, 0]
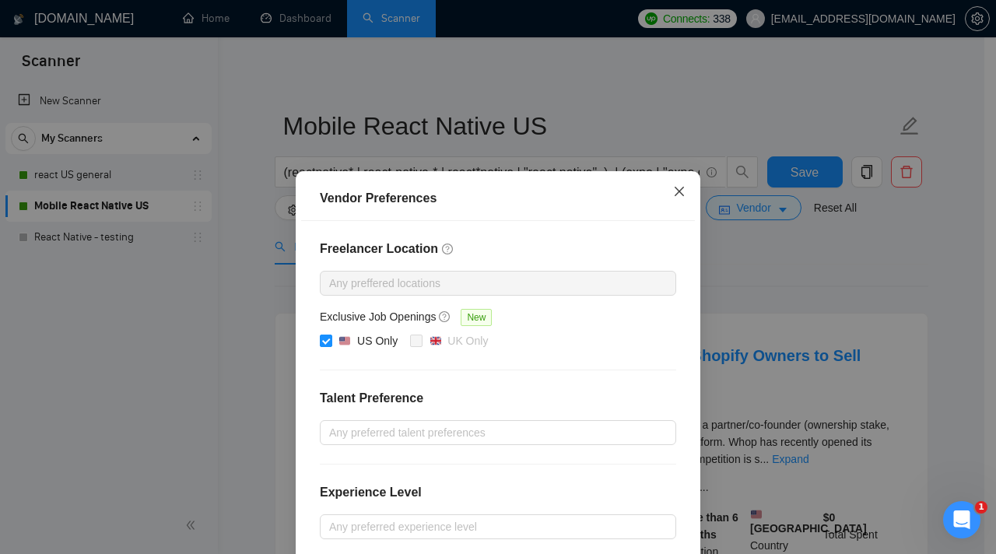
click at [674, 197] on icon "close" at bounding box center [679, 191] width 12 height 12
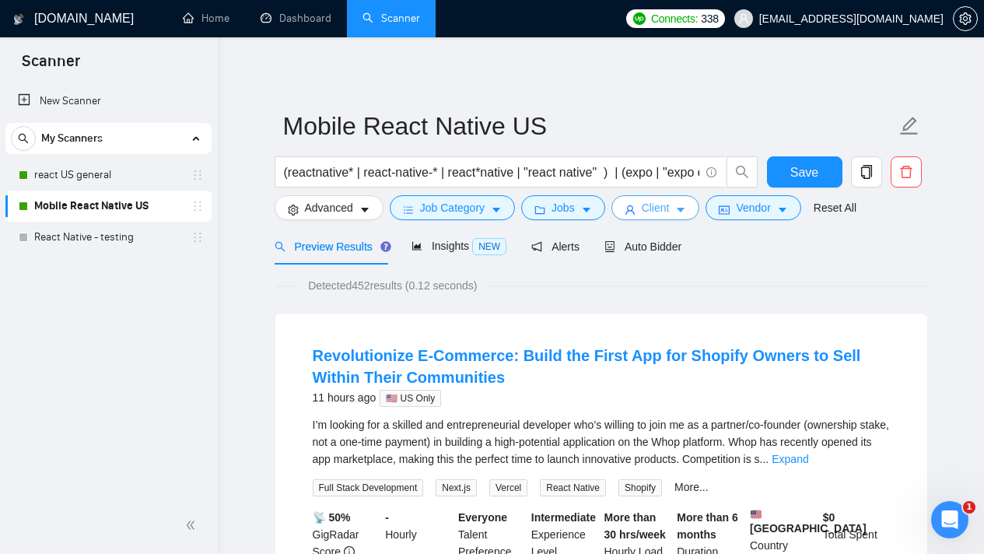
click at [686, 210] on icon "caret-down" at bounding box center [680, 210] width 11 height 11
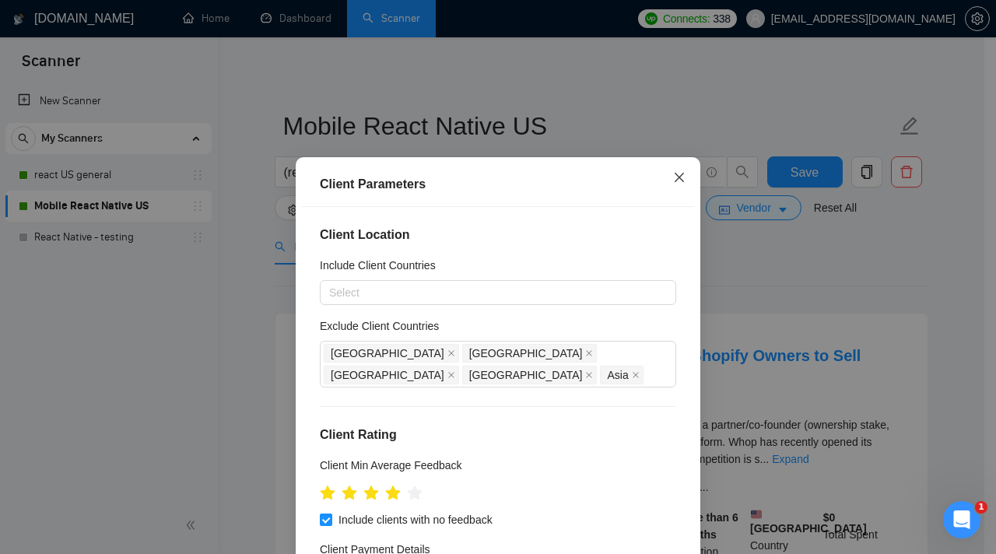
click at [665, 172] on span "Close" at bounding box center [679, 178] width 42 height 42
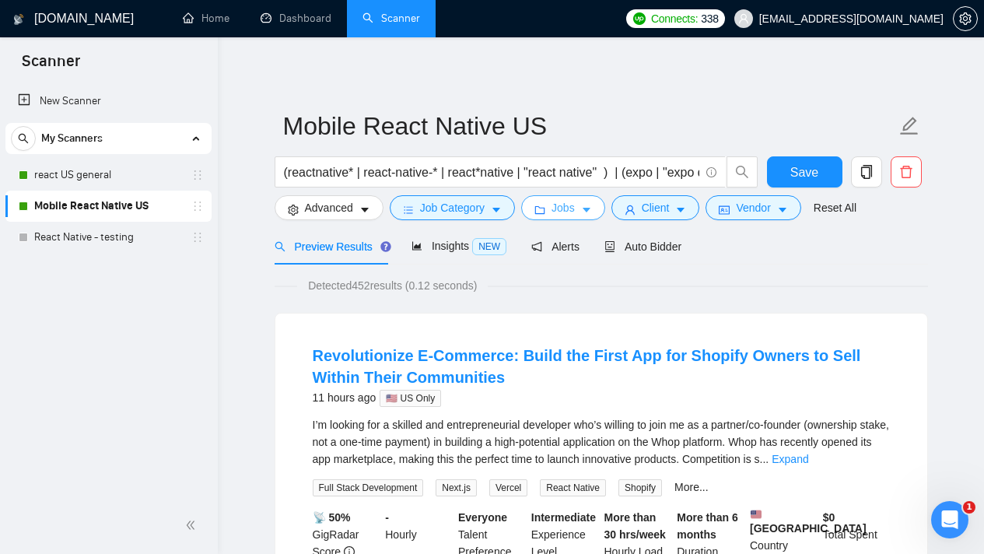
click at [570, 213] on span "Jobs" at bounding box center [563, 207] width 23 height 17
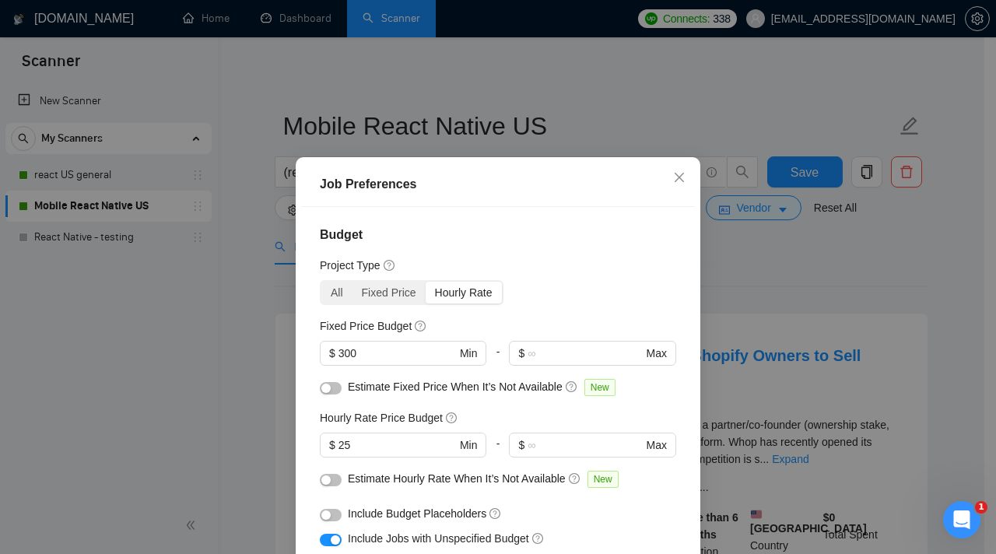
click at [438, 290] on div "Hourly Rate" at bounding box center [464, 293] width 76 height 22
click at [426, 282] on input "Hourly Rate" at bounding box center [426, 282] width 0 height 0
click at [446, 292] on div "Hourly Rate" at bounding box center [464, 293] width 76 height 22
click at [426, 282] on input "Hourly Rate" at bounding box center [426, 282] width 0 height 0
click at [357, 451] on input "25" at bounding box center [396, 445] width 117 height 17
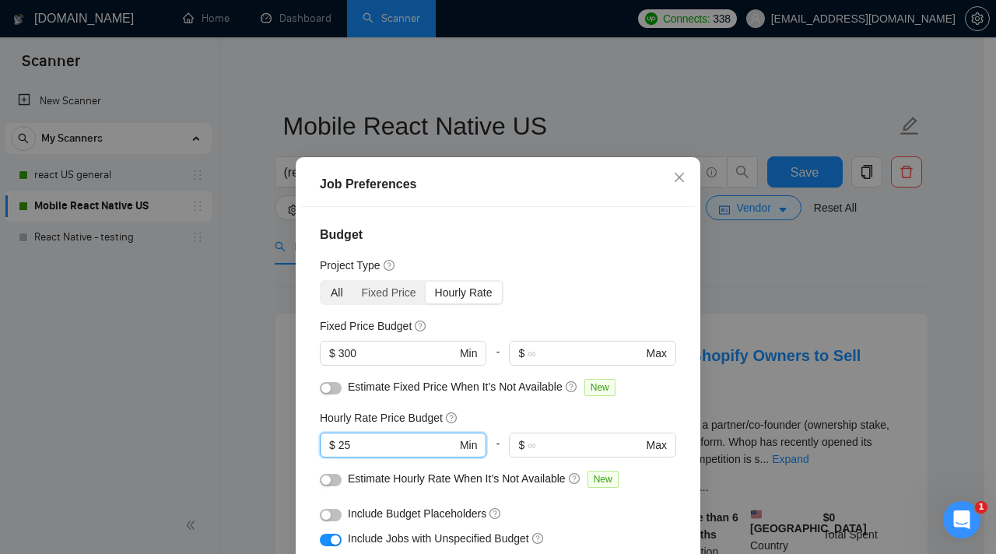
click at [328, 297] on div "All" at bounding box center [336, 293] width 31 height 22
click at [321, 282] on input "All" at bounding box center [321, 282] width 0 height 0
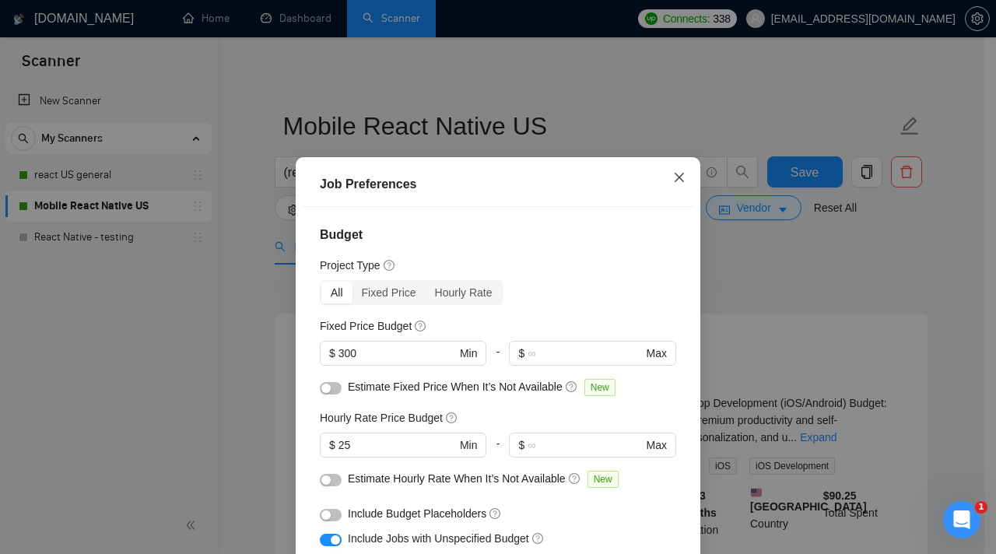
click at [673, 177] on icon "close" at bounding box center [679, 177] width 12 height 12
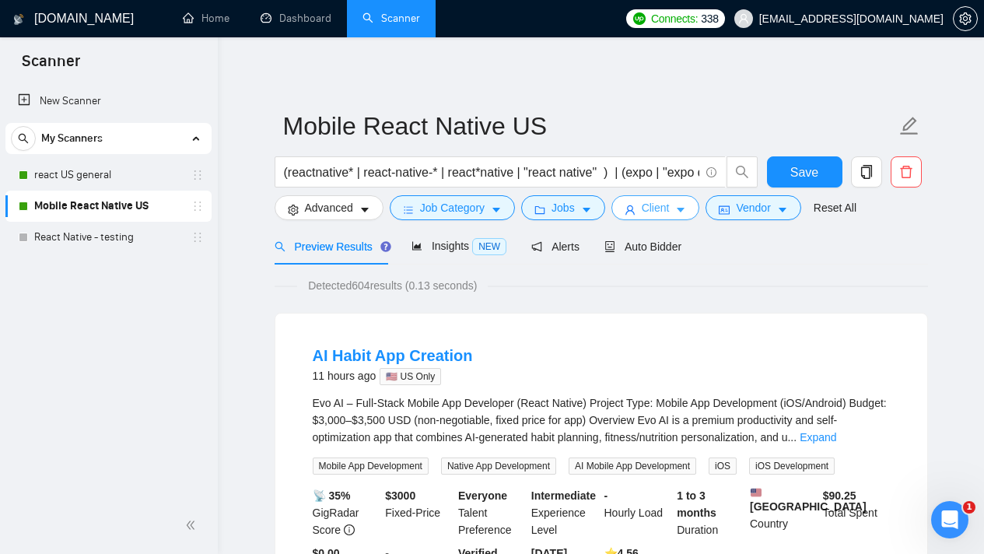
click at [684, 205] on icon "caret-down" at bounding box center [680, 210] width 11 height 11
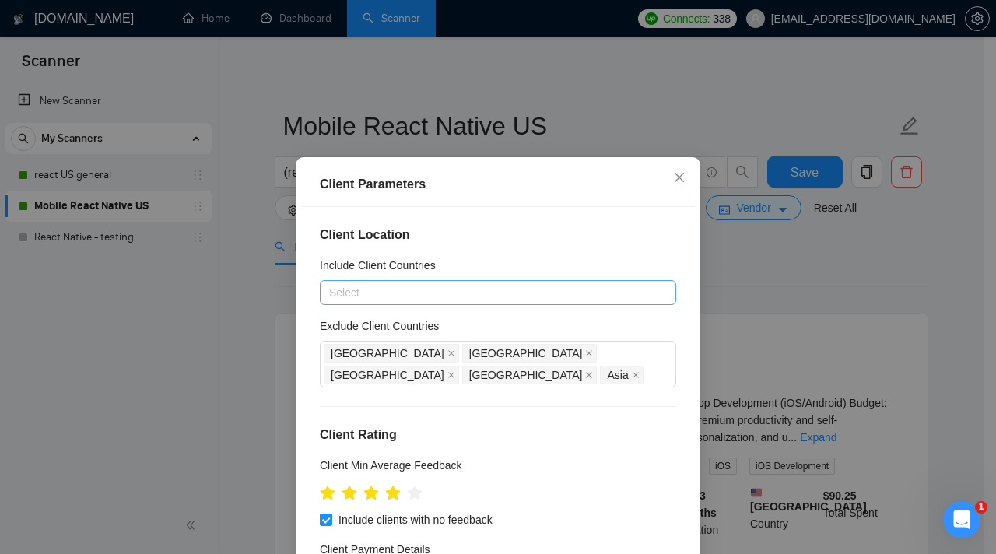
click at [426, 297] on div at bounding box center [490, 292] width 333 height 19
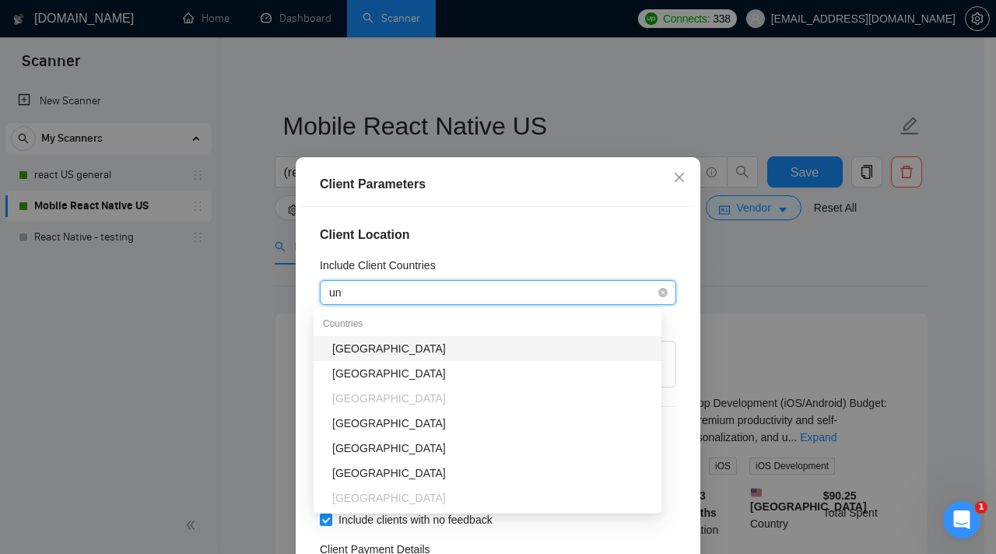
type input "uni"
click at [451, 344] on div "[GEOGRAPHIC_DATA]" at bounding box center [492, 348] width 320 height 17
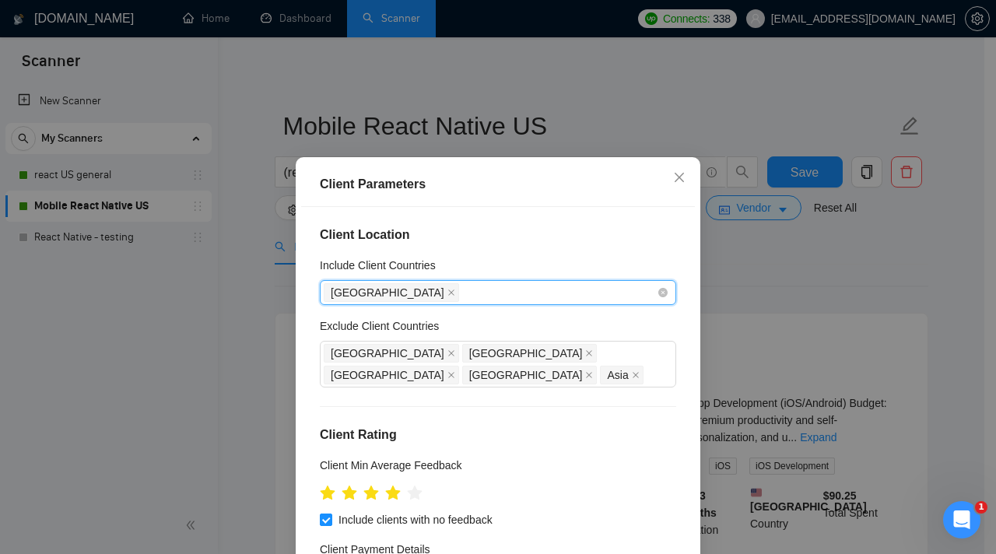
click at [479, 291] on div "[GEOGRAPHIC_DATA]" at bounding box center [490, 293] width 333 height 22
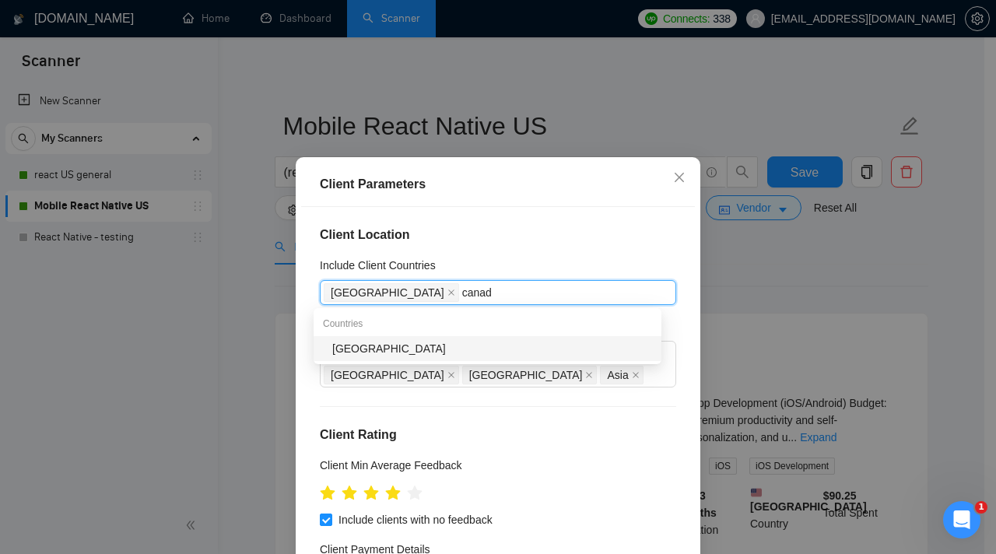
type input "canada"
click at [393, 352] on div "[GEOGRAPHIC_DATA]" at bounding box center [492, 348] width 320 height 17
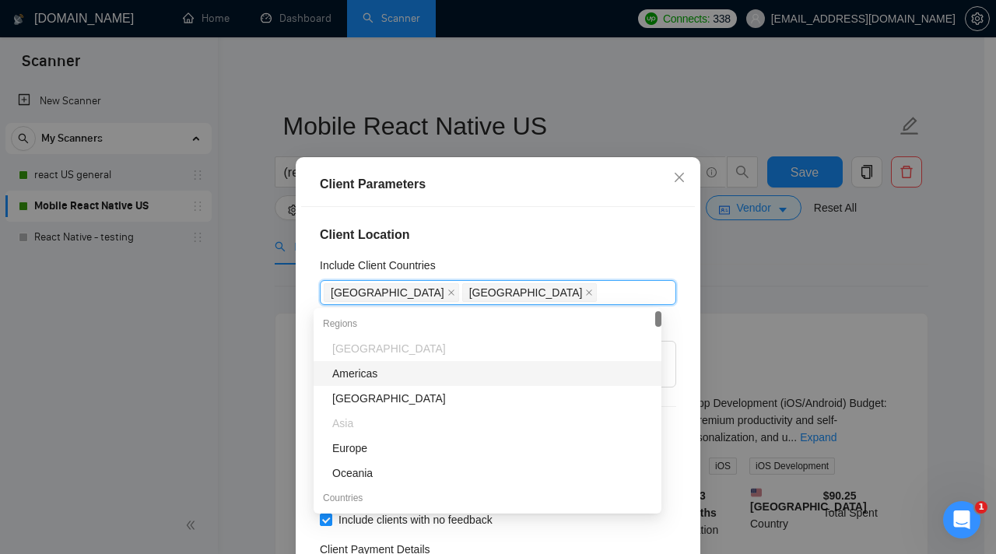
click at [573, 245] on div "Client Location Include Client Countries United States Canada Exclude Client Co…" at bounding box center [498, 400] width 394 height 387
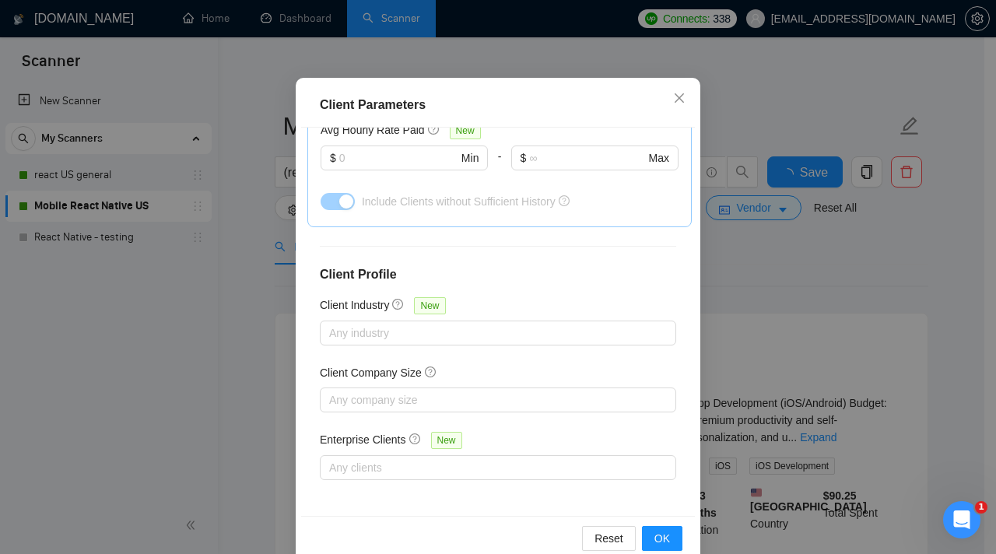
scroll to position [109, 0]
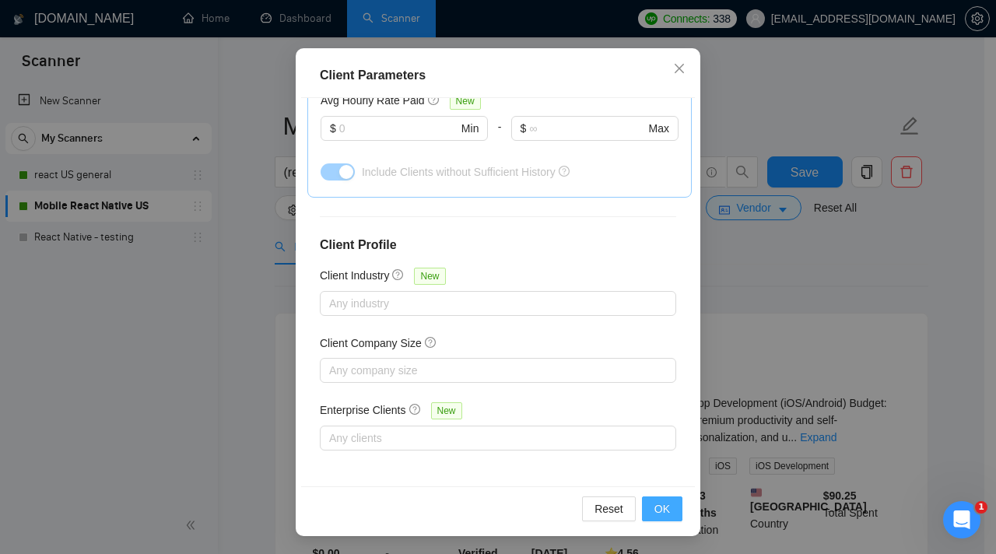
click at [658, 506] on span "OK" at bounding box center [662, 508] width 16 height 17
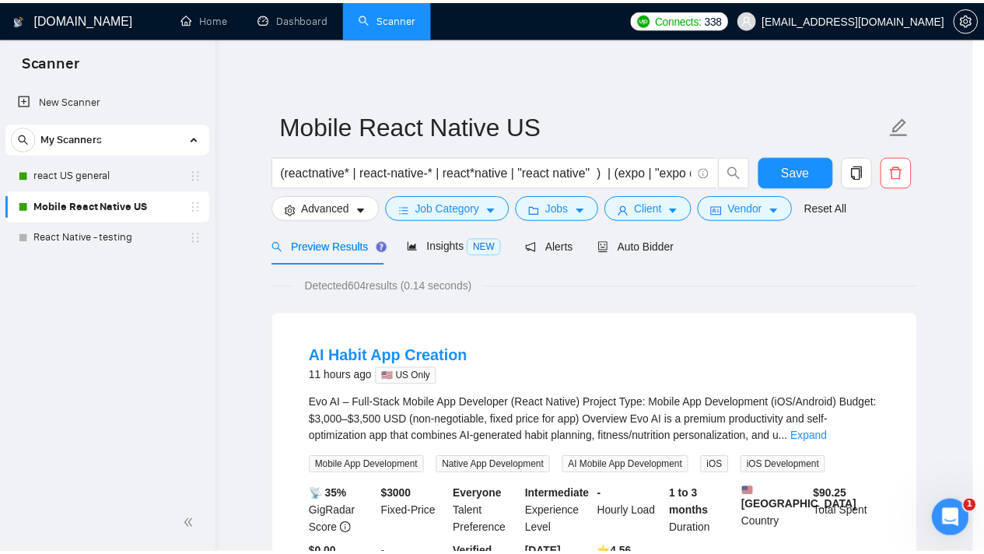
scroll to position [45, 0]
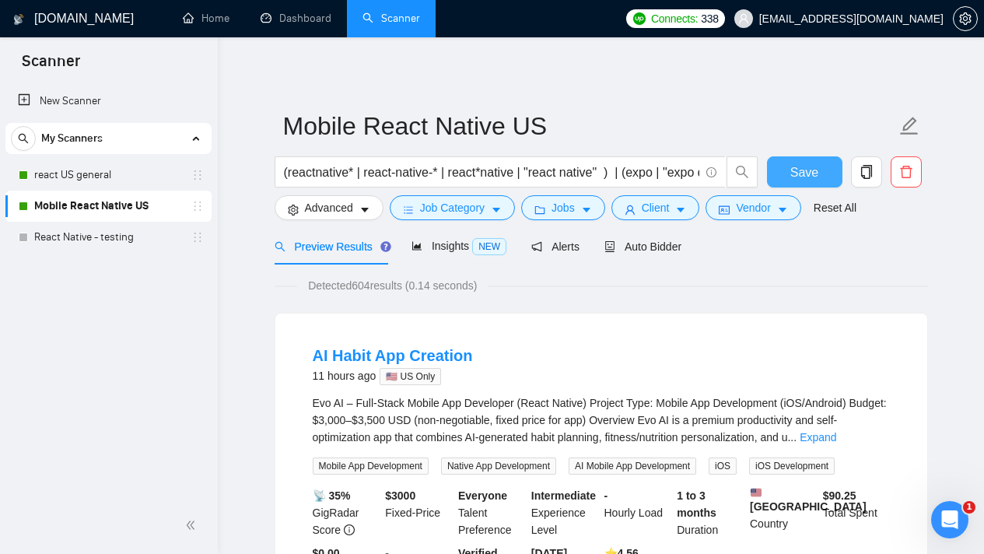
click at [790, 170] on button "Save" at bounding box center [804, 171] width 75 height 31
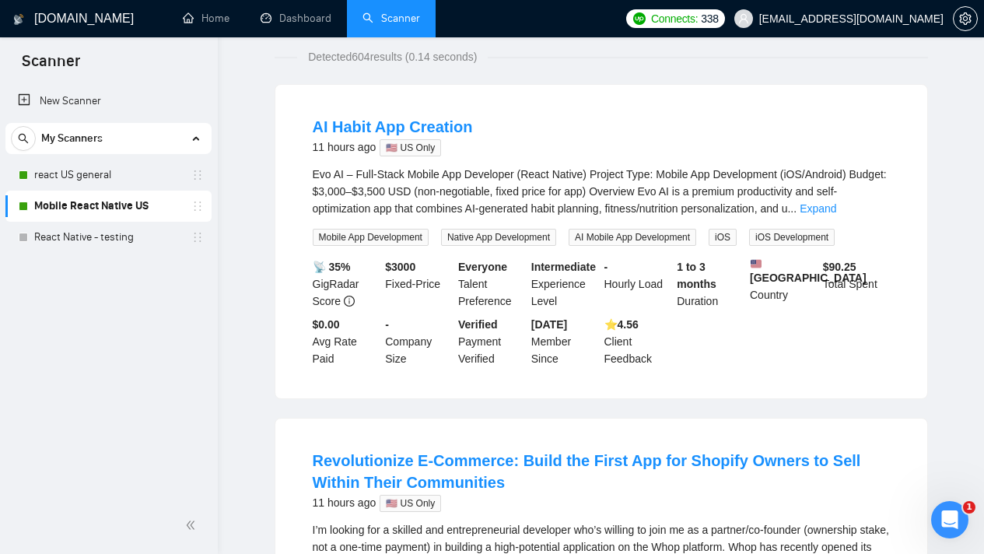
scroll to position [0, 0]
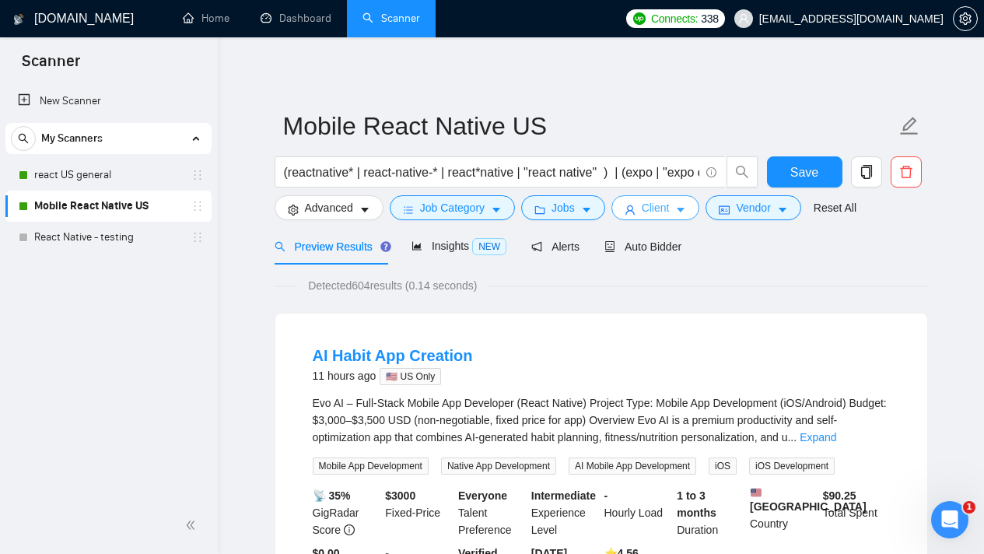
click at [684, 210] on icon "caret-down" at bounding box center [680, 210] width 11 height 11
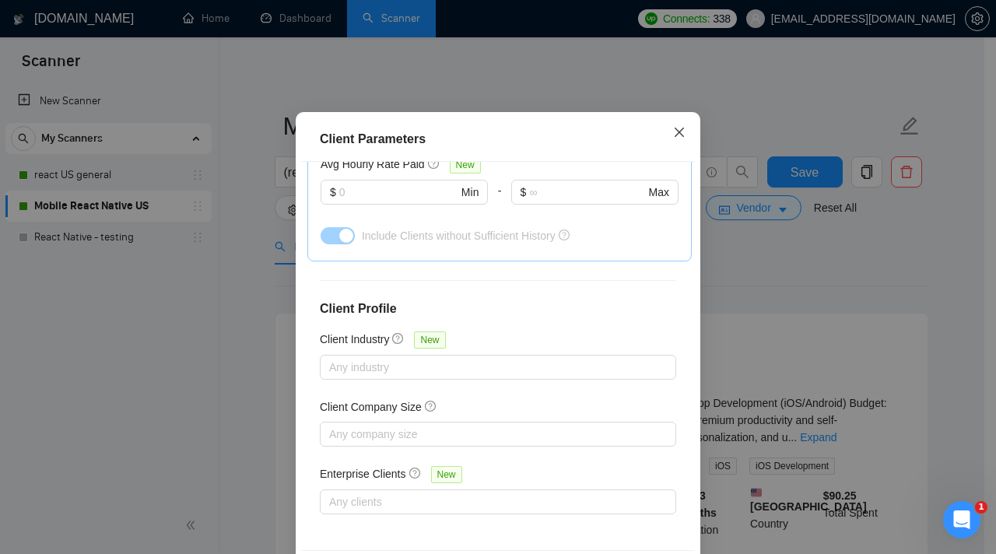
click at [678, 139] on icon "close" at bounding box center [679, 132] width 12 height 12
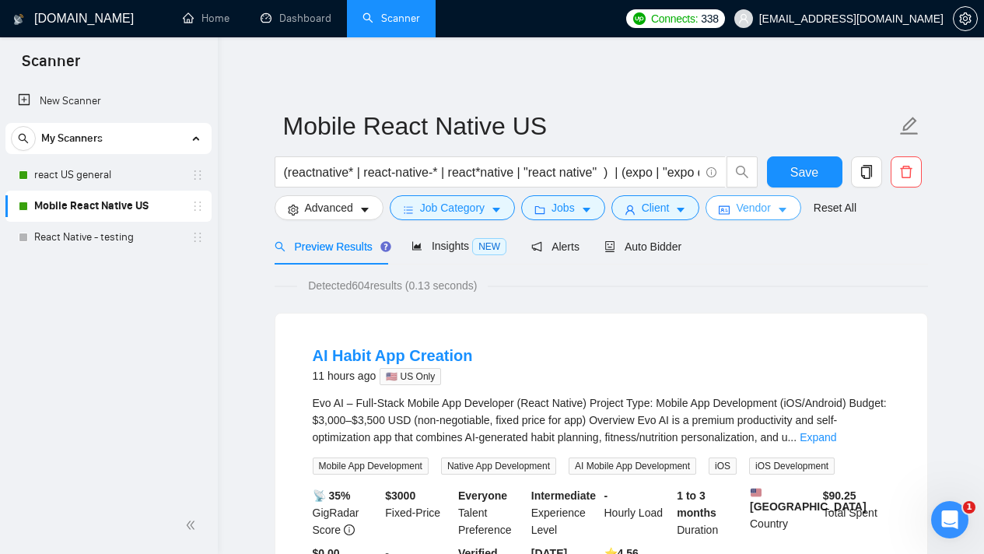
click at [796, 208] on button "Vendor" at bounding box center [753, 207] width 95 height 25
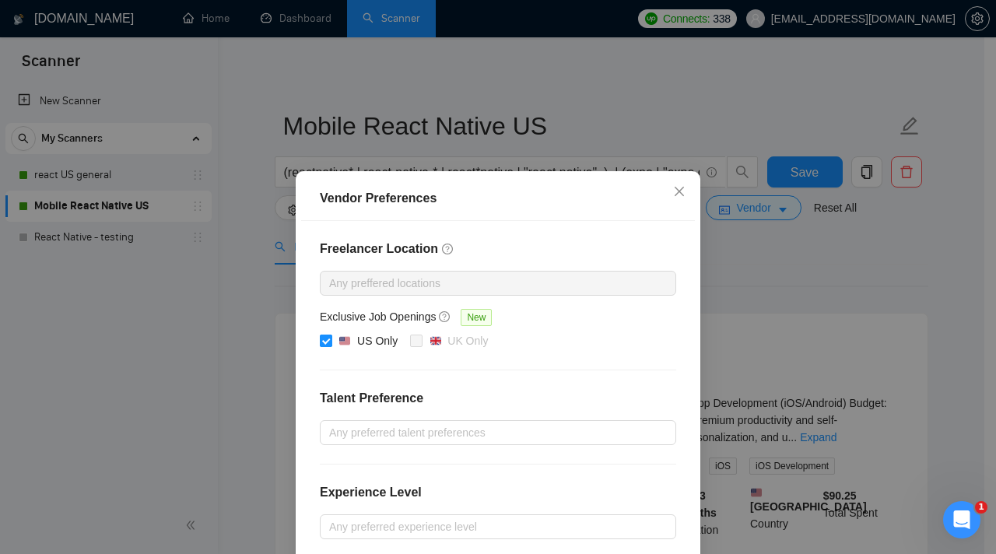
click at [320, 338] on input "US Only" at bounding box center [325, 340] width 11 height 11
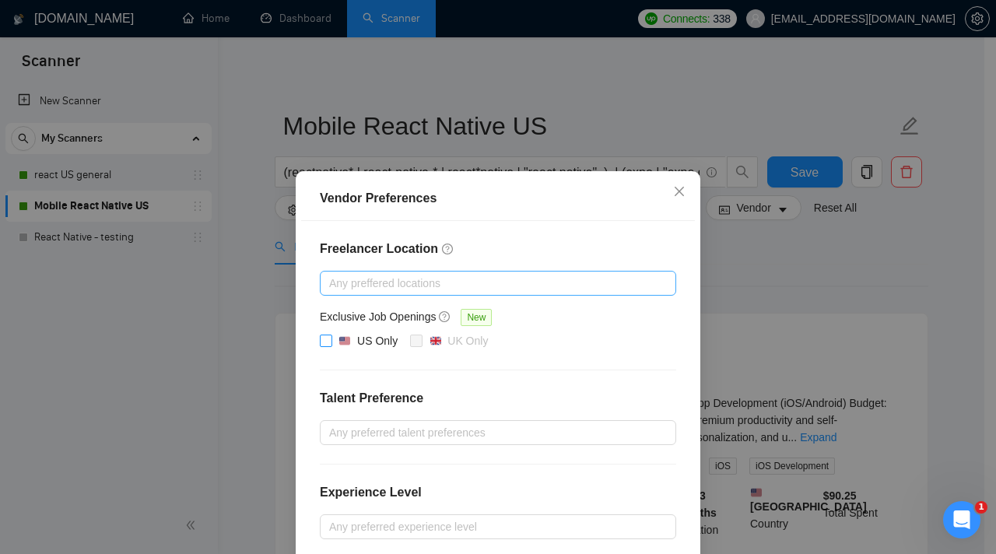
scroll to position [166, 0]
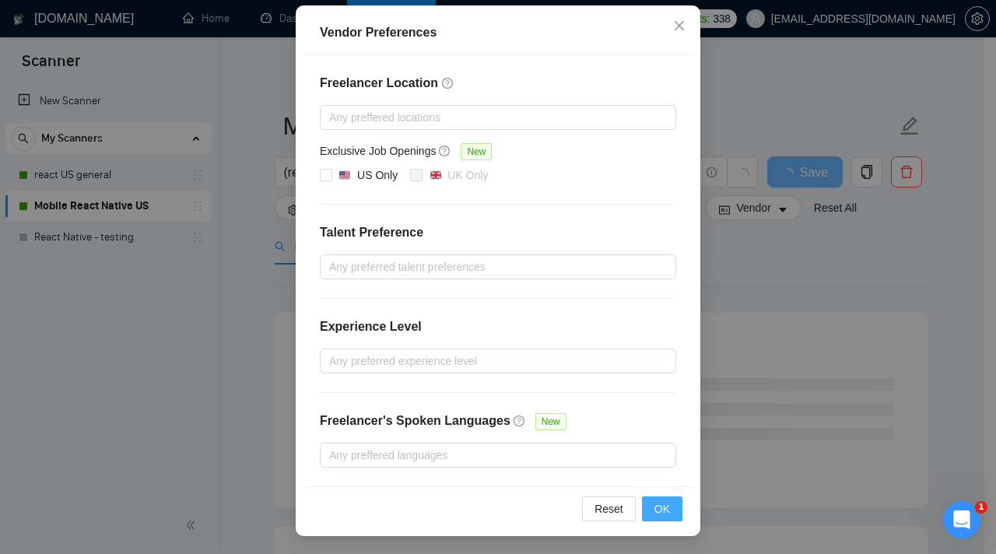
click at [661, 512] on span "OK" at bounding box center [662, 508] width 16 height 17
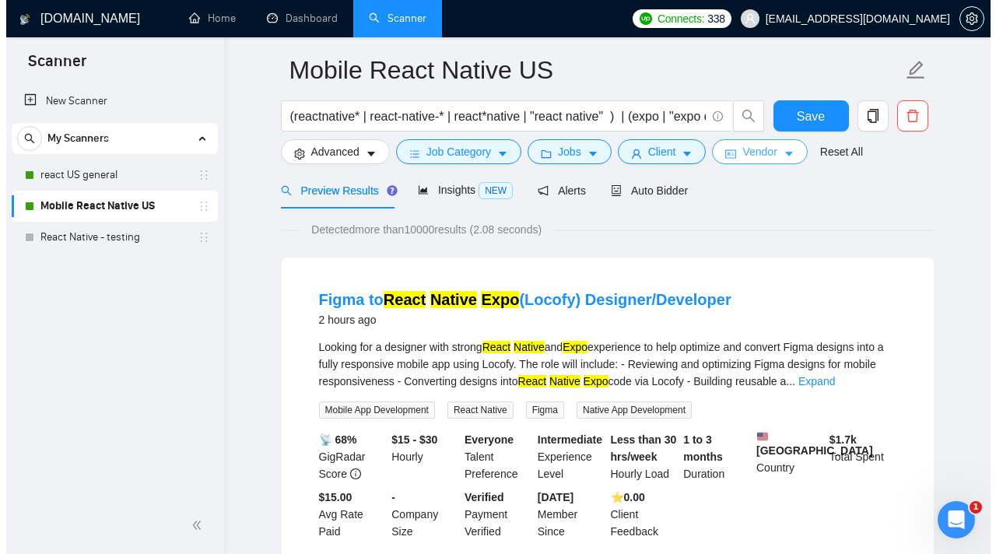
scroll to position [24, 0]
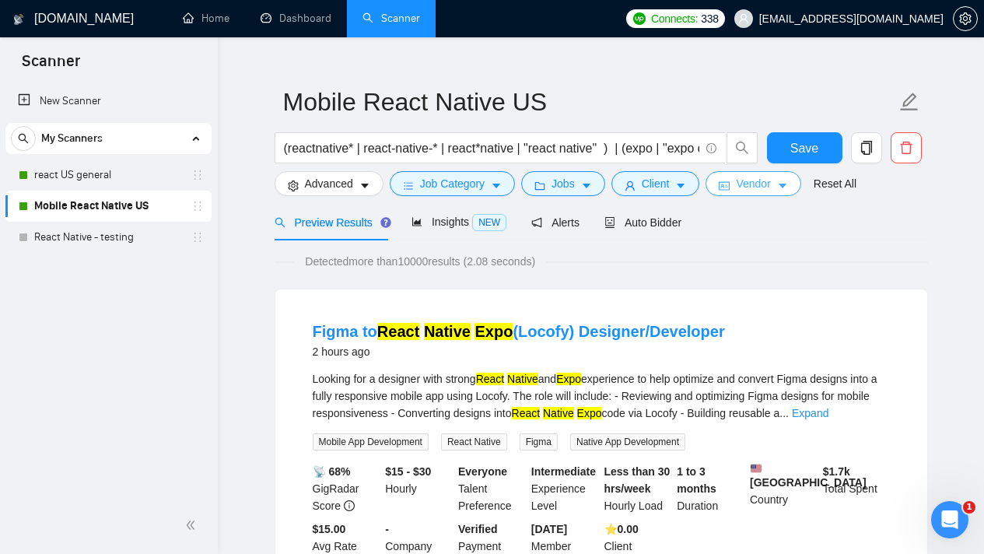
click at [787, 187] on icon "caret-down" at bounding box center [782, 186] width 11 height 11
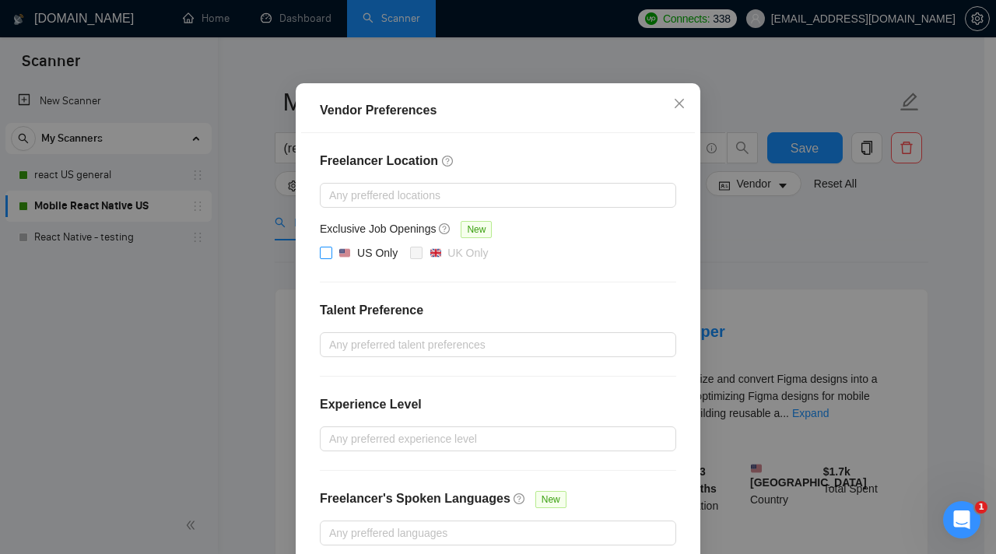
click at [325, 259] on span at bounding box center [326, 253] width 12 height 12
click at [325, 258] on input "US Only" at bounding box center [325, 252] width 11 height 11
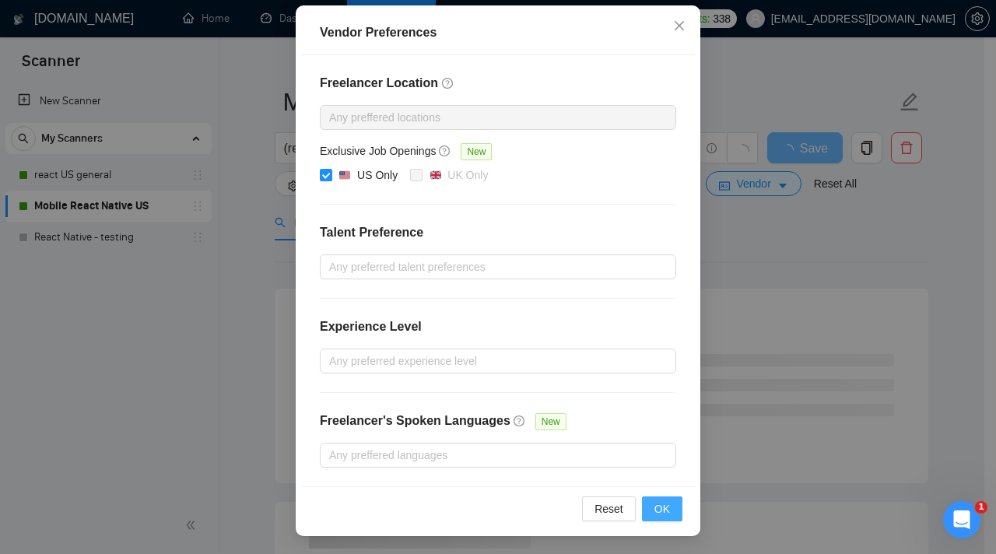
click at [658, 497] on button "OK" at bounding box center [662, 508] width 40 height 25
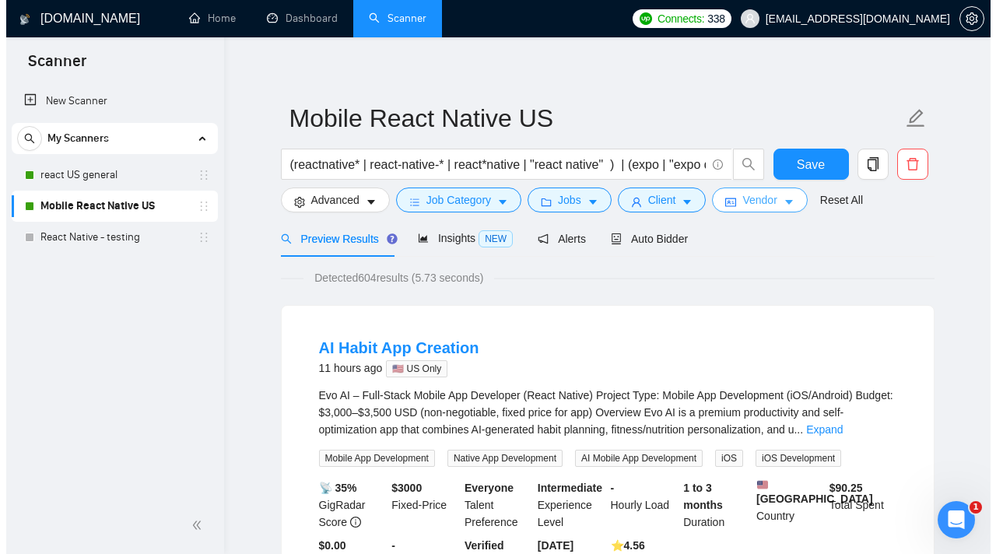
scroll to position [0, 0]
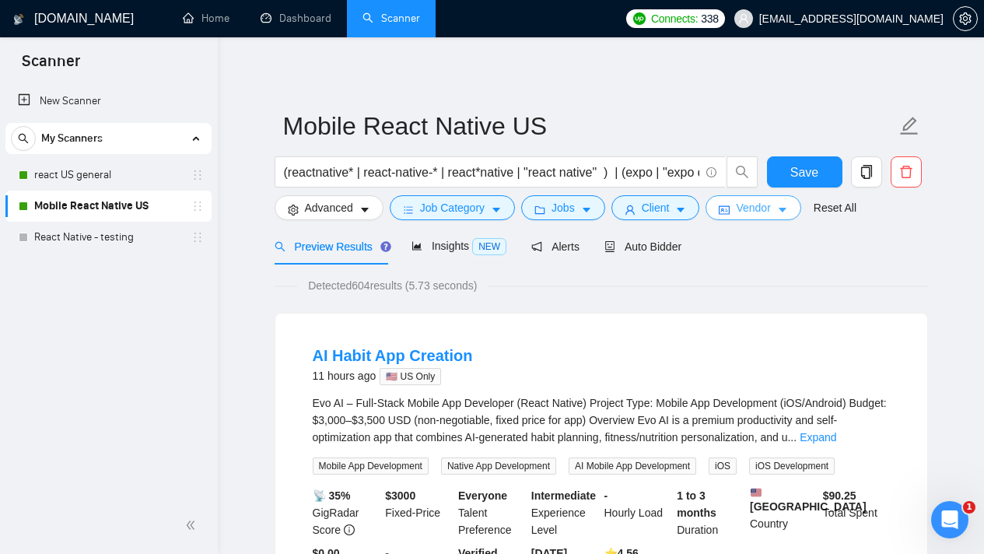
click at [788, 210] on icon "caret-down" at bounding box center [782, 210] width 11 height 11
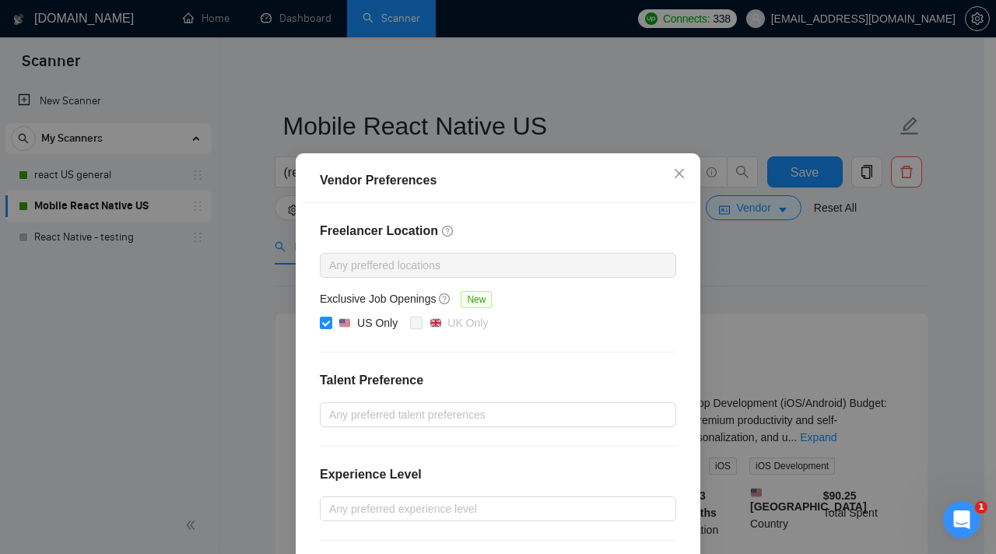
scroll to position [26, 0]
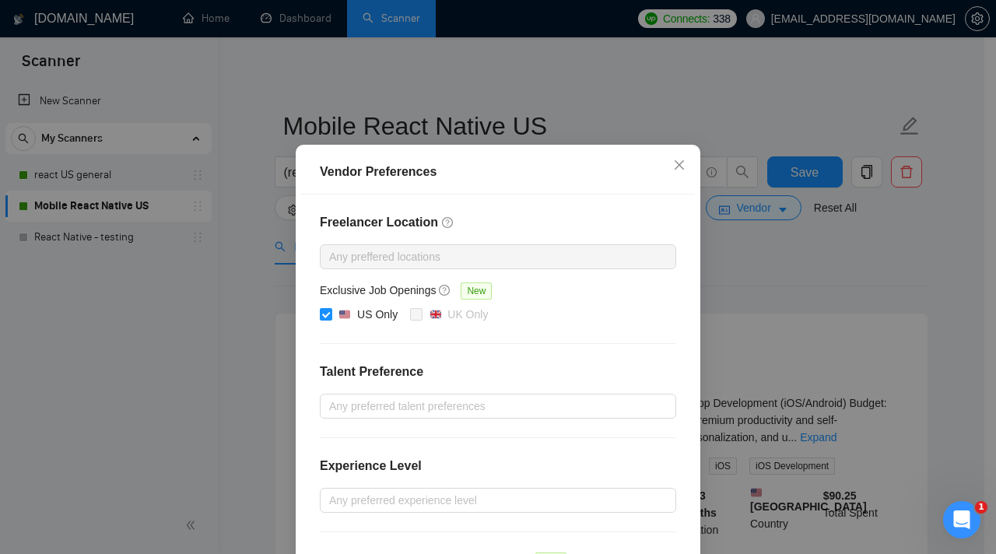
click at [309, 307] on div "Freelancer Location Any preffered locations Exclusive Job Openings New US Only …" at bounding box center [498, 410] width 394 height 431
click at [320, 310] on input "US Only" at bounding box center [325, 313] width 11 height 11
checkbox input "false"
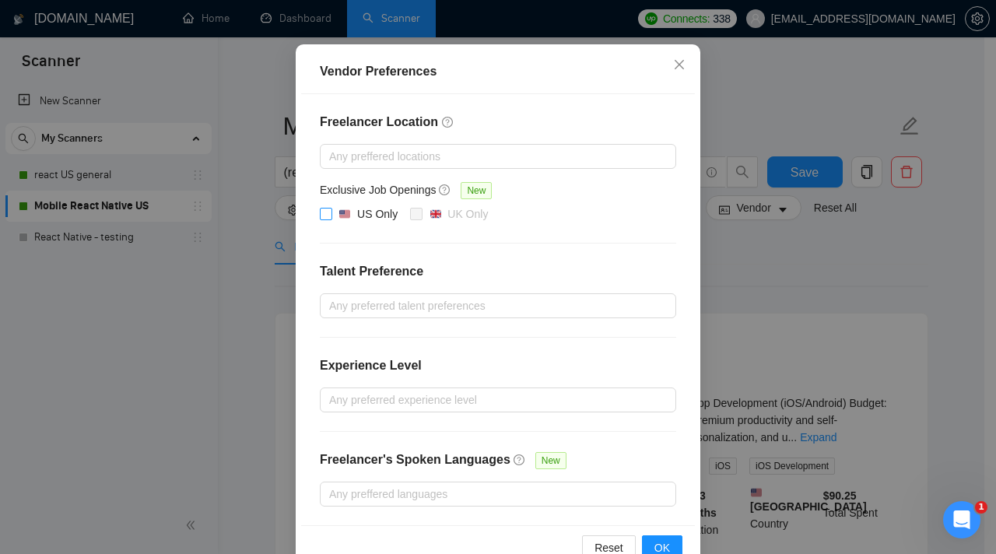
scroll to position [166, 0]
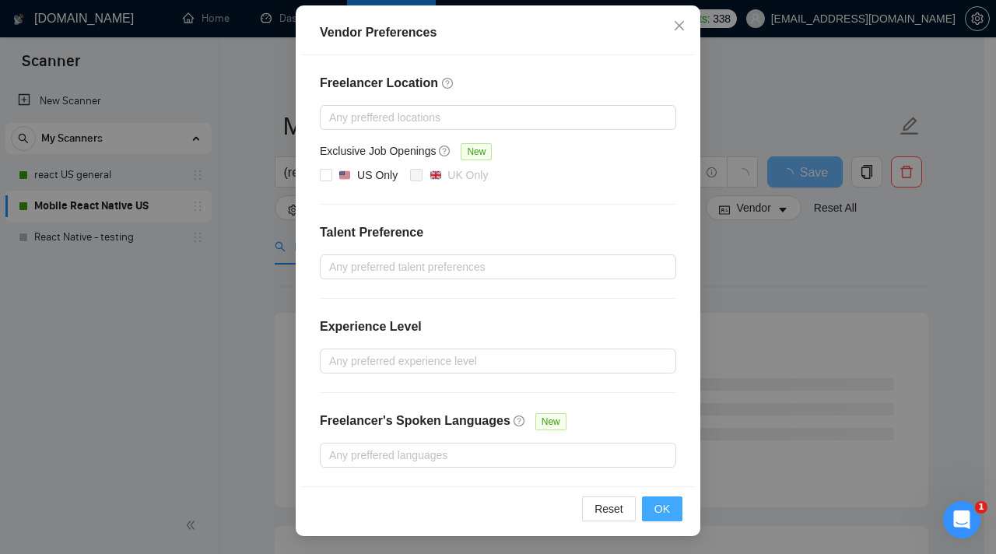
click at [654, 507] on span "OK" at bounding box center [662, 508] width 16 height 17
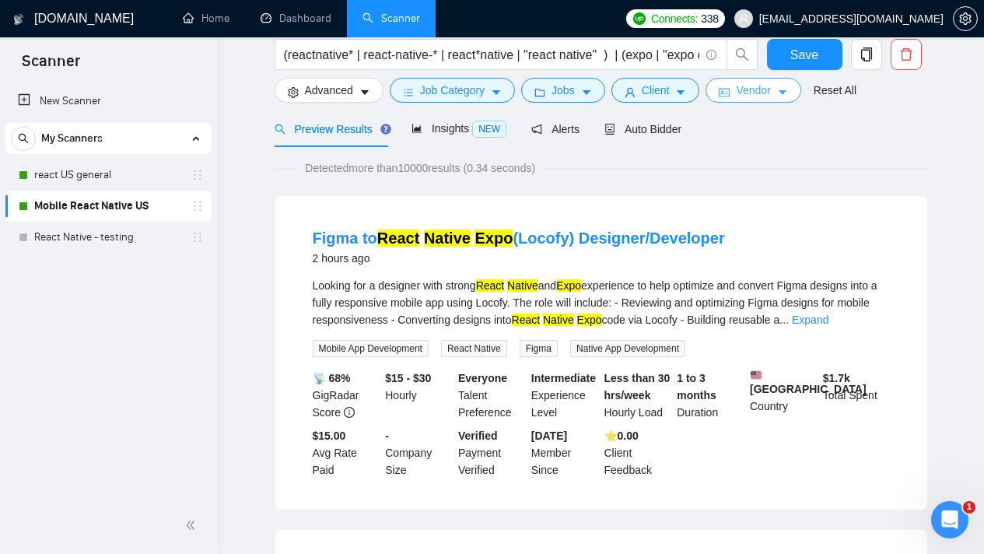
scroll to position [0, 0]
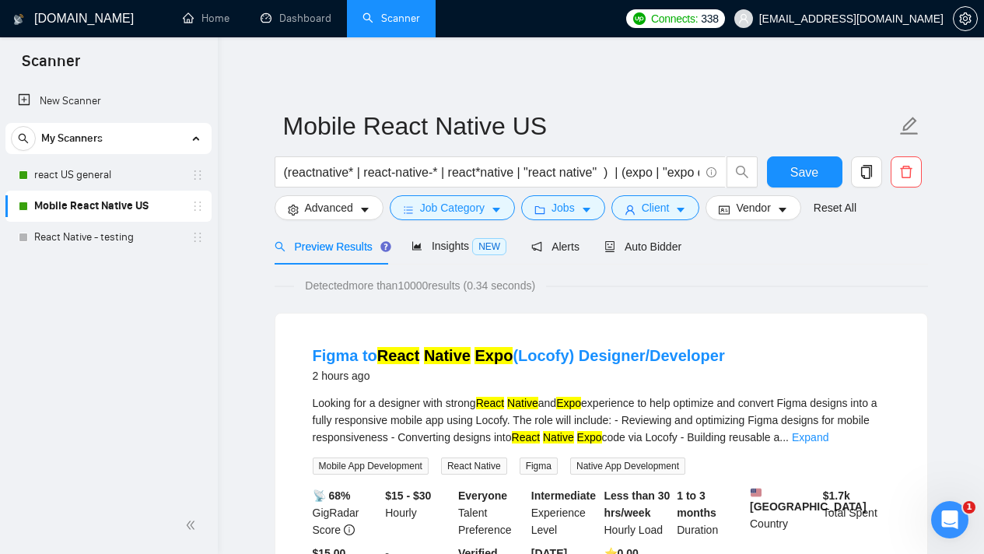
drag, startPoint x: 800, startPoint y: 170, endPoint x: 682, endPoint y: 198, distance: 120.8
click at [800, 170] on span "Save" at bounding box center [805, 172] width 28 height 19
click at [93, 169] on link "react US general" at bounding box center [108, 175] width 148 height 31
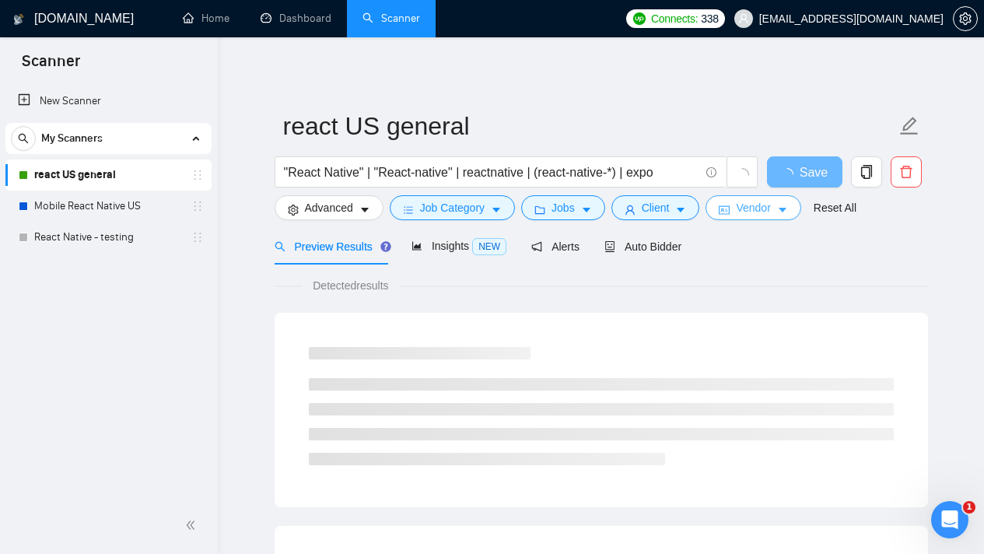
click at [784, 211] on button "Vendor" at bounding box center [753, 207] width 95 height 25
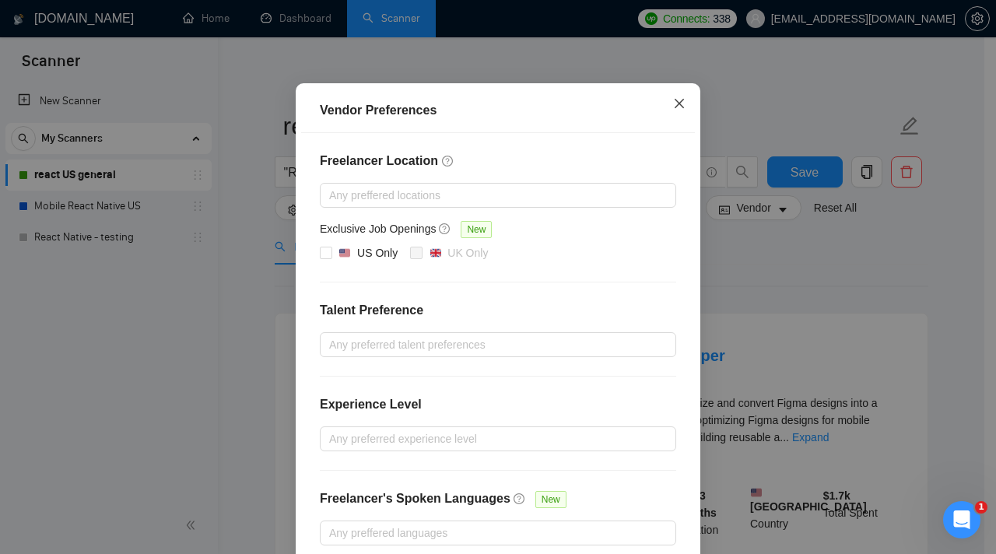
click at [673, 110] on icon "close" at bounding box center [679, 103] width 12 height 12
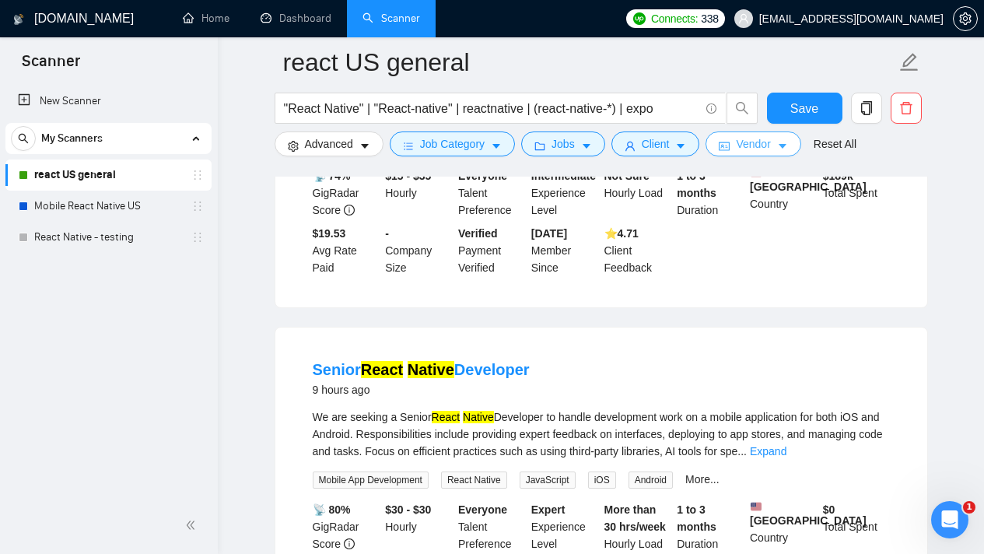
scroll to position [1073, 0]
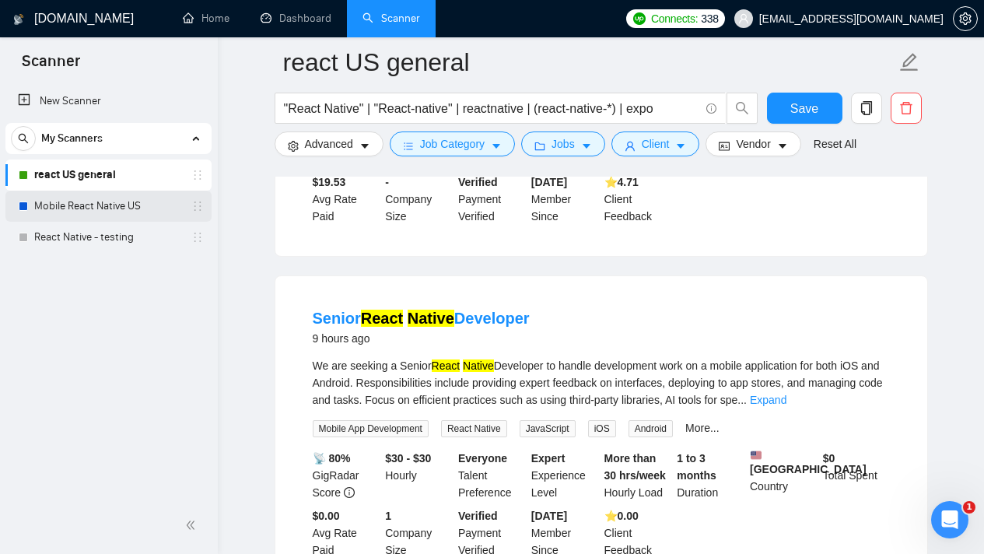
click at [111, 212] on link "Mobile React Native US" at bounding box center [108, 206] width 148 height 31
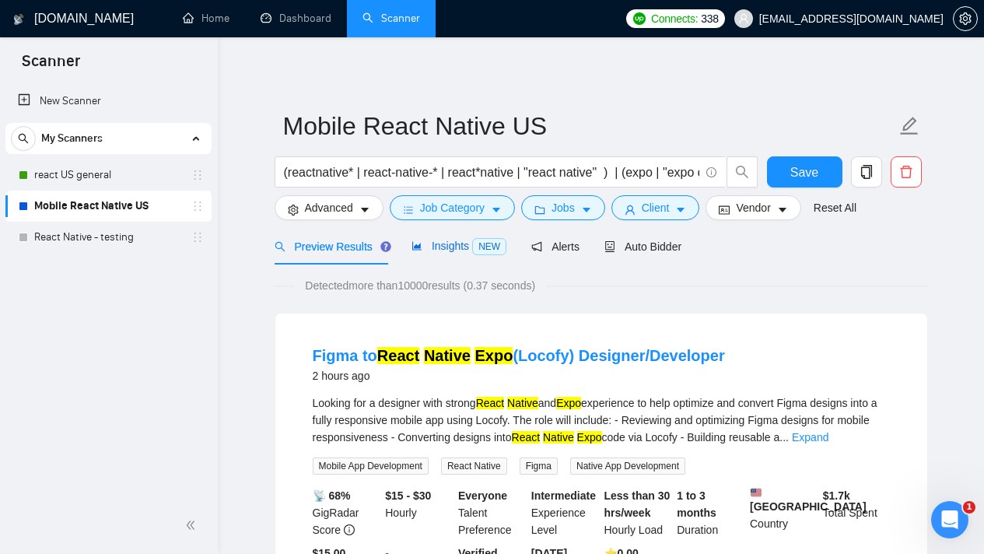
click at [480, 247] on span "NEW" at bounding box center [489, 246] width 34 height 17
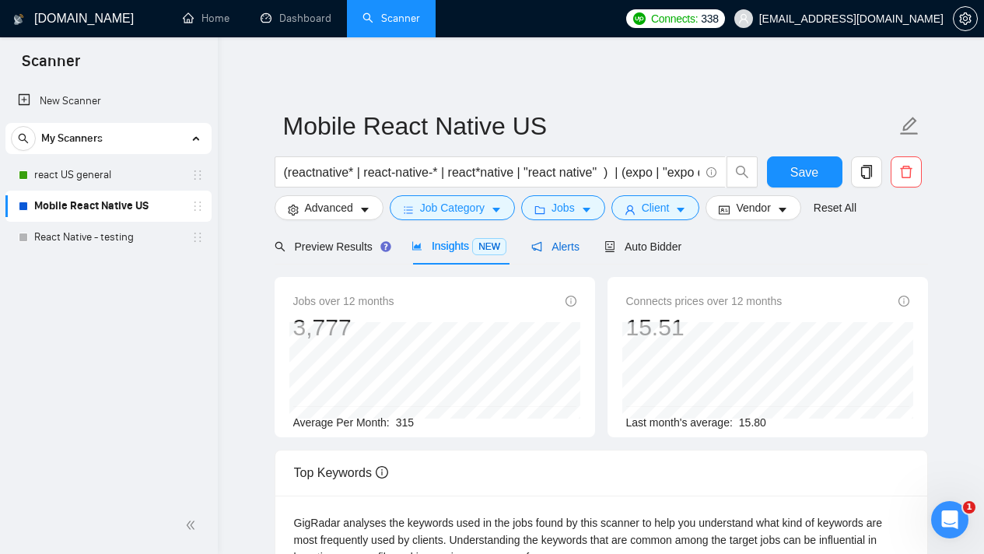
click at [576, 248] on span "Alerts" at bounding box center [555, 246] width 48 height 12
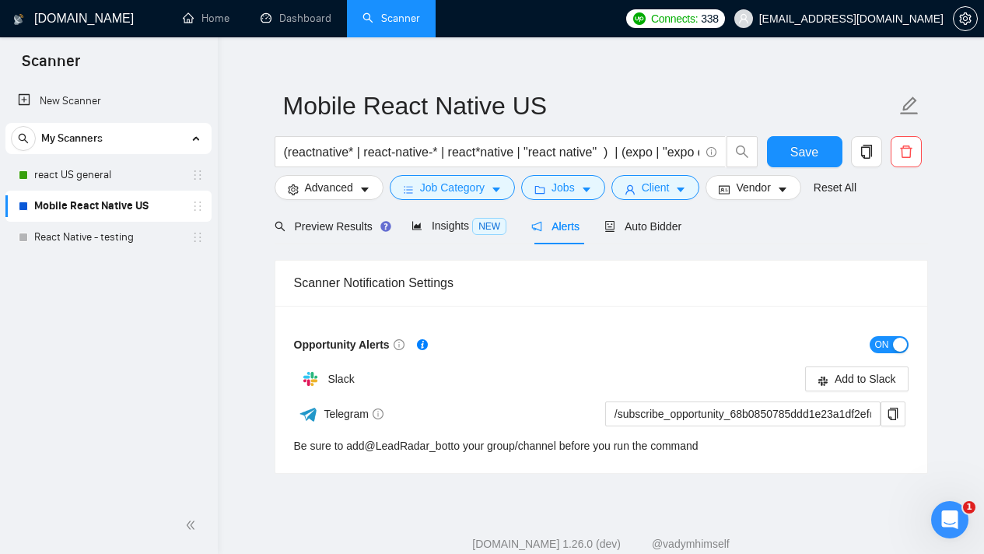
scroll to position [43, 0]
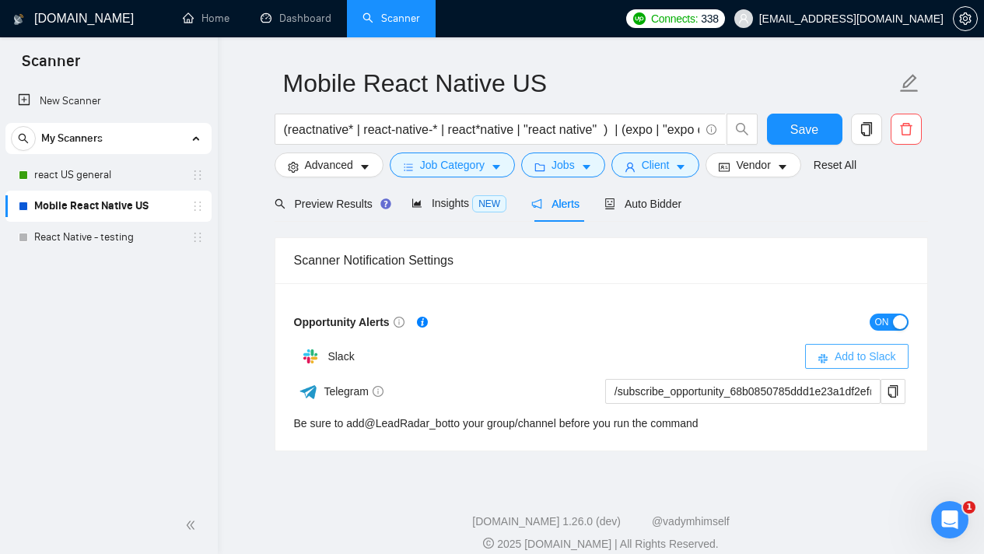
click at [841, 363] on span "Add to Slack" at bounding box center [865, 356] width 61 height 17
click at [640, 205] on span "Auto Bidder" at bounding box center [643, 204] width 77 height 12
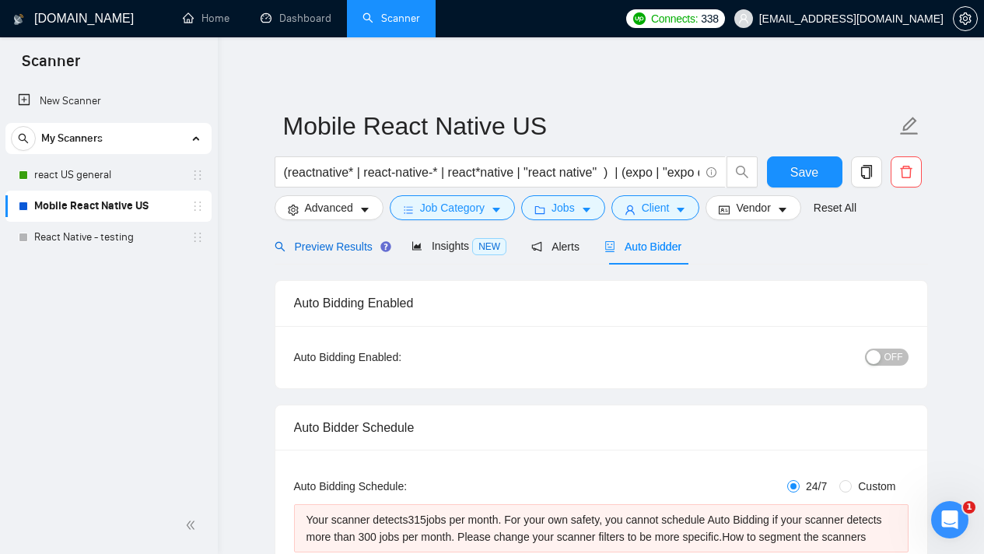
click at [328, 245] on span "Preview Results" at bounding box center [331, 246] width 112 height 12
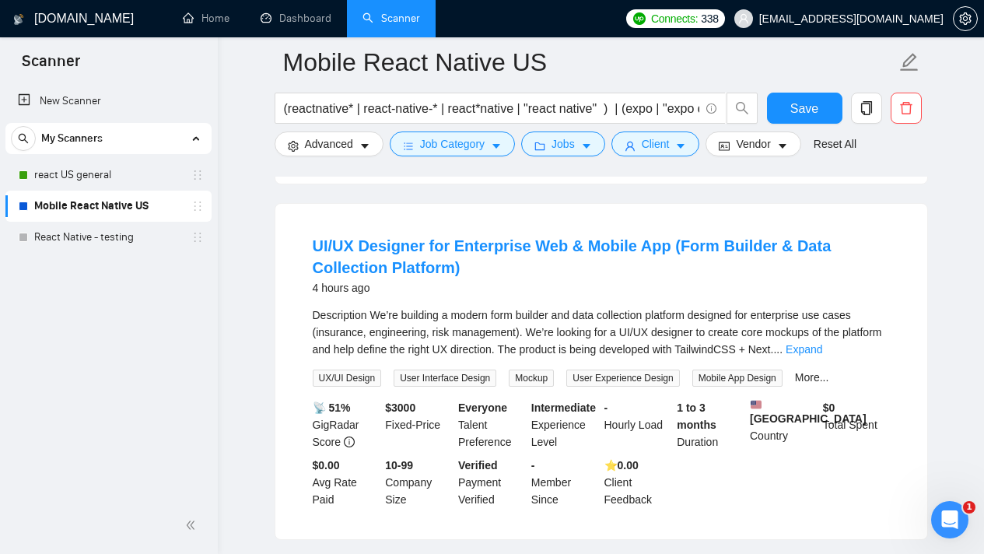
scroll to position [1145, 0]
click at [822, 356] on link "Expand" at bounding box center [804, 350] width 37 height 12
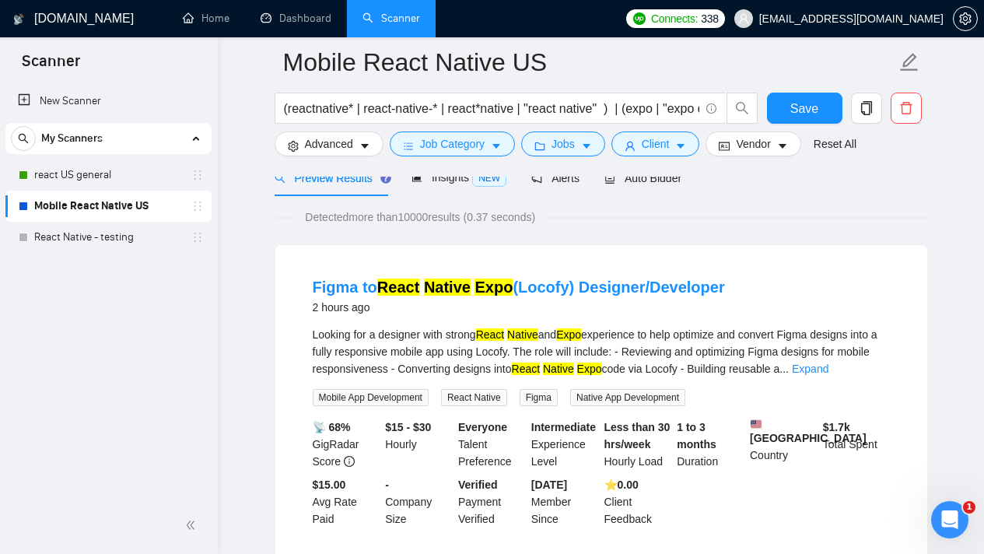
scroll to position [0, 0]
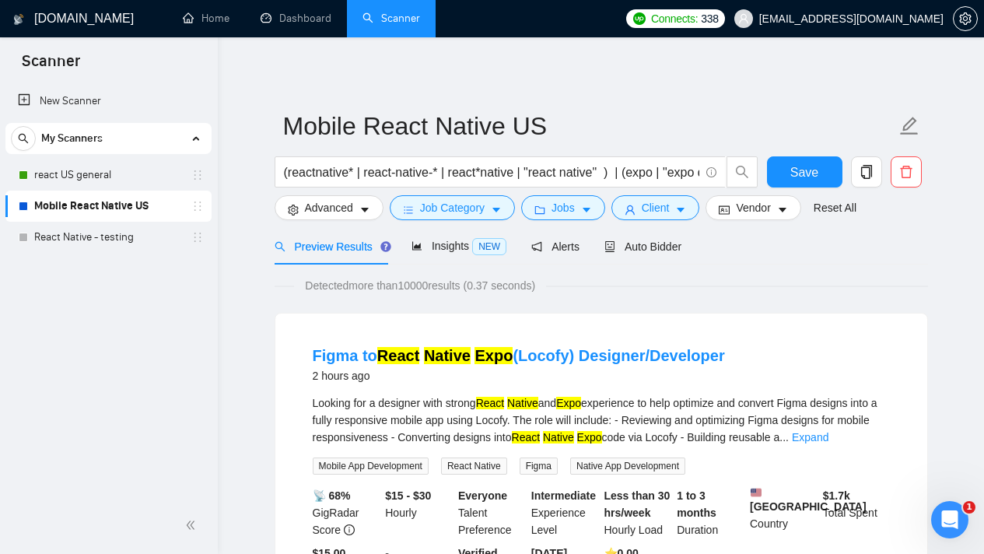
click at [79, 212] on link "Mobile React Native US" at bounding box center [108, 206] width 148 height 31
click at [107, 233] on link "React Native - testing" at bounding box center [108, 237] width 148 height 31
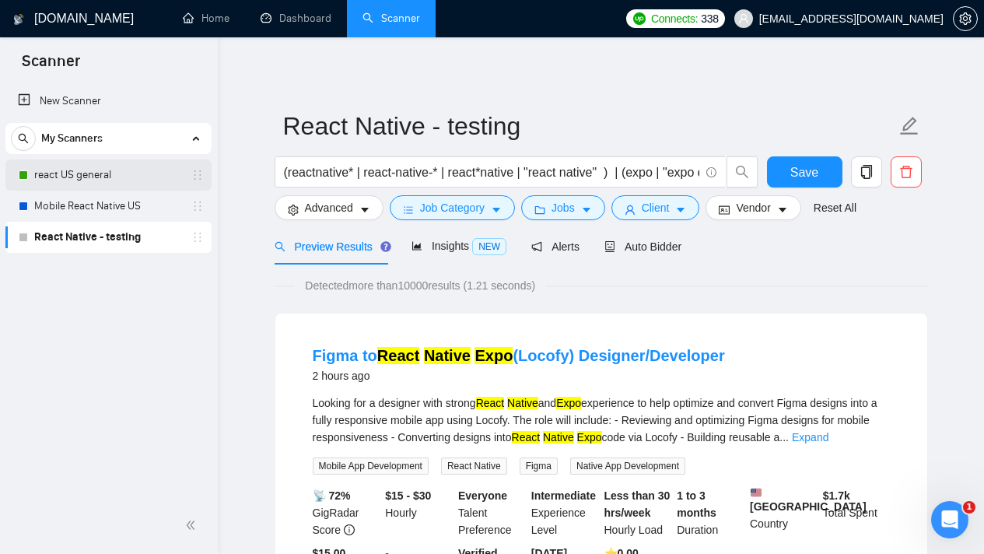
click at [90, 177] on link "react US general" at bounding box center [108, 175] width 148 height 31
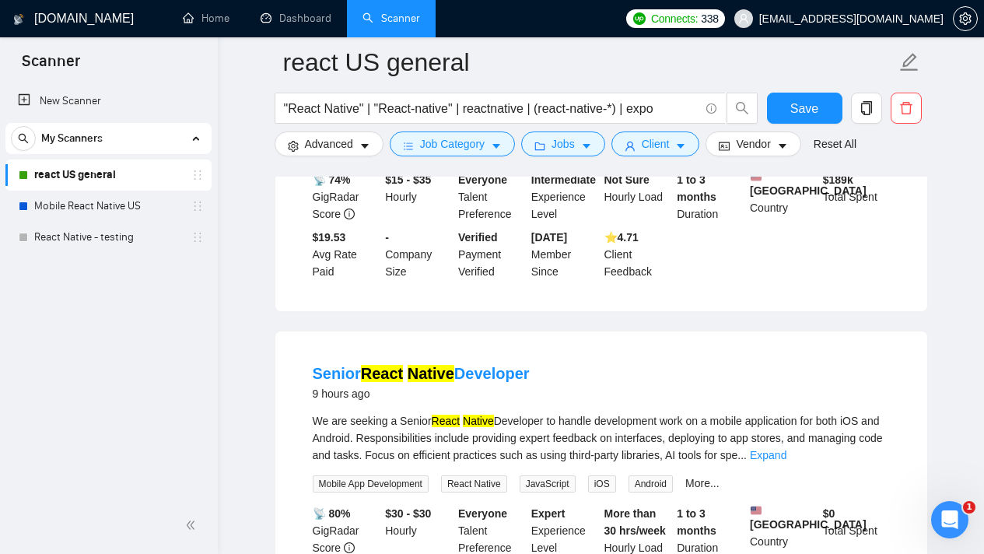
scroll to position [1308, 0]
